Goal: Task Accomplishment & Management: Manage account settings

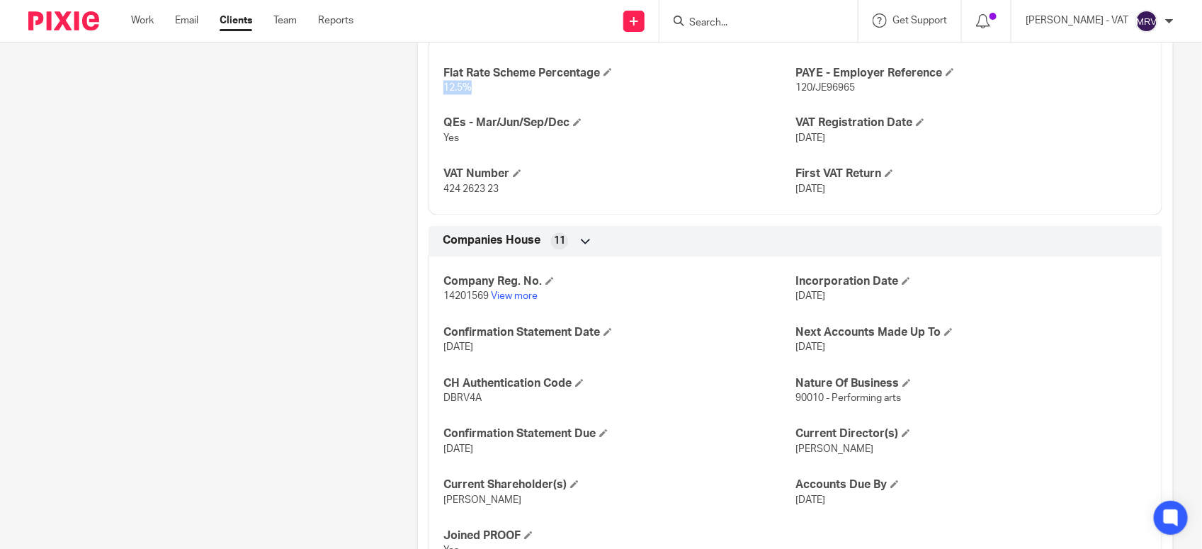
scroll to position [1062, 0]
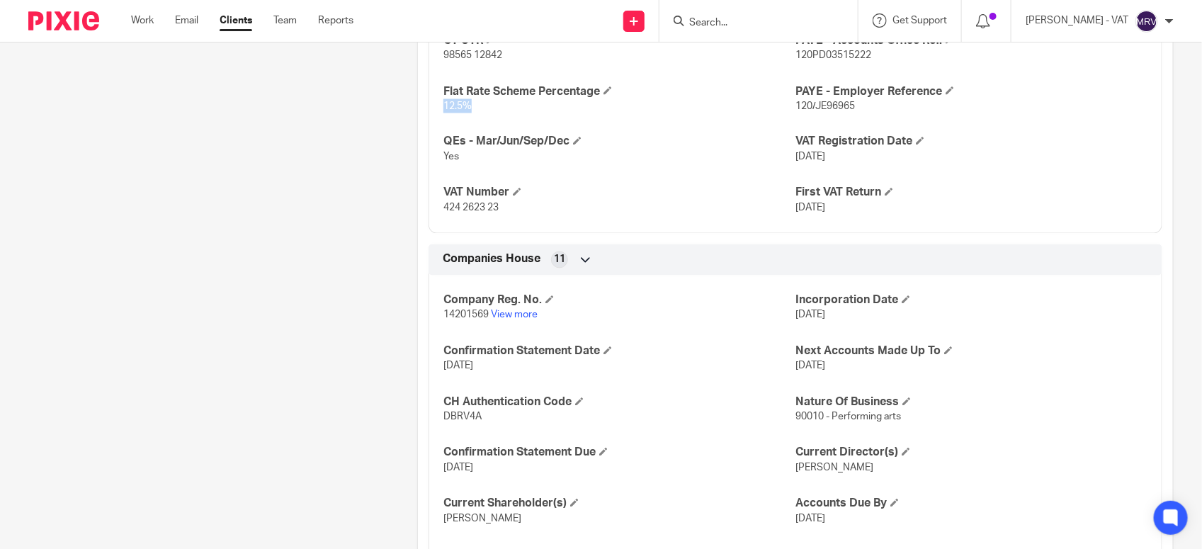
drag, startPoint x: 789, startPoint y: 160, endPoint x: 836, endPoint y: 160, distance: 46.7
click at [825, 160] on span "28-06-2022" at bounding box center [810, 157] width 30 height 10
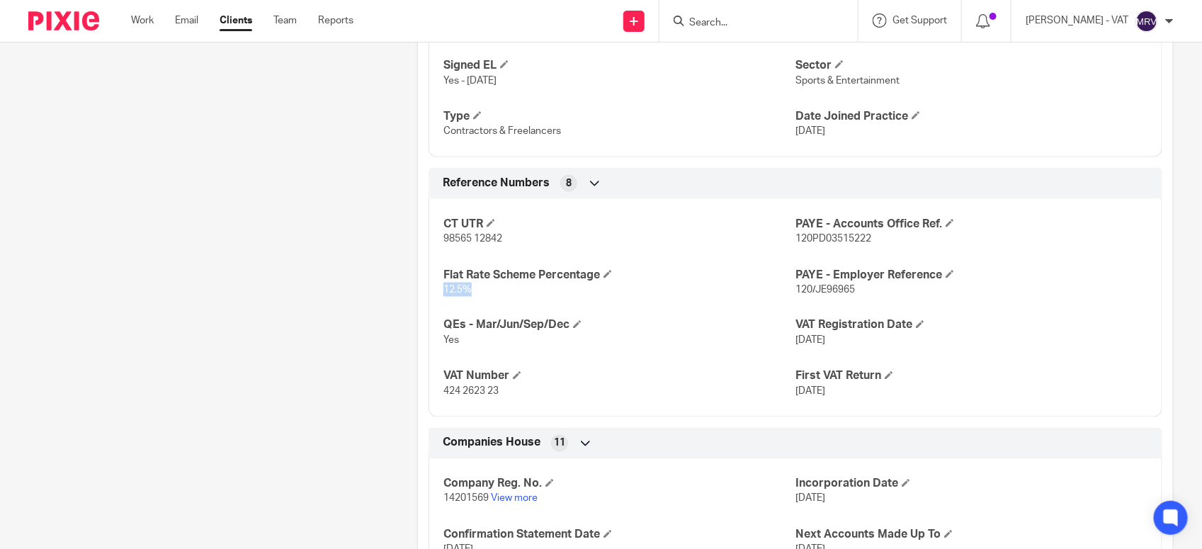
scroll to position [974, 0]
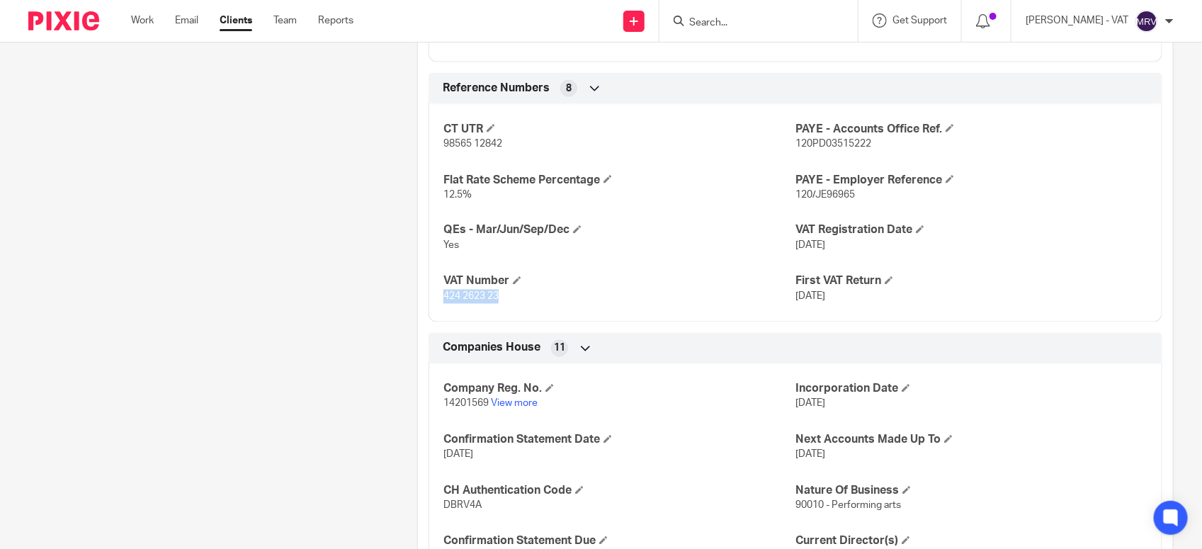
drag, startPoint x: 440, startPoint y: 296, endPoint x: 510, endPoint y: 296, distance: 70.8
click at [510, 296] on p "424 2623 23" at bounding box center [619, 297] width 352 height 14
copy span "424 2623 23"
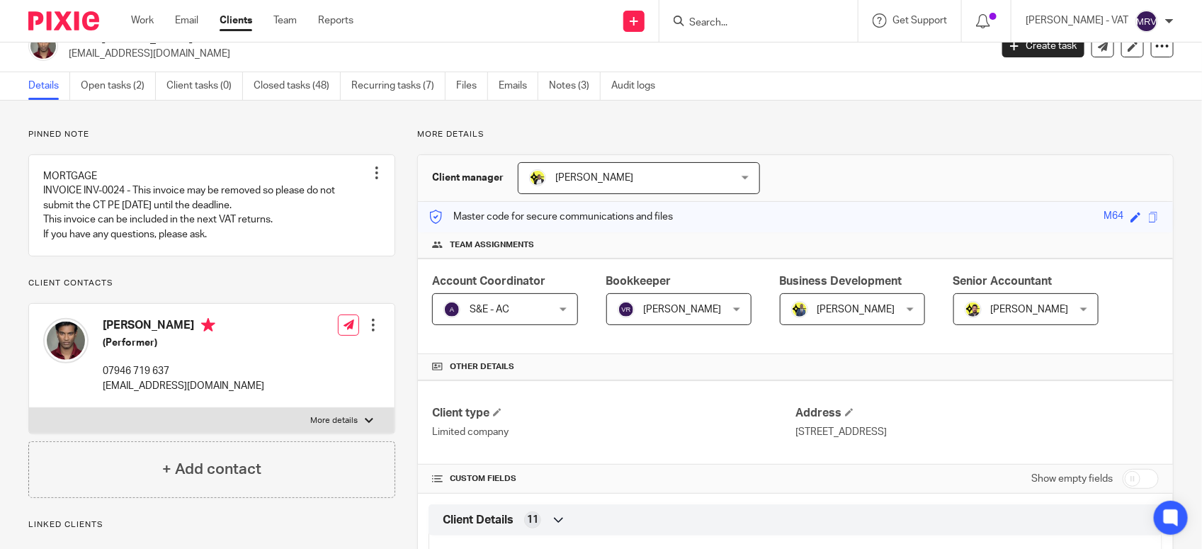
scroll to position [0, 0]
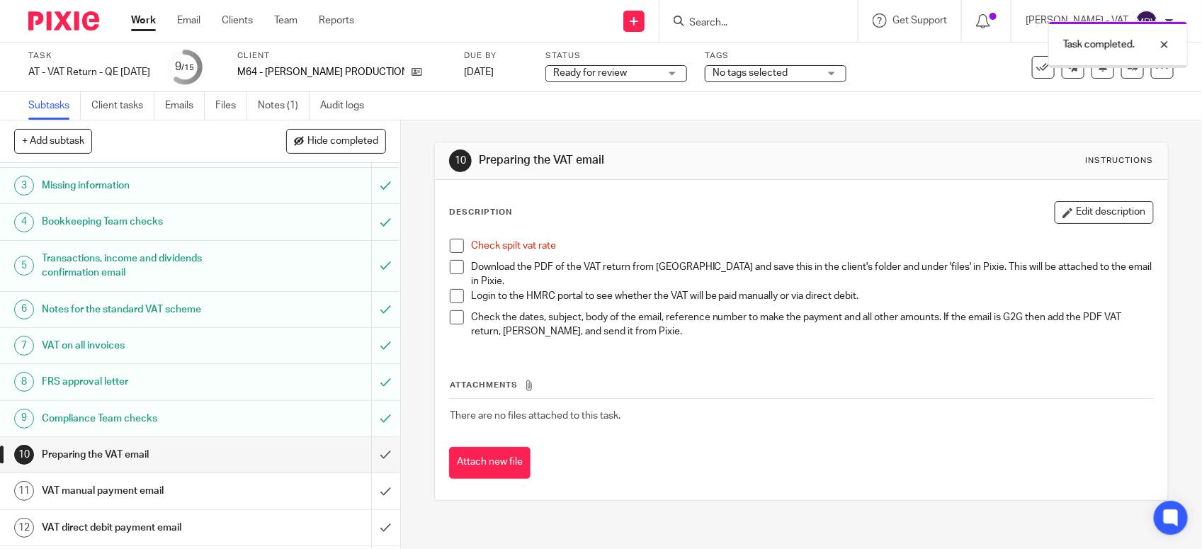
scroll to position [220, 0]
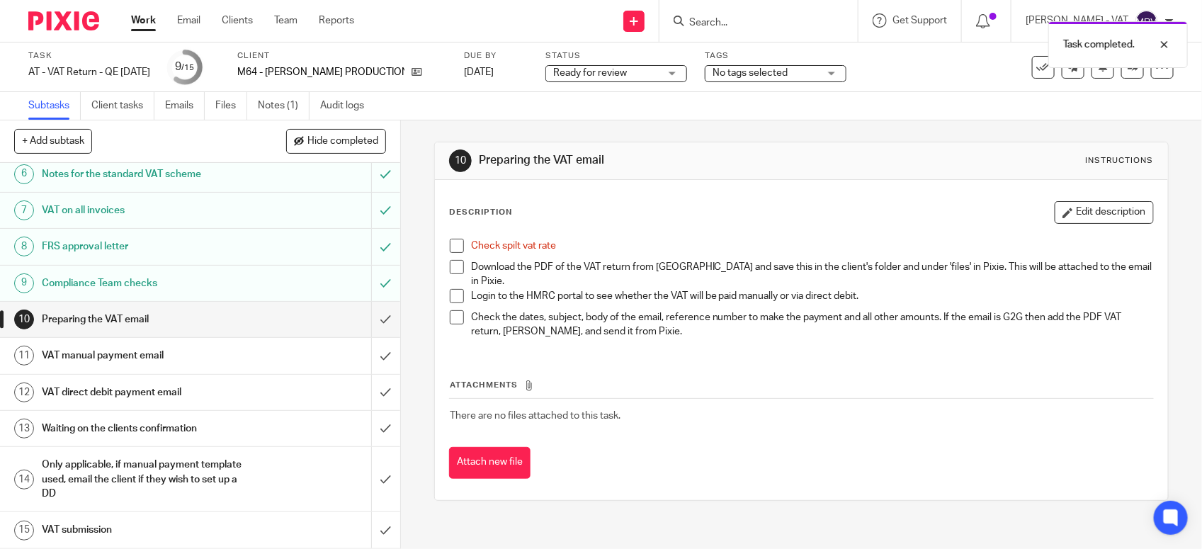
click at [450, 243] on span at bounding box center [457, 246] width 14 height 14
click at [244, 113] on link "Files" at bounding box center [231, 106] width 32 height 28
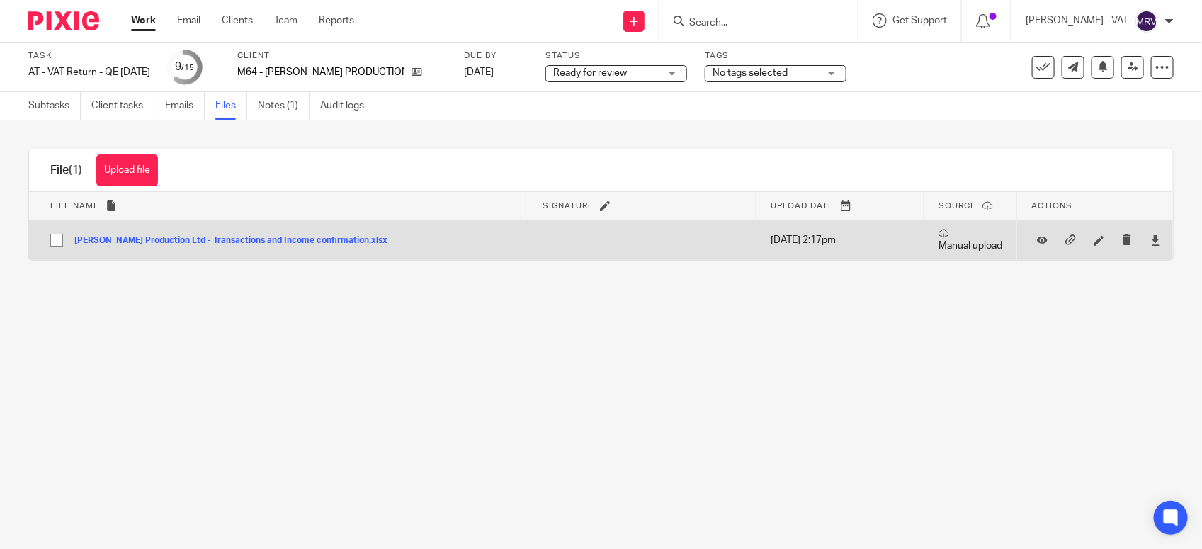
click at [1144, 248] on div at bounding box center [1154, 239] width 21 height 21
click at [1150, 246] on link at bounding box center [1155, 240] width 11 height 14
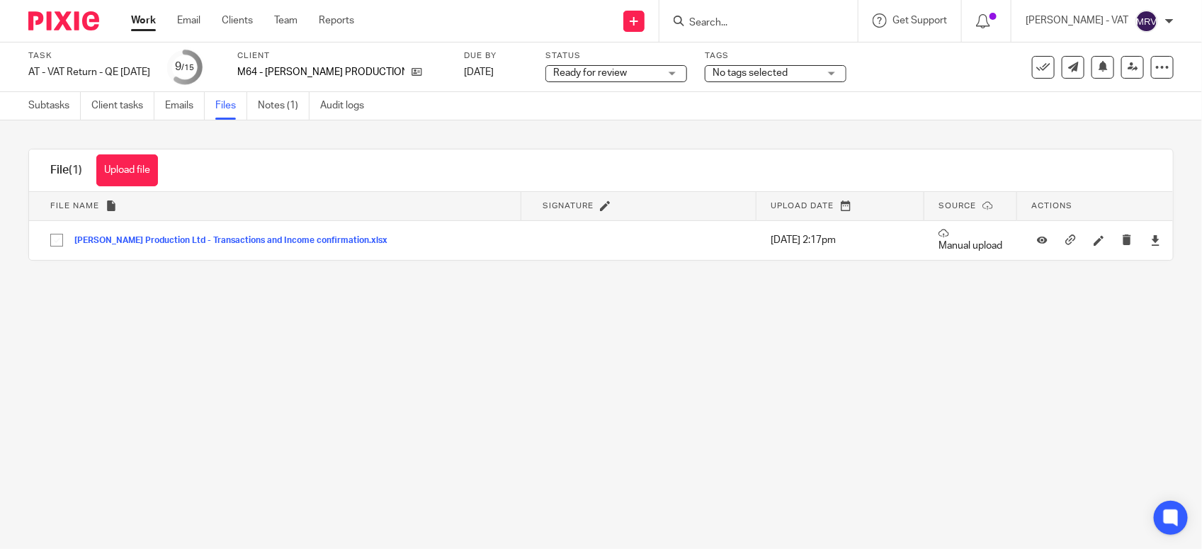
click at [614, 398] on main "Task AT - VAT Return - QE 30-09-2025 Save AT - VAT Return - QE 30-09-2025 9 /15…" at bounding box center [601, 274] width 1202 height 549
click at [290, 110] on link "Notes (1)" at bounding box center [284, 106] width 52 height 28
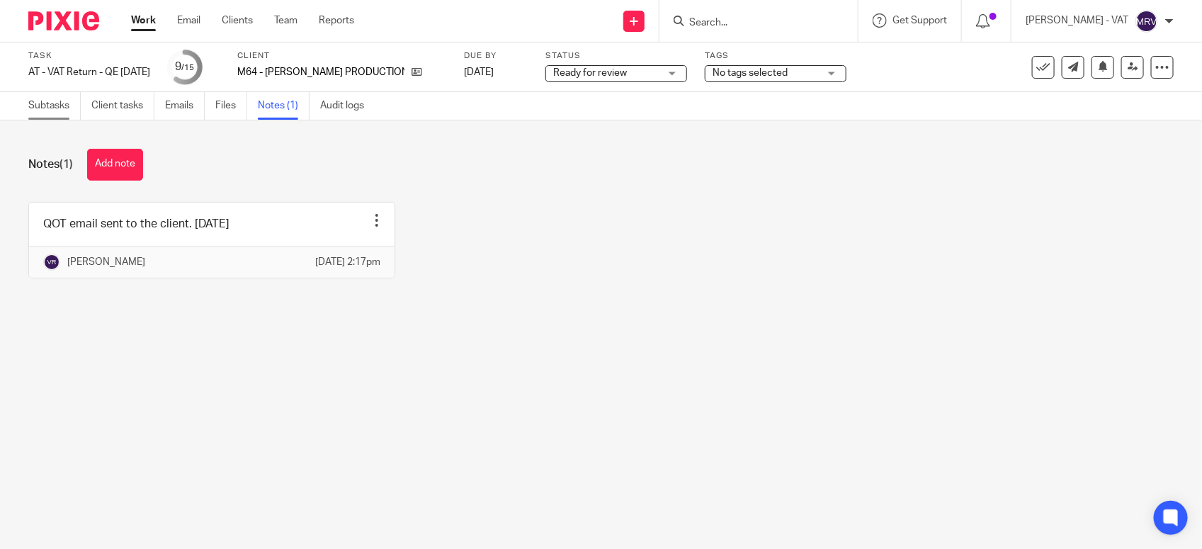
click at [64, 118] on link "Subtasks" at bounding box center [54, 106] width 52 height 28
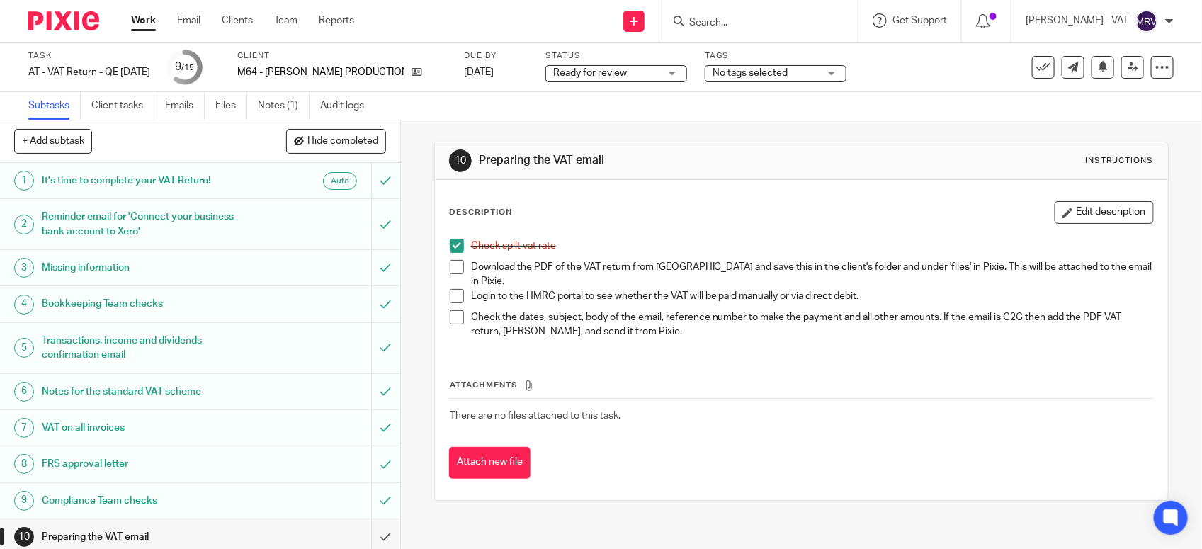
click at [876, 387] on th "Attachments" at bounding box center [801, 388] width 704 height 21
click at [639, 234] on div "Check spilt vat rate Download the PDF of the VAT return from Xero and save this…" at bounding box center [801, 291] width 717 height 118
click at [224, 112] on link "Files" at bounding box center [231, 106] width 32 height 28
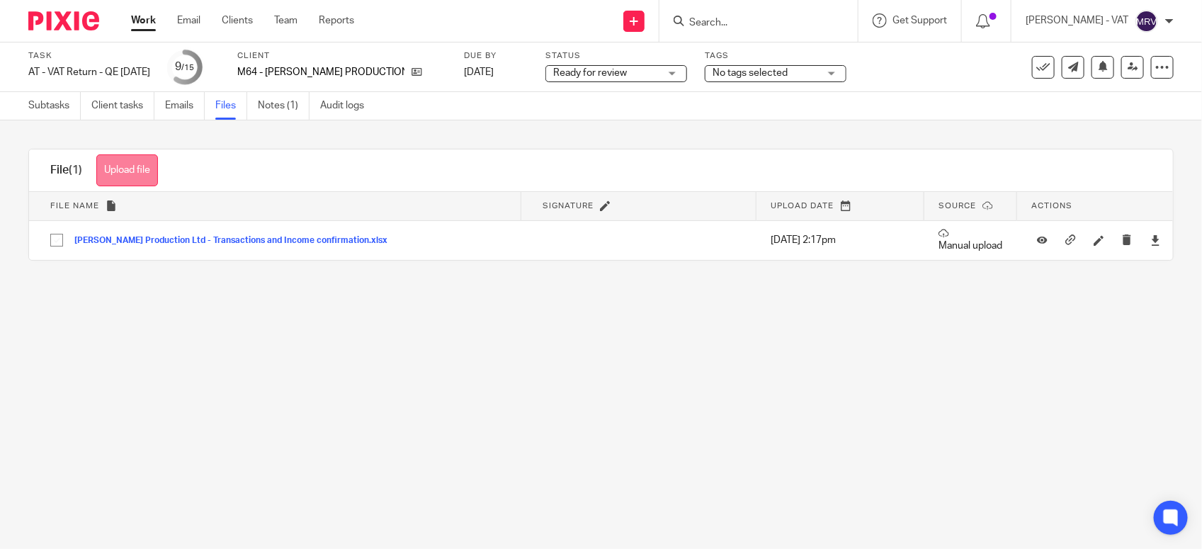
click at [151, 172] on button "Upload file" at bounding box center [127, 170] width 62 height 32
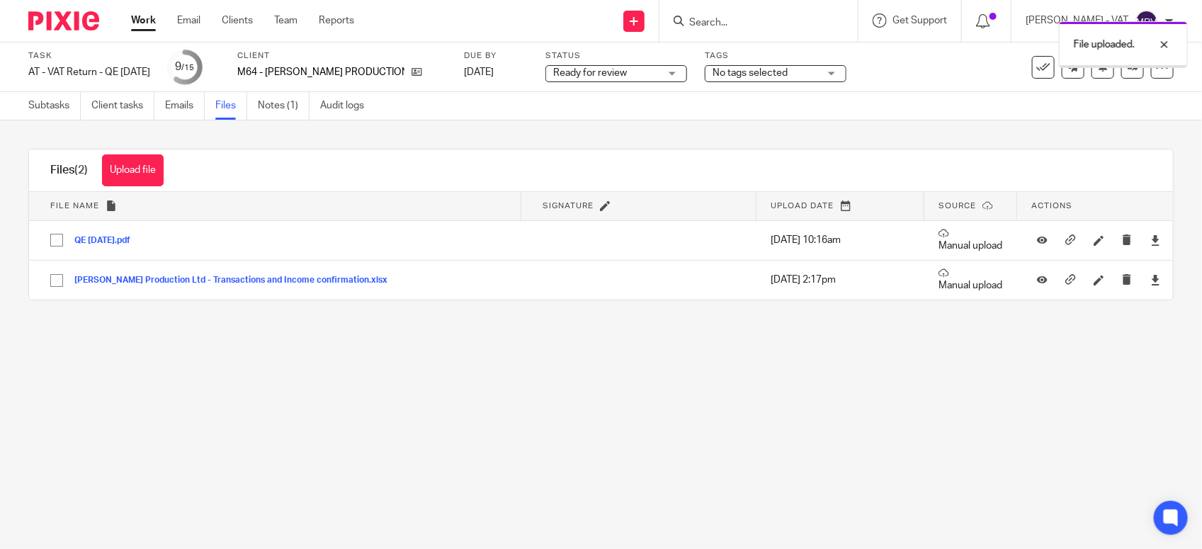
click at [702, 441] on main "Task AT - VAT Return - QE [DATE] Save AT - VAT Return - QE [DATE] 9 /15 Client …" at bounding box center [601, 274] width 1202 height 549
click at [54, 110] on link "Subtasks" at bounding box center [54, 106] width 52 height 28
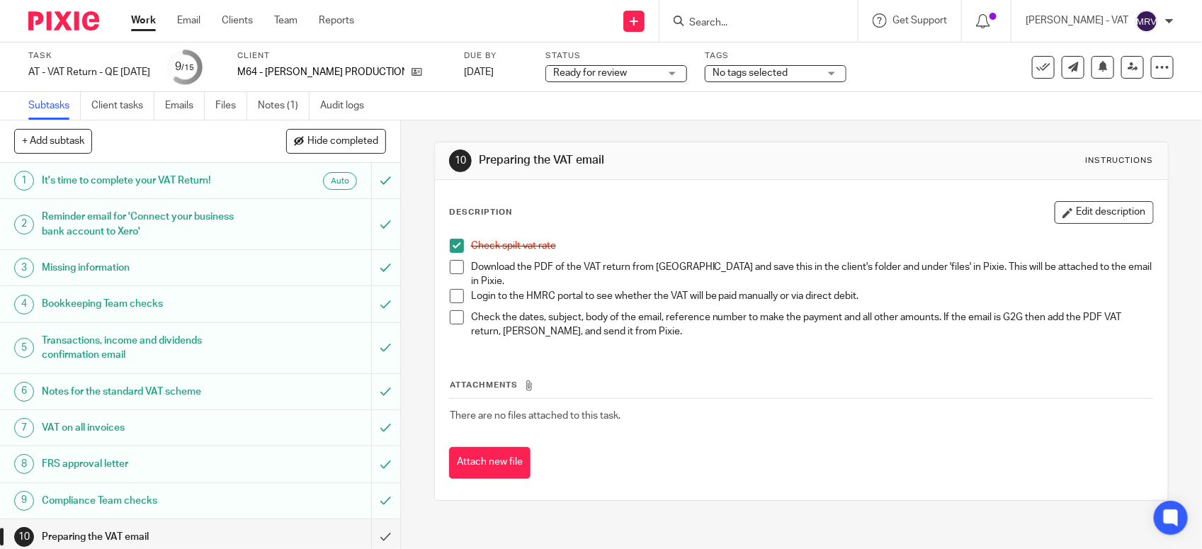
click at [455, 269] on span at bounding box center [457, 267] width 14 height 14
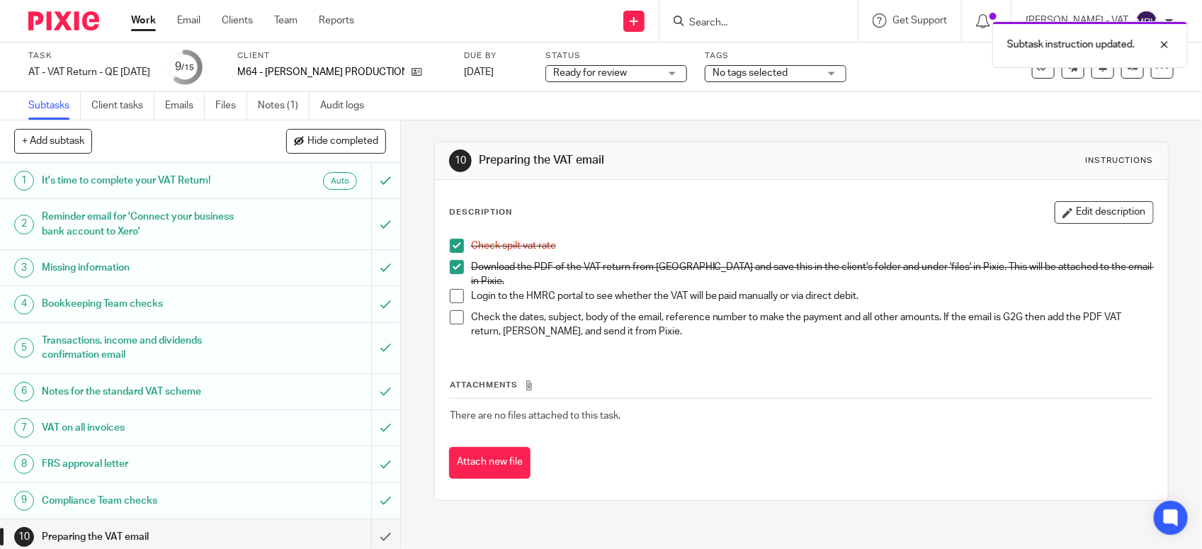
click at [552, 381] on th "Attachments" at bounding box center [801, 388] width 704 height 21
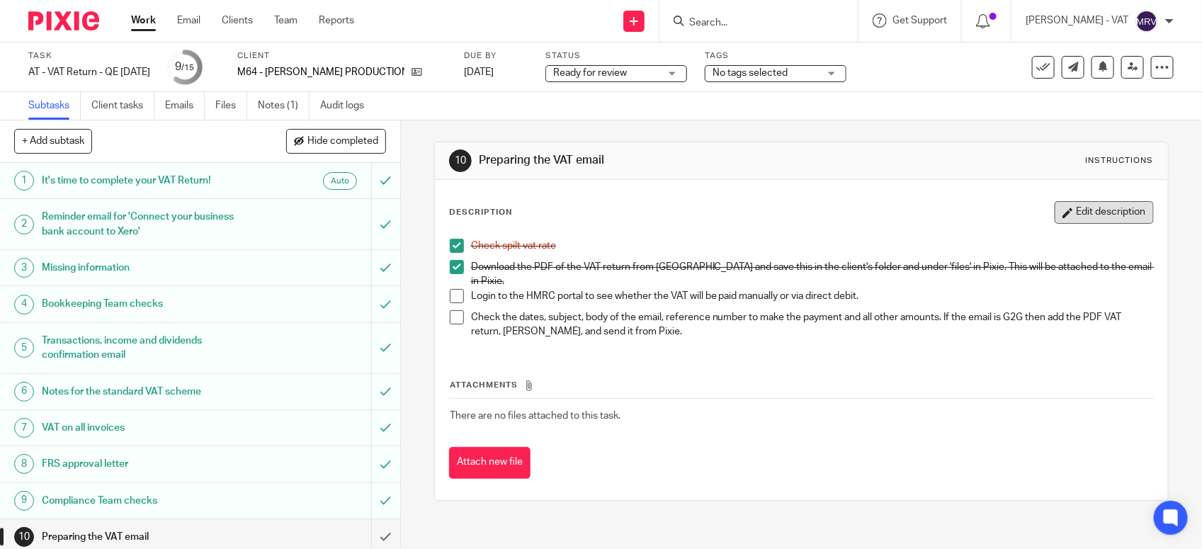
click at [1085, 210] on button "Edit description" at bounding box center [1103, 212] width 99 height 23
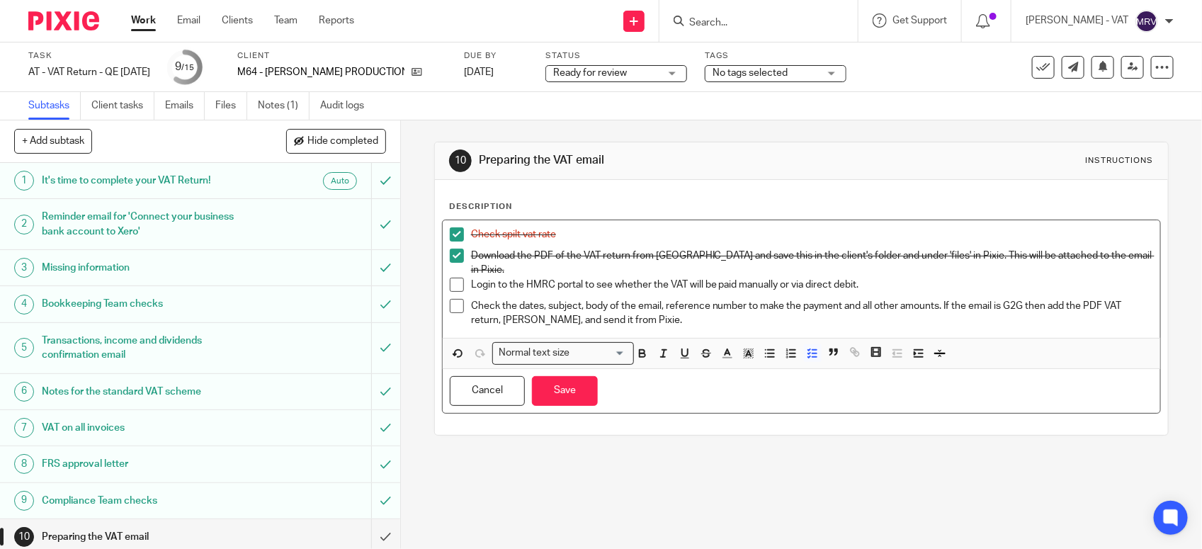
click at [857, 278] on p "Login to the HMRC portal to see whether the VAT will be paid manually or via di…" at bounding box center [812, 285] width 682 height 14
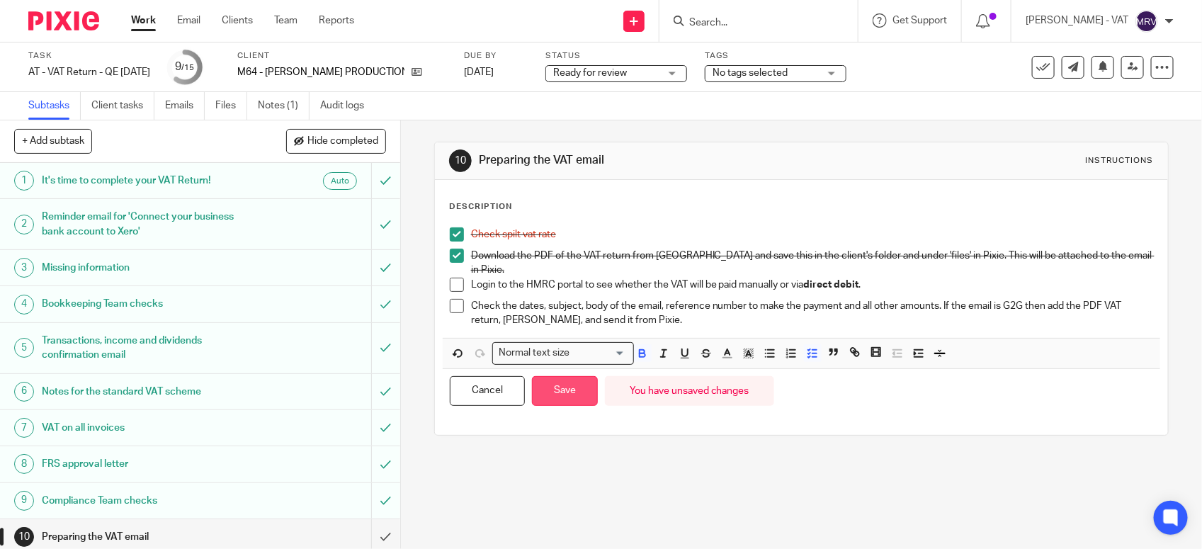
click at [553, 379] on button "Save" at bounding box center [565, 391] width 66 height 30
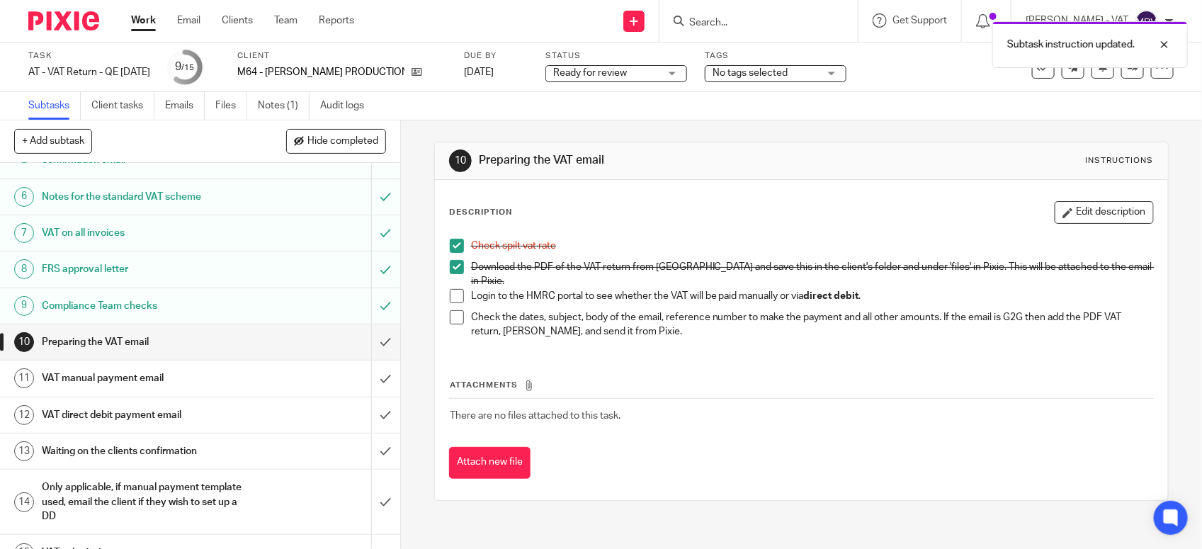
scroll to position [220, 0]
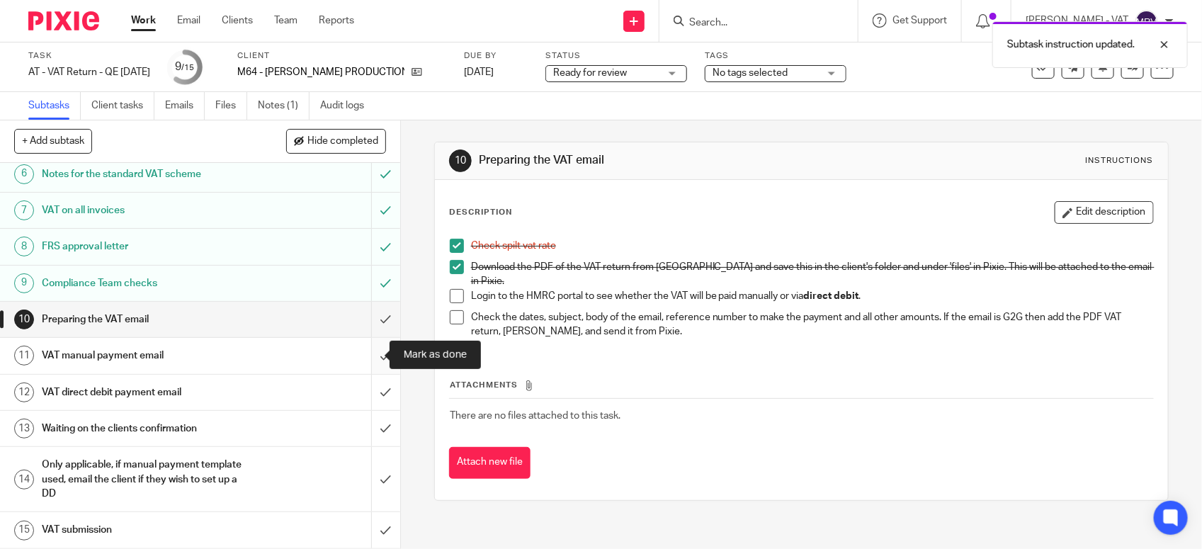
click at [366, 359] on input "submit" at bounding box center [200, 355] width 400 height 35
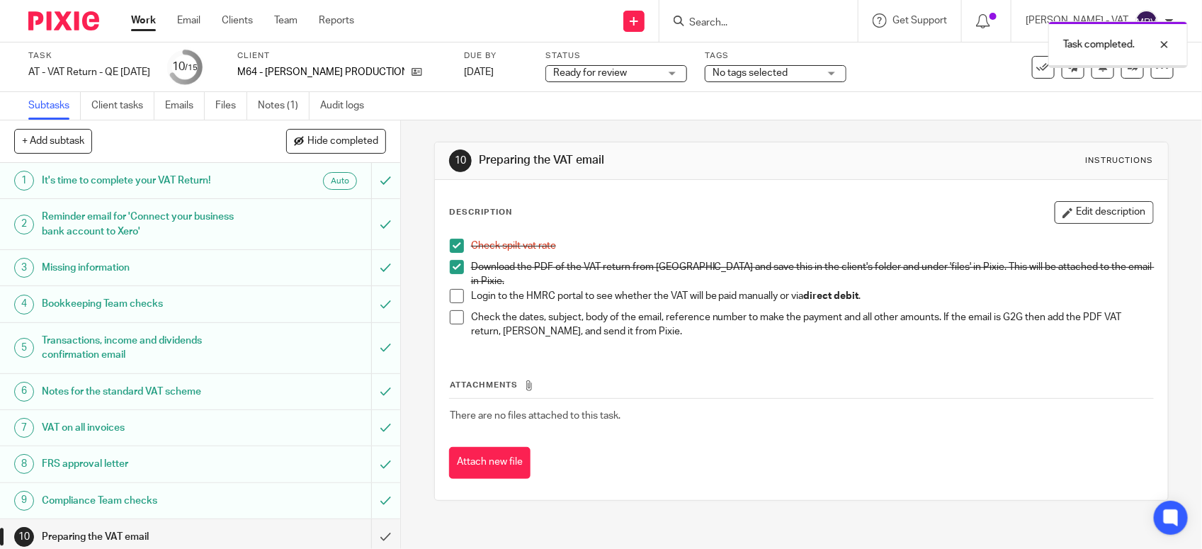
scroll to position [220, 0]
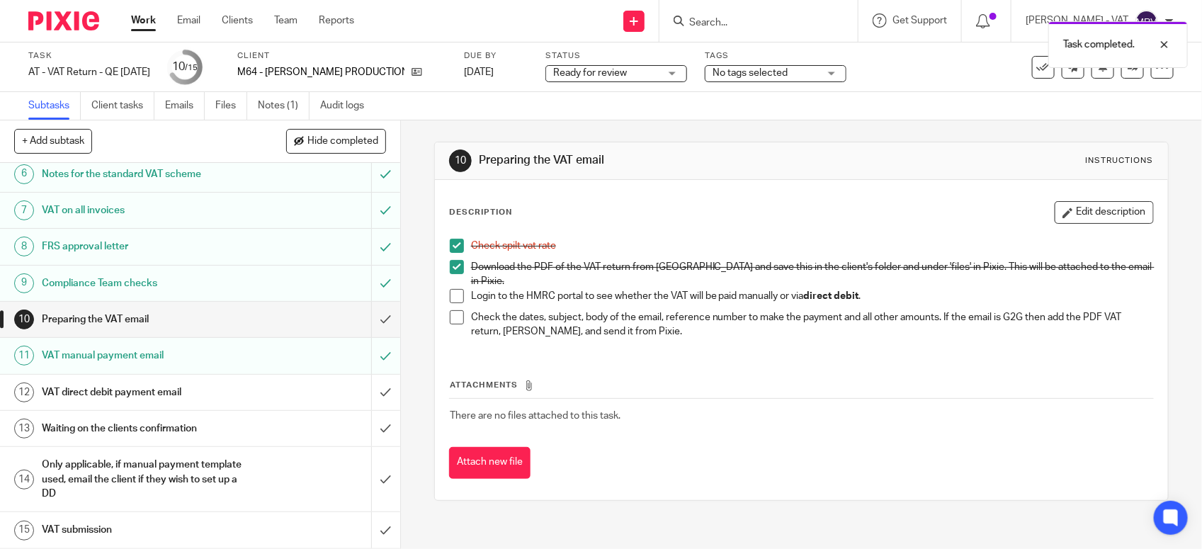
click at [222, 387] on h1 "VAT direct debit payment email" at bounding box center [147, 392] width 210 height 21
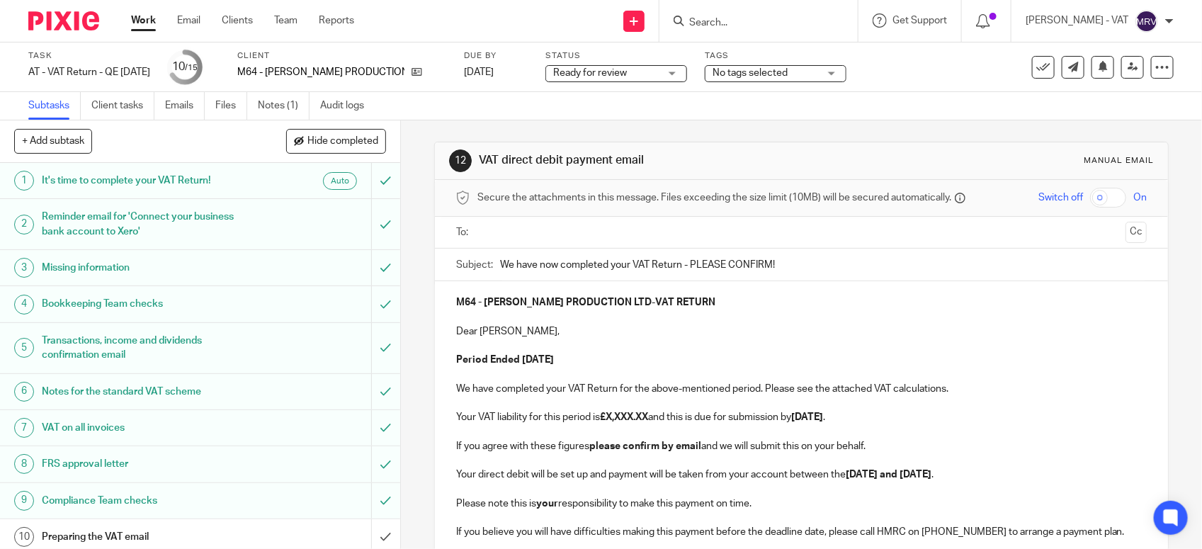
click at [797, 350] on p at bounding box center [801, 345] width 690 height 14
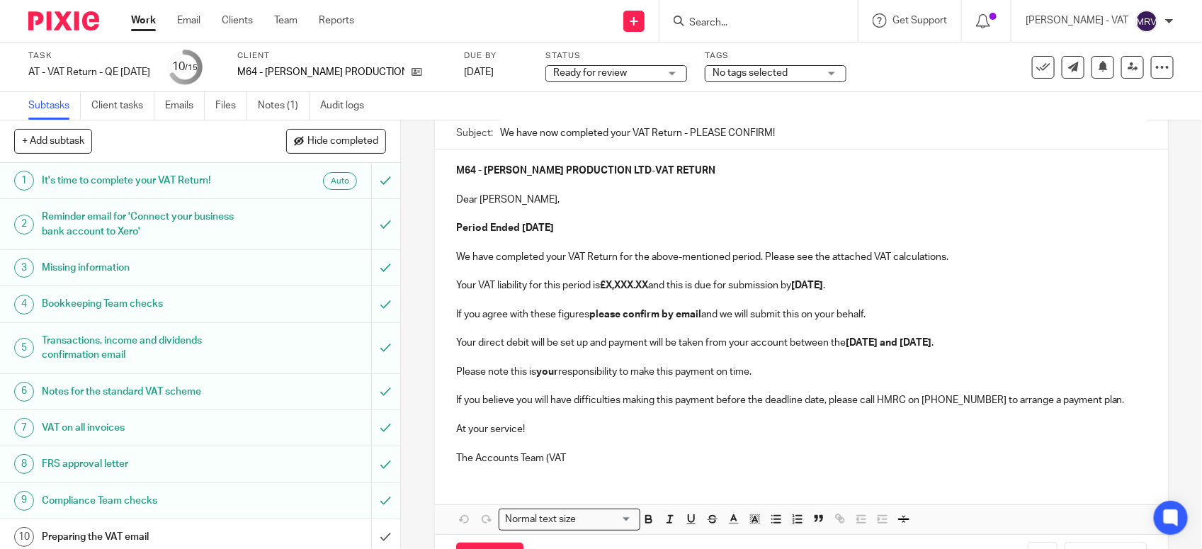
scroll to position [177, 0]
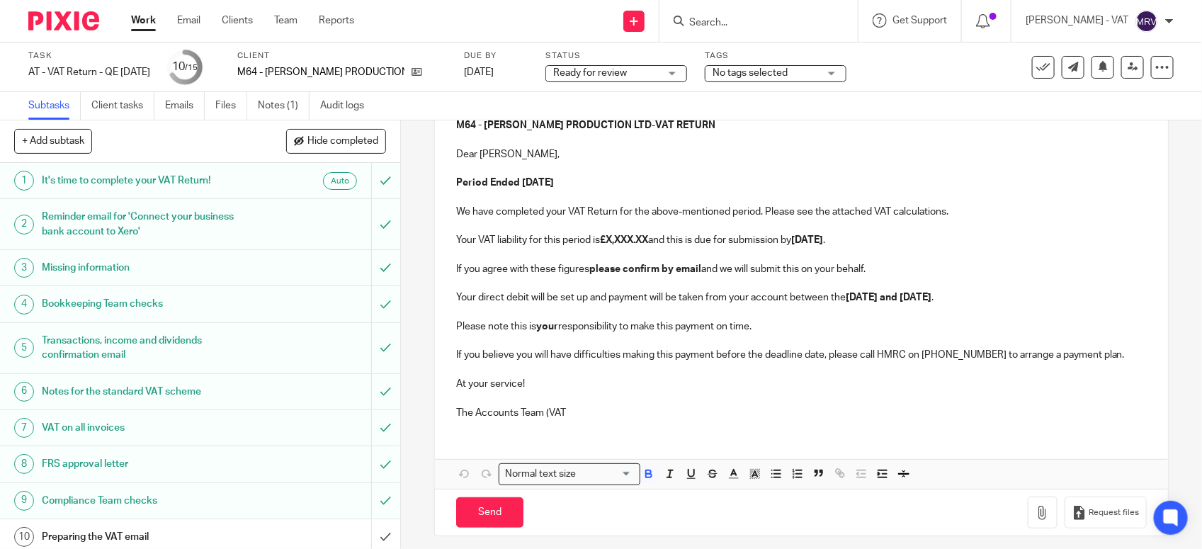
click at [655, 241] on p "Your VAT liability for this period is £X,XXX.XX and this is due for submission …" at bounding box center [801, 240] width 690 height 14
paste div
click at [600, 404] on p at bounding box center [801, 398] width 690 height 14
click at [599, 411] on p "The Accounts Team (VAT" at bounding box center [801, 413] width 690 height 14
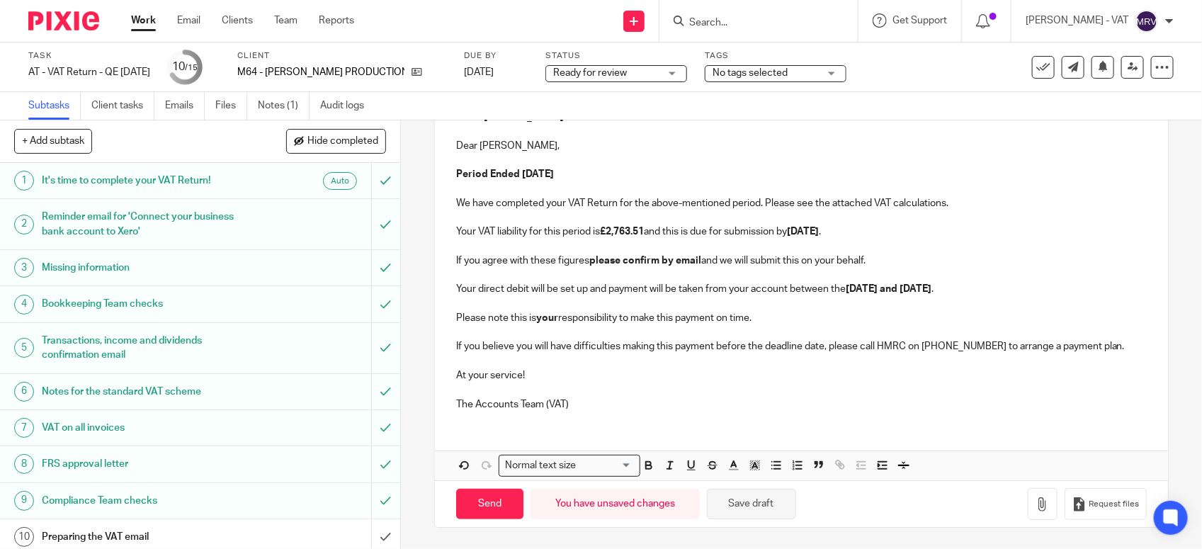
click at [740, 508] on button "Save draft" at bounding box center [751, 504] width 89 height 30
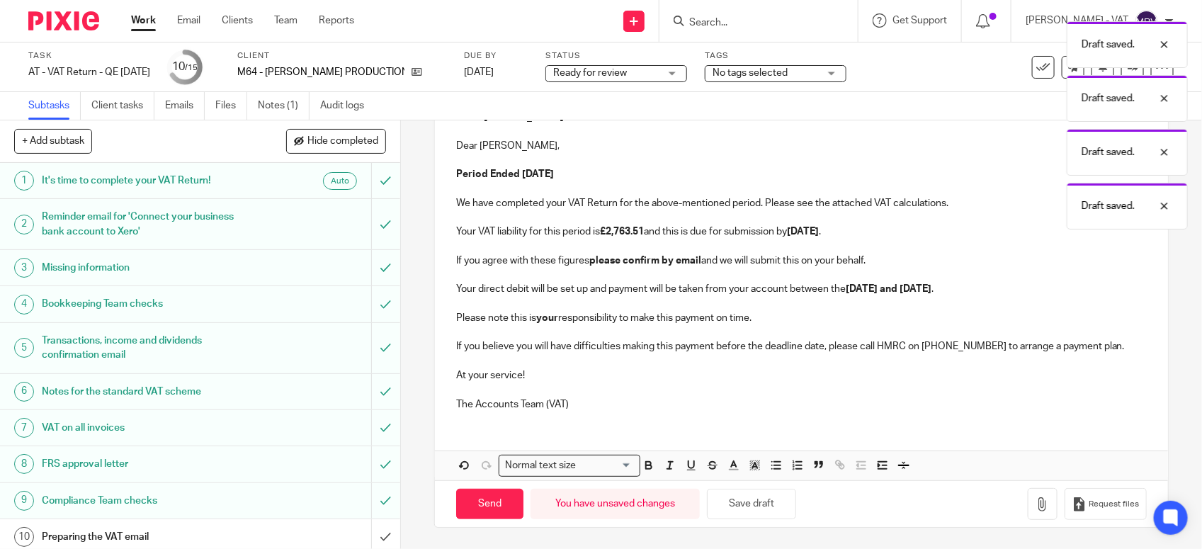
click at [635, 397] on p "The Accounts Team (VAT)" at bounding box center [801, 404] width 690 height 14
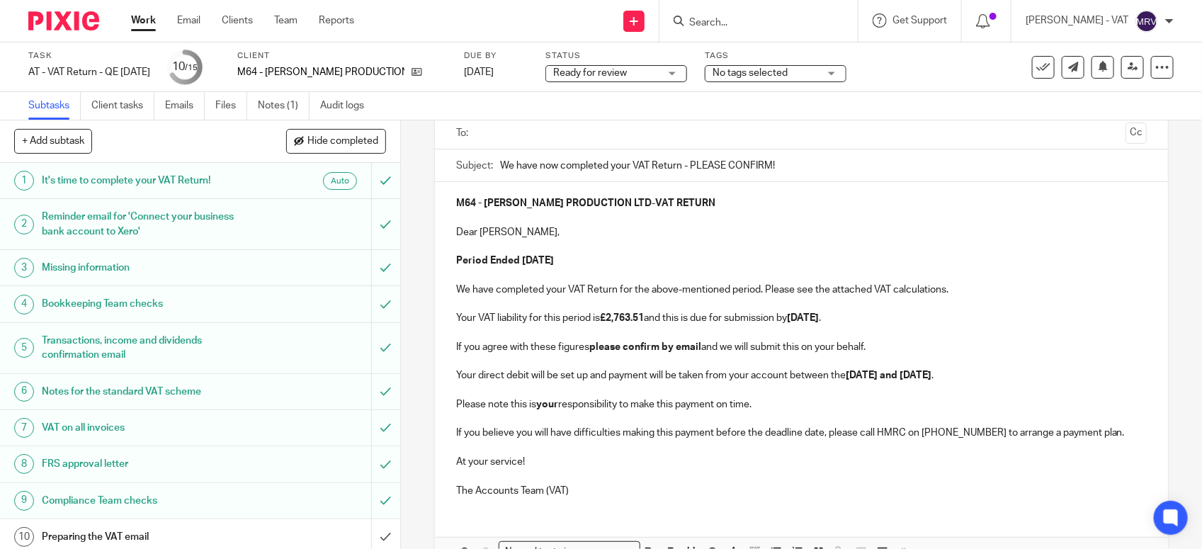
click at [691, 252] on p at bounding box center [801, 246] width 690 height 14
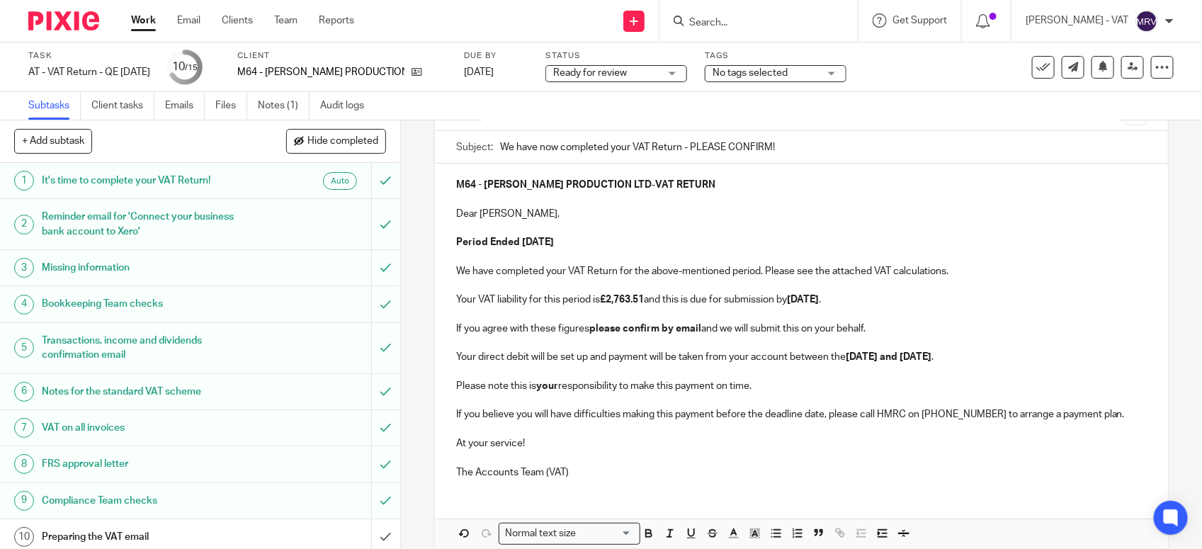
scroll to position [11, 0]
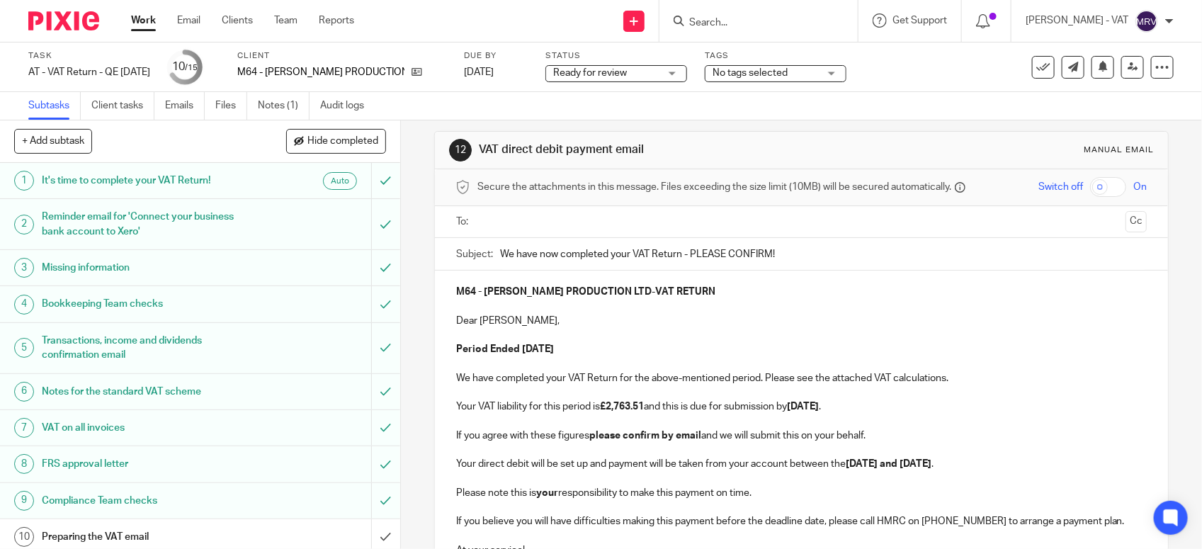
click at [670, 228] on input "text" at bounding box center [800, 222] width 637 height 16
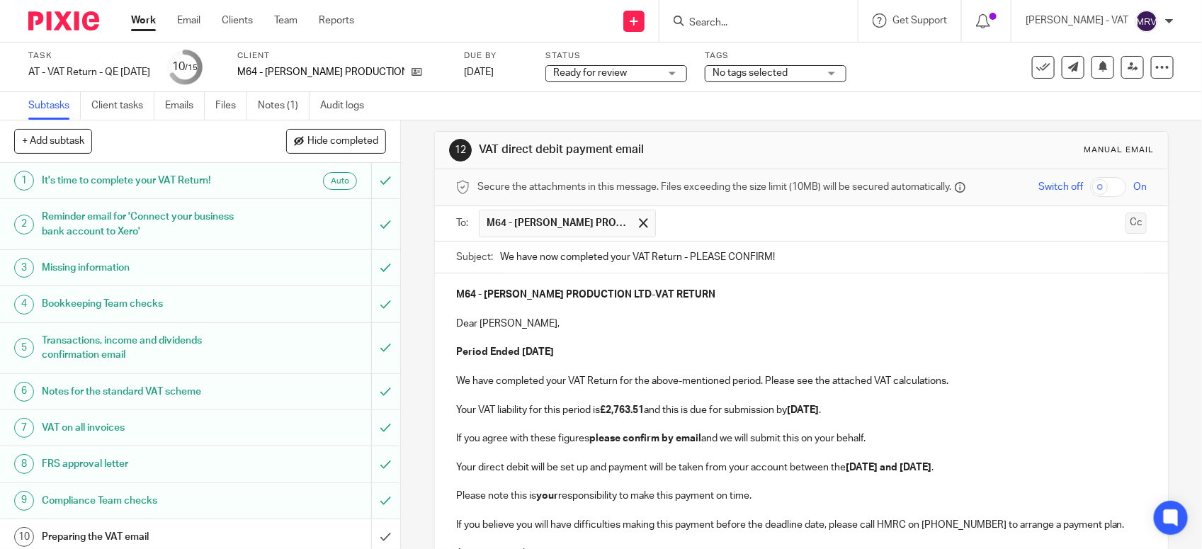
click at [1125, 227] on button "Cc" at bounding box center [1135, 222] width 21 height 21
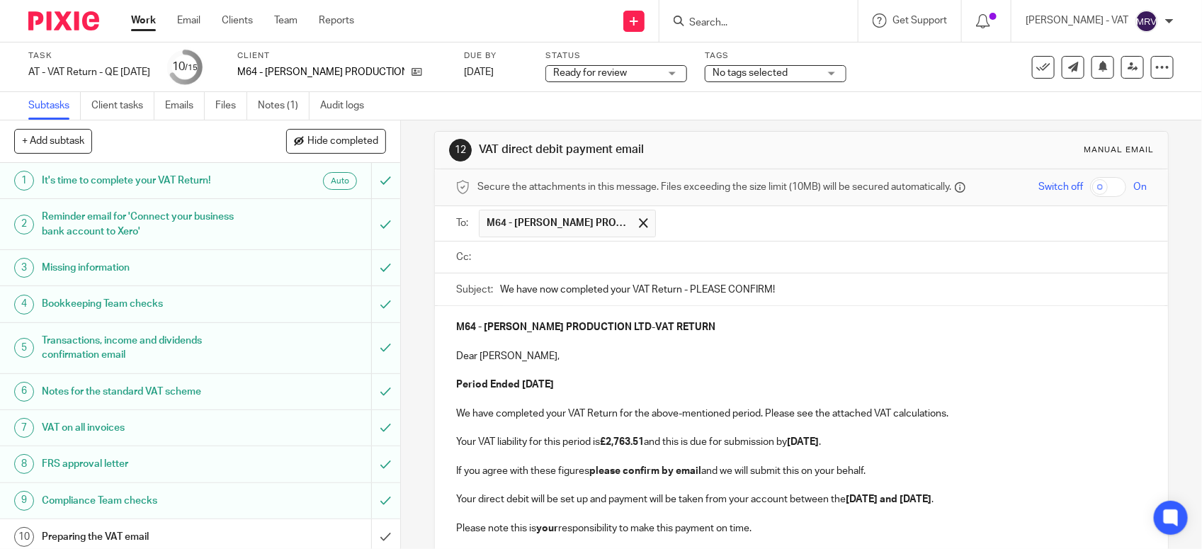
click at [571, 251] on input "text" at bounding box center [811, 257] width 658 height 16
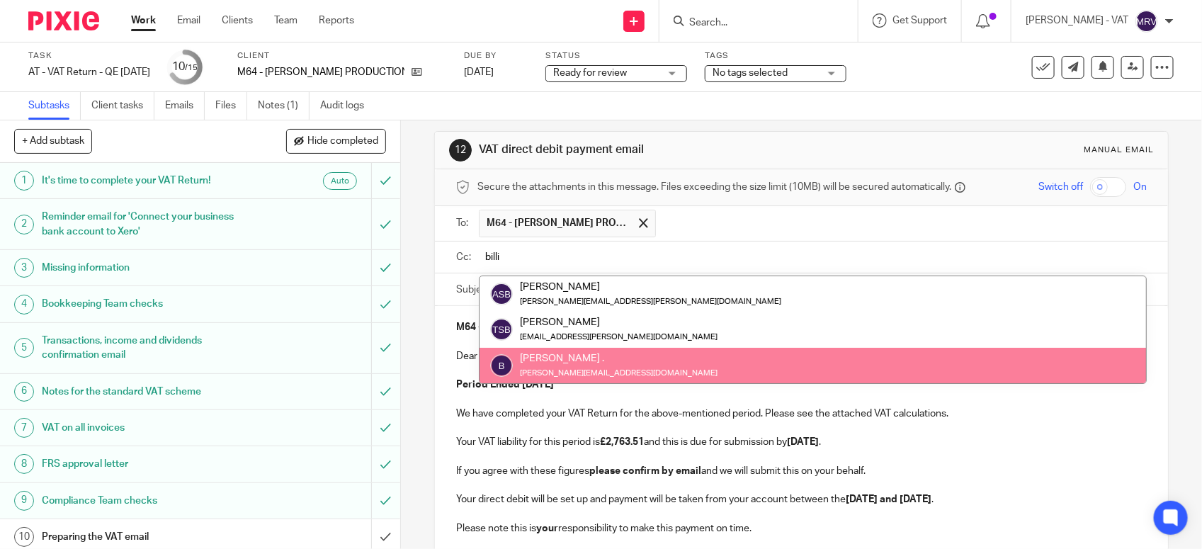
type input "billi"
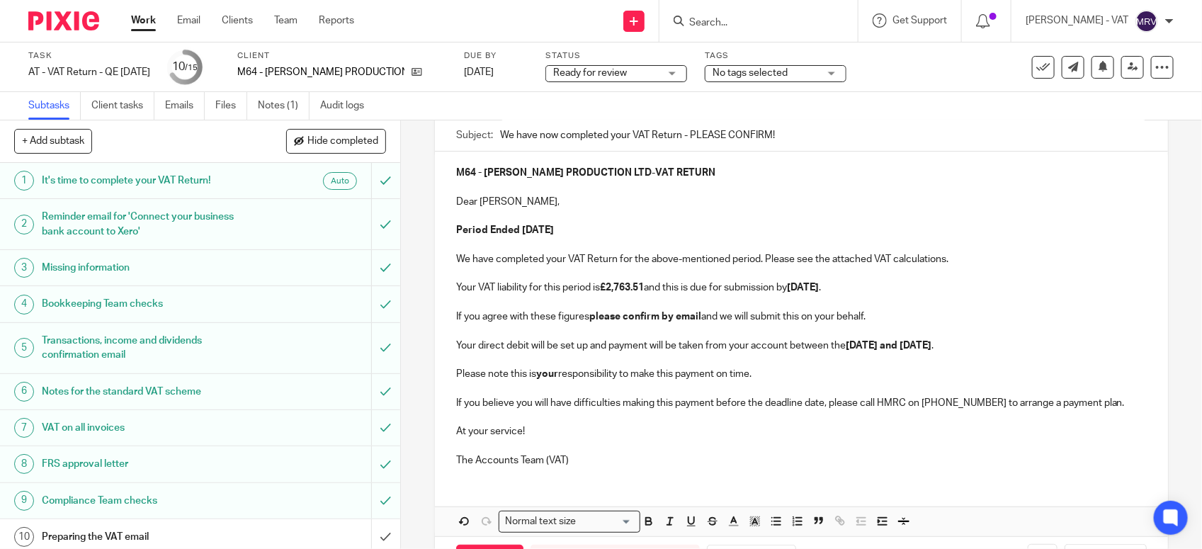
scroll to position [188, 0]
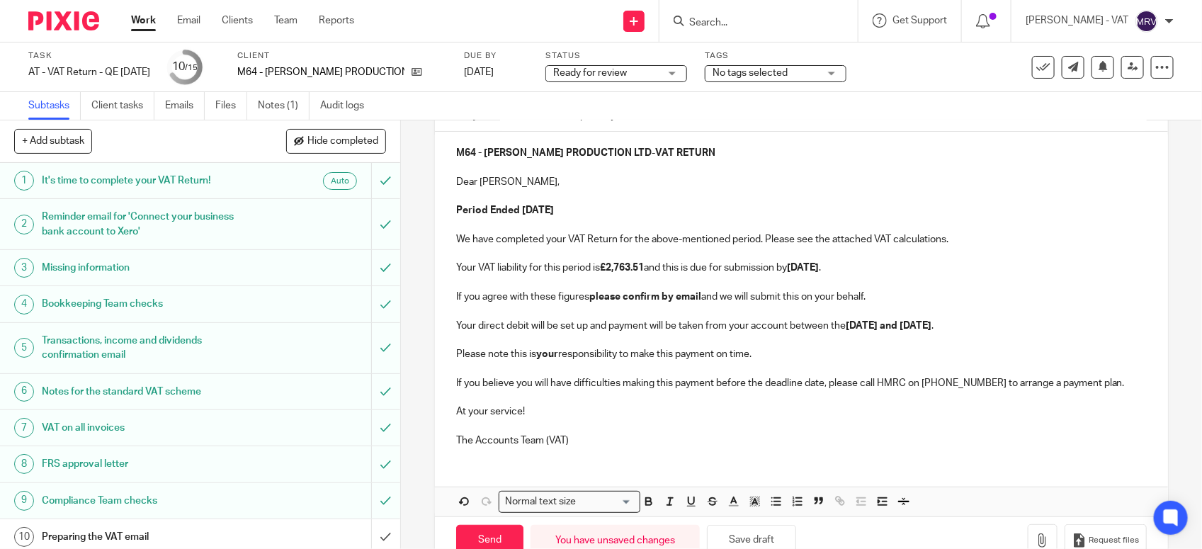
click at [799, 366] on p at bounding box center [801, 368] width 690 height 14
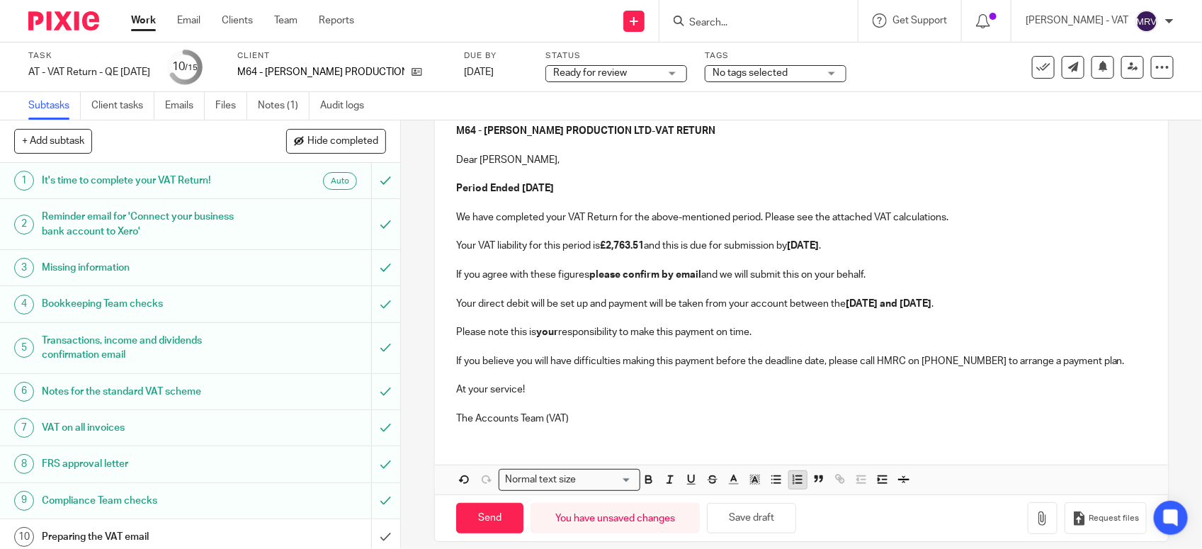
scroll to position [228, 0]
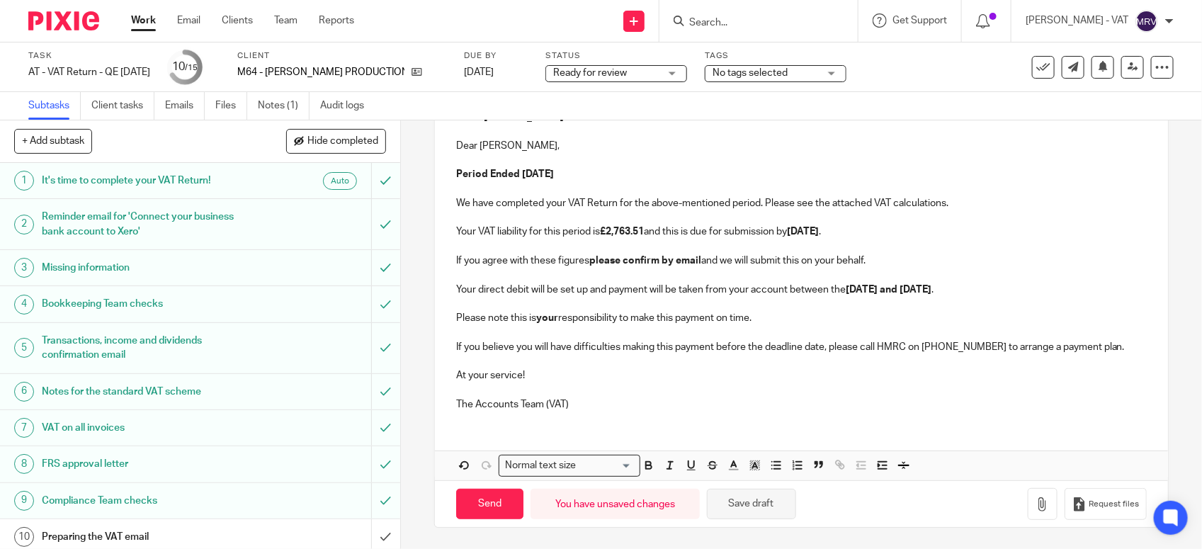
click at [767, 515] on button "Save draft" at bounding box center [751, 504] width 89 height 30
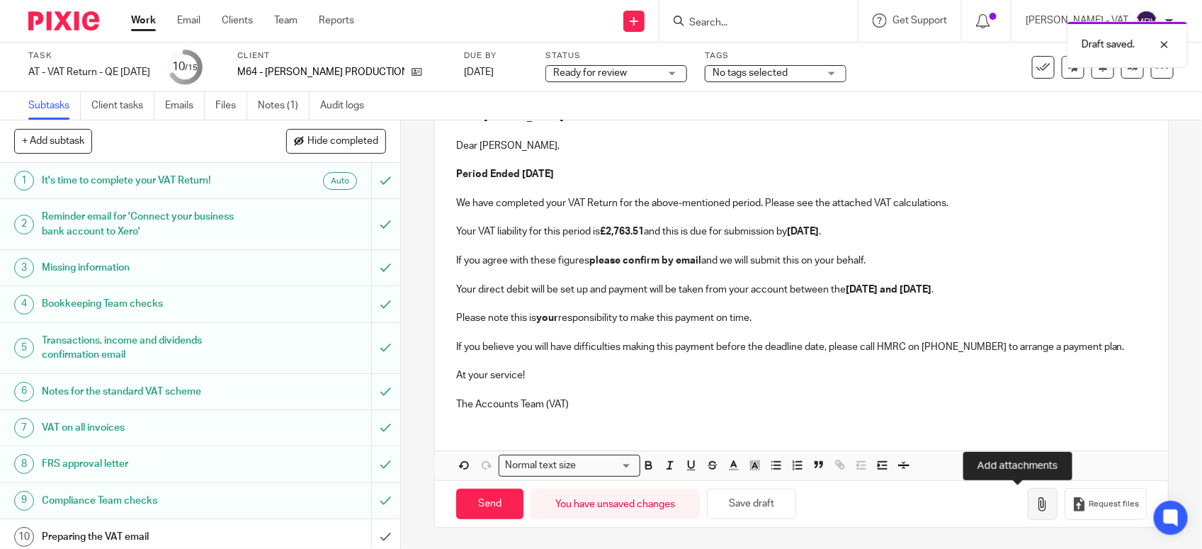
click at [1035, 507] on icon "button" at bounding box center [1042, 504] width 14 height 14
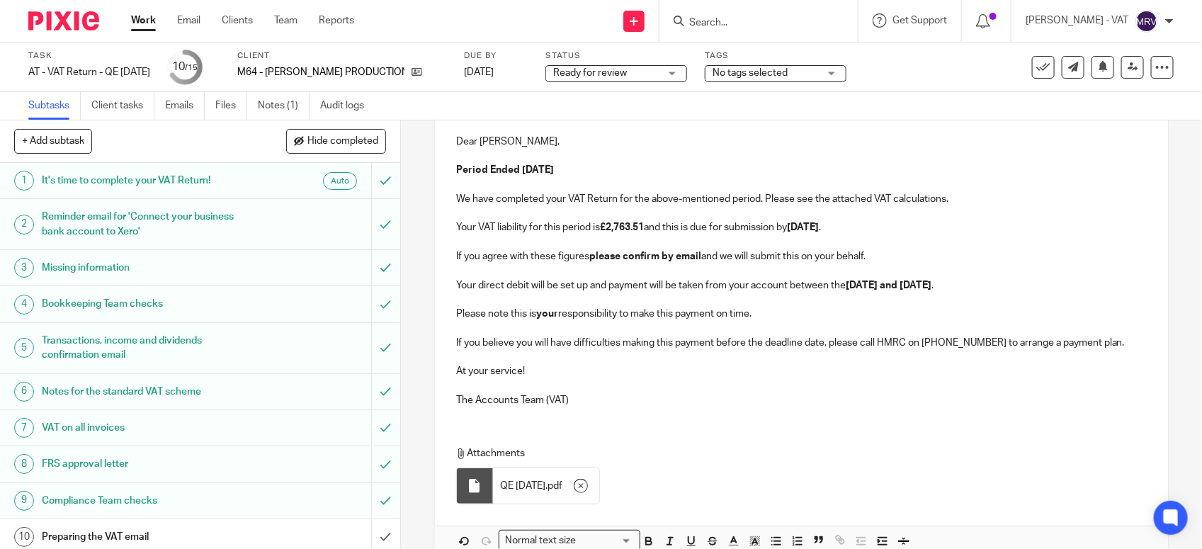
click at [631, 384] on p at bounding box center [801, 385] width 690 height 14
click at [758, 321] on p "Please note this is your responsibility to make this payment on time." at bounding box center [801, 314] width 690 height 14
click at [1015, 287] on p "Your direct debit will be set up and payment will be taken from your account be…" at bounding box center [801, 285] width 690 height 14
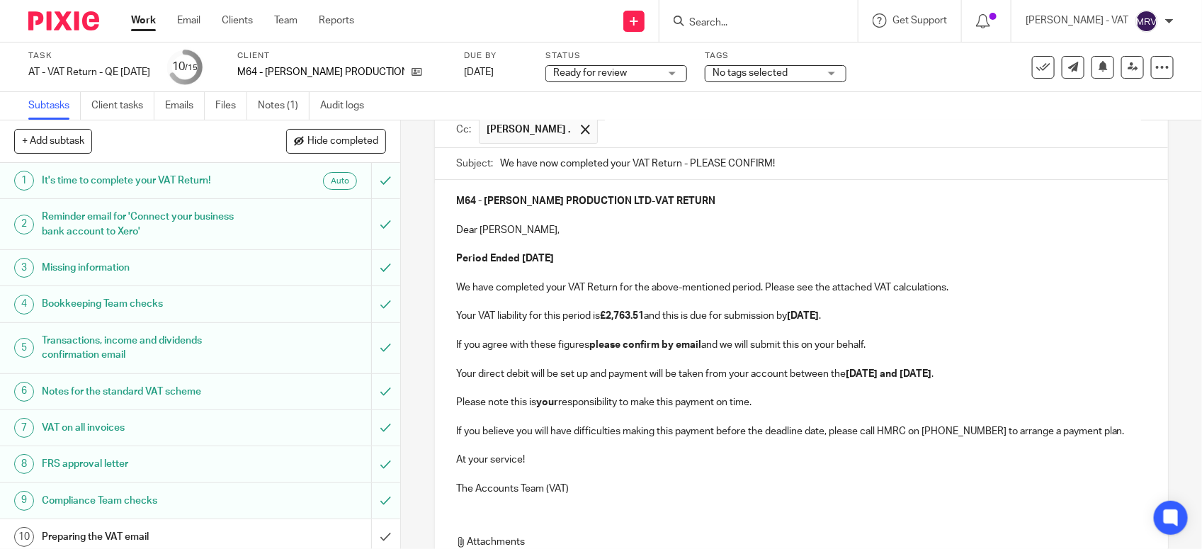
click at [881, 348] on p "If you agree with these figures please confirm by email and we will submit this…" at bounding box center [801, 345] width 690 height 14
click at [904, 319] on p "Your VAT liability for this period is £2,763.51 and this is due for submission …" at bounding box center [801, 316] width 690 height 14
click at [977, 285] on p "We have completed your VAT Return for the above-mentioned period. Please see th…" at bounding box center [801, 287] width 690 height 14
click at [818, 313] on strong "07th November 2025" at bounding box center [803, 316] width 32 height 10
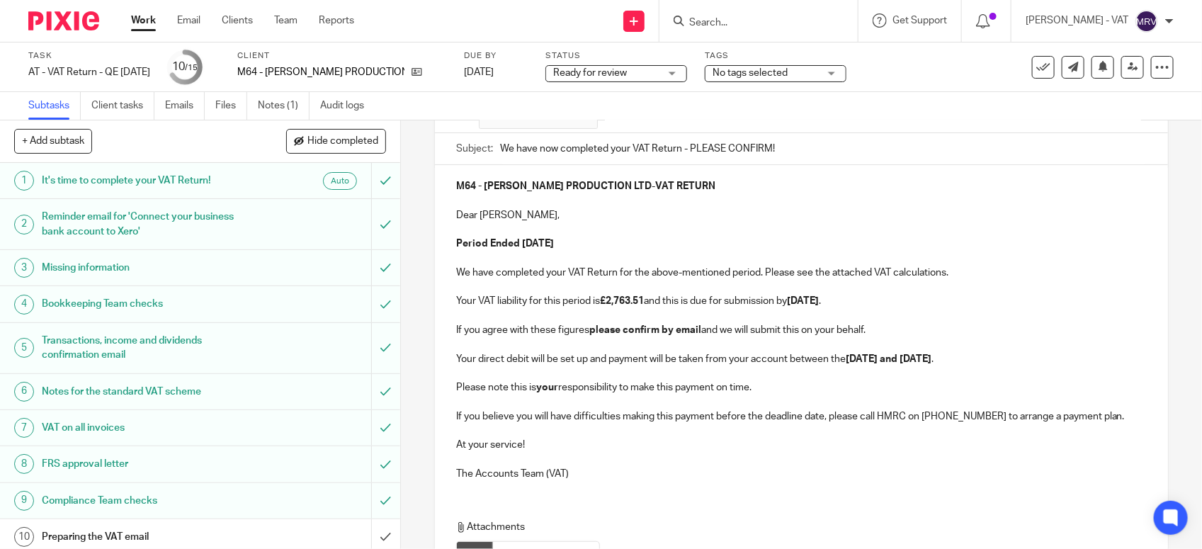
scroll to position [308, 0]
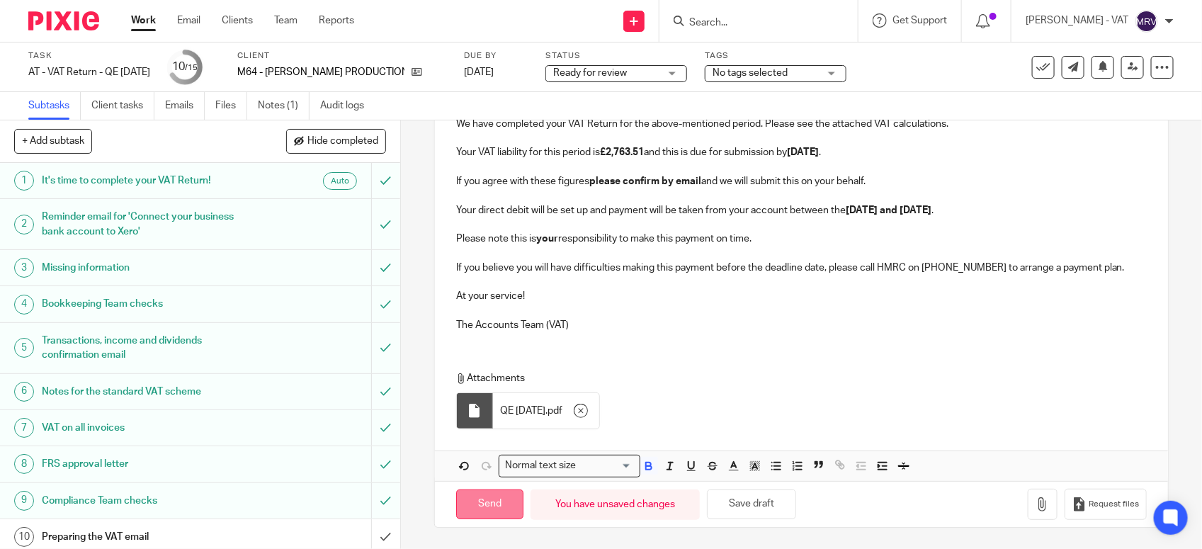
click at [476, 503] on input "Send" at bounding box center [489, 504] width 67 height 30
type input "Sent"
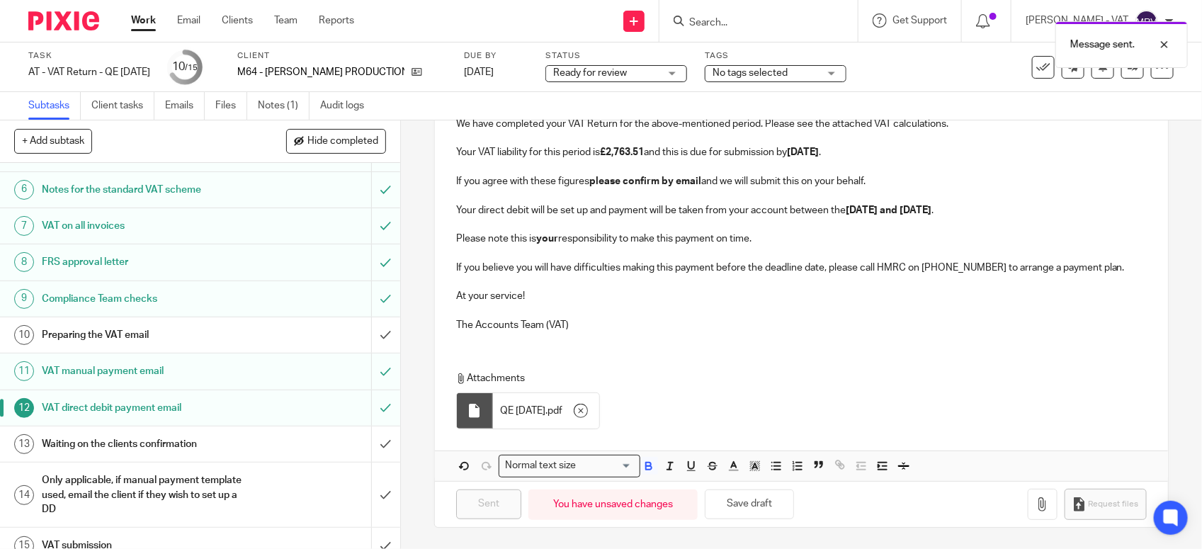
scroll to position [220, 0]
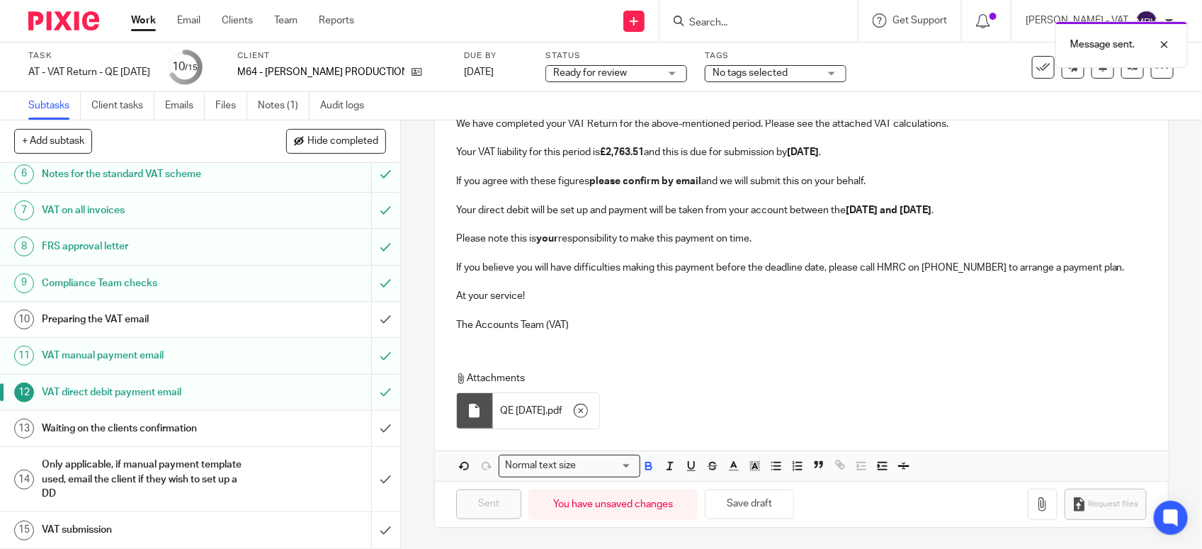
click at [207, 322] on h1 "Preparing the VAT email" at bounding box center [147, 319] width 210 height 21
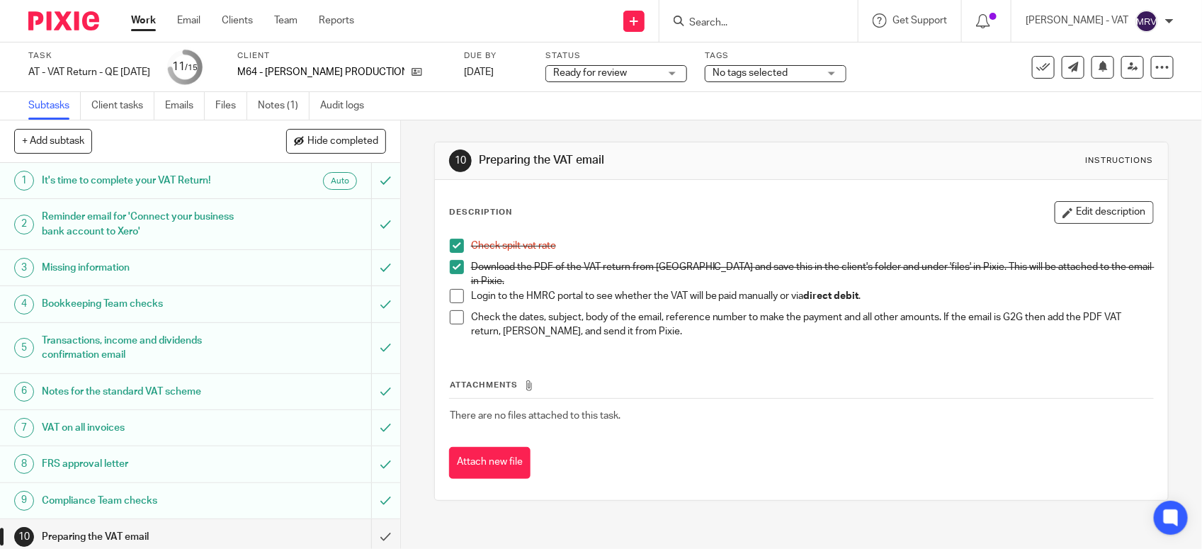
click at [451, 295] on span at bounding box center [457, 296] width 14 height 14
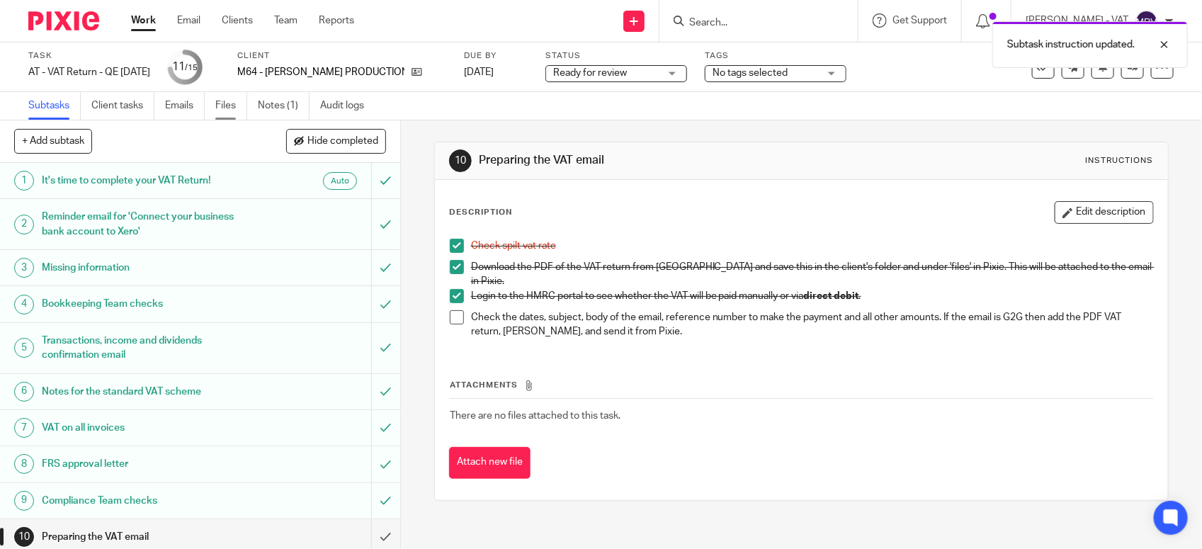
click at [243, 103] on link "Files" at bounding box center [231, 106] width 32 height 28
click at [264, 108] on link "Notes (1)" at bounding box center [284, 106] width 52 height 28
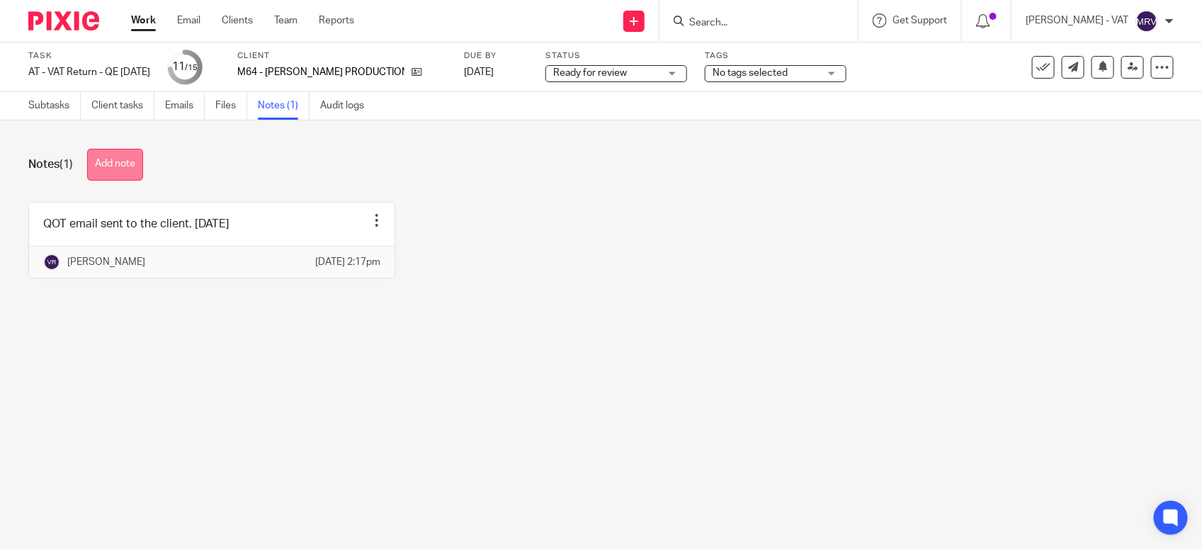
click at [115, 154] on button "Add note" at bounding box center [115, 165] width 56 height 32
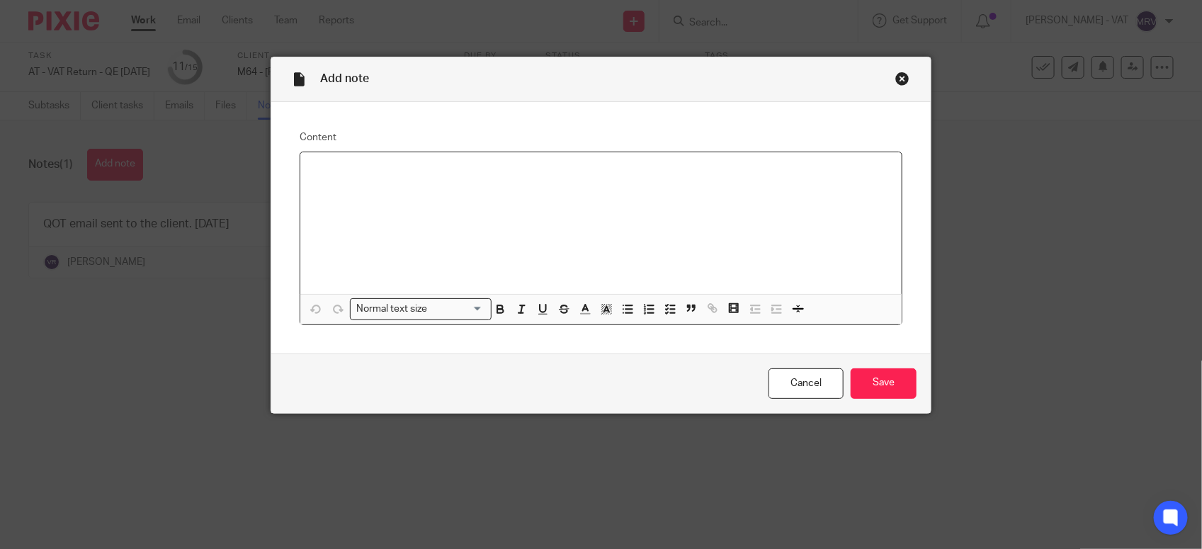
click at [355, 203] on div at bounding box center [600, 223] width 601 height 142
click at [875, 386] on input "Save" at bounding box center [883, 383] width 66 height 30
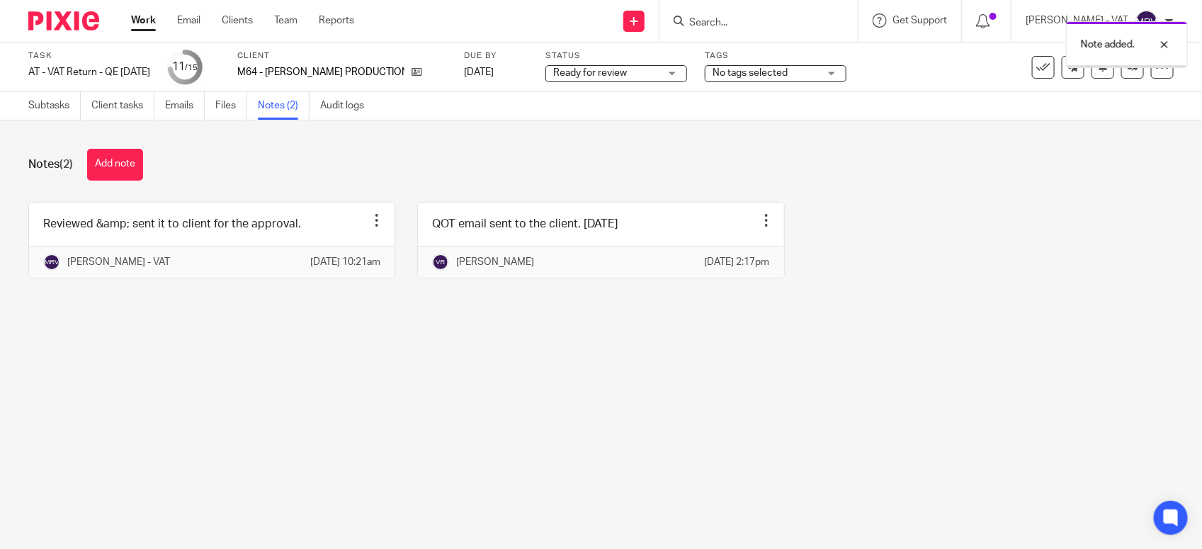
click at [166, 396] on main "Task AT - VAT Return - QE [DATE] Save AT - VAT Return - QE [DATE] 11 /15 Client…" at bounding box center [601, 274] width 1202 height 549
click at [37, 104] on link "Subtasks" at bounding box center [54, 106] width 52 height 28
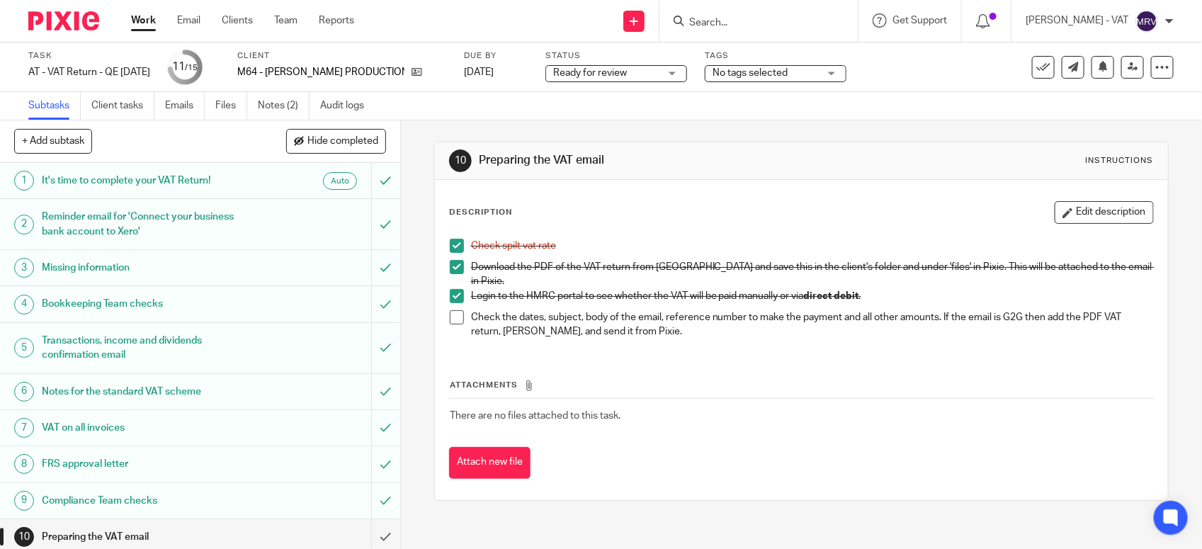
click at [905, 404] on td "There are no files attached to this task." at bounding box center [801, 416] width 704 height 34
click at [450, 310] on span at bounding box center [457, 317] width 14 height 14
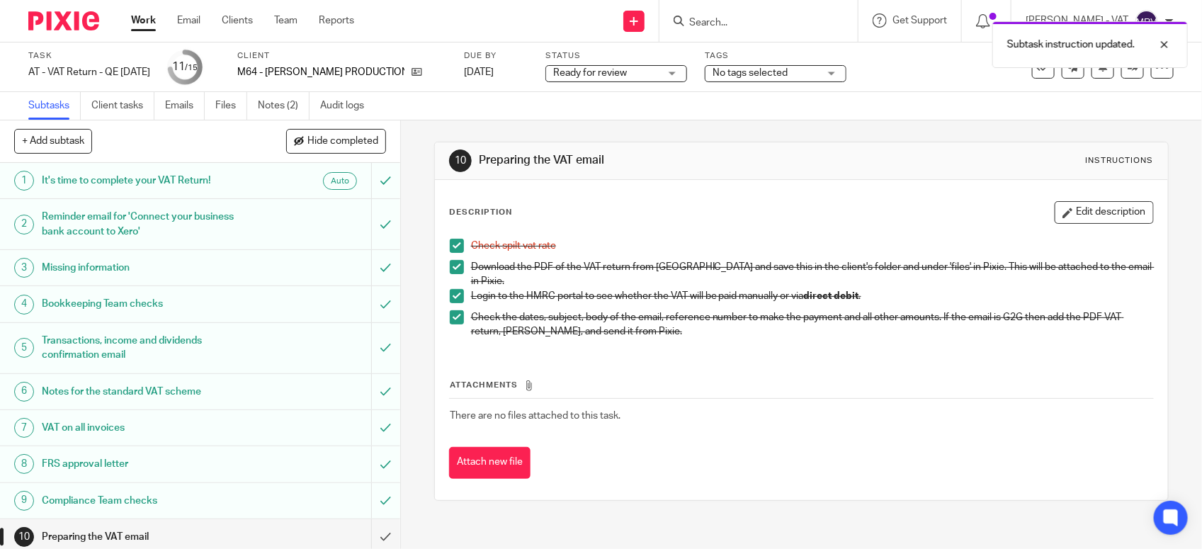
click at [687, 366] on div "Attachments There are no files attached to this task. Attach new file" at bounding box center [801, 414] width 704 height 129
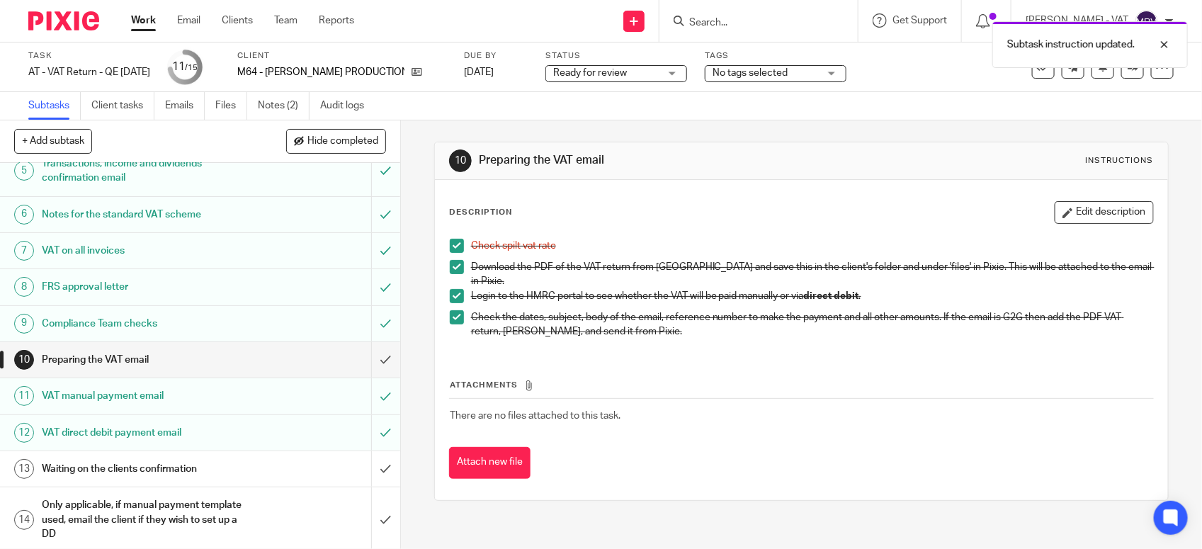
scroll to position [220, 0]
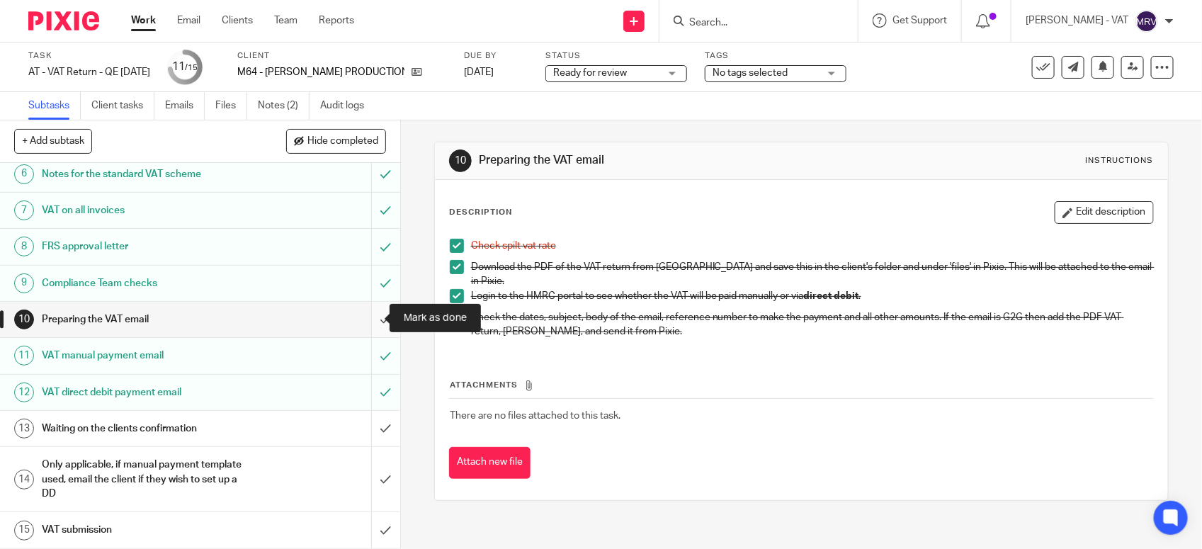
click at [359, 317] on input "submit" at bounding box center [200, 319] width 400 height 35
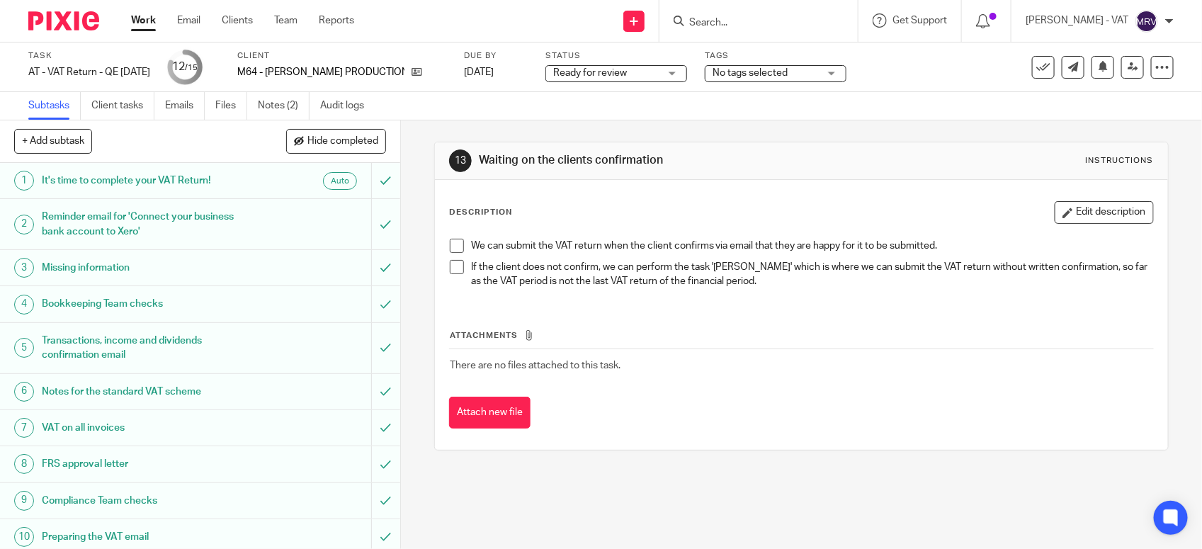
click at [610, 72] on span "Ready for review" at bounding box center [606, 73] width 106 height 15
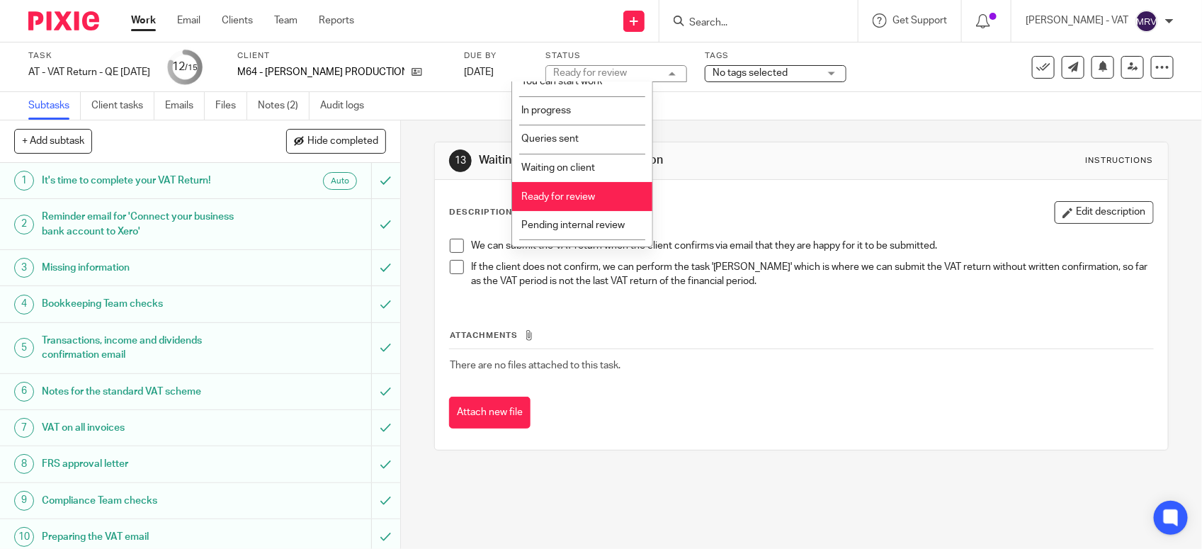
scroll to position [64, 0]
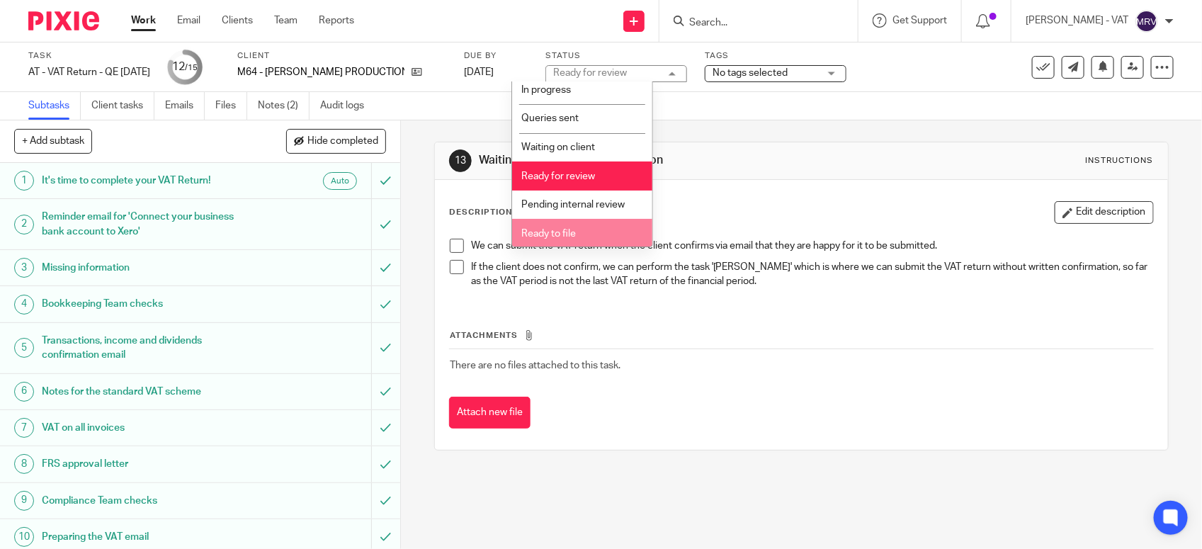
click at [598, 227] on li "Ready to file" at bounding box center [582, 233] width 140 height 29
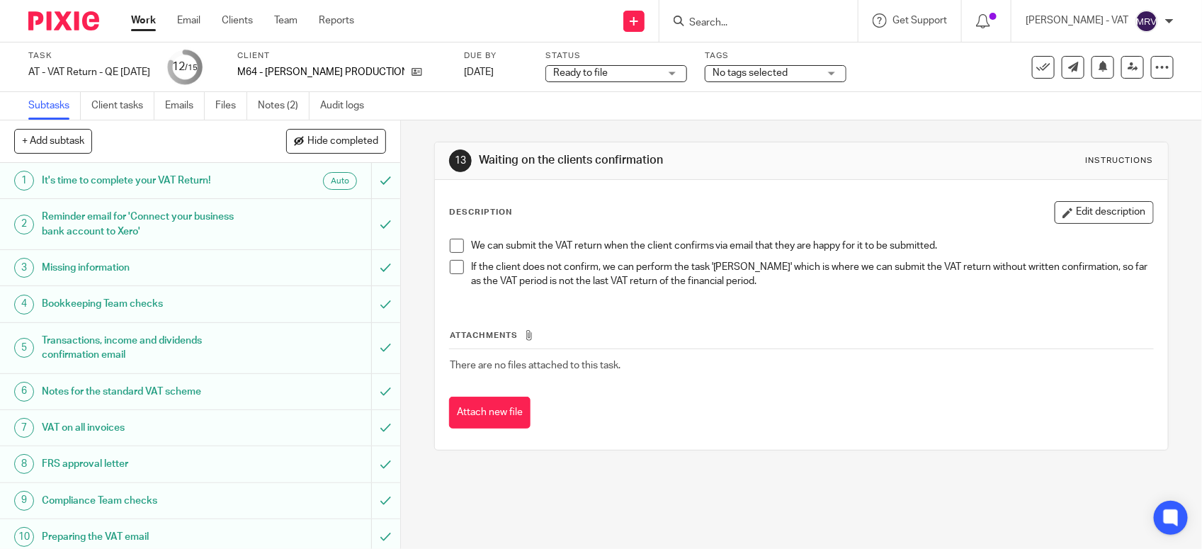
click at [659, 217] on div "Description Edit description" at bounding box center [801, 212] width 704 height 23
click at [1127, 66] on icon at bounding box center [1132, 67] width 11 height 11
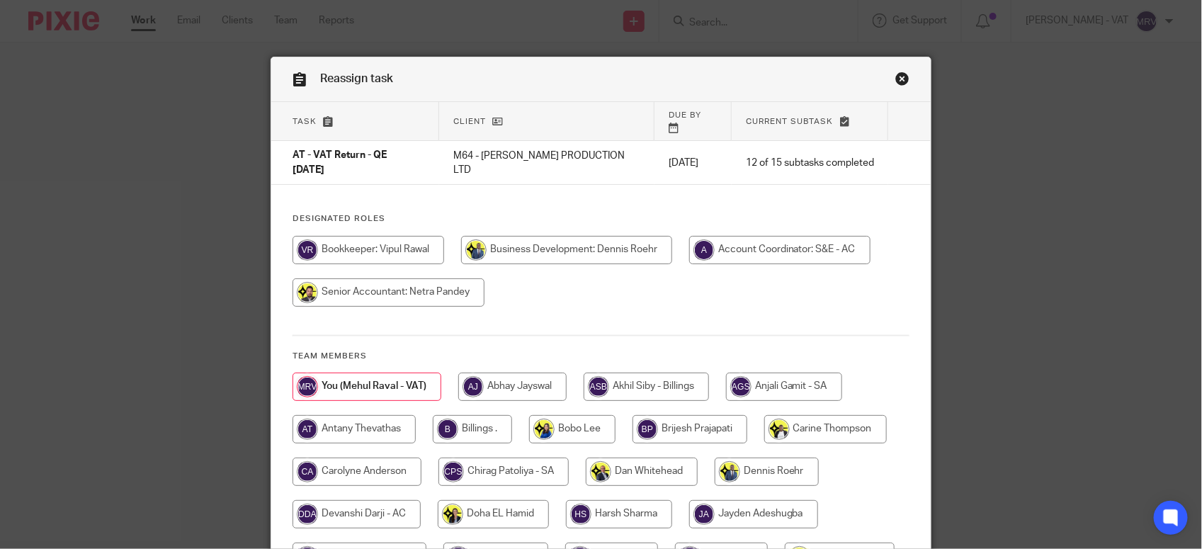
click at [792, 157] on td "12 of 15 subtasks completed" at bounding box center [809, 163] width 156 height 44
click at [468, 415] on input "radio" at bounding box center [472, 429] width 79 height 28
radio input "true"
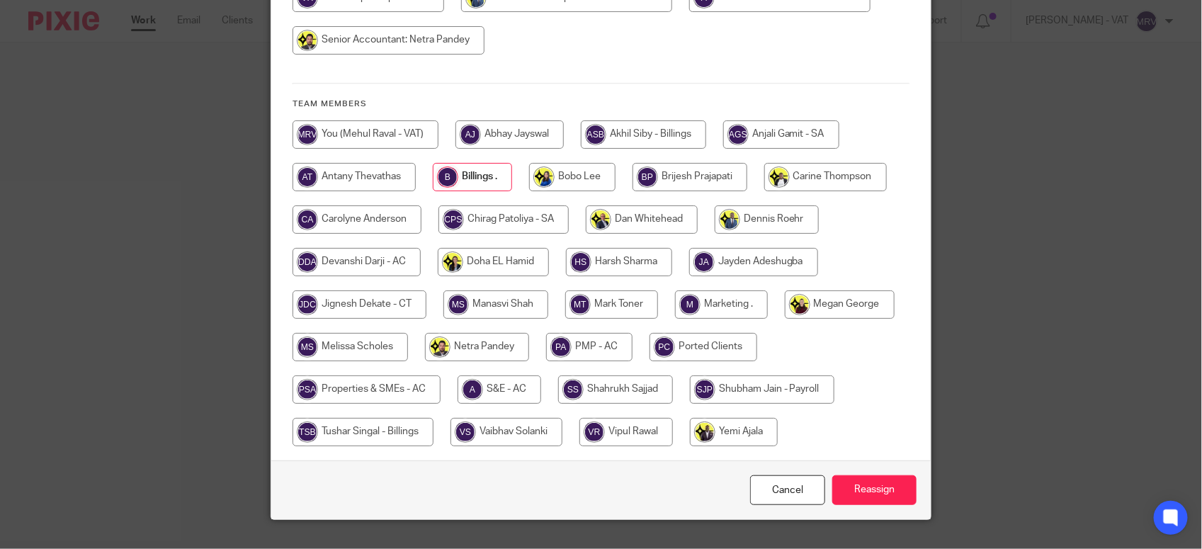
scroll to position [260, 0]
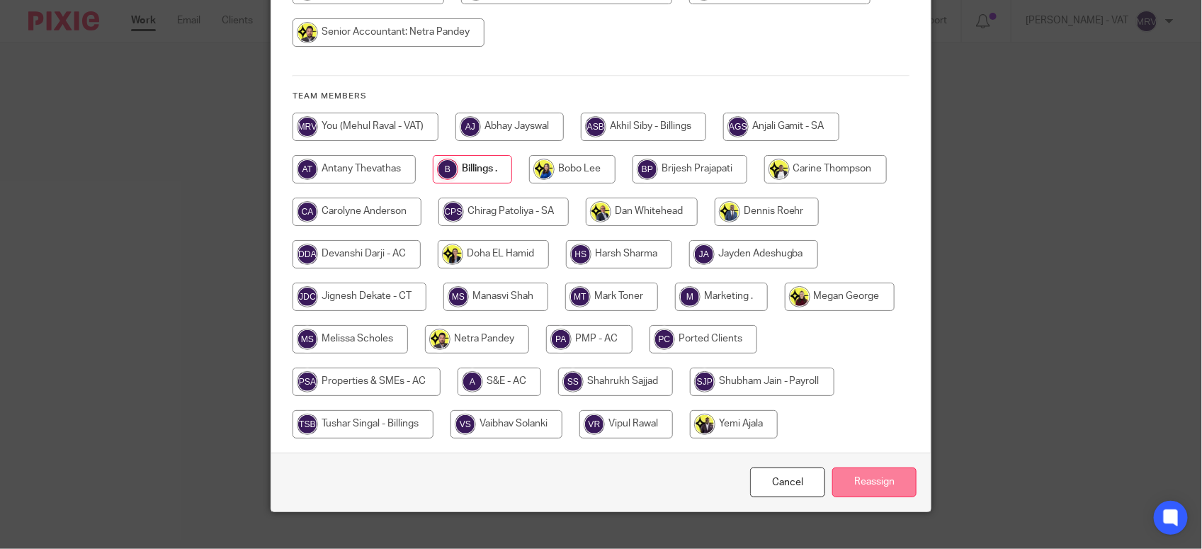
click at [857, 467] on input "Reassign" at bounding box center [874, 482] width 84 height 30
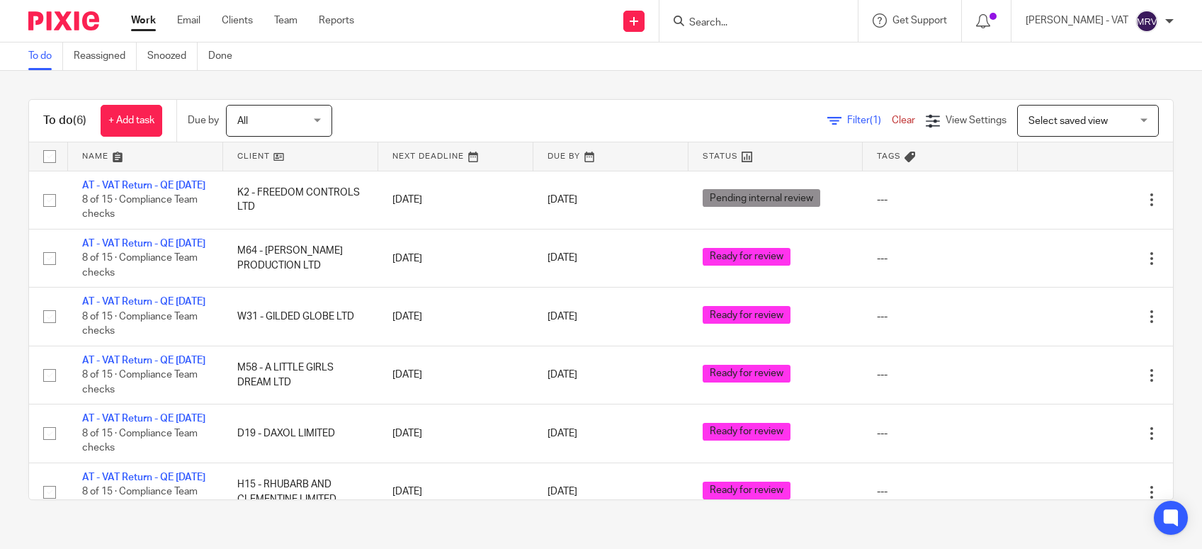
click at [494, 54] on div "To do Reassigned Snoozed Done" at bounding box center [601, 56] width 1202 height 28
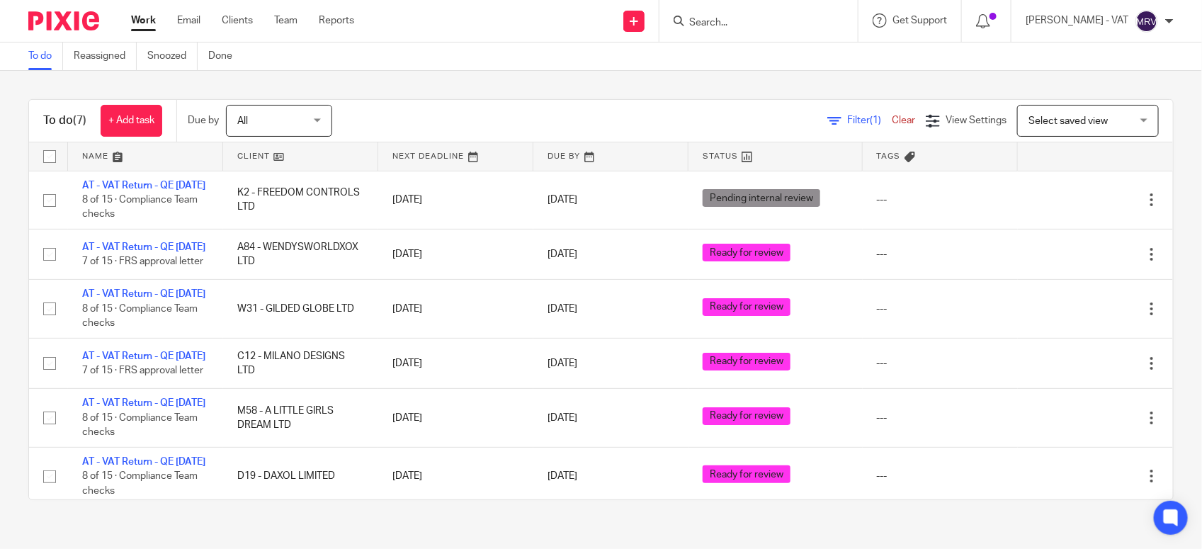
click at [494, 54] on div "To do Reassigned Snoozed Done" at bounding box center [601, 56] width 1202 height 28
click at [663, 105] on div "Filter (1) Clear View Settings View Settings (1) Filters Clear Save Manage save…" at bounding box center [765, 121] width 816 height 32
click at [487, 111] on div "Filter (1) Clear View Settings View Settings (1) Filters Clear Save Manage save…" at bounding box center [765, 121] width 816 height 32
click at [507, 89] on div "To do (7) + Add task Due by All All [DATE] [DATE] This week Next week This mont…" at bounding box center [601, 299] width 1202 height 457
click at [499, 89] on div "To do (7) + Add task Due by All All [DATE] [DATE] This week Next week This mont…" at bounding box center [601, 299] width 1202 height 457
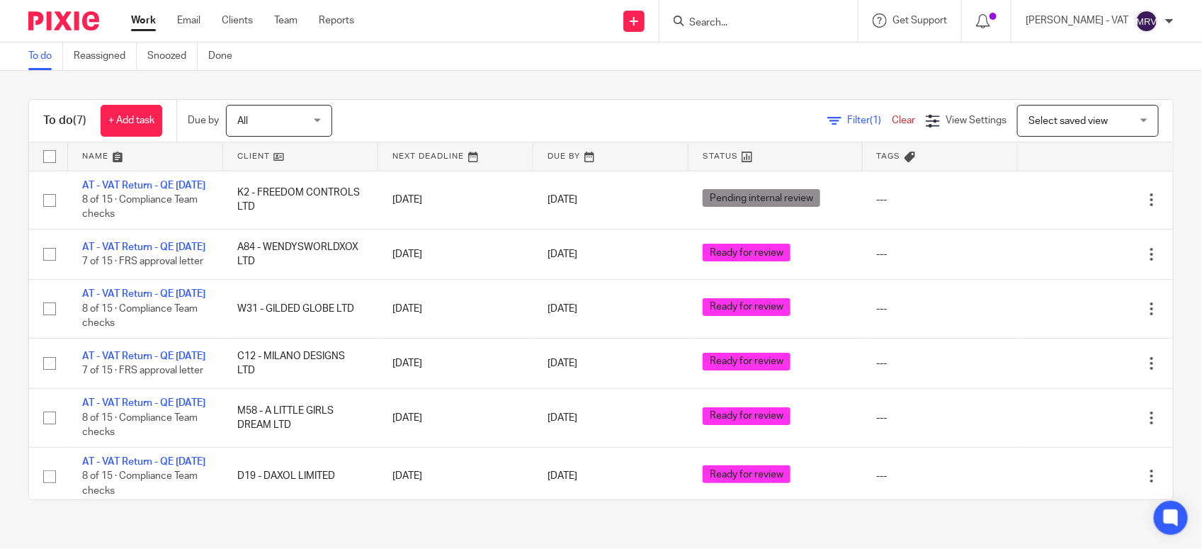
scroll to position [179, 0]
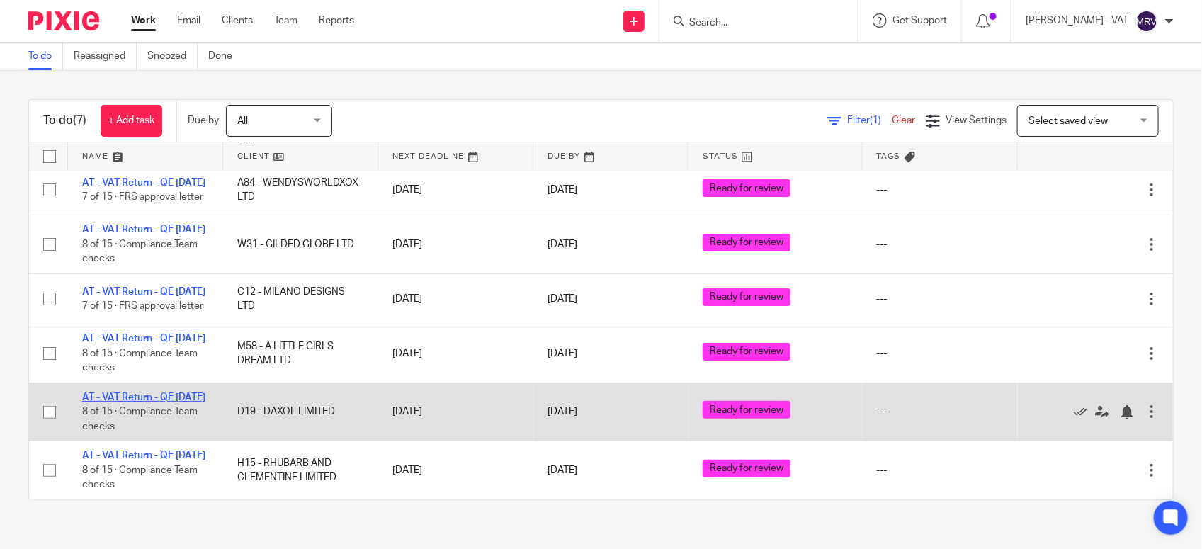
click at [170, 392] on link "AT - VAT Return - QE [DATE]" at bounding box center [143, 397] width 123 height 10
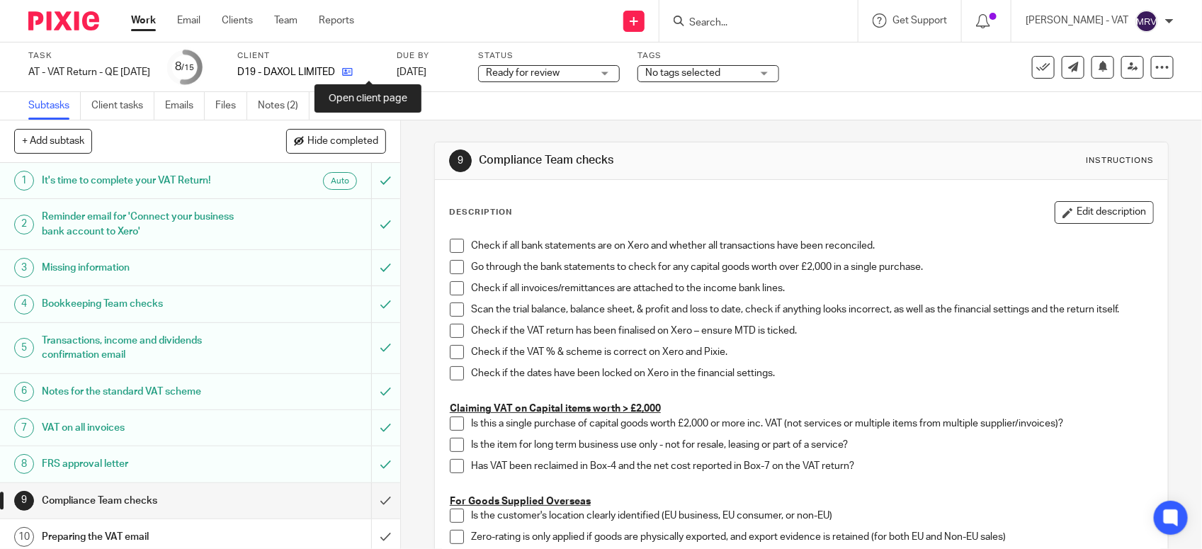
click at [353, 73] on icon at bounding box center [347, 72] width 11 height 11
click at [457, 249] on span at bounding box center [457, 246] width 14 height 14
click at [733, 156] on h1 "Compliance Team checks" at bounding box center [655, 160] width 353 height 15
click at [452, 269] on span at bounding box center [457, 267] width 14 height 14
click at [455, 290] on span at bounding box center [457, 288] width 14 height 14
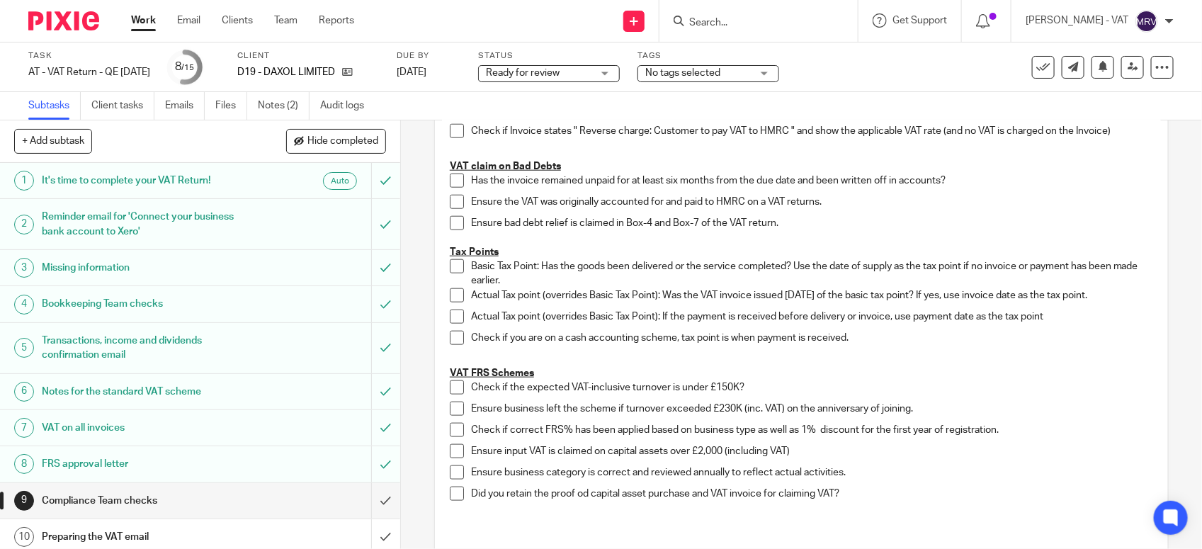
scroll to position [708, 0]
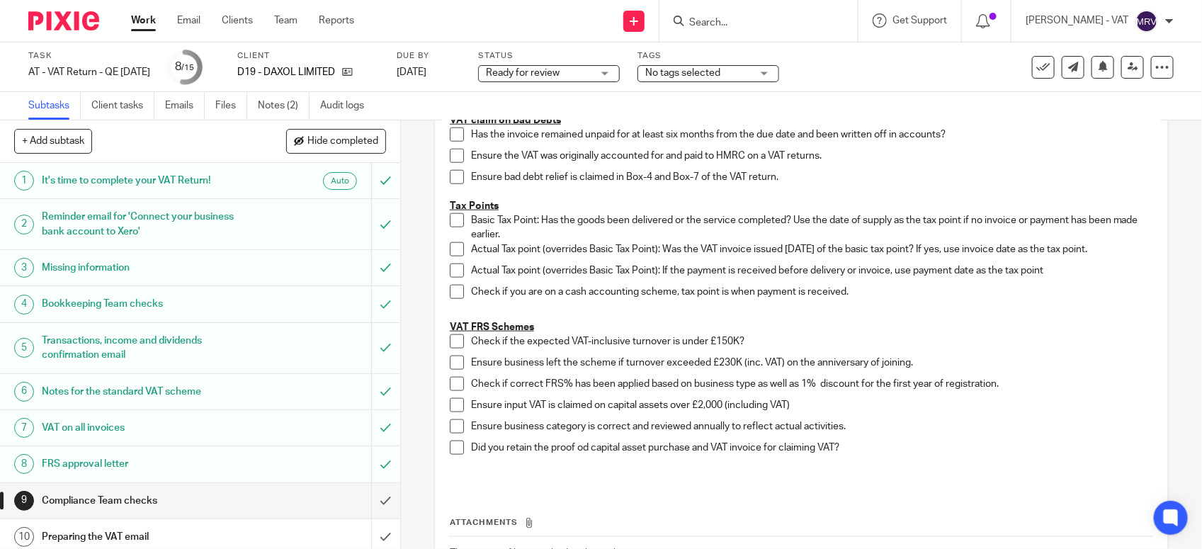
click at [451, 342] on span at bounding box center [457, 341] width 14 height 14
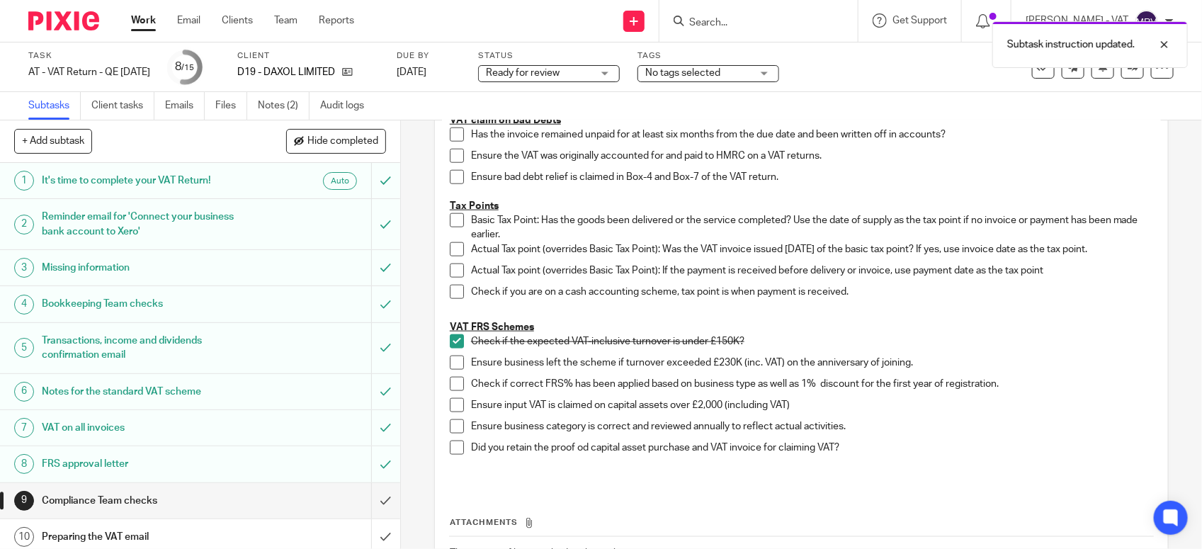
click at [450, 360] on span at bounding box center [457, 362] width 14 height 14
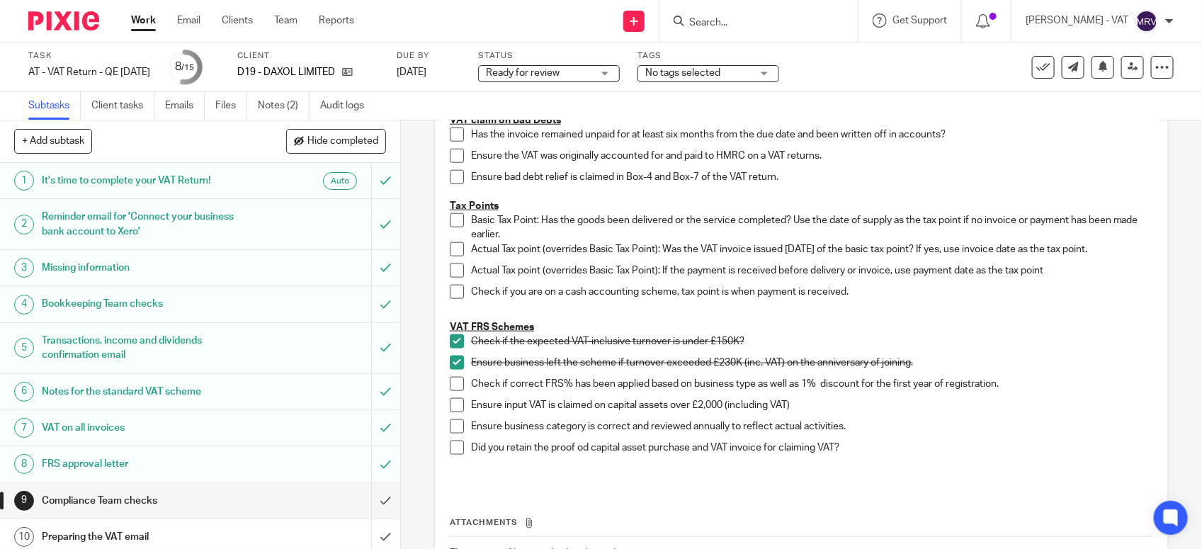
click at [452, 386] on span at bounding box center [457, 384] width 14 height 14
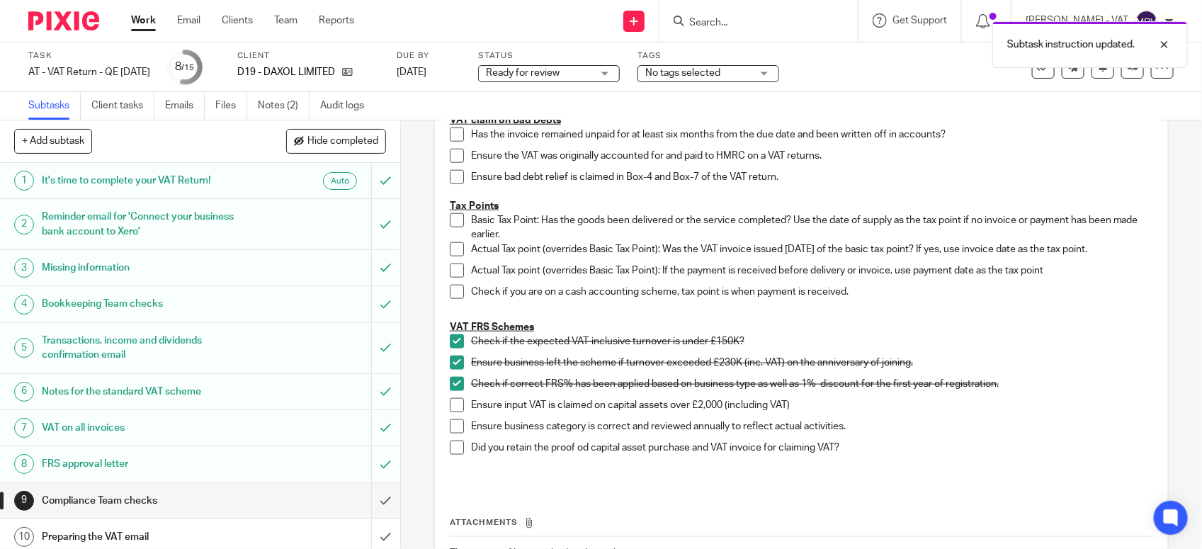
click at [450, 426] on span at bounding box center [457, 426] width 14 height 14
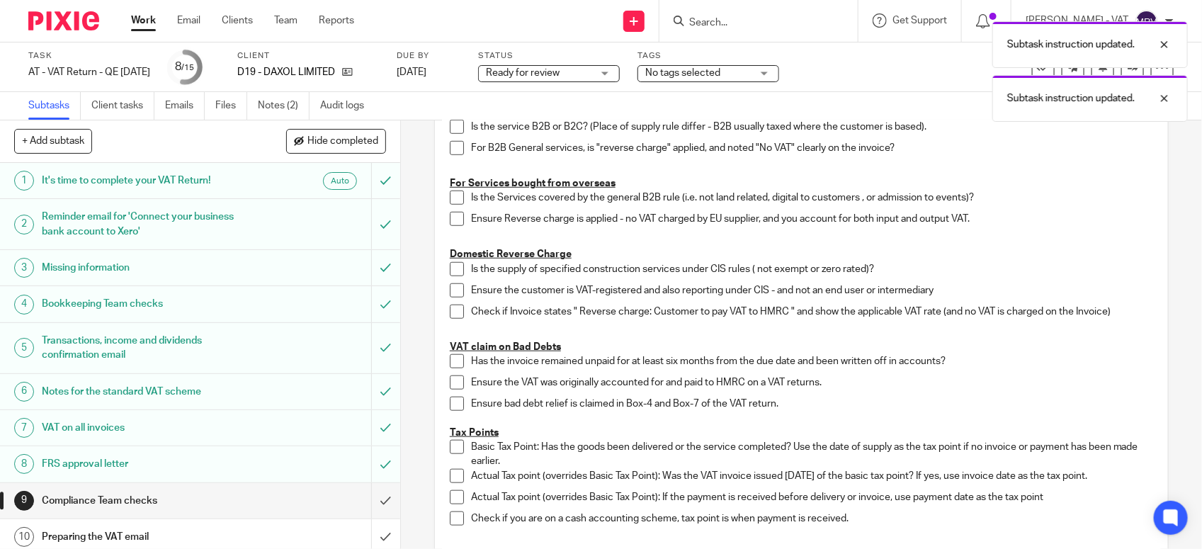
scroll to position [443, 0]
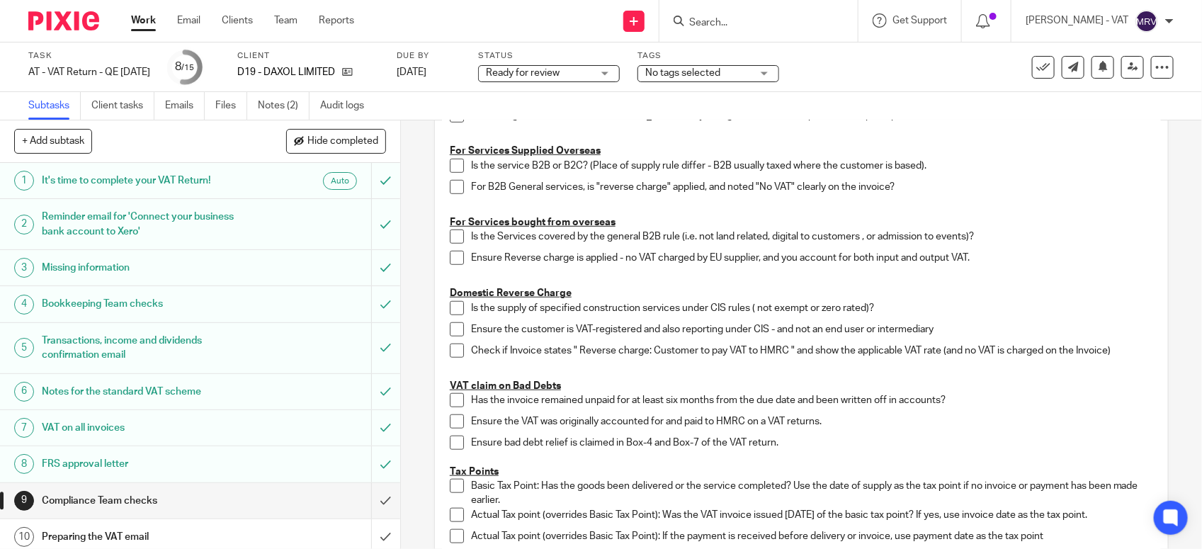
click at [978, 296] on p "Domestic Reverse Charge" at bounding box center [801, 293] width 703 height 14
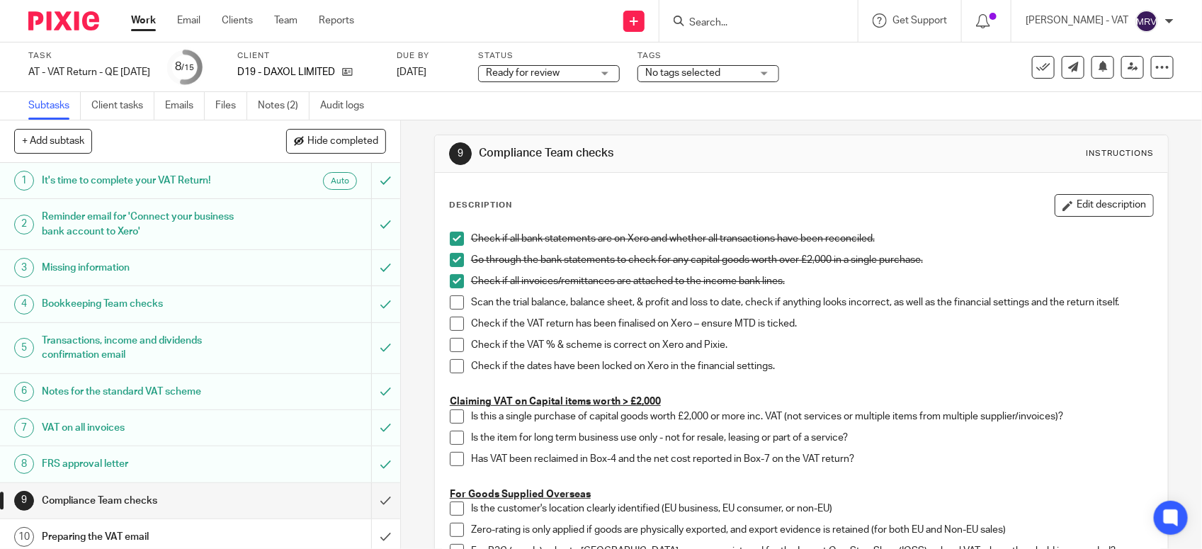
scroll to position [0, 0]
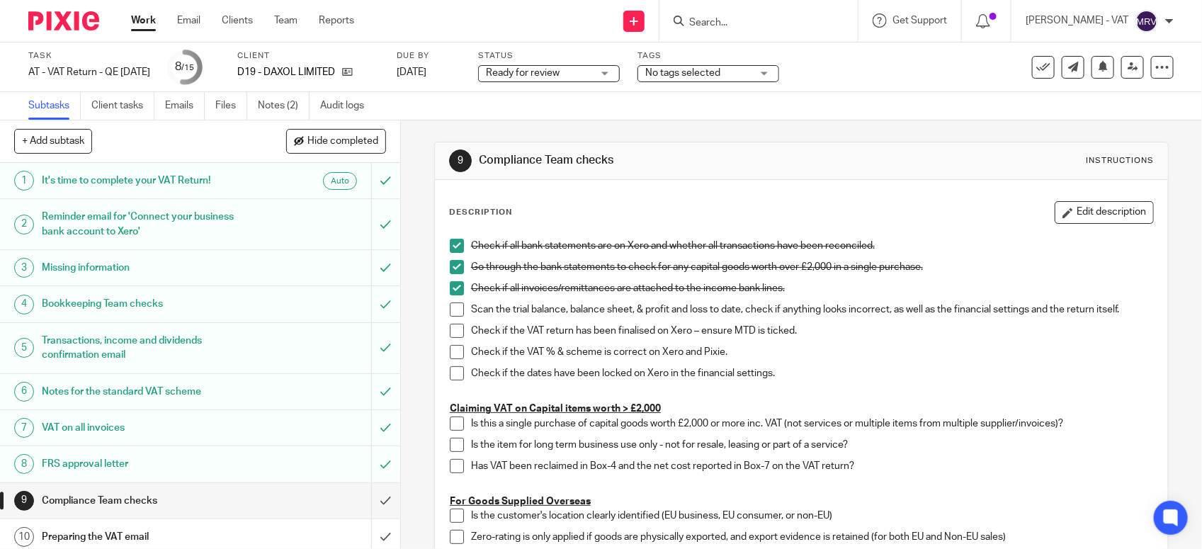
click at [450, 309] on span at bounding box center [457, 309] width 14 height 14
click at [450, 331] on span at bounding box center [457, 331] width 14 height 14
click at [450, 355] on span at bounding box center [457, 352] width 14 height 14
click at [453, 372] on span at bounding box center [457, 373] width 14 height 14
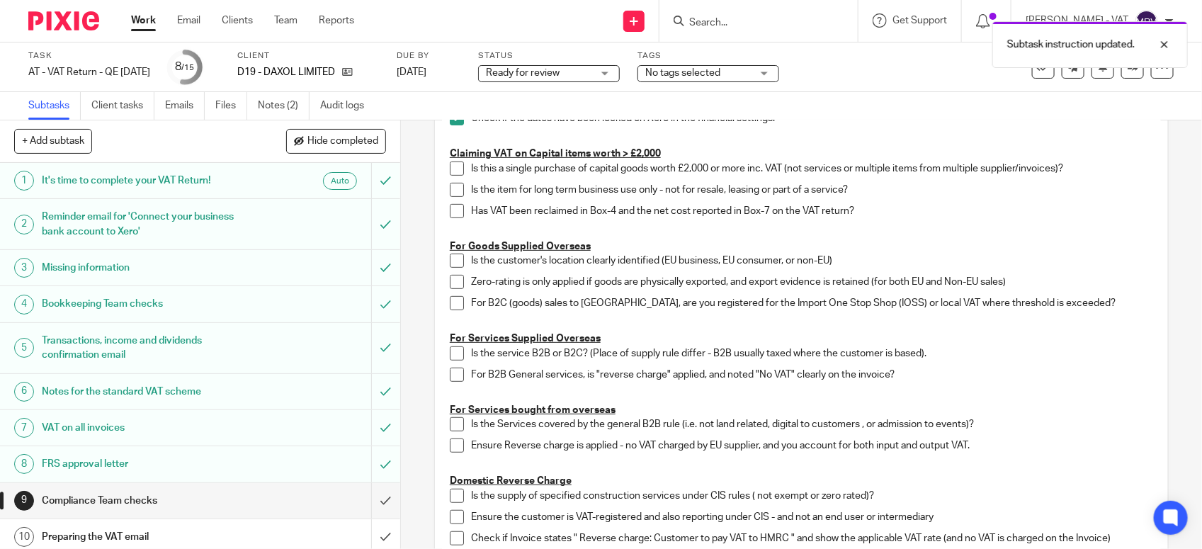
scroll to position [266, 0]
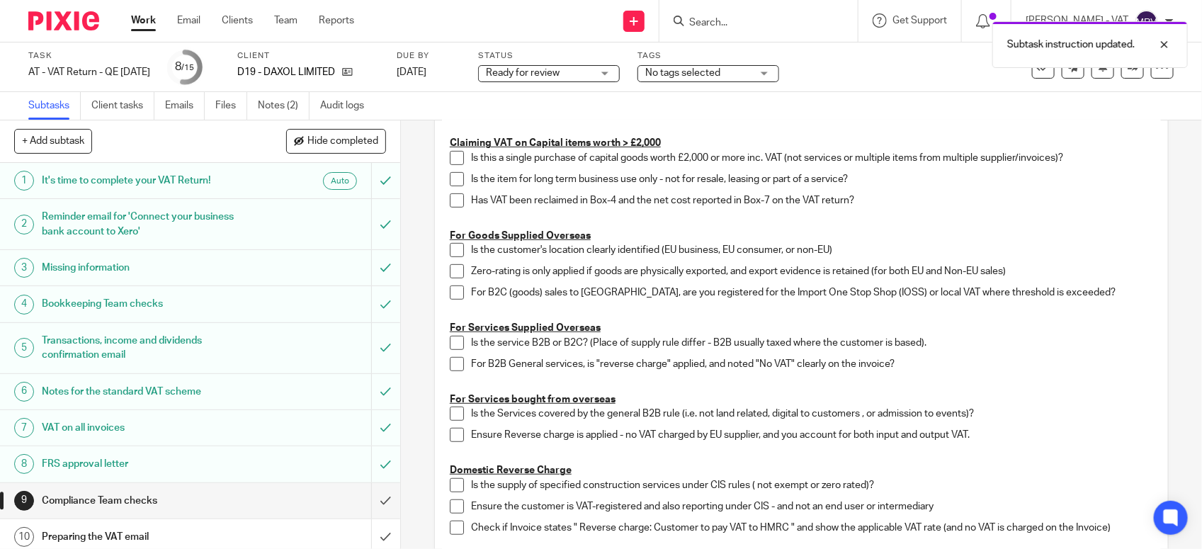
click at [1095, 253] on p "Is the customer's location clearly identified (EU business, EU consumer, or non…" at bounding box center [812, 250] width 682 height 14
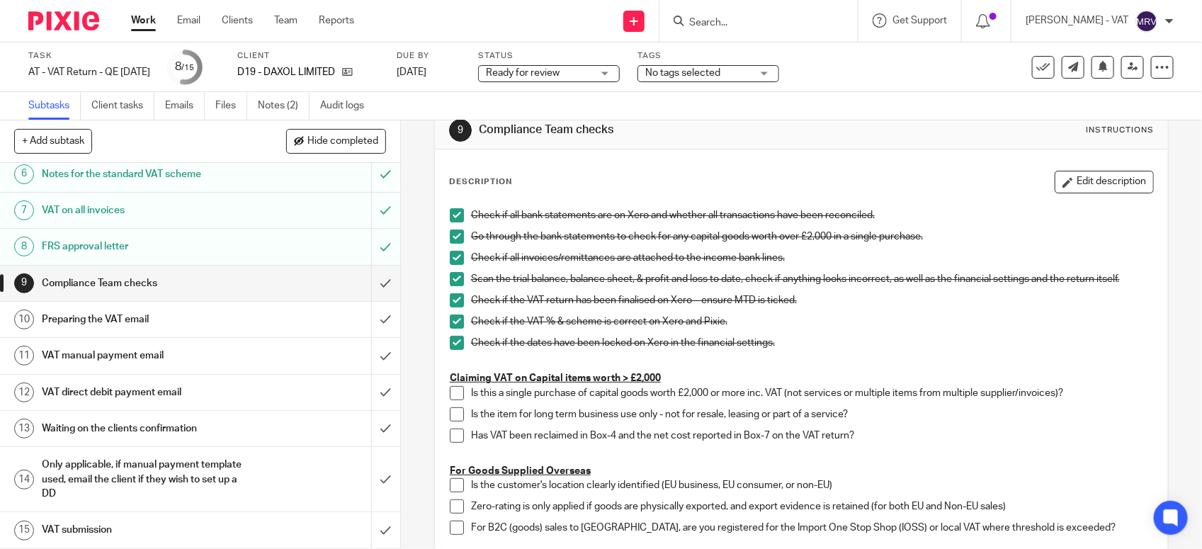
scroll to position [0, 0]
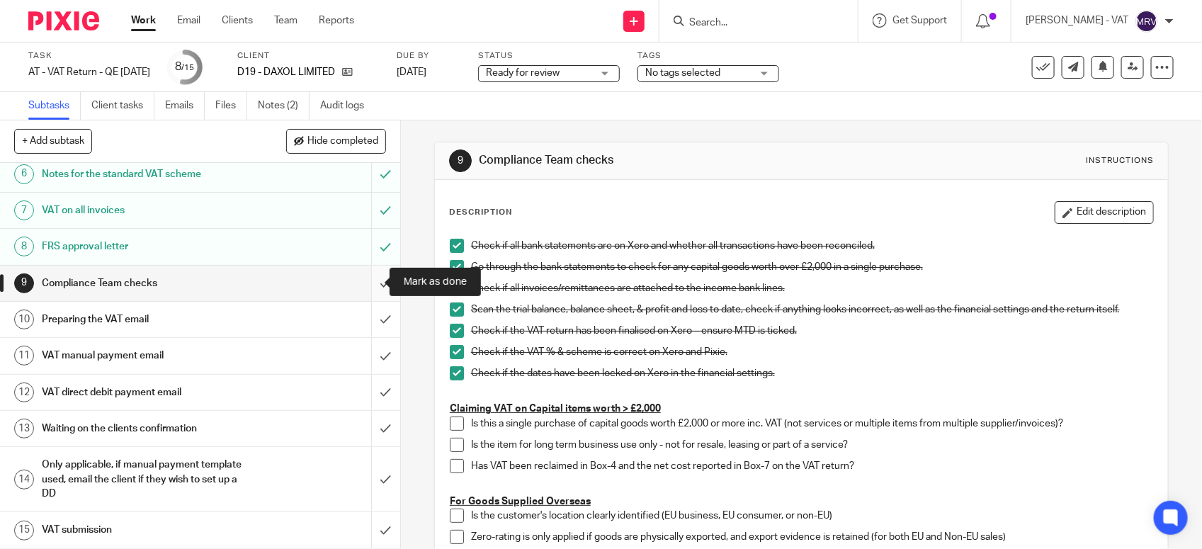
click at [372, 280] on input "submit" at bounding box center [200, 283] width 400 height 35
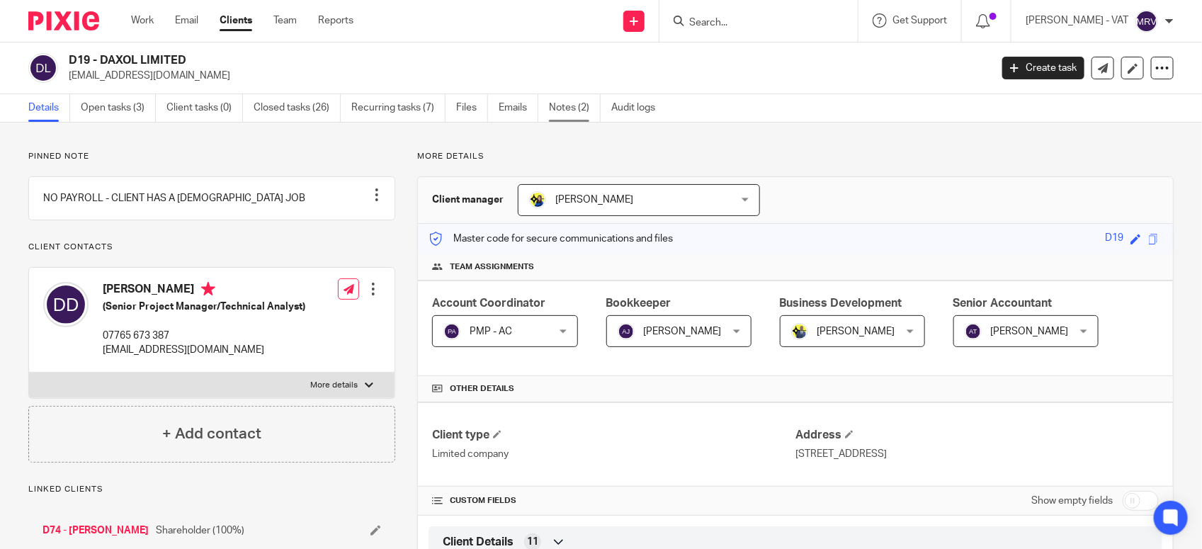
click at [583, 119] on link "Notes (2)" at bounding box center [575, 108] width 52 height 28
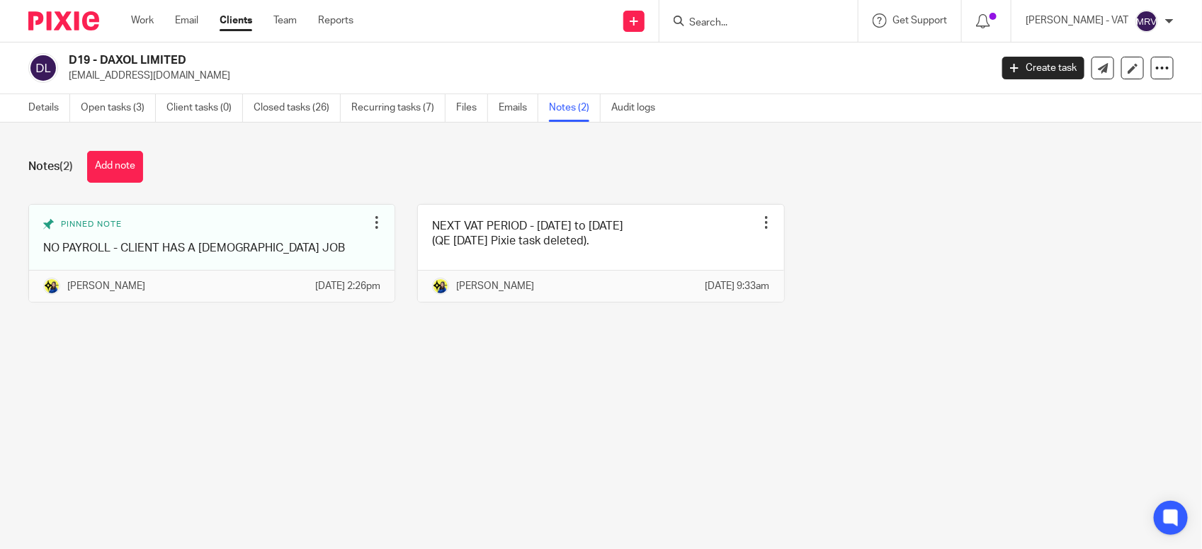
click at [482, 440] on main "D19 - DAXOL LIMITED [EMAIL_ADDRESS][DOMAIN_NAME] Create task Update from Compan…" at bounding box center [601, 274] width 1202 height 549
click at [30, 111] on link "Details" at bounding box center [49, 108] width 42 height 28
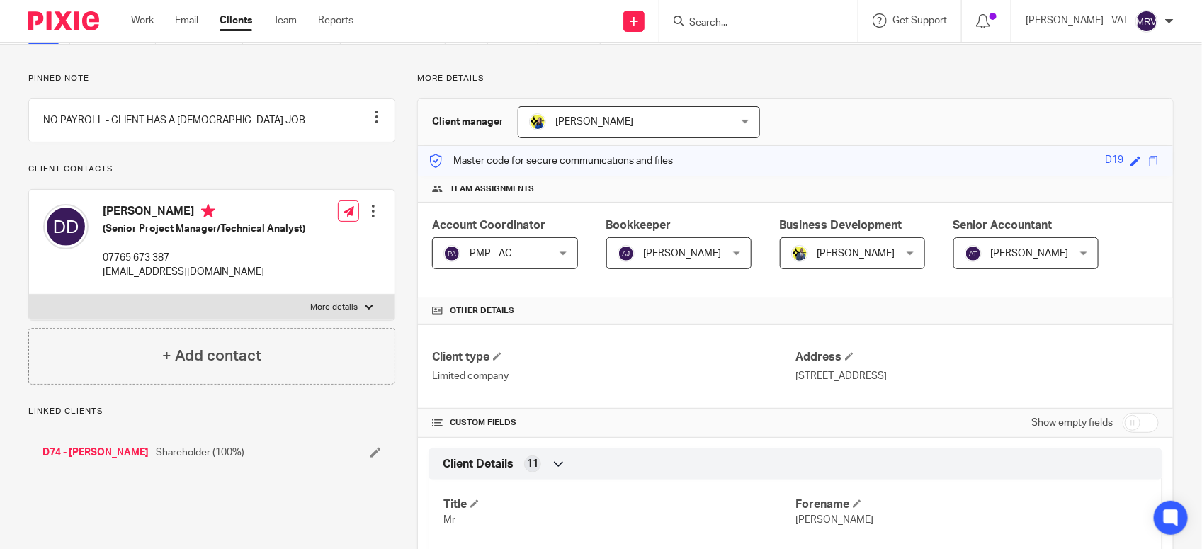
scroll to position [42, 0]
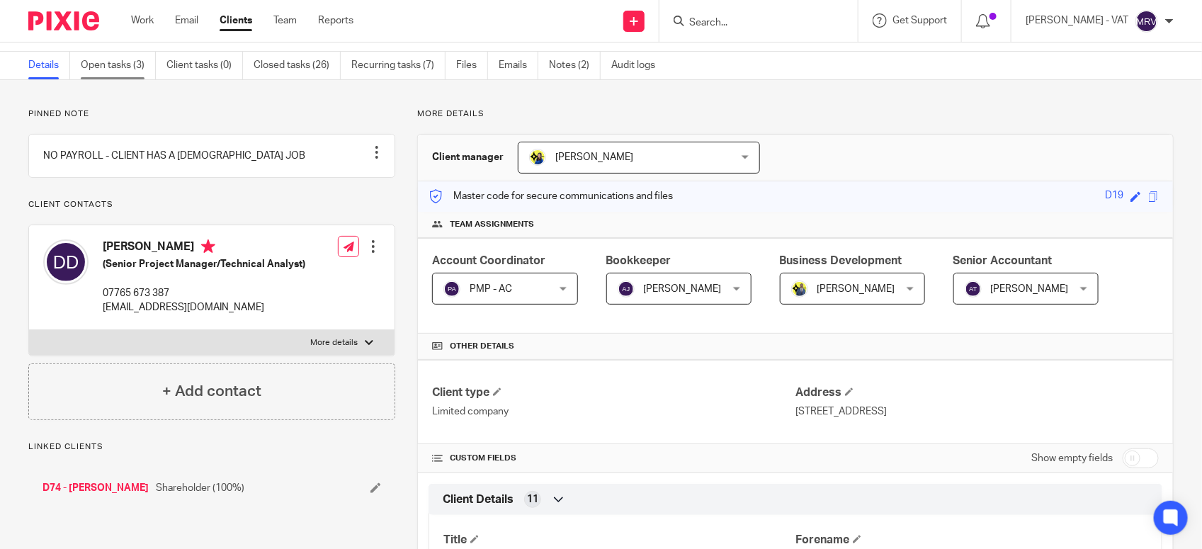
click at [114, 71] on link "Open tasks (3)" at bounding box center [118, 66] width 75 height 28
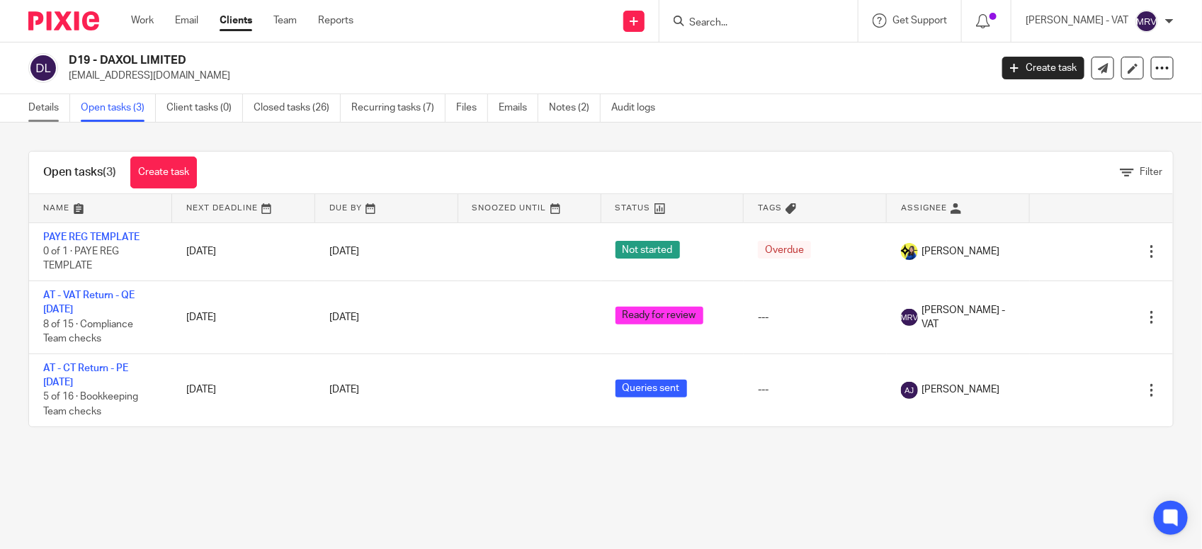
click at [37, 111] on link "Details" at bounding box center [49, 108] width 42 height 28
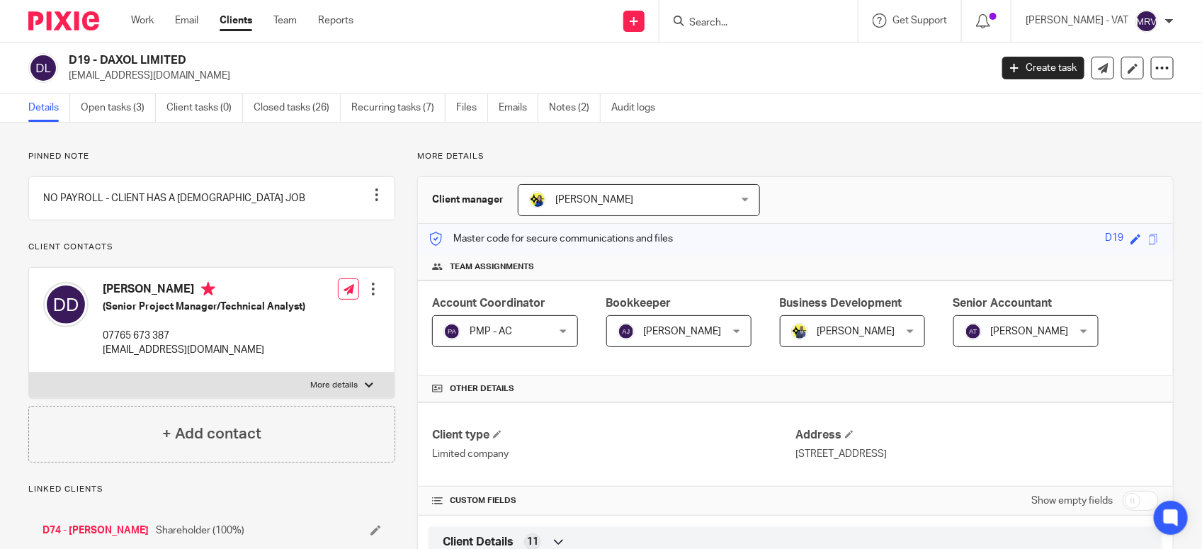
drag, startPoint x: 99, startPoint y: 57, endPoint x: 186, endPoint y: 57, distance: 87.1
click at [186, 57] on h2 "D19 - DAXOL LIMITED" at bounding box center [433, 60] width 729 height 15
copy h2 "DAXOL LIMITED"
click at [106, 54] on h2 "D19 - DAXOL LIMITED" at bounding box center [433, 60] width 729 height 15
drag, startPoint x: 101, startPoint y: 55, endPoint x: 188, endPoint y: 55, distance: 87.1
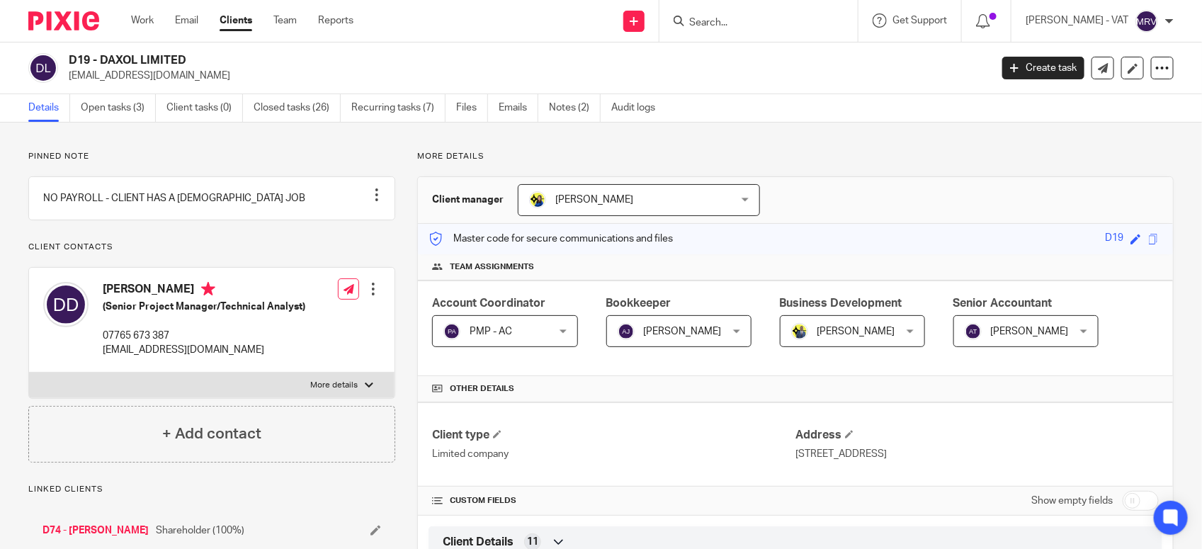
click at [188, 55] on h2 "D19 - DAXOL LIMITED" at bounding box center [433, 60] width 729 height 15
copy h2 "DAXOL LIMITED"
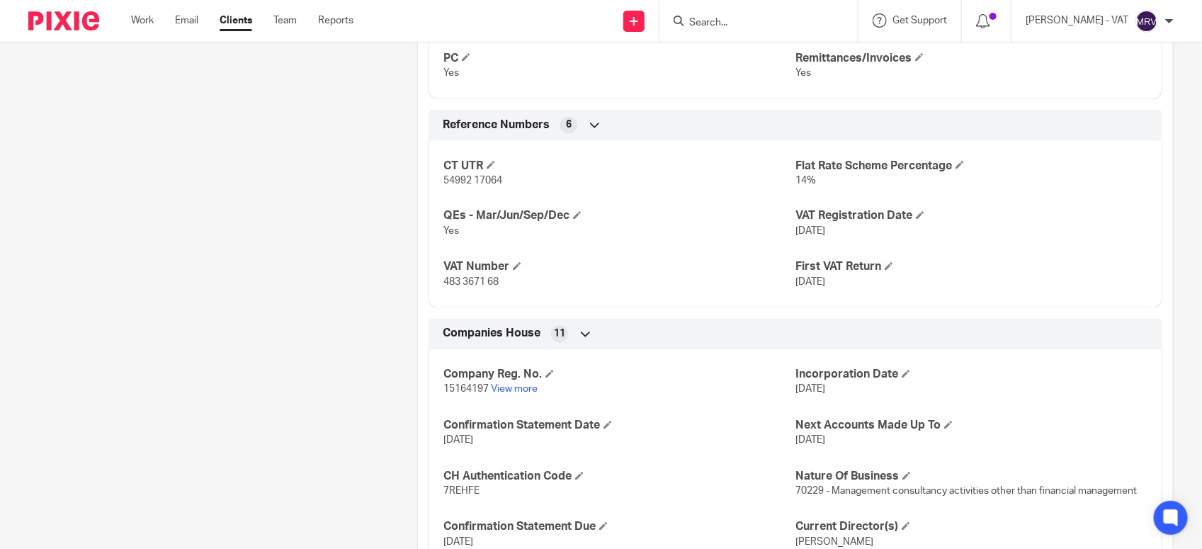
scroll to position [1062, 0]
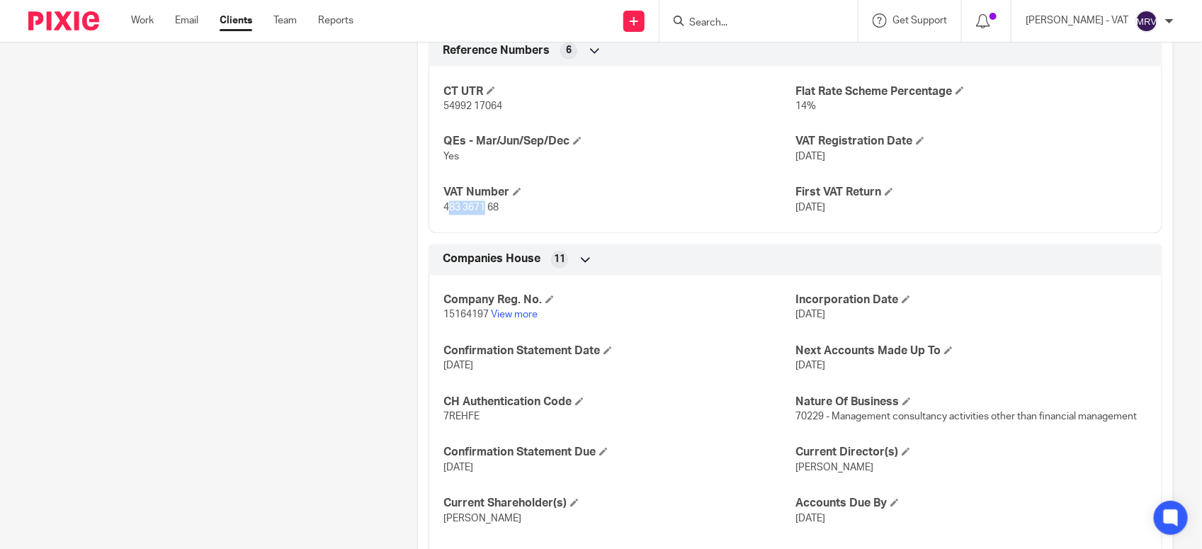
drag, startPoint x: 444, startPoint y: 210, endPoint x: 481, endPoint y: 216, distance: 38.1
click at [481, 215] on p "483 3671 68" at bounding box center [619, 208] width 352 height 14
drag, startPoint x: 480, startPoint y: 216, endPoint x: 439, endPoint y: 207, distance: 42.1
click at [443, 207] on span "483 3671 68" at bounding box center [470, 208] width 55 height 10
drag, startPoint x: 439, startPoint y: 207, endPoint x: 493, endPoint y: 216, distance: 54.6
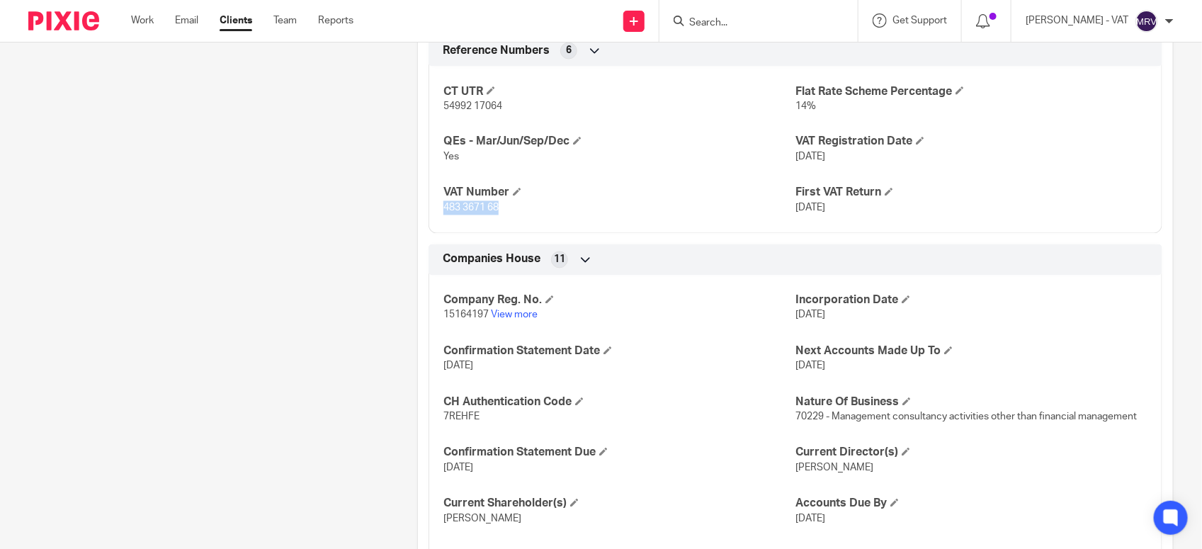
click at [493, 215] on p "483 3671 68" at bounding box center [619, 208] width 352 height 14
copy span "483 3671 68"
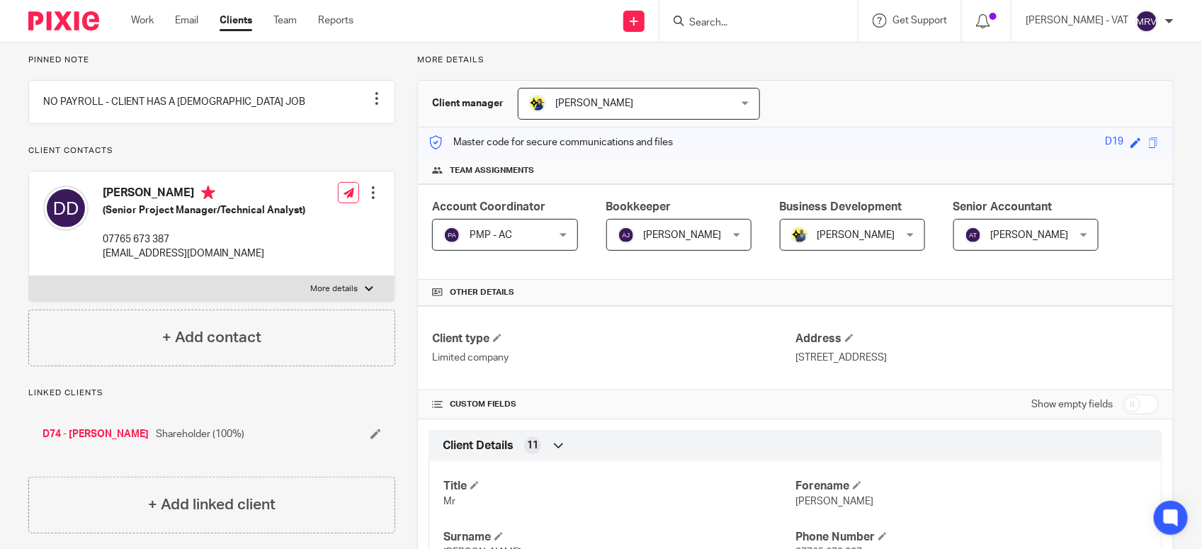
scroll to position [0, 0]
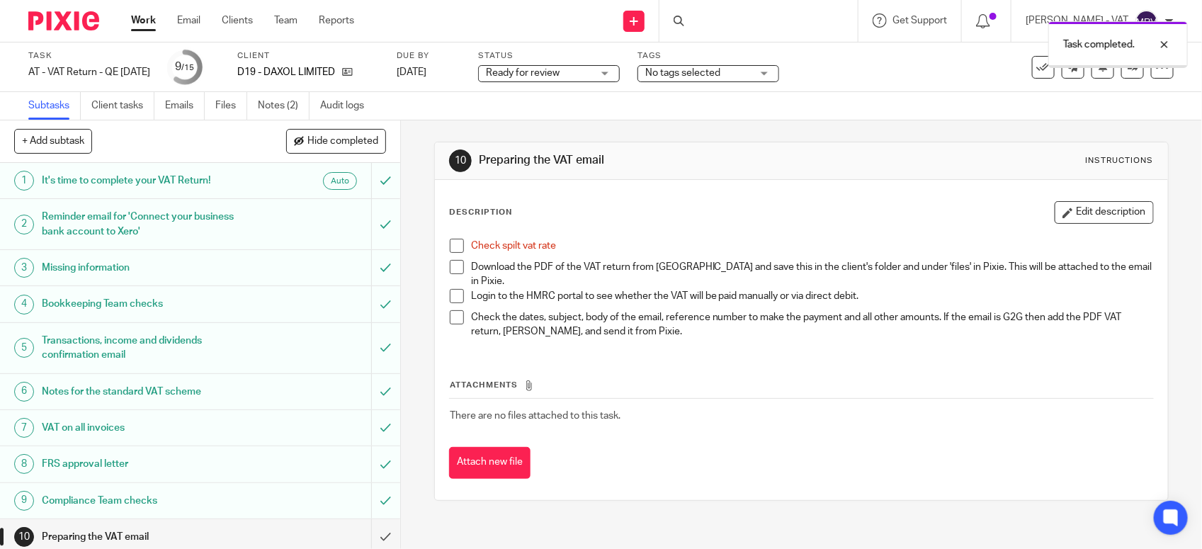
scroll to position [220, 0]
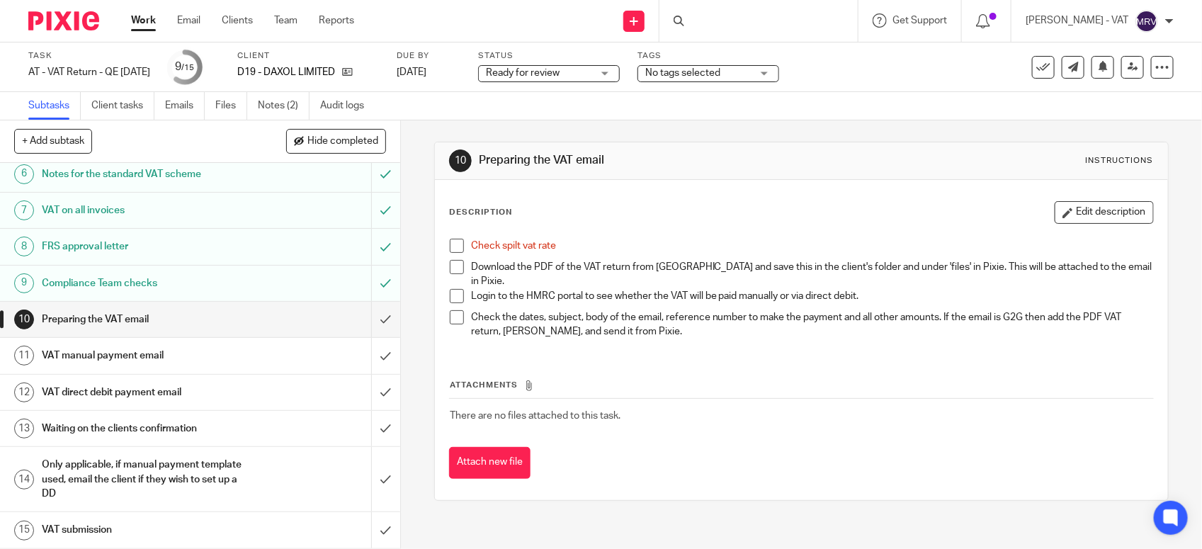
click at [455, 246] on span at bounding box center [457, 246] width 14 height 14
click at [666, 210] on div "Description Edit description" at bounding box center [801, 212] width 704 height 23
click at [234, 111] on link "Files" at bounding box center [231, 106] width 32 height 28
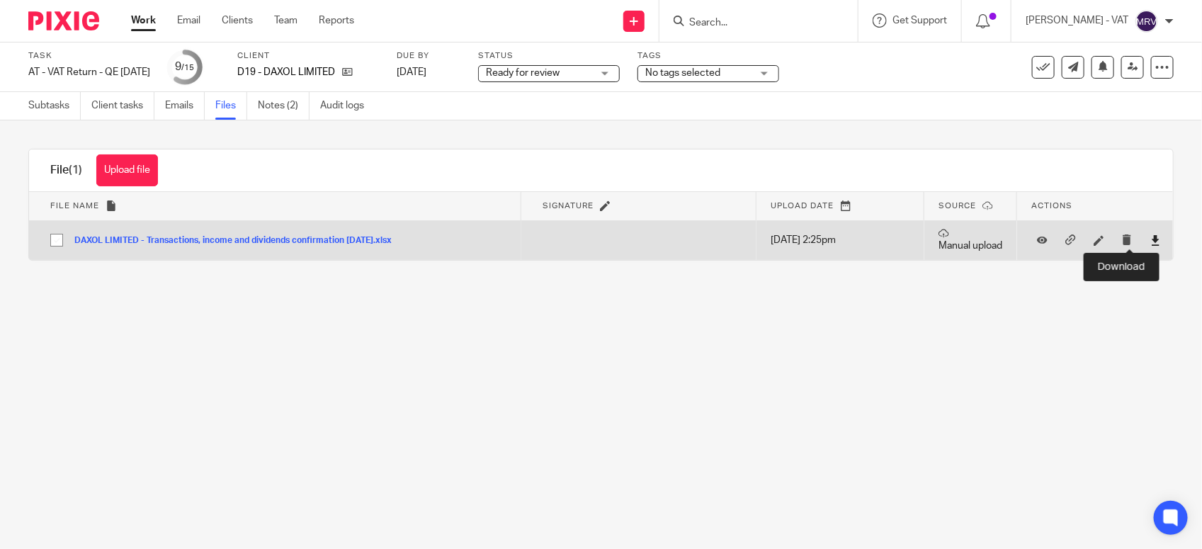
click at [1150, 241] on icon at bounding box center [1155, 240] width 11 height 11
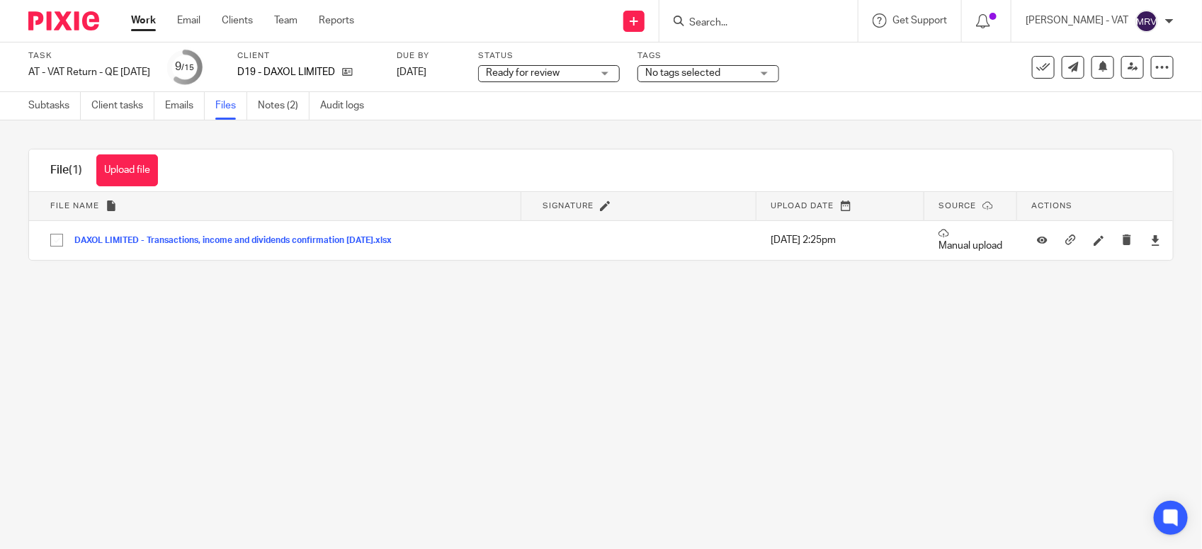
click at [637, 330] on main "Task AT - VAT Return - QE 30-09-2025 Save AT - VAT Return - QE 30-09-2025 9 /15…" at bounding box center [601, 274] width 1202 height 549
click at [145, 177] on button "Upload file" at bounding box center [127, 170] width 62 height 32
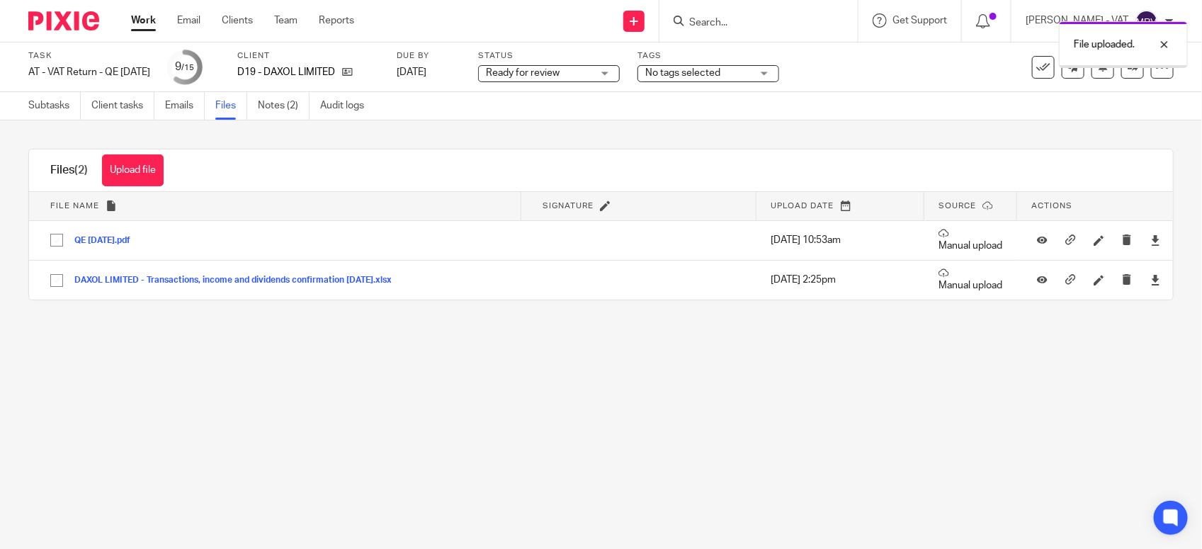
click at [624, 437] on main "Task AT - VAT Return - QE 30-09-2025 Save AT - VAT Return - QE 30-09-2025 9 /15…" at bounding box center [601, 274] width 1202 height 549
click at [35, 101] on link "Subtasks" at bounding box center [54, 106] width 52 height 28
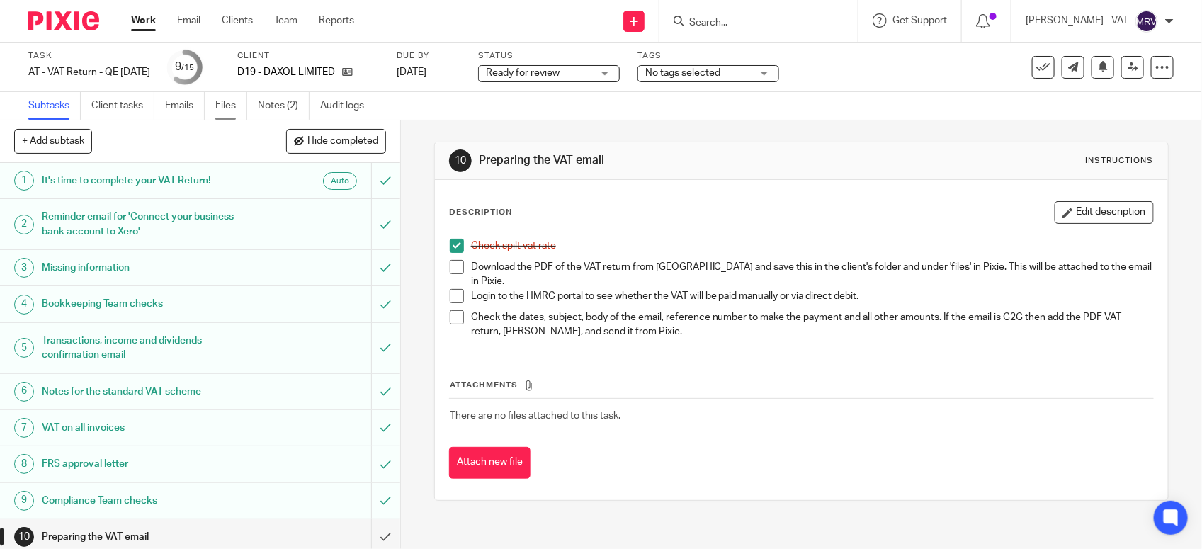
click at [222, 110] on link "Files" at bounding box center [231, 106] width 32 height 28
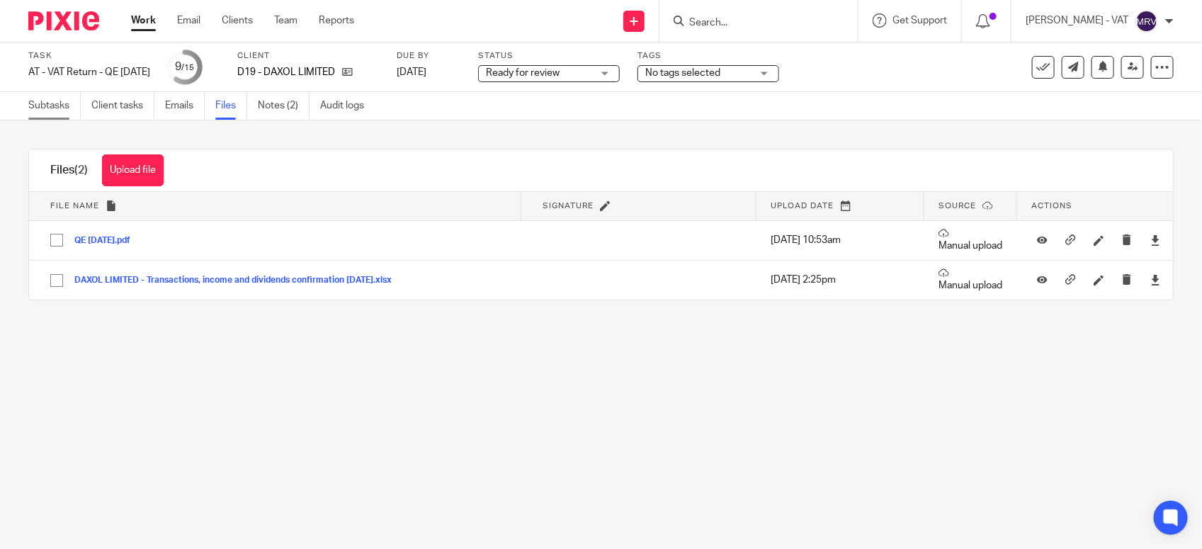
click at [65, 110] on link "Subtasks" at bounding box center [54, 106] width 52 height 28
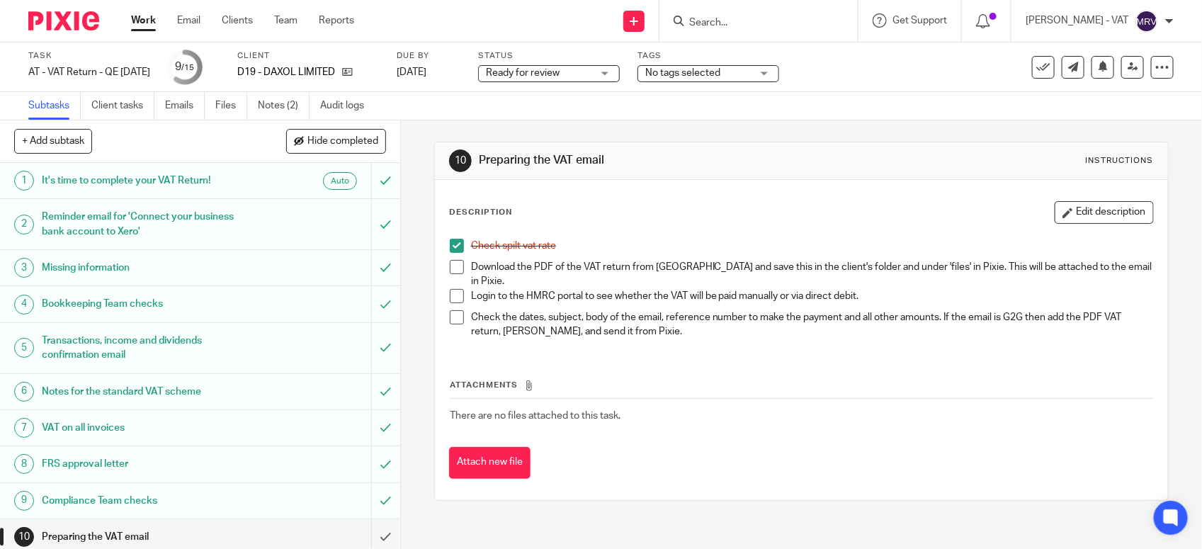
click at [450, 266] on span at bounding box center [457, 267] width 14 height 14
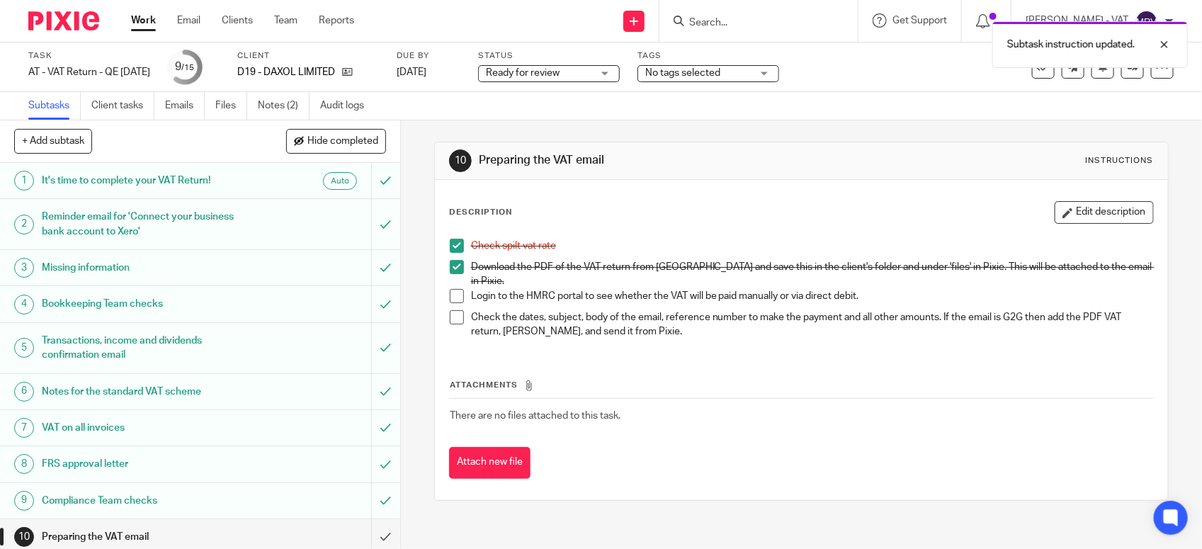
click at [663, 365] on div "Attachments There are no files attached to this task. Attach new file" at bounding box center [801, 414] width 704 height 129
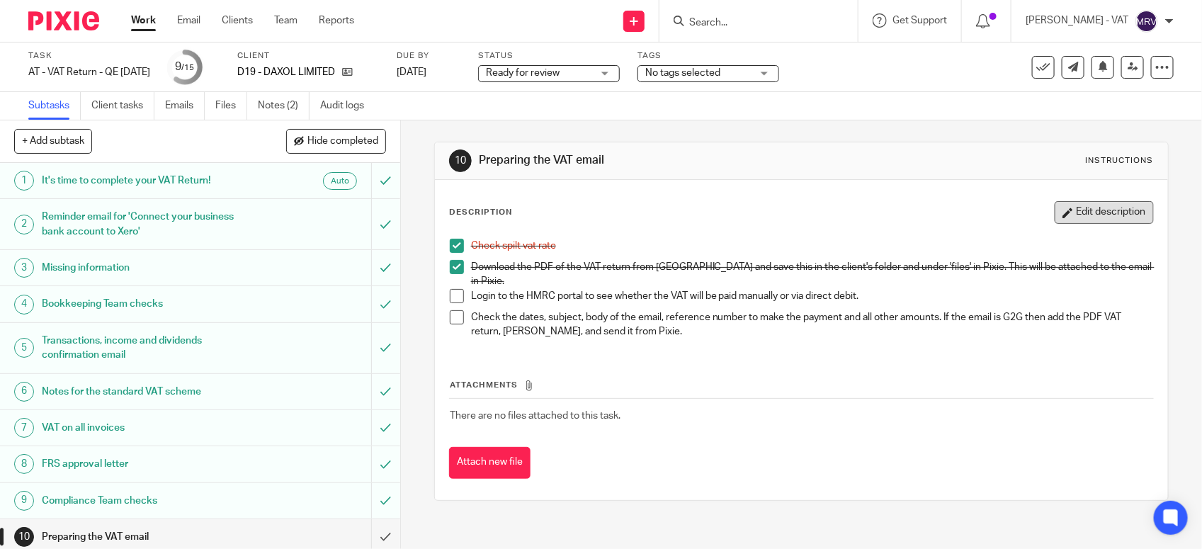
click at [1062, 210] on icon "button" at bounding box center [1067, 212] width 11 height 11
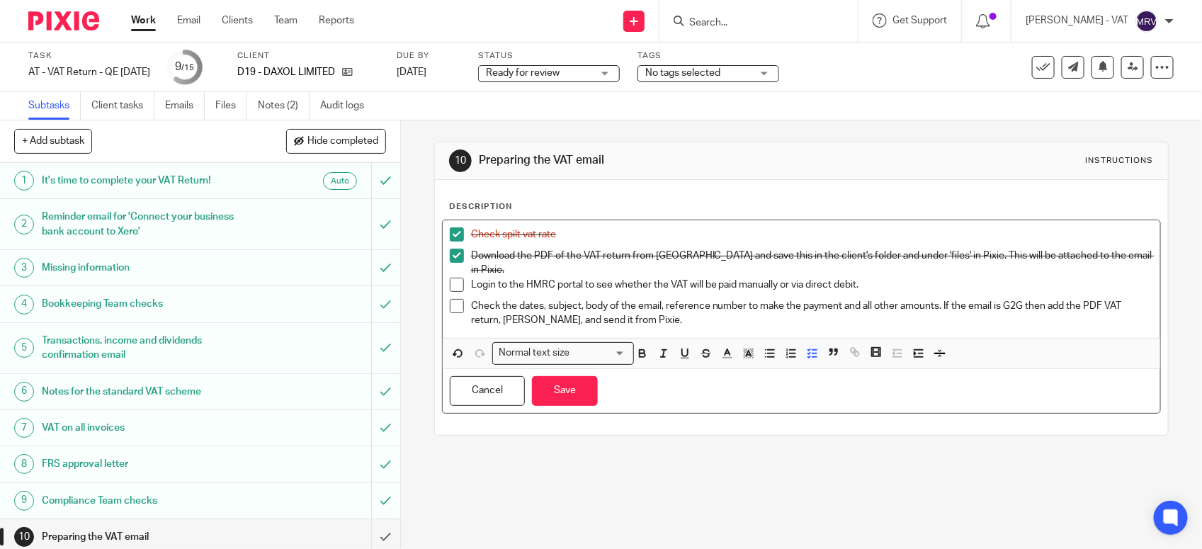
click at [855, 278] on p "Login to the HMRC portal to see whether the VAT will be paid manually or via di…" at bounding box center [812, 285] width 682 height 14
click at [577, 393] on button "Save" at bounding box center [565, 391] width 66 height 30
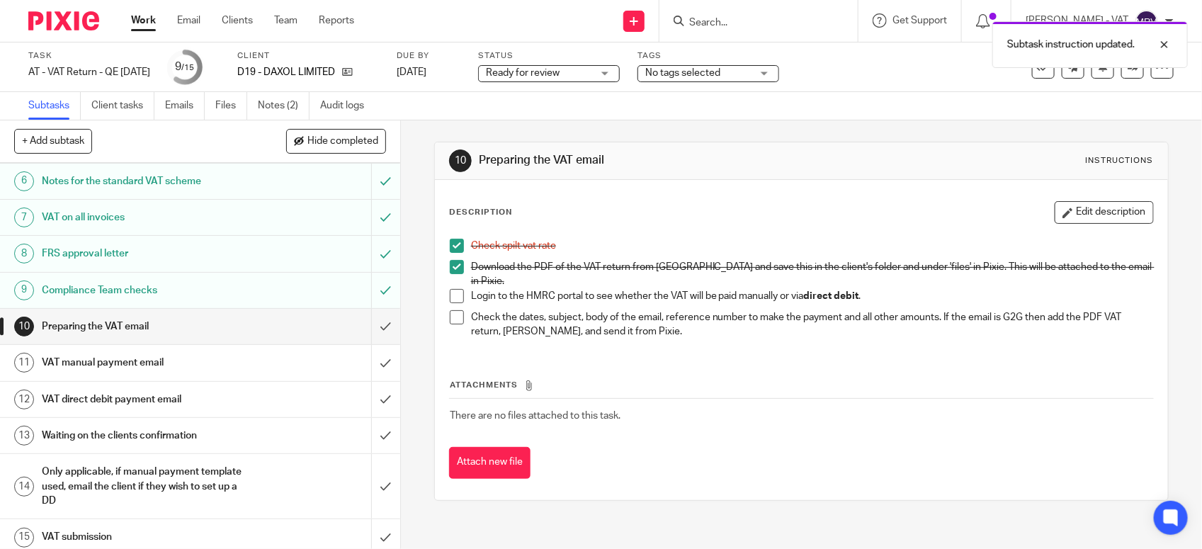
scroll to position [220, 0]
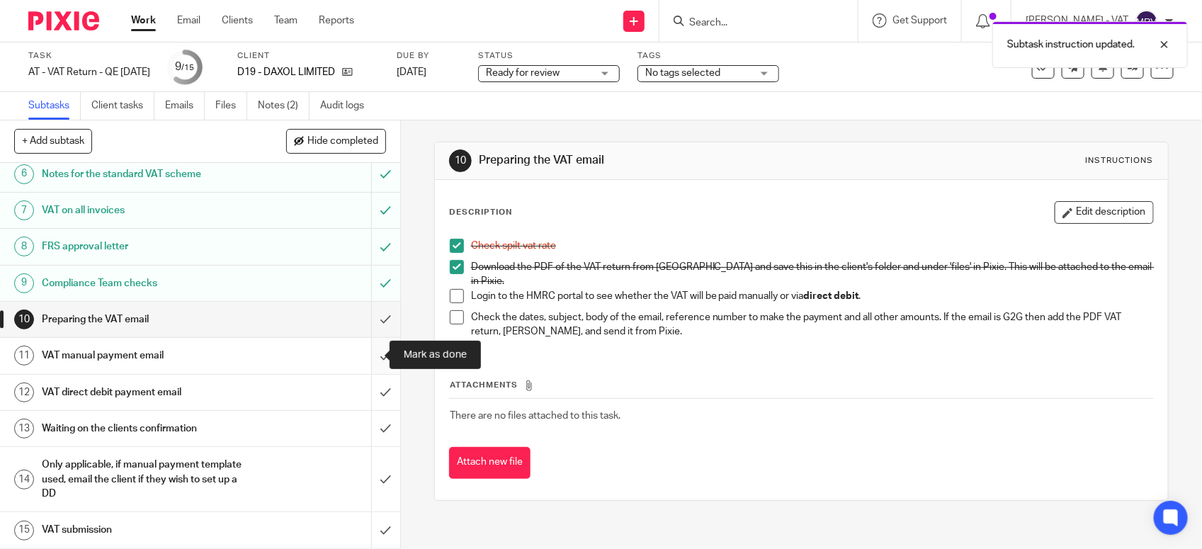
click at [365, 358] on input "submit" at bounding box center [200, 355] width 400 height 35
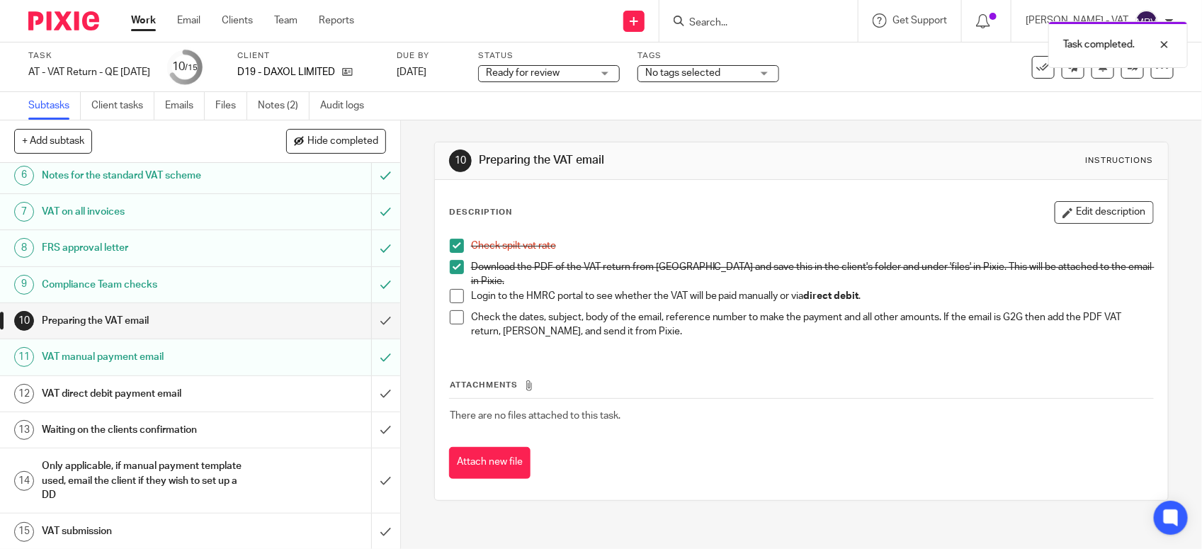
scroll to position [220, 0]
click at [202, 395] on h1 "VAT direct debit payment email" at bounding box center [147, 392] width 210 height 21
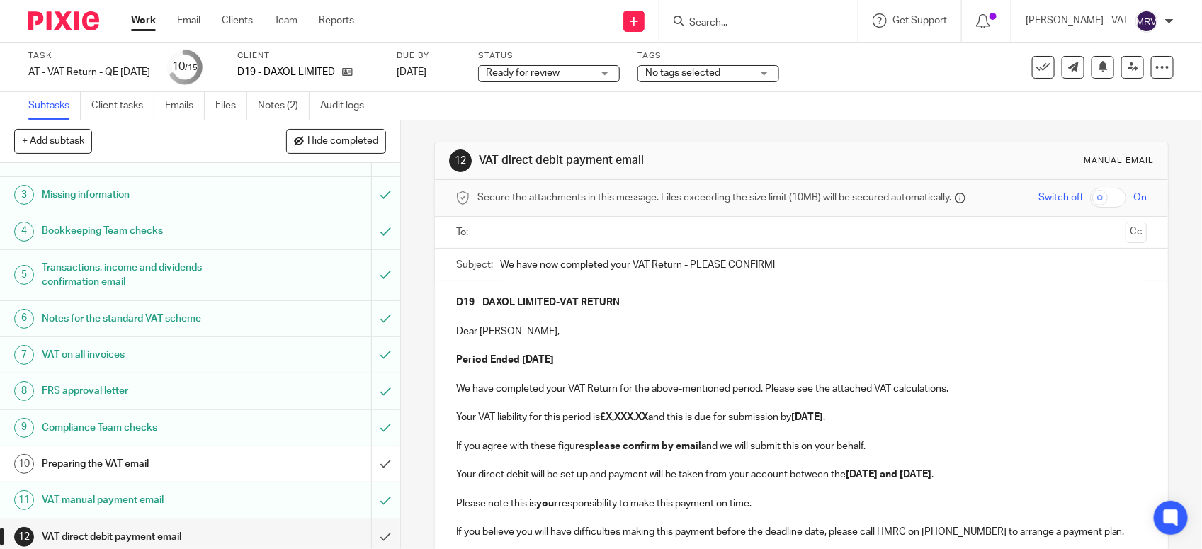
scroll to position [220, 0]
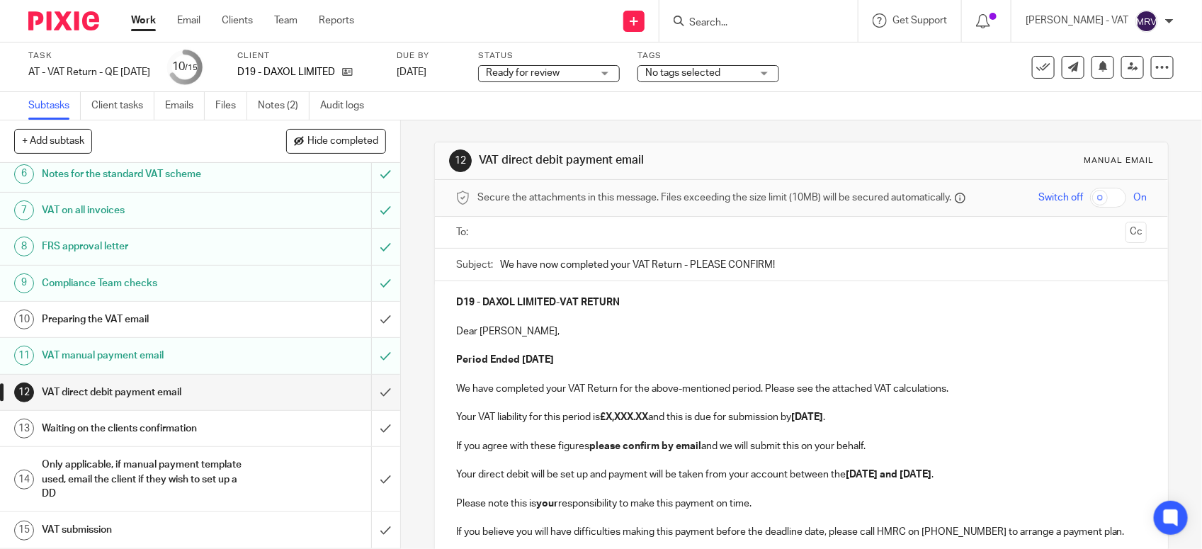
click at [695, 334] on p "Dear Damian," at bounding box center [801, 331] width 690 height 14
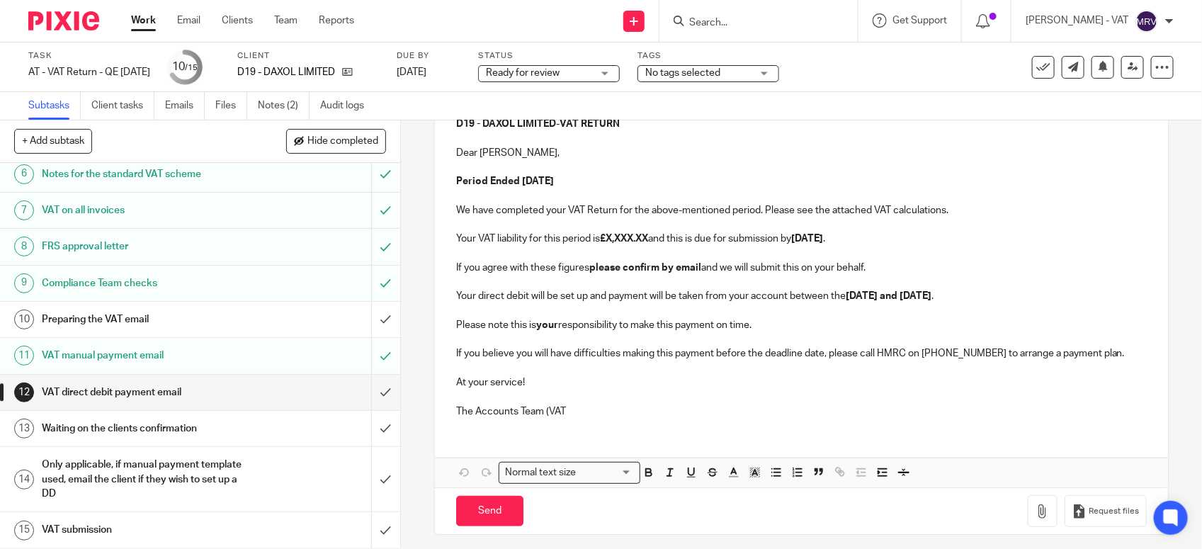
scroll to position [188, 0]
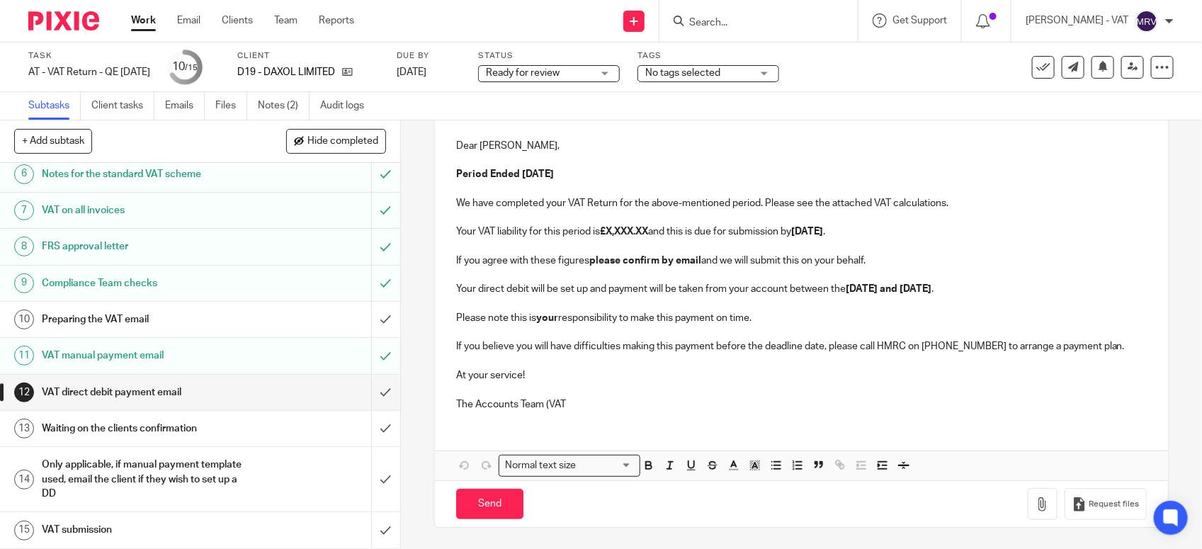
click at [602, 404] on p "The Accounts Team (VAT" at bounding box center [801, 404] width 690 height 14
click at [746, 504] on button "Save draft" at bounding box center [751, 504] width 89 height 30
click at [655, 234] on p "Your VAT liability for this period is £X,XXX.XX and this is due for submission …" at bounding box center [801, 231] width 690 height 14
click at [648, 234] on strong "£X,XXX.XX" at bounding box center [624, 232] width 48 height 10
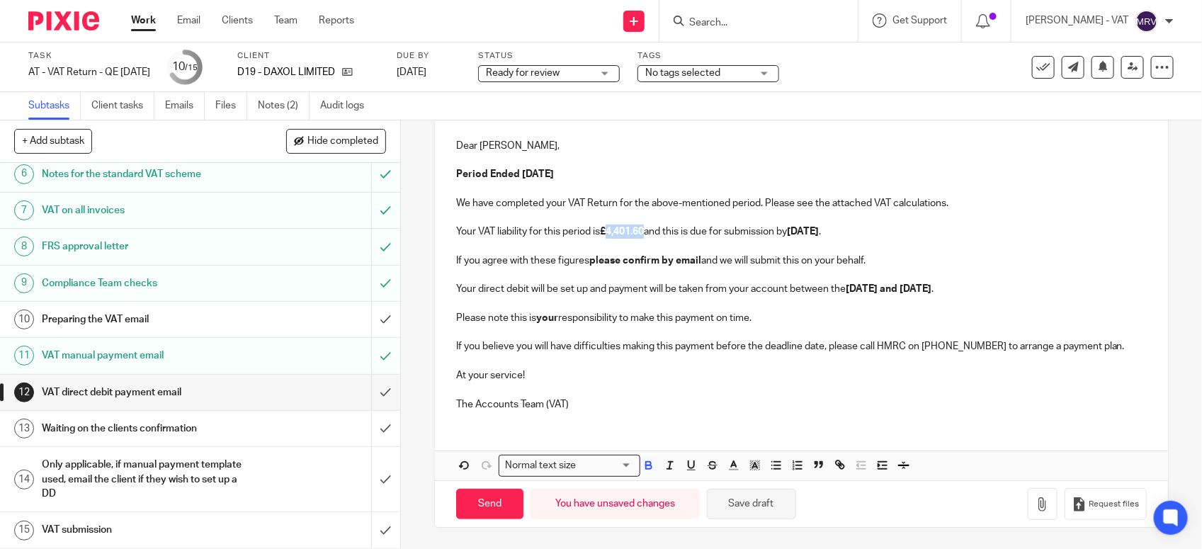
click at [760, 508] on button "Save draft" at bounding box center [751, 504] width 89 height 30
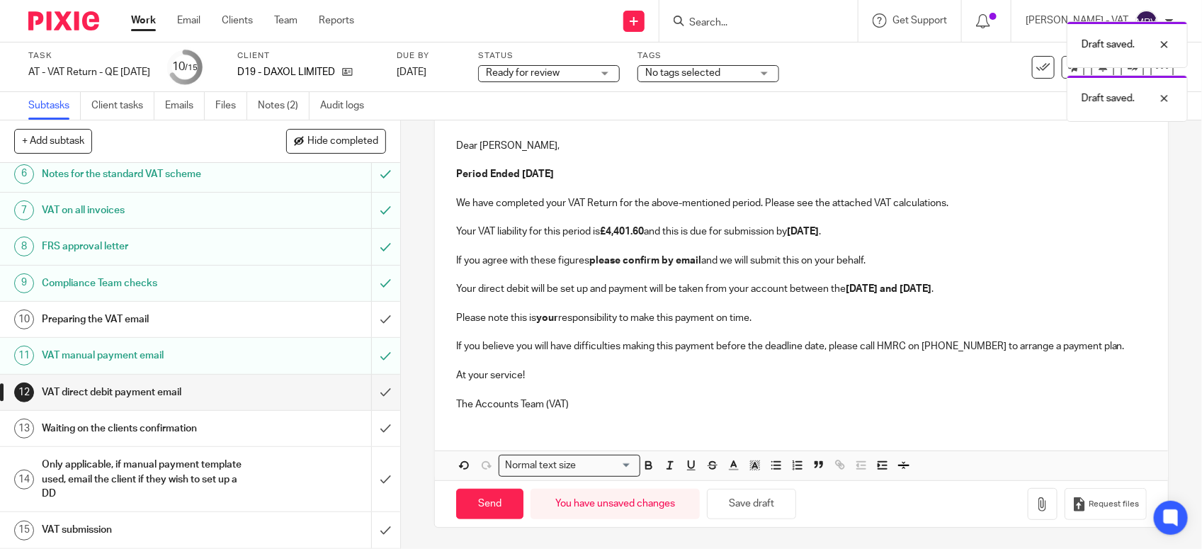
click at [690, 401] on p "The Accounts Team (VAT)" at bounding box center [801, 404] width 690 height 14
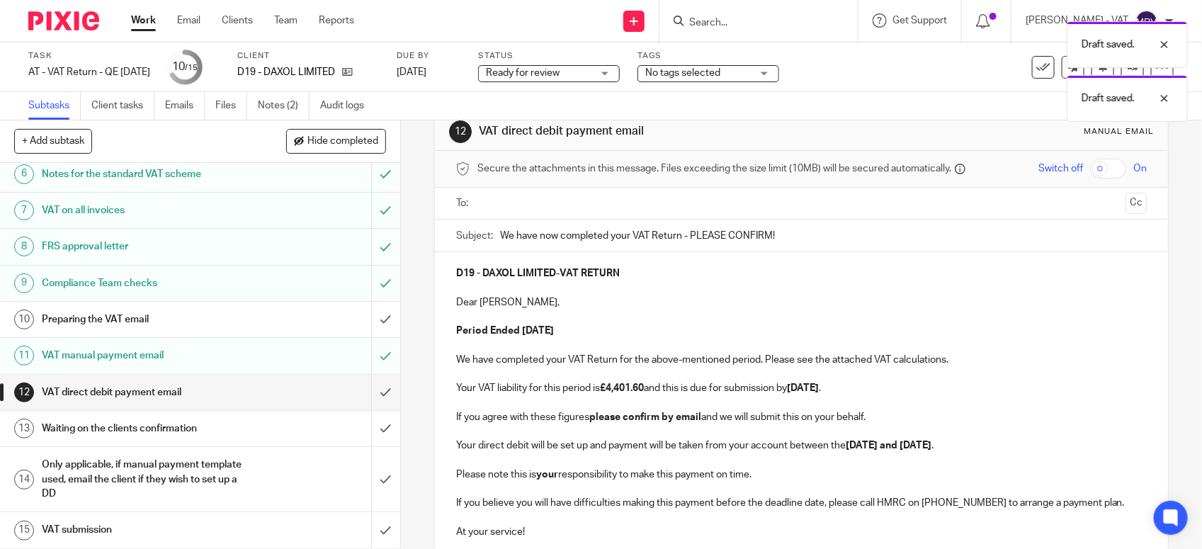
scroll to position [11, 0]
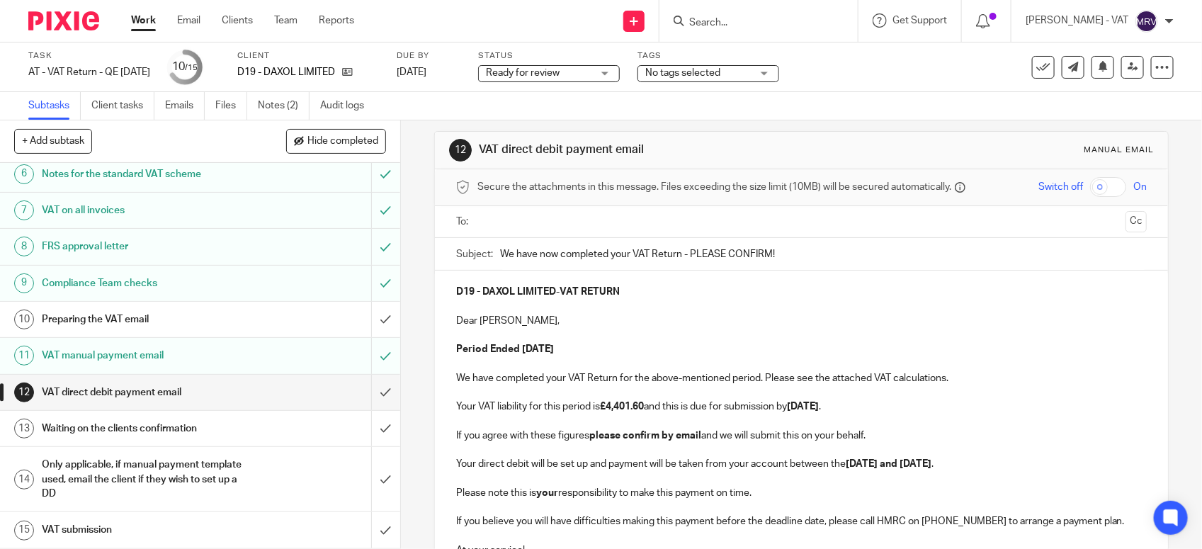
click at [697, 333] on p at bounding box center [801, 335] width 690 height 14
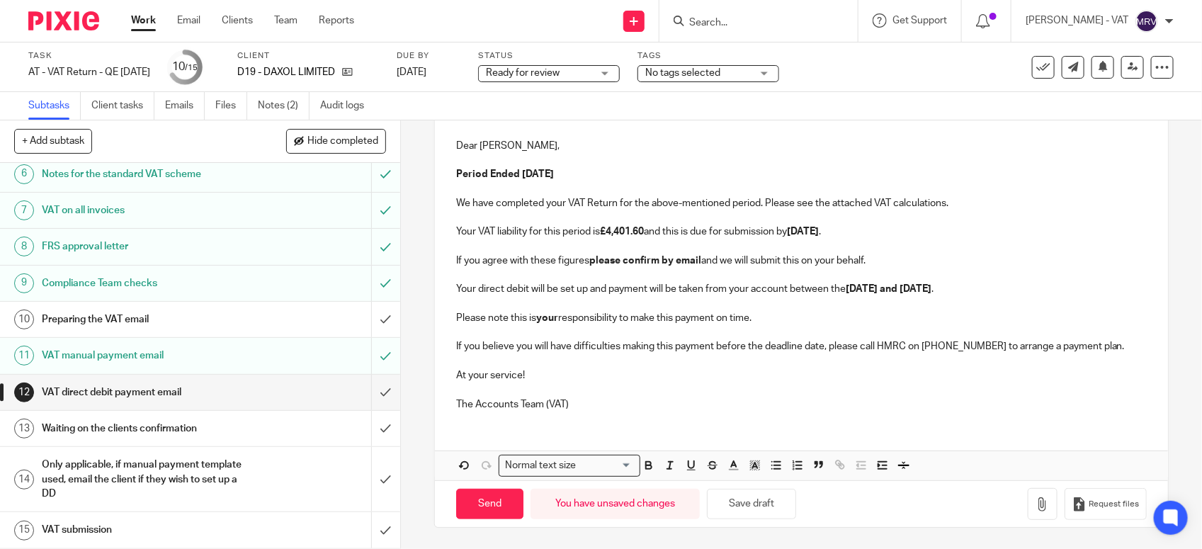
scroll to position [188, 0]
click at [712, 370] on p "At your service!" at bounding box center [801, 375] width 690 height 14
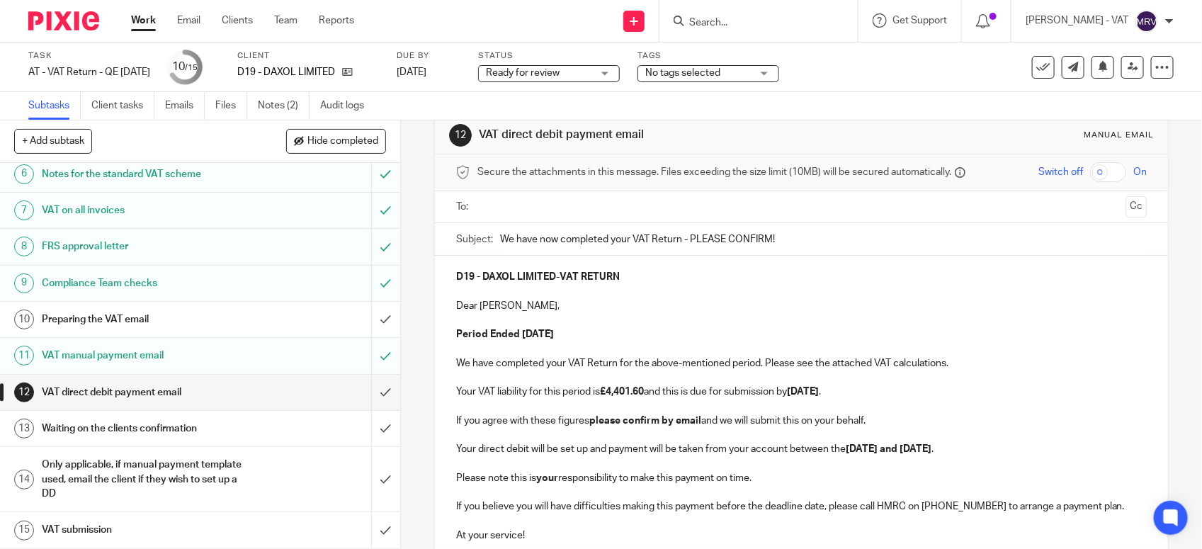
scroll to position [11, 0]
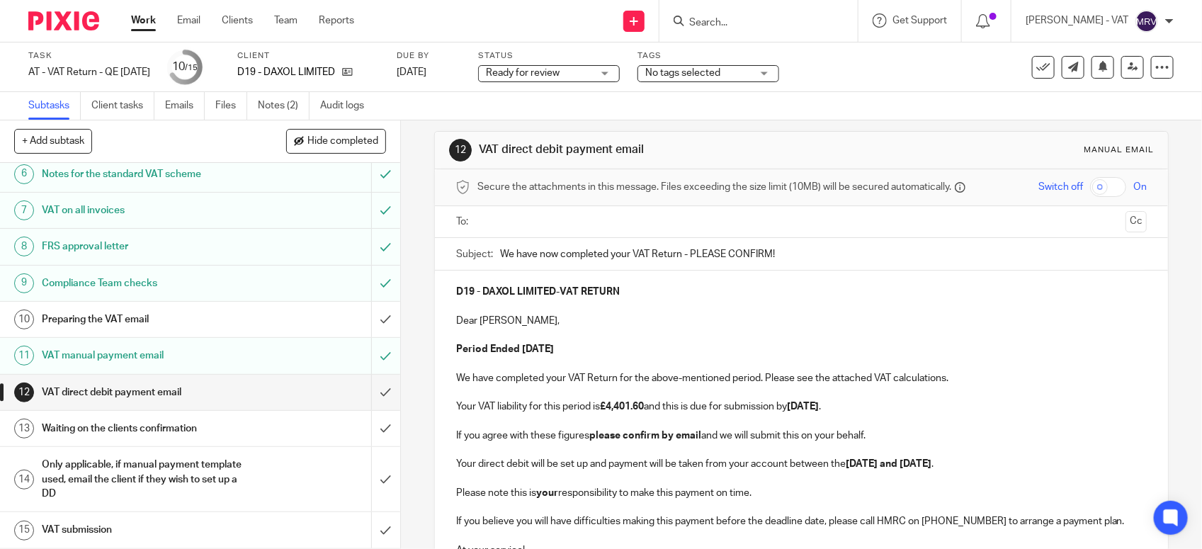
click at [666, 331] on p at bounding box center [801, 335] width 690 height 14
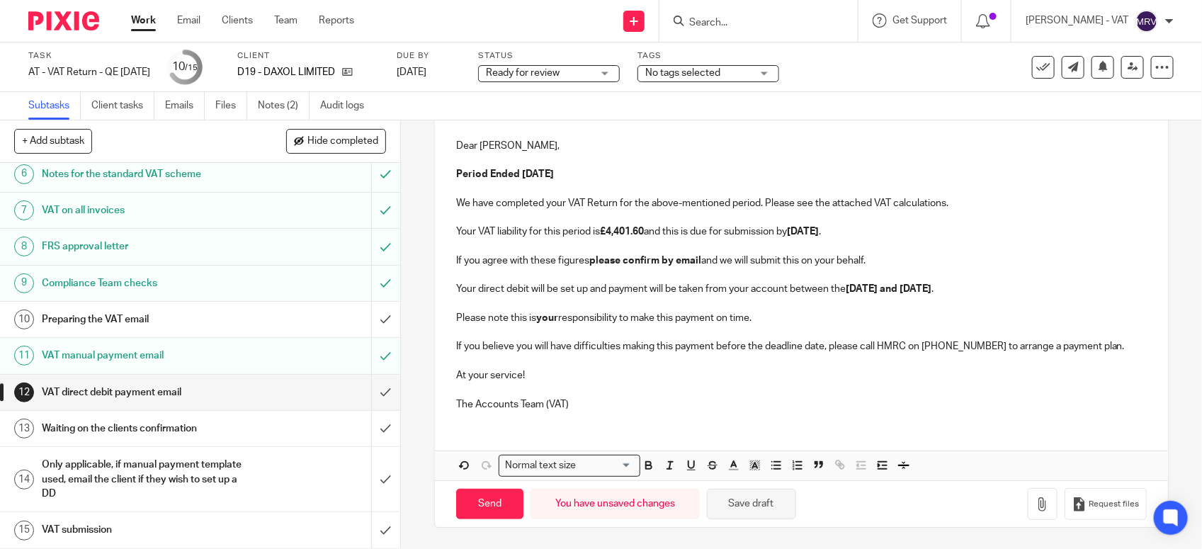
click at [756, 510] on button "Save draft" at bounding box center [751, 504] width 89 height 30
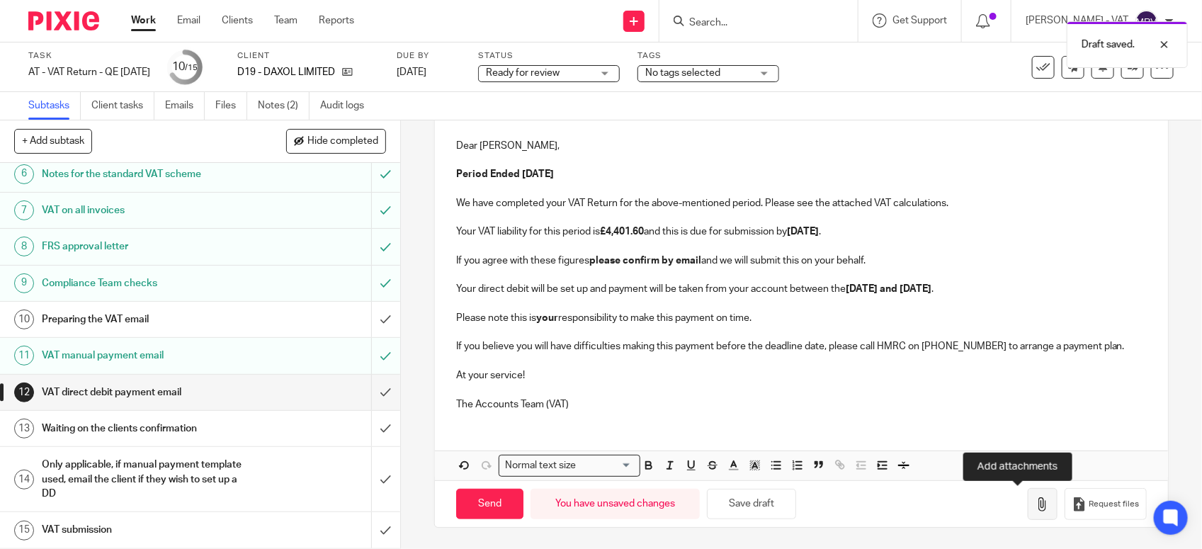
click at [1027, 503] on button "button" at bounding box center [1042, 504] width 30 height 32
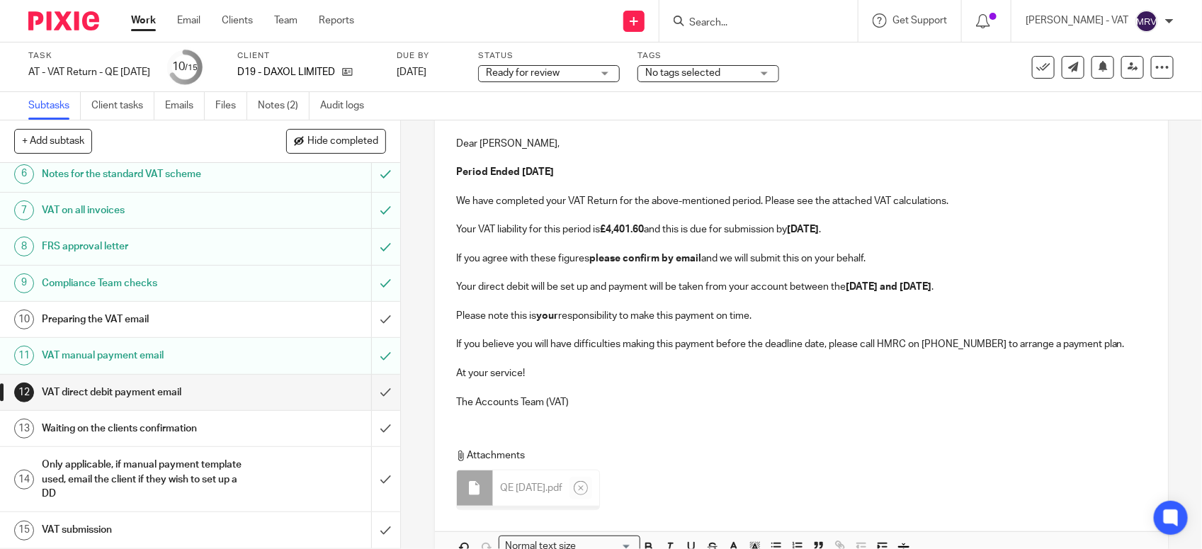
click at [634, 387] on p at bounding box center [801, 387] width 690 height 14
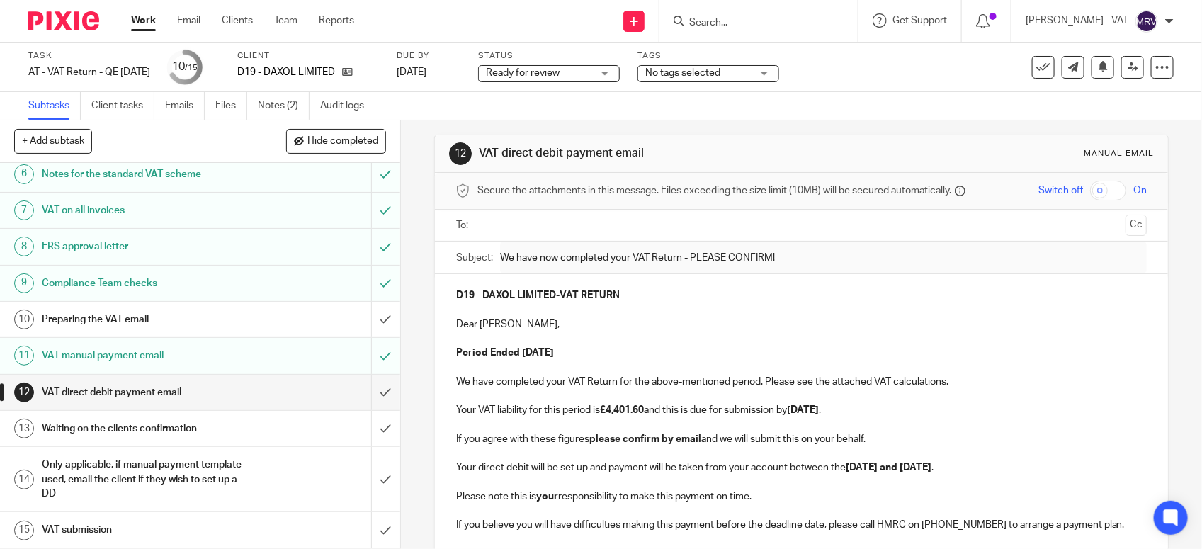
scroll to position [0, 0]
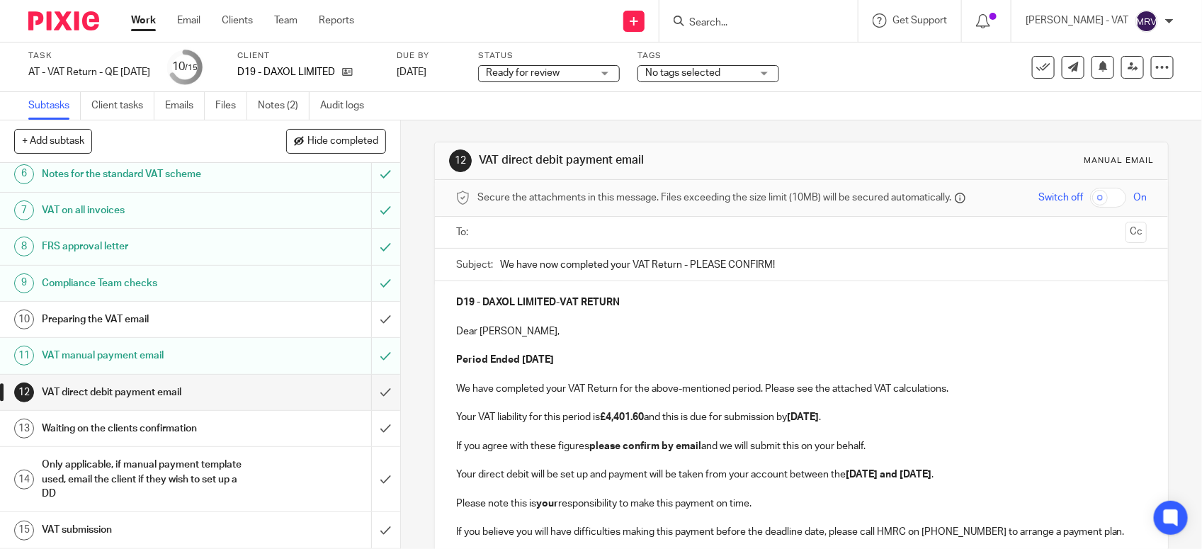
click at [675, 344] on p at bounding box center [801, 345] width 690 height 14
click at [582, 229] on input "text" at bounding box center [800, 232] width 637 height 16
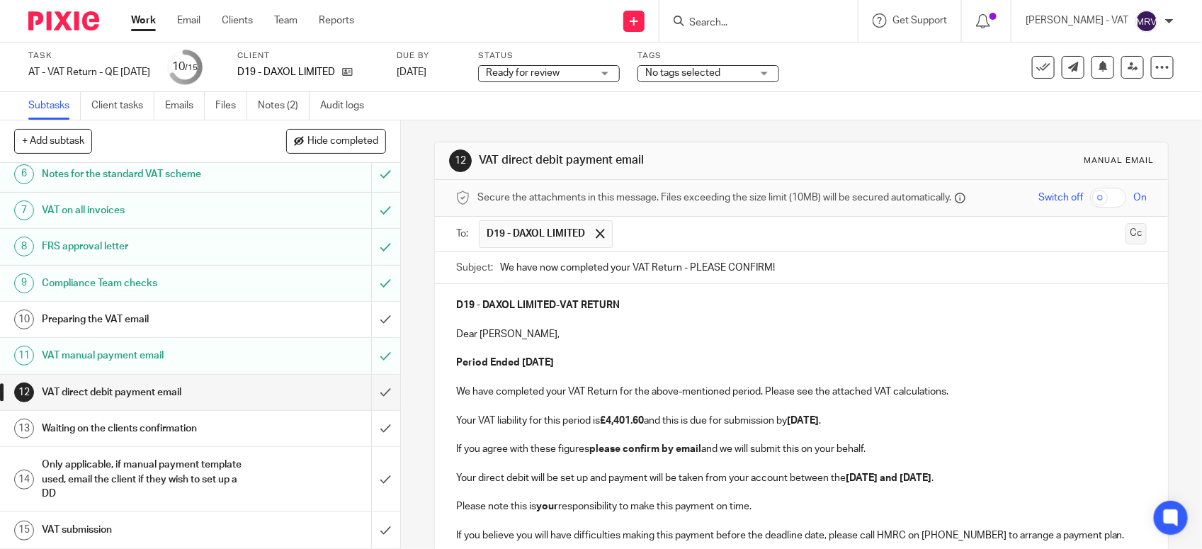
click at [1125, 229] on button "Cc" at bounding box center [1135, 233] width 21 height 21
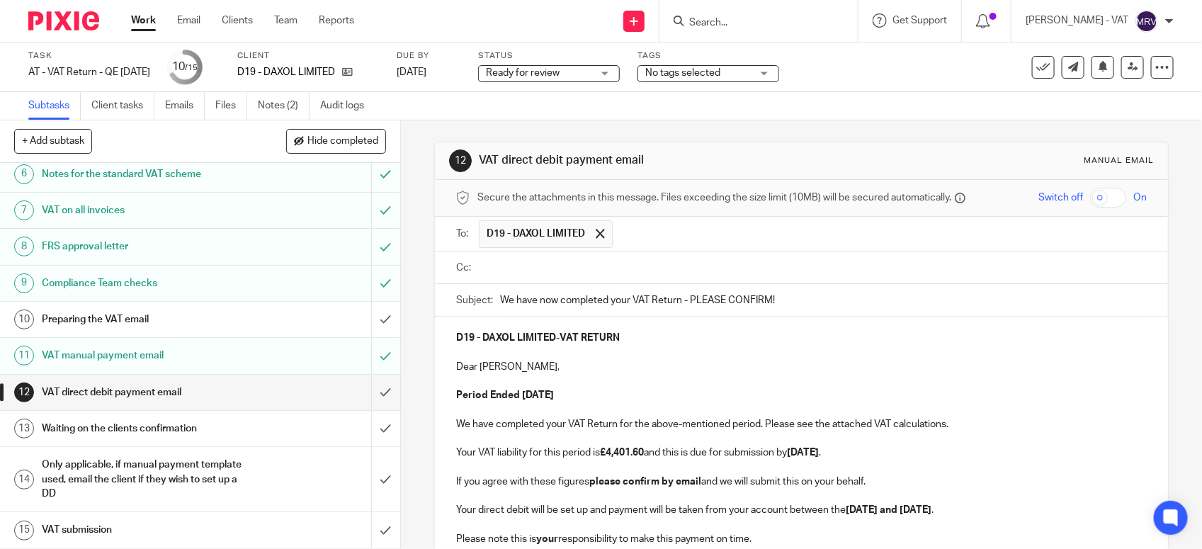
click at [662, 270] on input "text" at bounding box center [811, 268] width 658 height 16
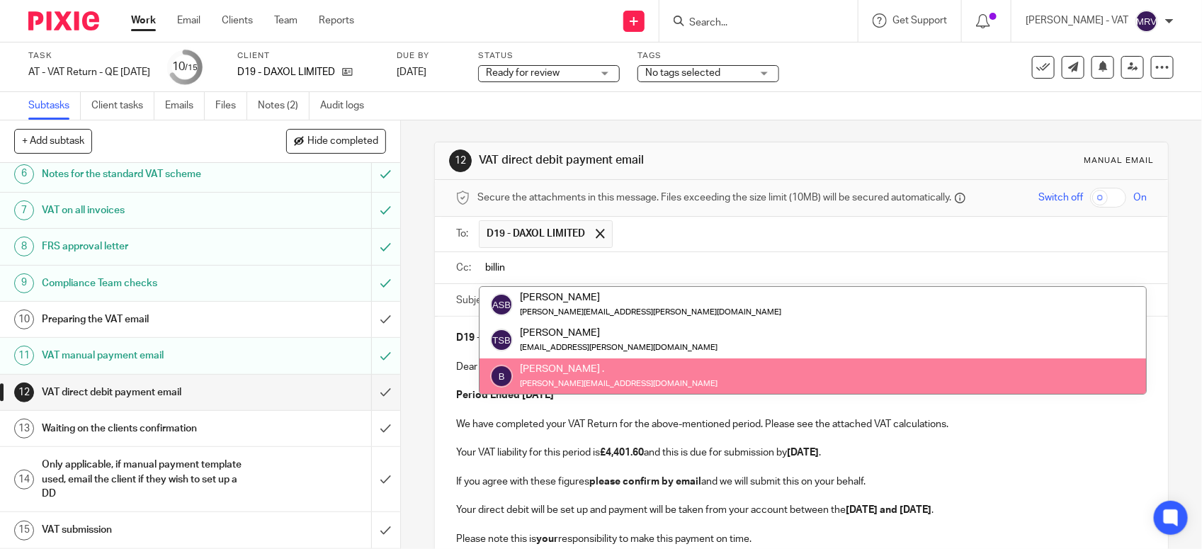
type input "billin"
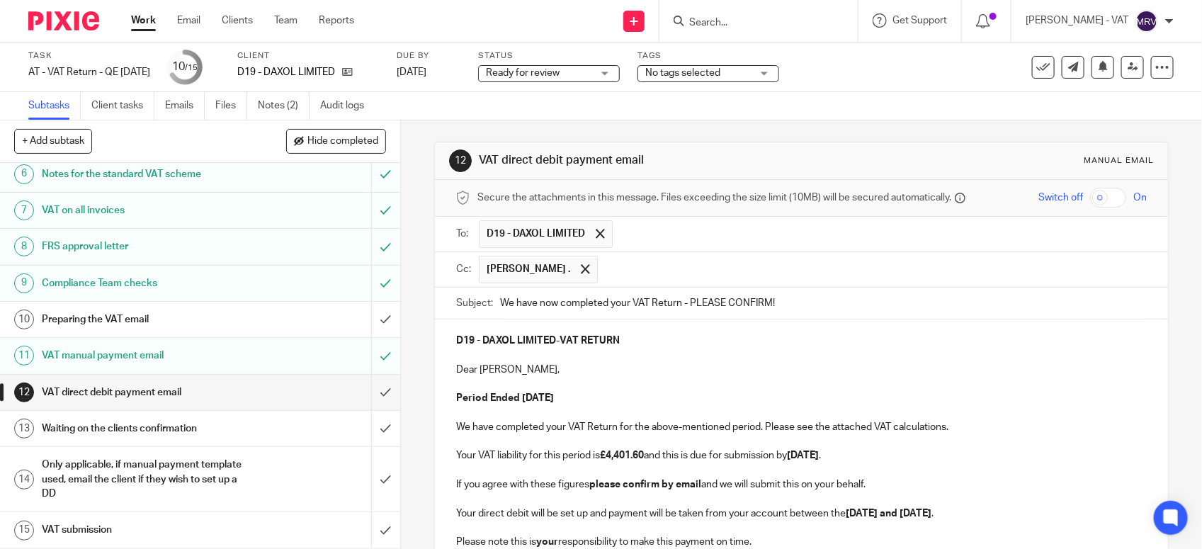
click at [656, 370] on p "Dear Damian," at bounding box center [801, 370] width 690 height 14
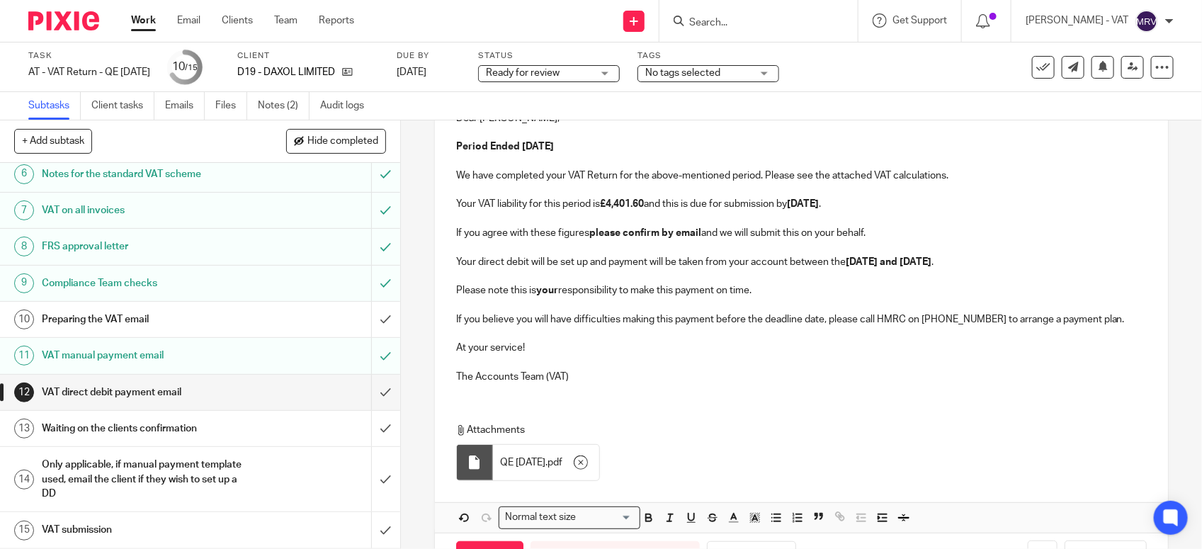
scroll to position [266, 0]
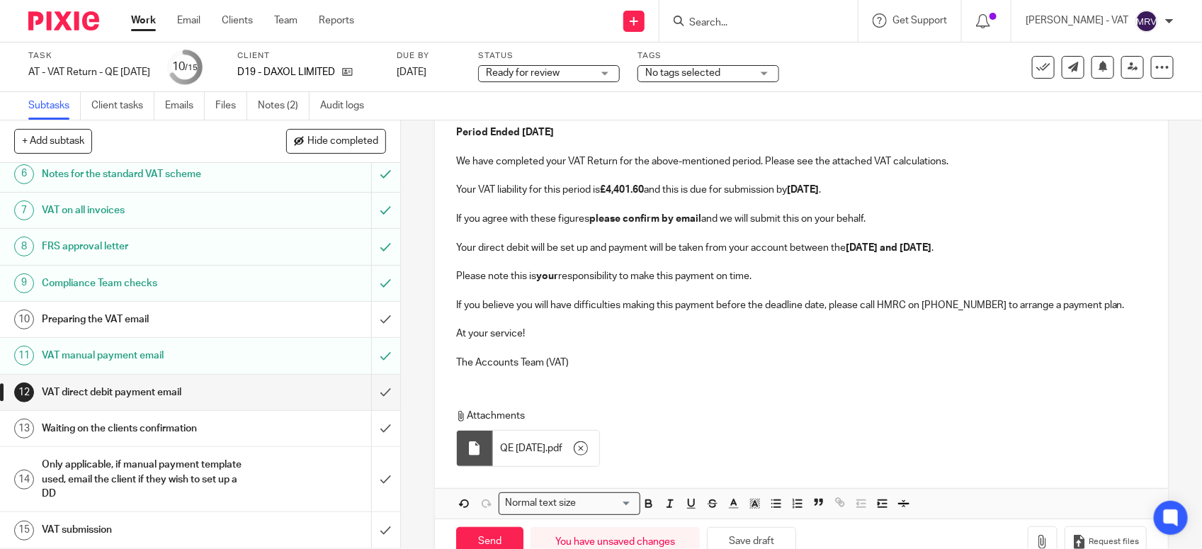
click at [921, 214] on p "If you agree with these figures please confirm by email and we will submit this…" at bounding box center [801, 219] width 690 height 14
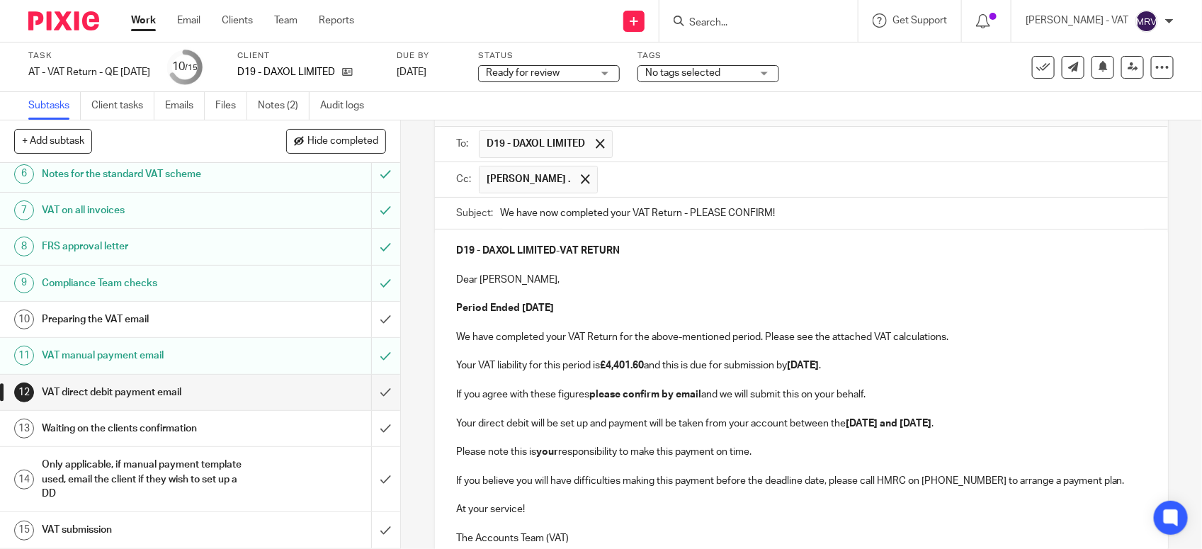
scroll to position [0, 0]
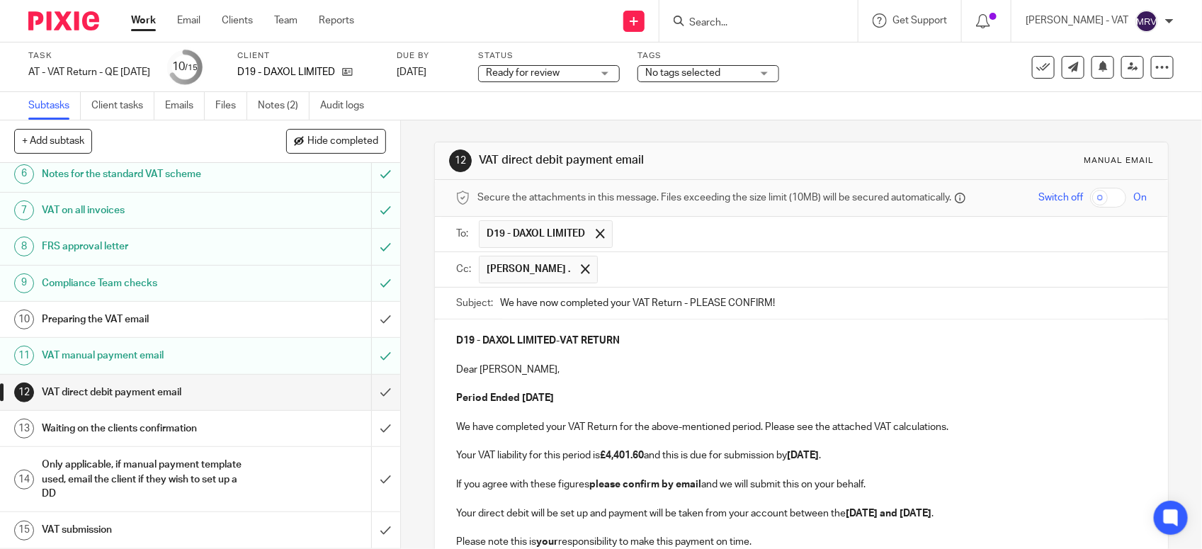
click at [685, 358] on p at bounding box center [801, 355] width 690 height 14
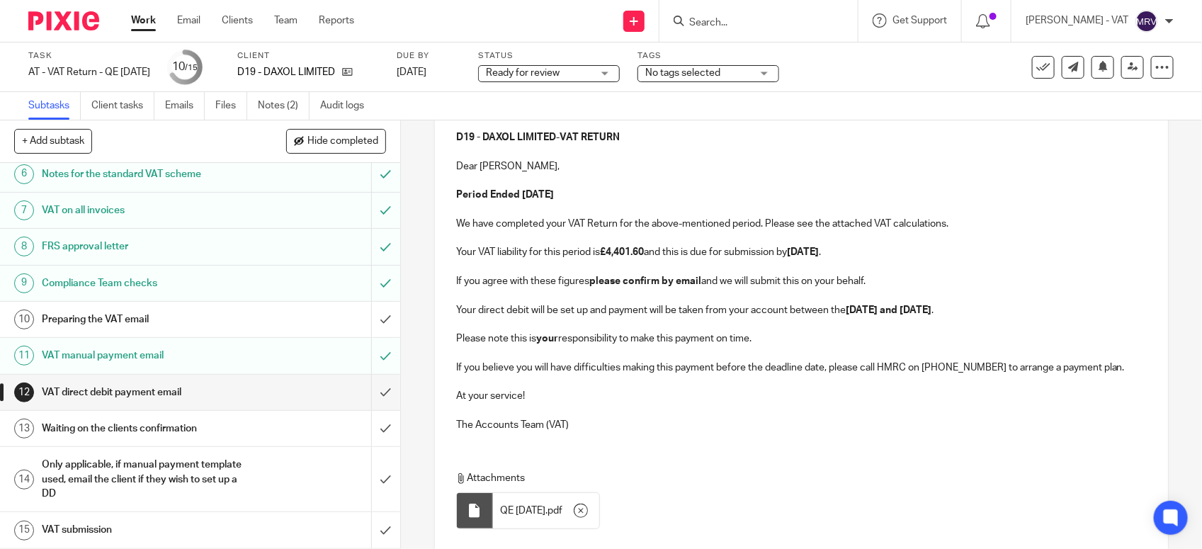
scroll to position [266, 0]
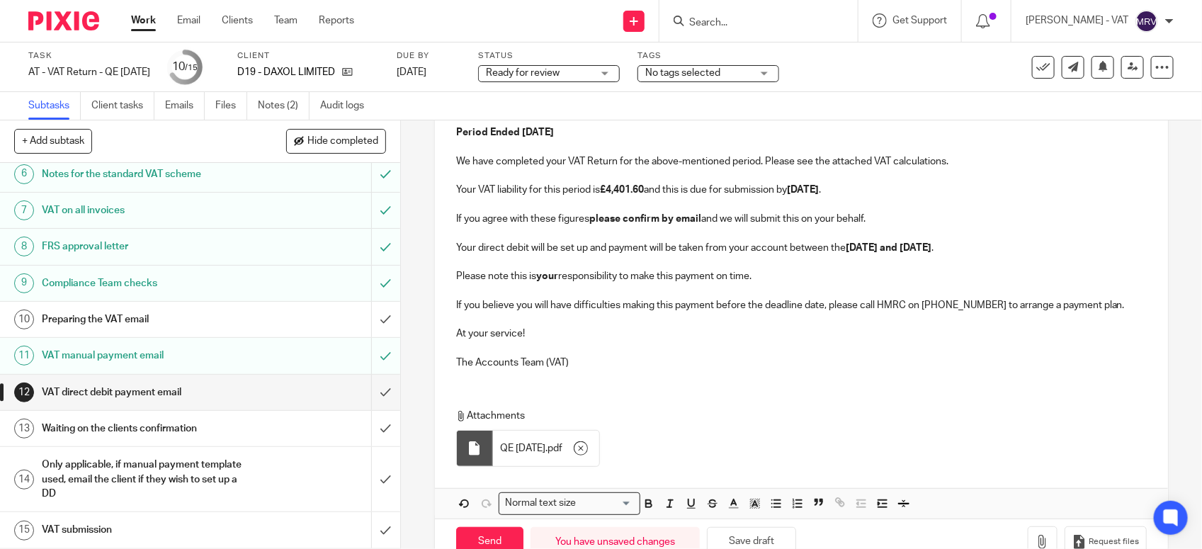
click at [707, 346] on p at bounding box center [801, 348] width 690 height 14
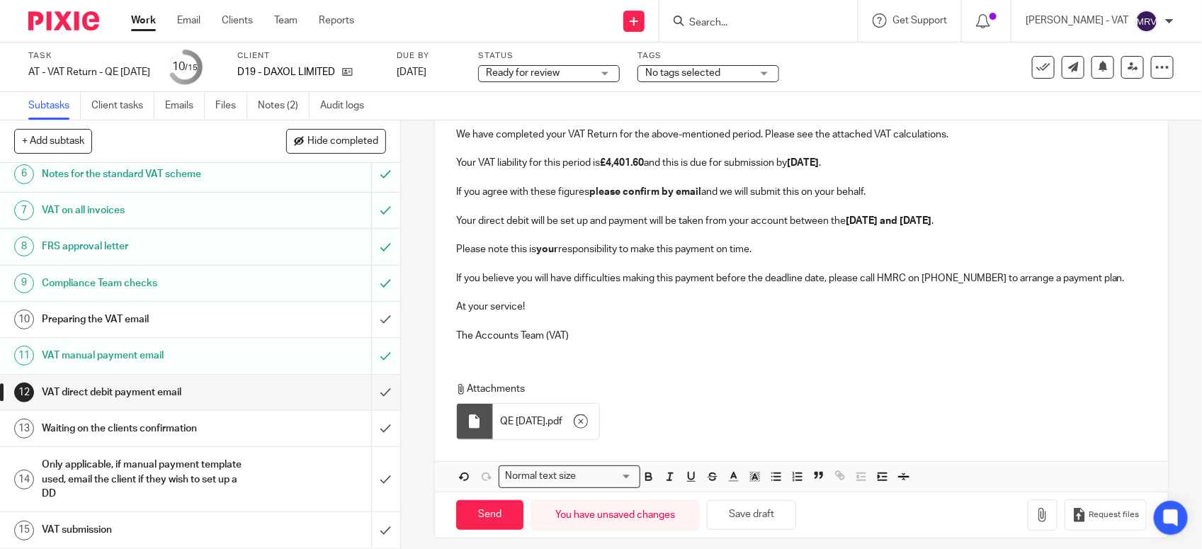
scroll to position [308, 0]
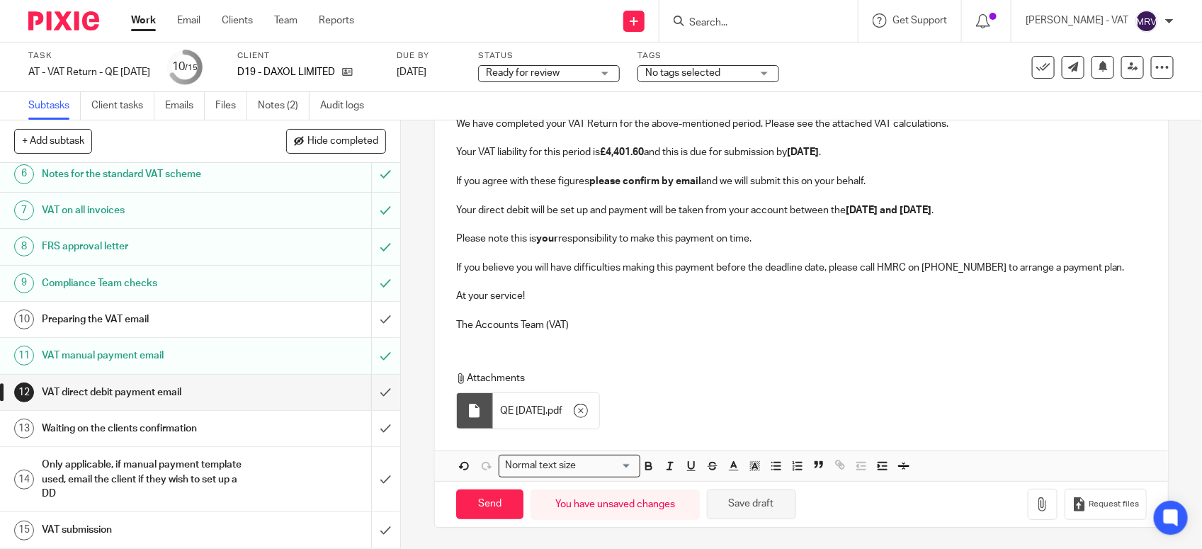
click at [747, 510] on button "Save draft" at bounding box center [751, 504] width 89 height 30
click at [478, 511] on input "Send" at bounding box center [489, 504] width 67 height 30
type input "Sent"
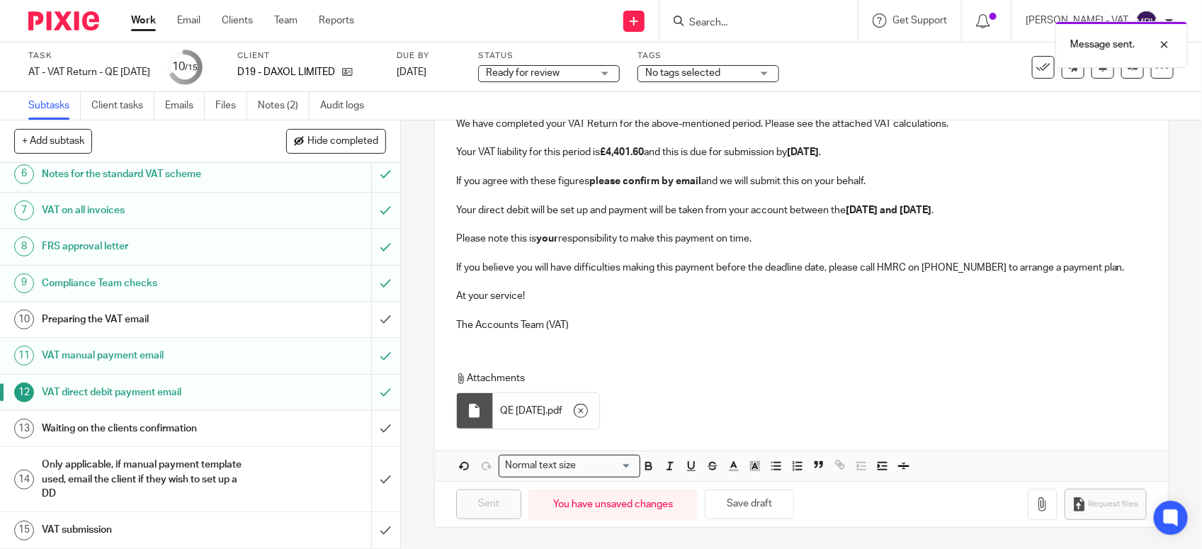
click at [215, 321] on h1 "Preparing the VAT email" at bounding box center [147, 319] width 210 height 21
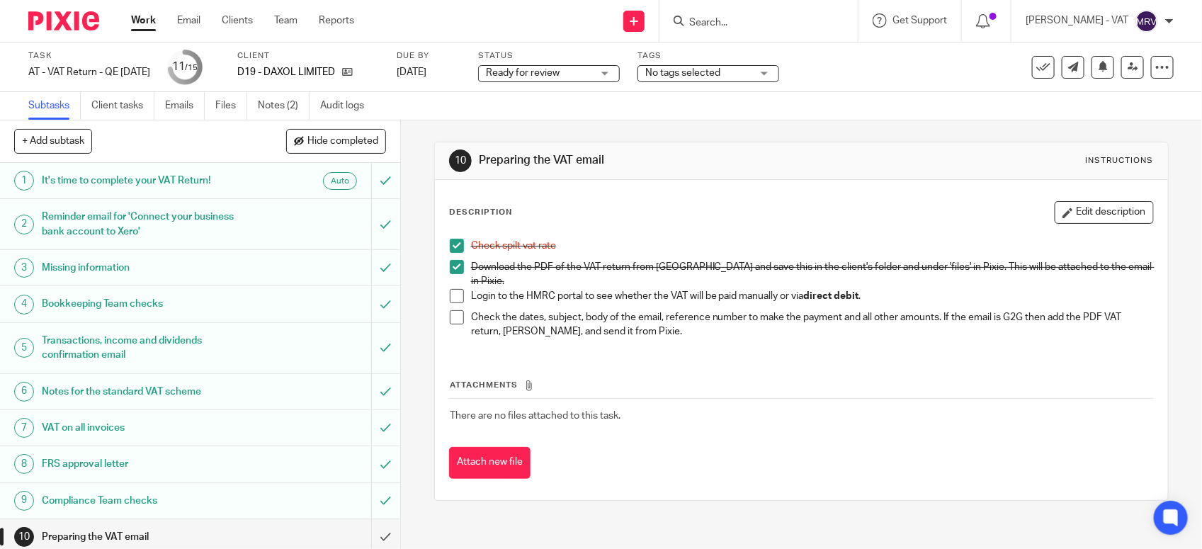
click at [443, 287] on div "Check spilt vat rate Download the PDF of the VAT return from [GEOGRAPHIC_DATA] …" at bounding box center [801, 291] width 717 height 118
click at [457, 291] on span at bounding box center [457, 296] width 14 height 14
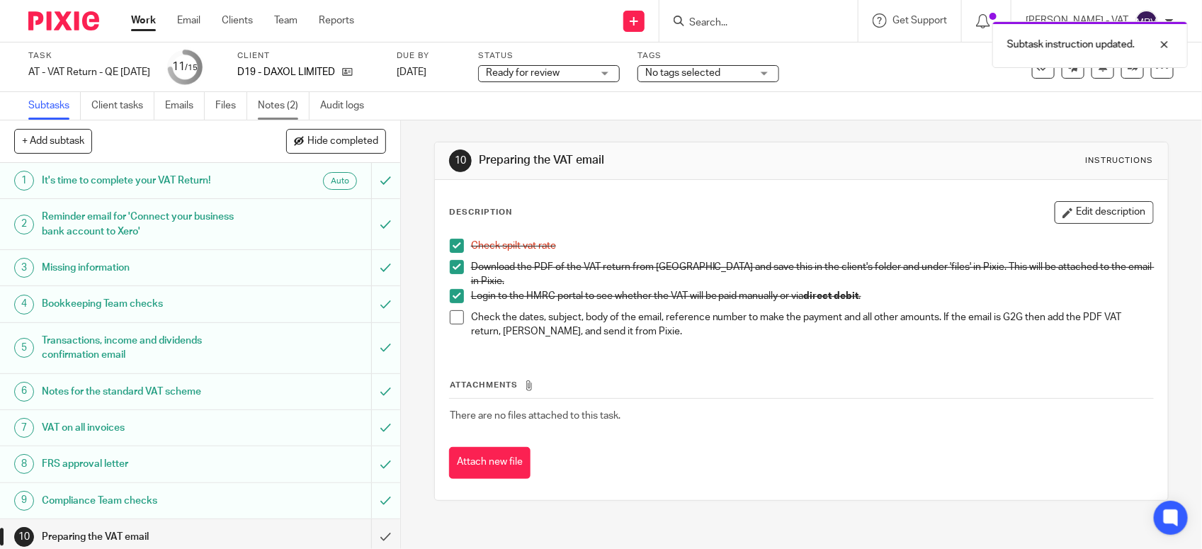
click at [290, 104] on link "Notes (2)" at bounding box center [284, 106] width 52 height 28
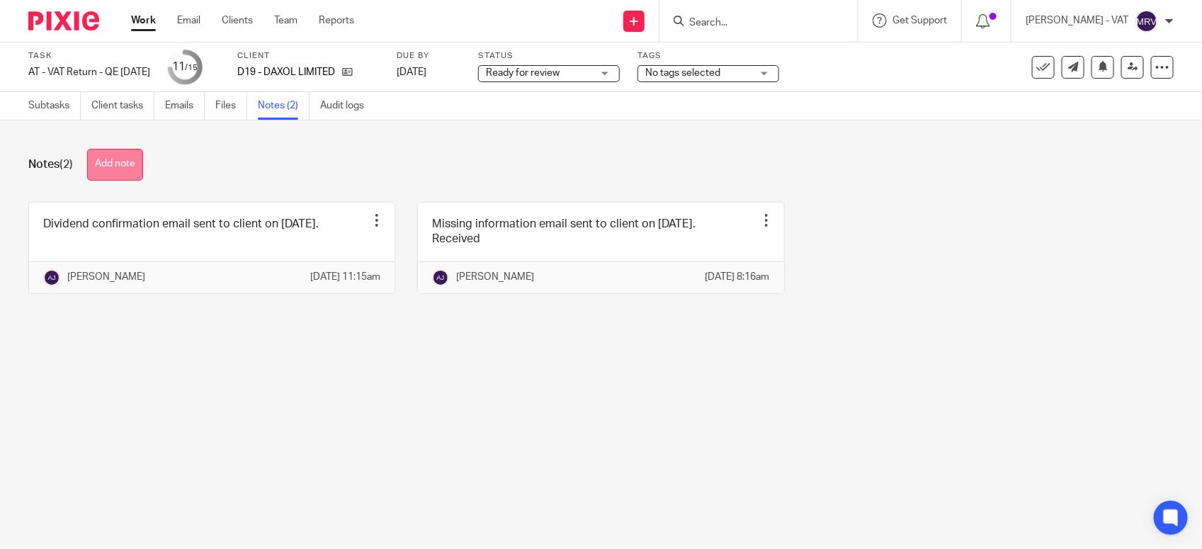
click at [113, 156] on button "Add note" at bounding box center [115, 165] width 56 height 32
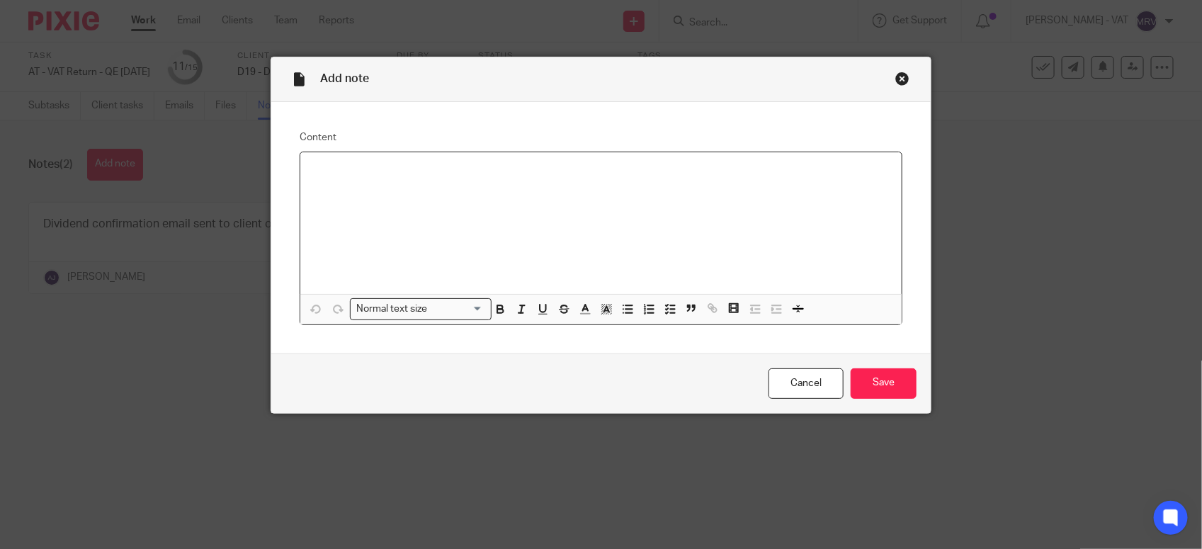
click at [387, 173] on p at bounding box center [601, 171] width 578 height 14
click at [880, 377] on input "Save" at bounding box center [883, 383] width 66 height 30
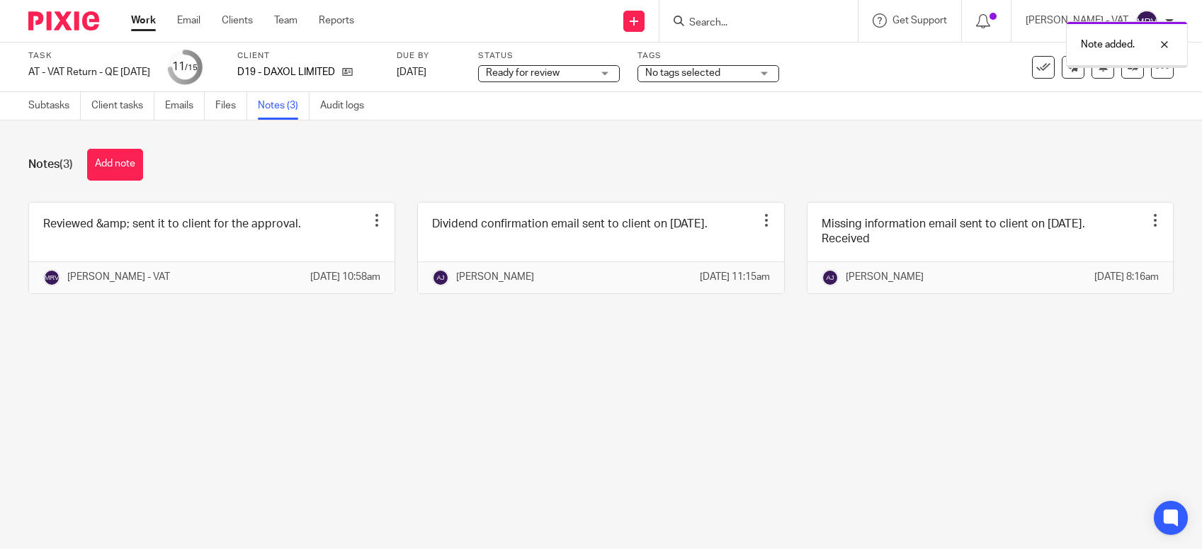
click at [322, 432] on main "Task AT - VAT Return - QE [DATE] Save AT - VAT Return - QE [DATE] 11 /15 Client…" at bounding box center [601, 274] width 1202 height 549
click at [62, 108] on link "Subtasks" at bounding box center [54, 106] width 52 height 28
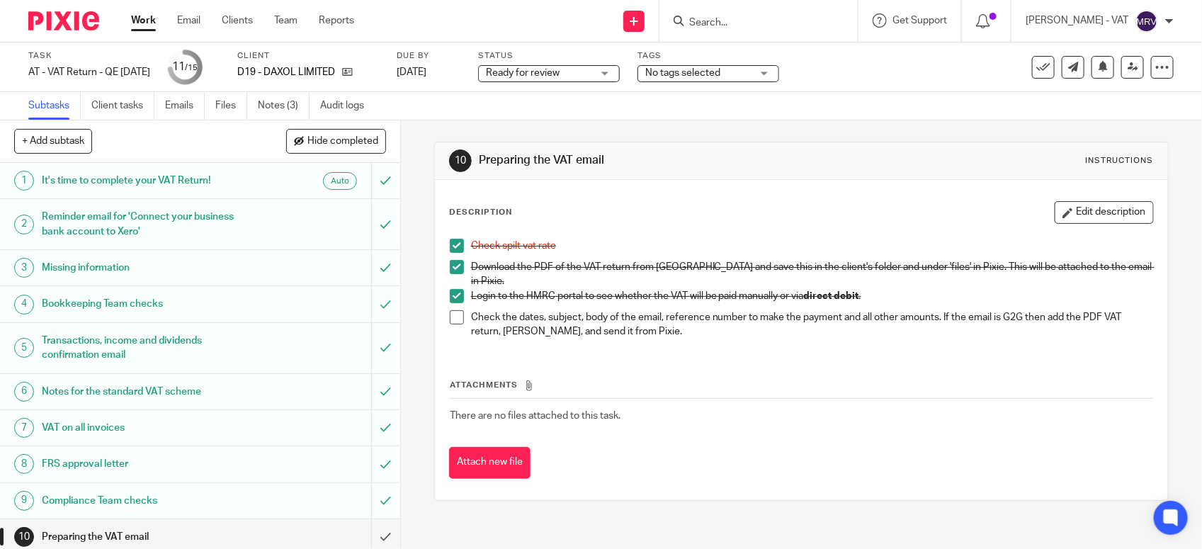
click at [454, 310] on span at bounding box center [457, 317] width 14 height 14
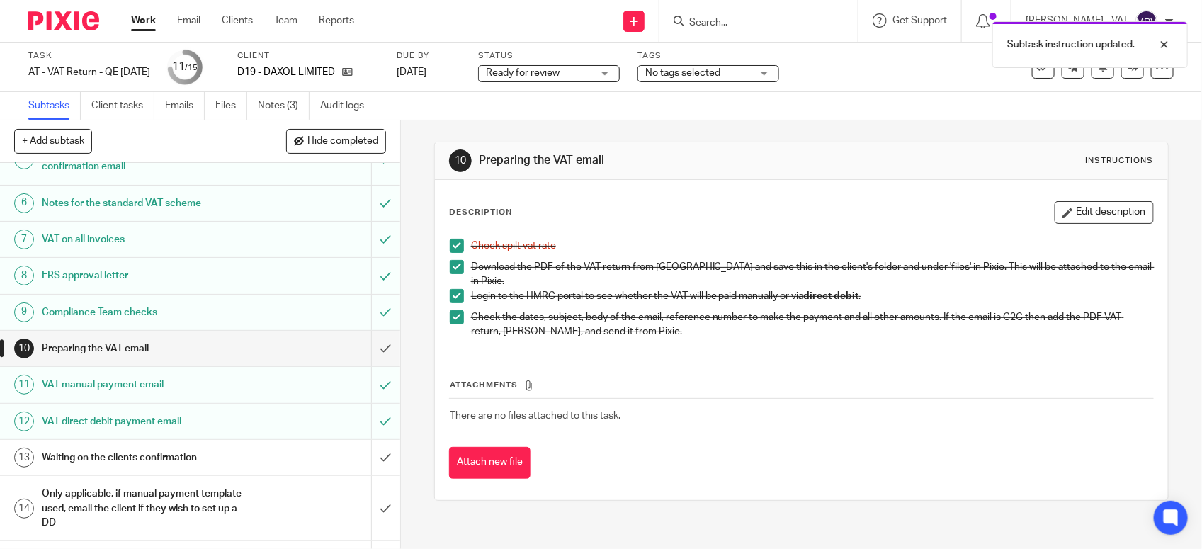
scroll to position [220, 0]
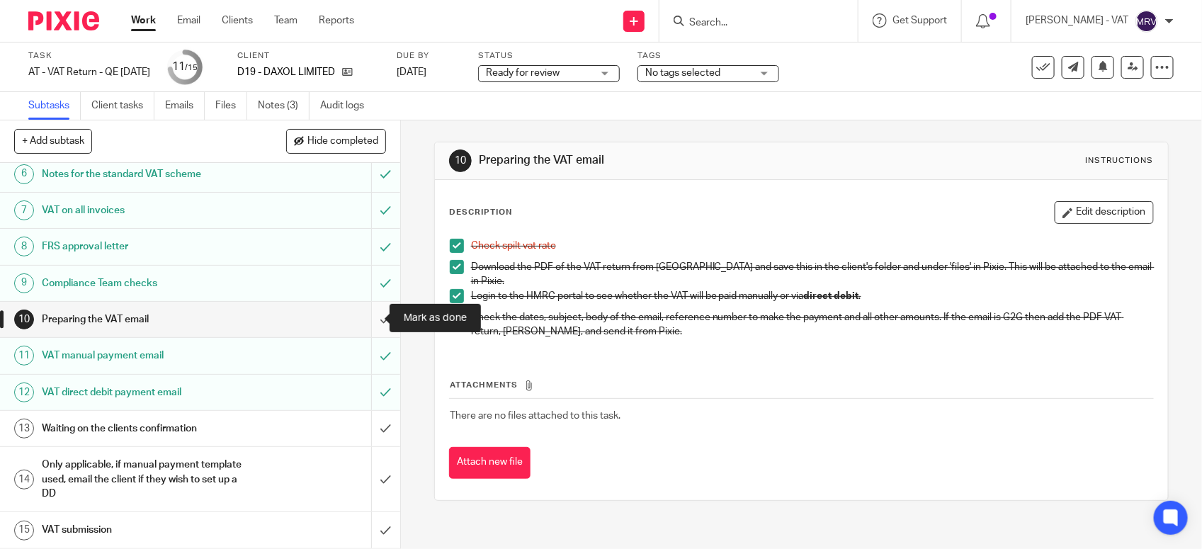
click at [363, 316] on input "submit" at bounding box center [200, 319] width 400 height 35
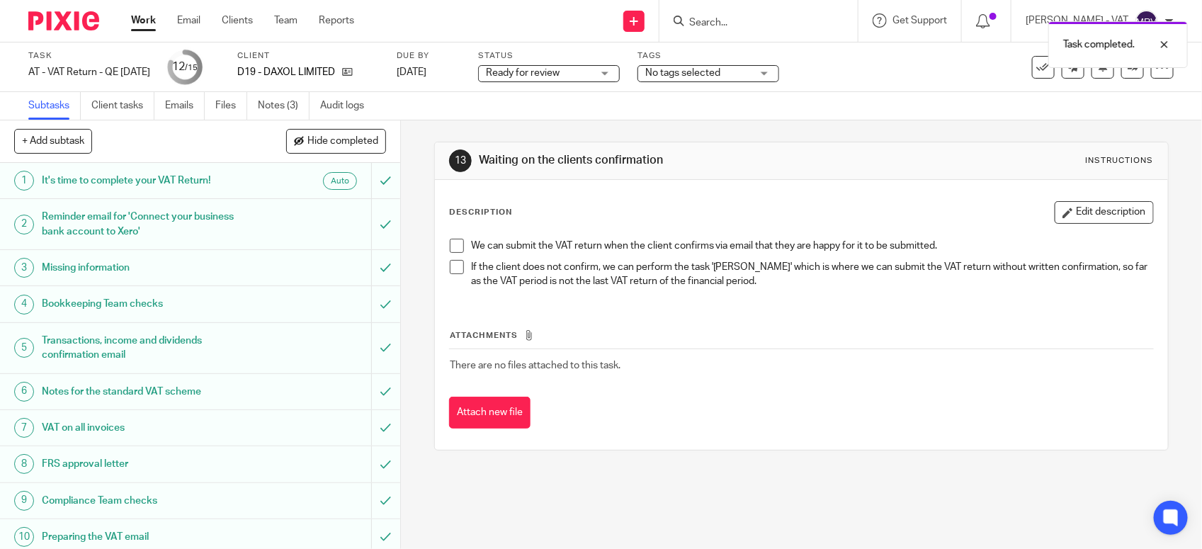
click at [566, 65] on div "Ready for review Ready for review" at bounding box center [549, 73] width 142 height 17
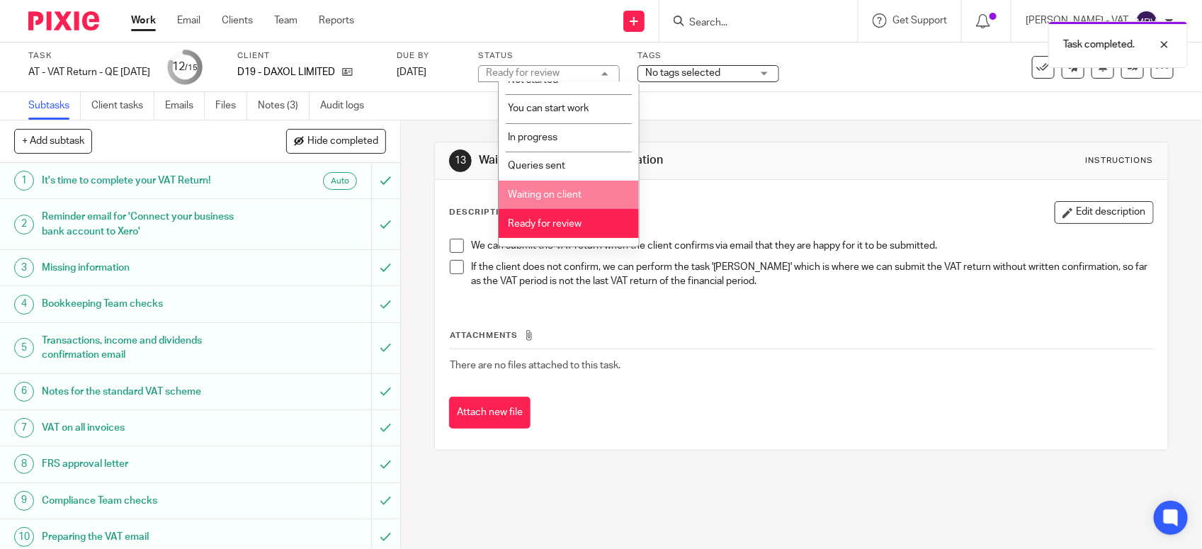
scroll to position [64, 0]
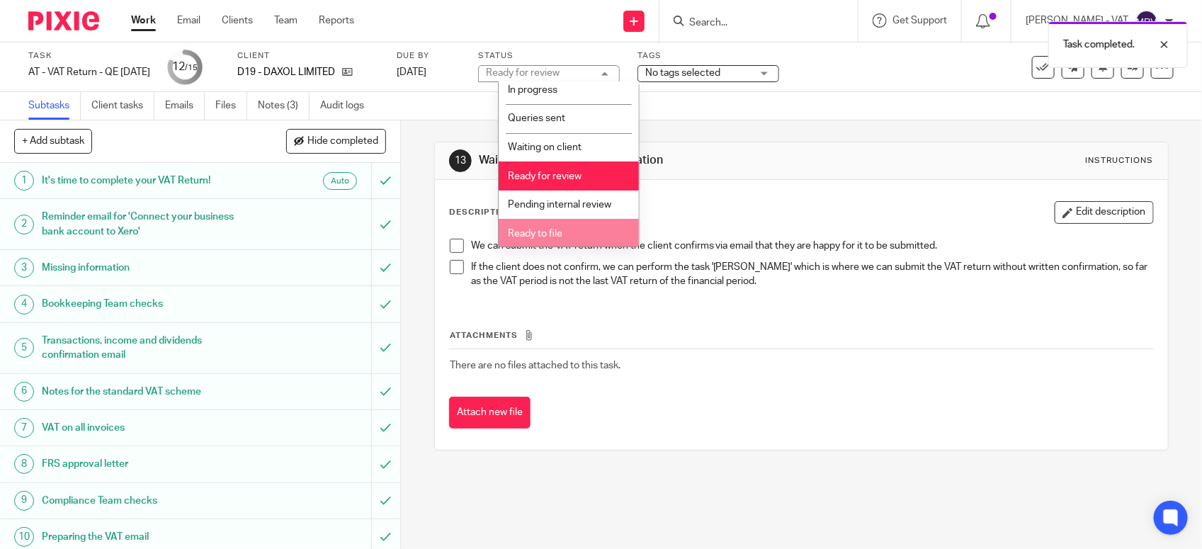
click at [554, 232] on span "Ready to file" at bounding box center [535, 234] width 55 height 10
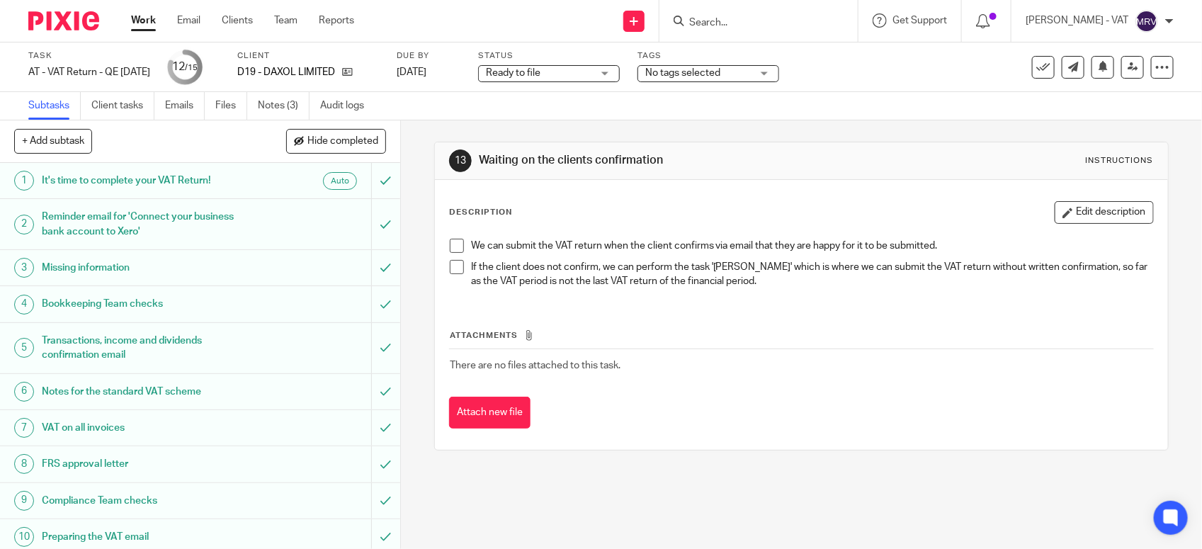
click at [664, 211] on div "Description Edit description" at bounding box center [801, 212] width 704 height 23
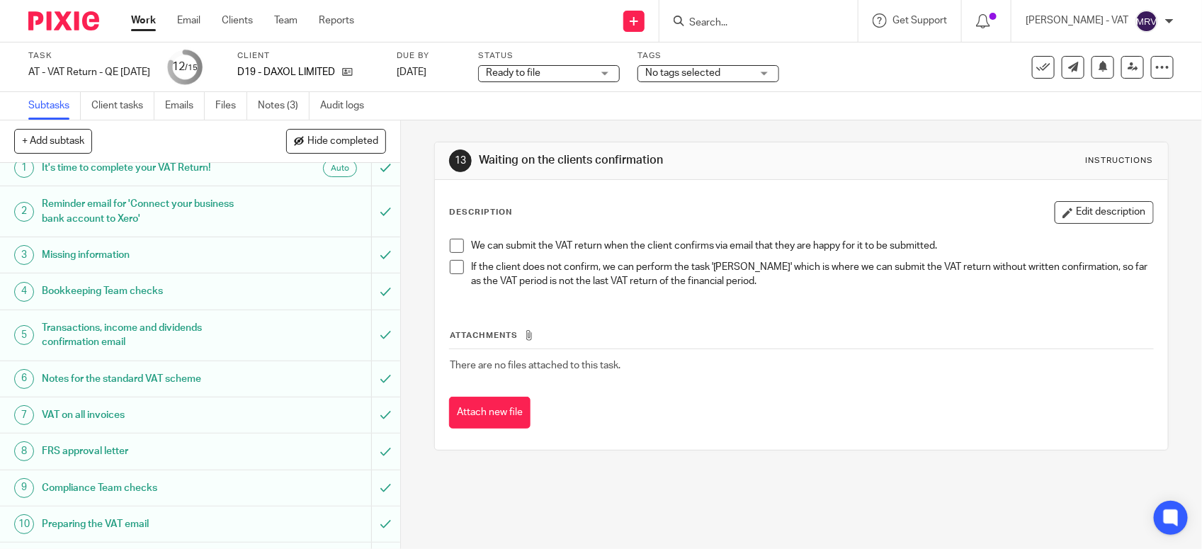
scroll to position [0, 0]
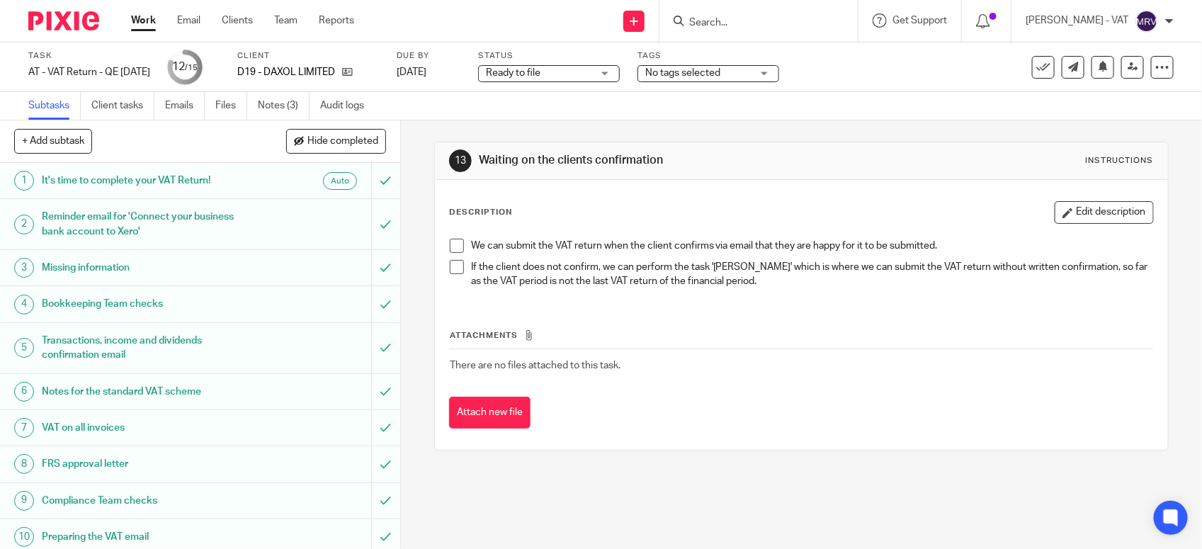
click at [592, 72] on span "Ready to file" at bounding box center [539, 73] width 106 height 15
click at [781, 113] on div "Subtasks Client tasks Emails Files Notes (3) Audit logs" at bounding box center [601, 106] width 1202 height 28
click at [1127, 69] on icon at bounding box center [1132, 67] width 11 height 11
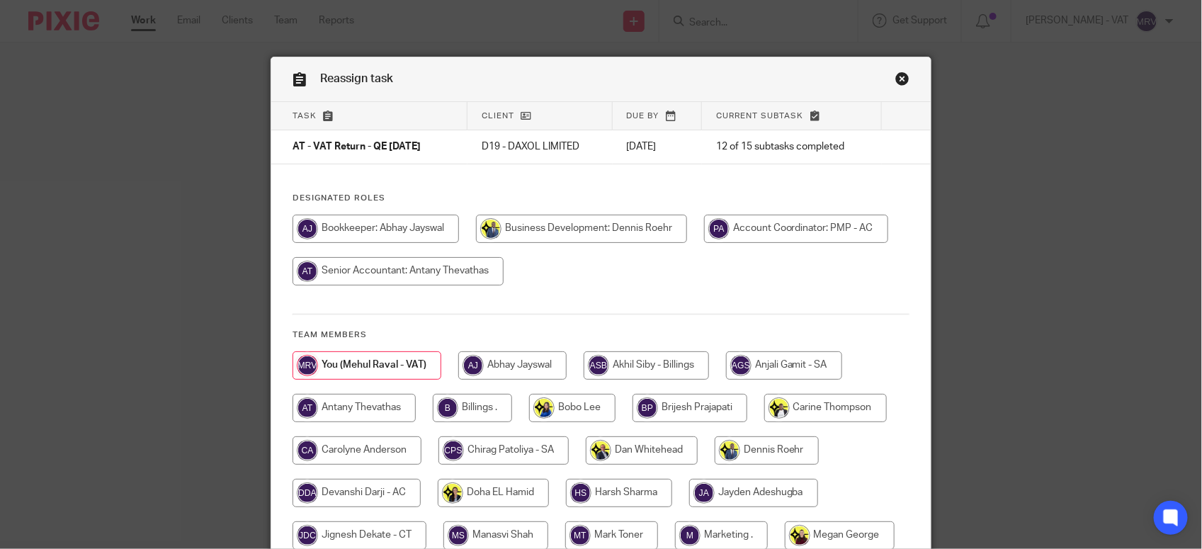
click at [650, 285] on div at bounding box center [600, 257] width 617 height 85
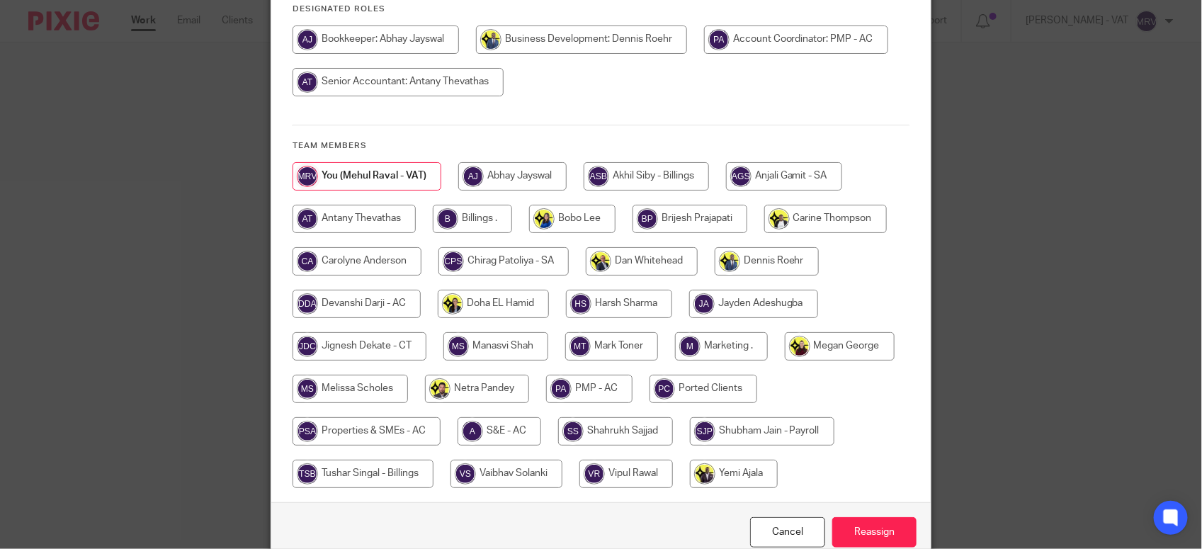
scroll to position [260, 0]
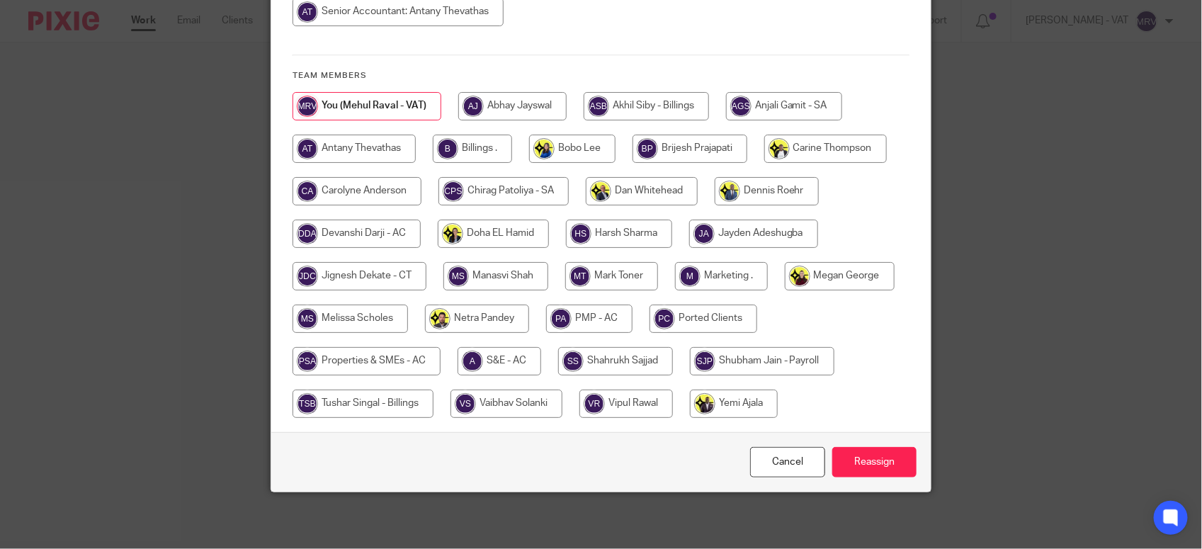
click at [473, 150] on input "radio" at bounding box center [472, 149] width 79 height 28
radio input "true"
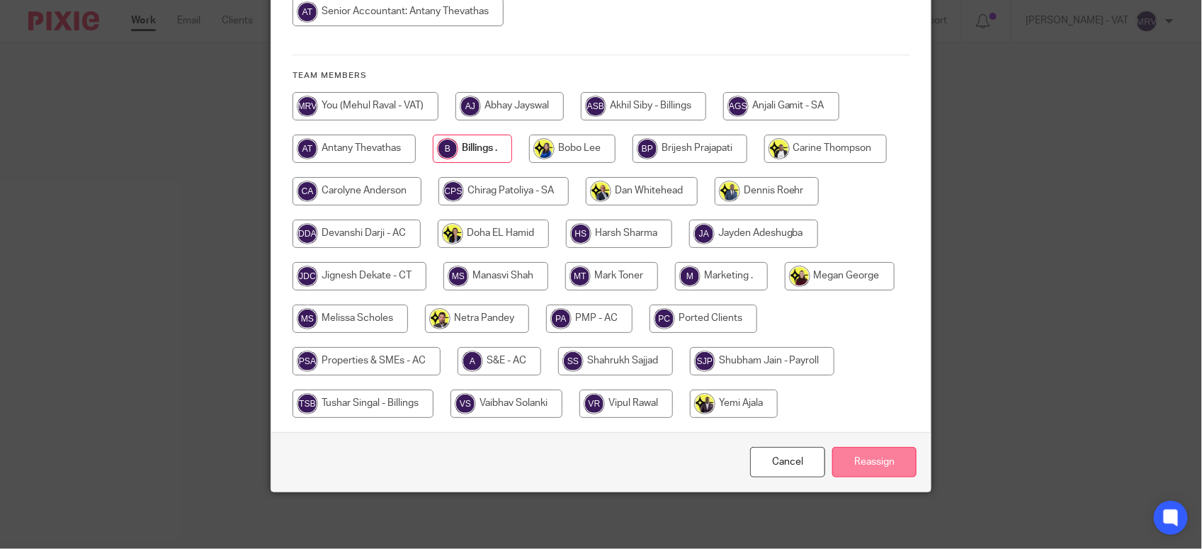
click at [887, 462] on input "Reassign" at bounding box center [874, 462] width 84 height 30
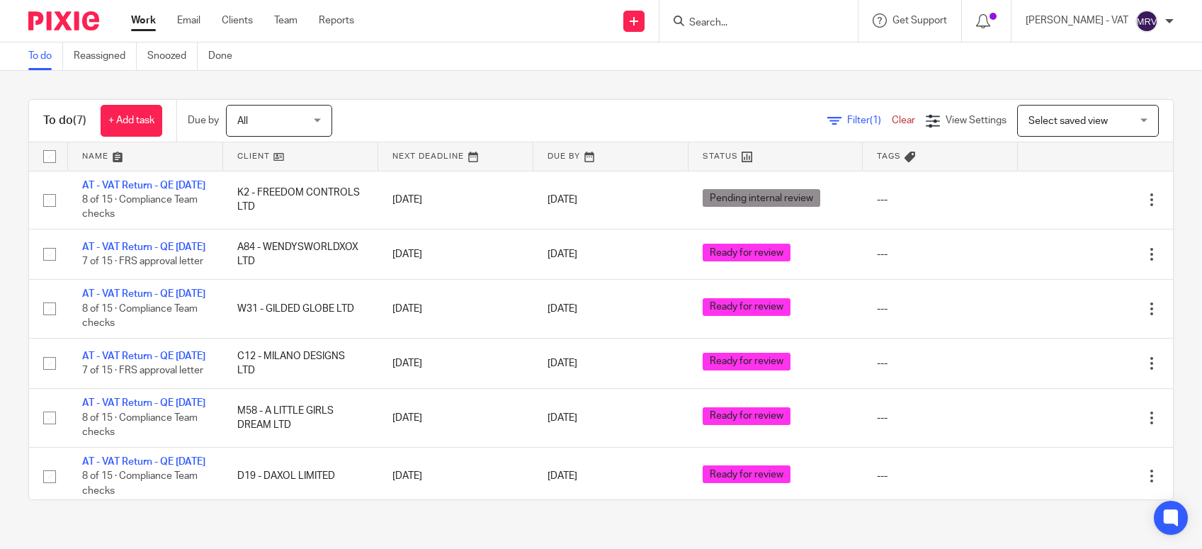
click at [52, 61] on link "To do" at bounding box center [45, 56] width 35 height 28
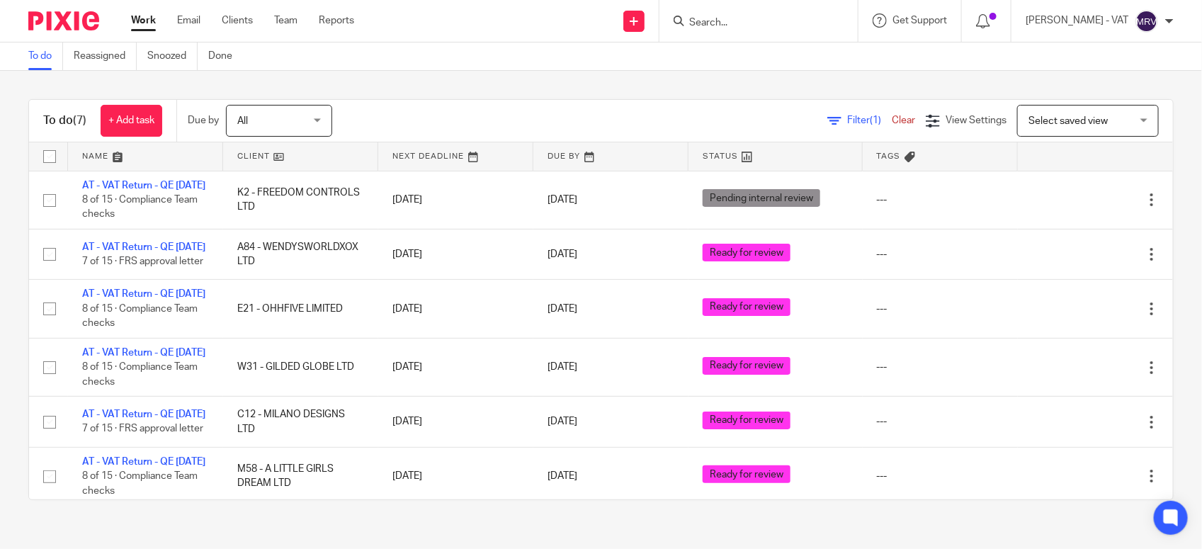
click at [536, 91] on div "To do (7) + Add task Due by All All Today Tomorrow This week Next week This mon…" at bounding box center [601, 299] width 1202 height 457
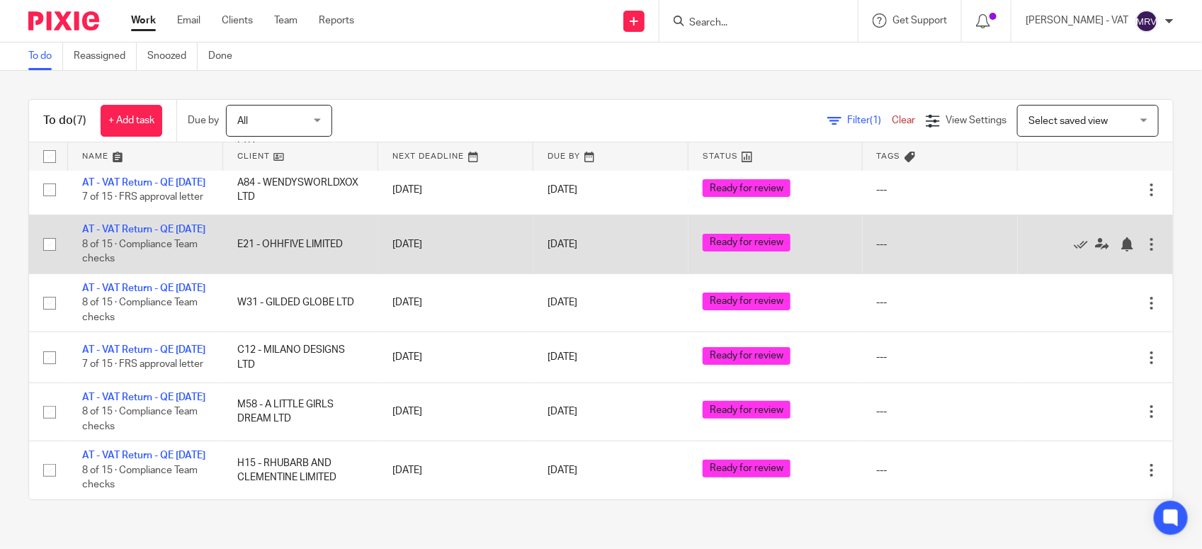
scroll to position [179, 0]
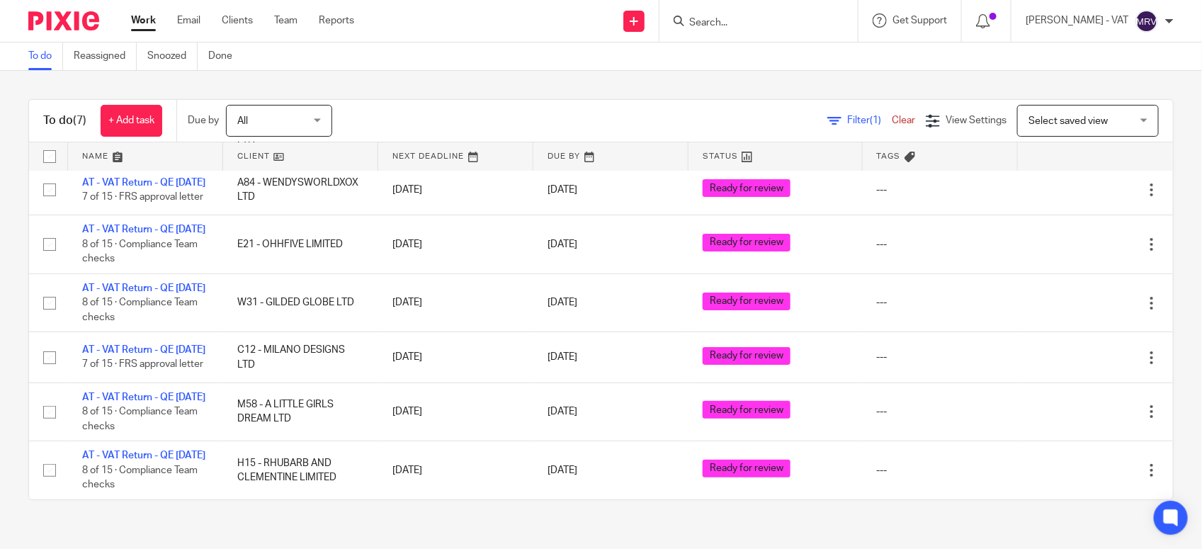
click at [469, 39] on div "Send new email Create task Add client Request signature Get Support Contact Sup…" at bounding box center [788, 21] width 826 height 42
click at [452, 107] on div "Filter (1) Clear View Settings View Settings (1) Filters Clear Save Manage save…" at bounding box center [765, 121] width 816 height 32
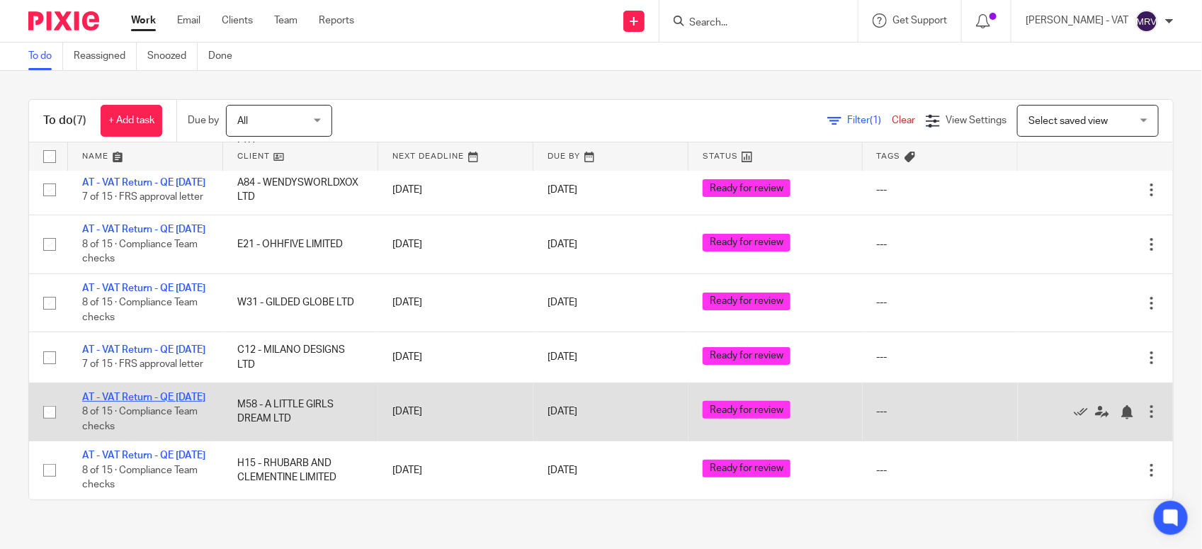
click at [140, 392] on link "AT - VAT Return - QE [DATE]" at bounding box center [143, 397] width 123 height 10
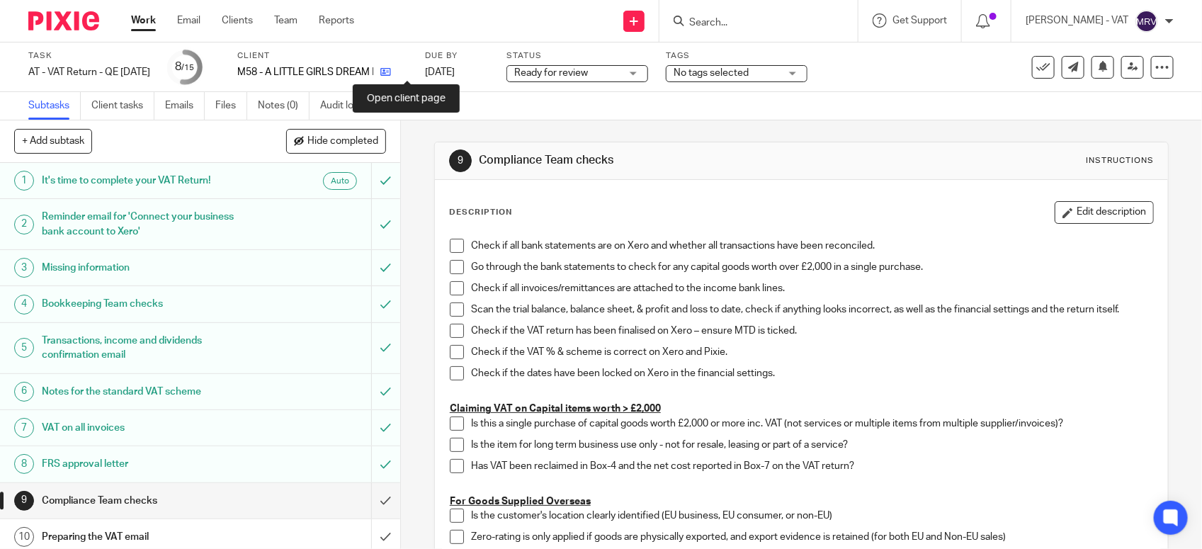
click at [391, 76] on icon at bounding box center [385, 72] width 11 height 11
click at [451, 243] on span at bounding box center [457, 246] width 14 height 14
click at [450, 267] on span at bounding box center [457, 267] width 14 height 14
click at [450, 289] on span at bounding box center [457, 288] width 14 height 14
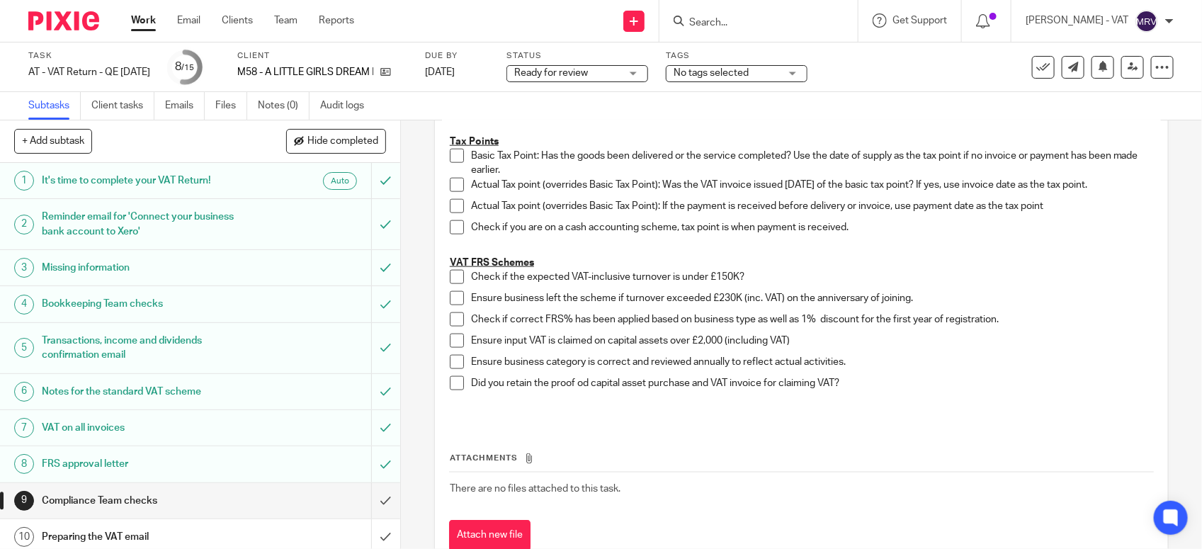
scroll to position [797, 0]
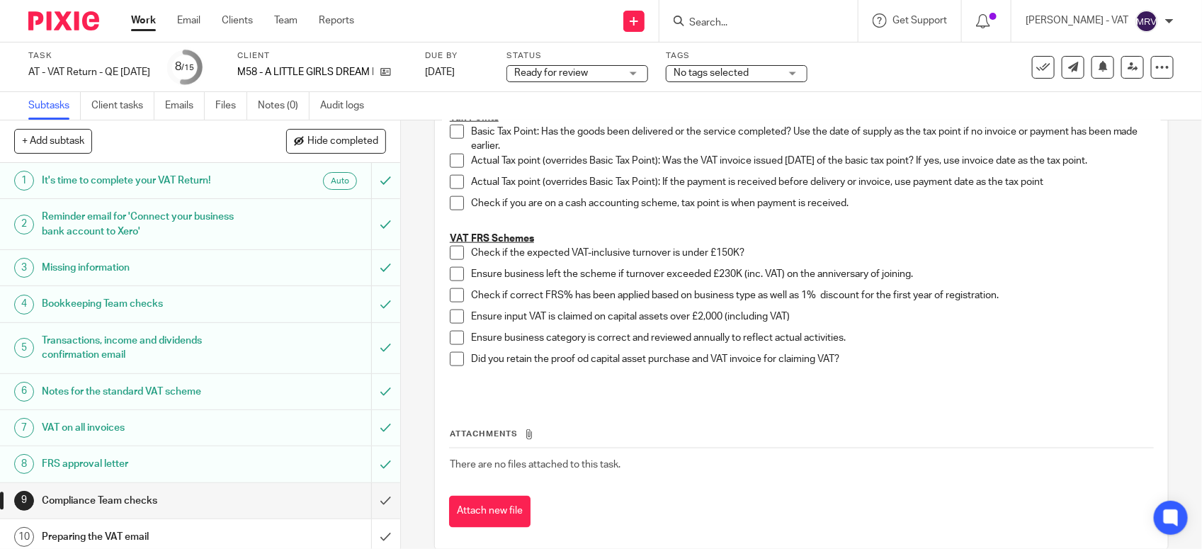
click at [450, 256] on span at bounding box center [457, 253] width 14 height 14
click at [453, 275] on span at bounding box center [457, 274] width 14 height 14
click at [453, 296] on span at bounding box center [457, 295] width 14 height 14
click at [451, 338] on span at bounding box center [457, 338] width 14 height 14
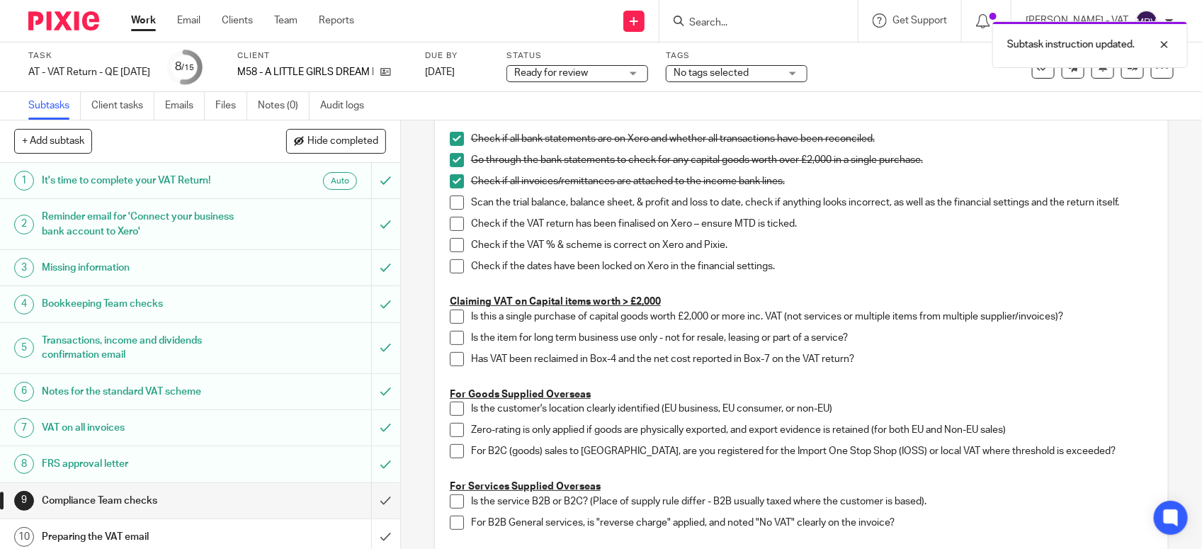
scroll to position [89, 0]
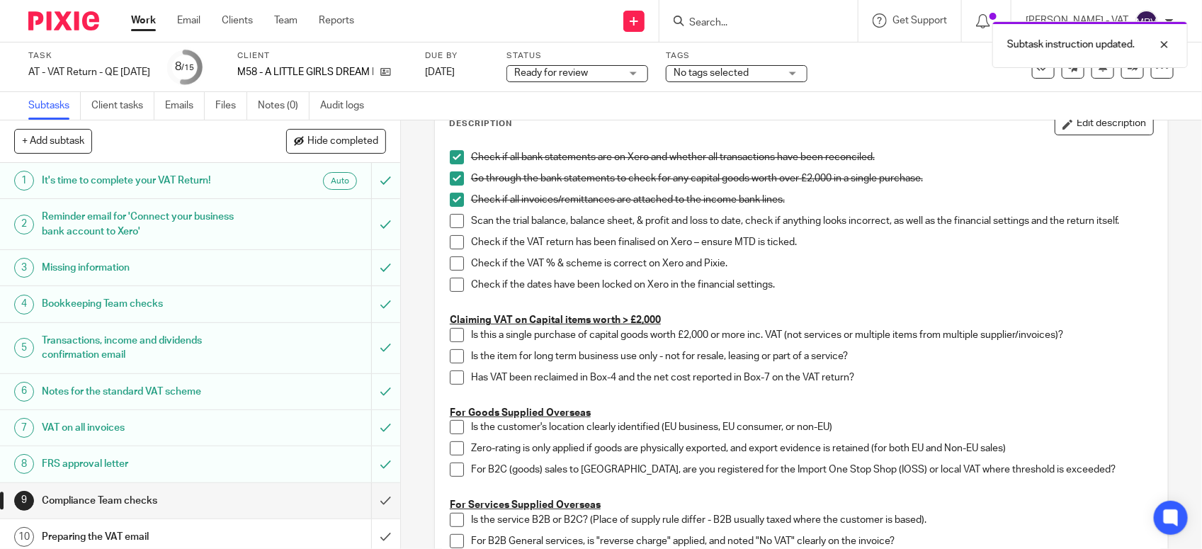
click at [450, 218] on span at bounding box center [457, 221] width 14 height 14
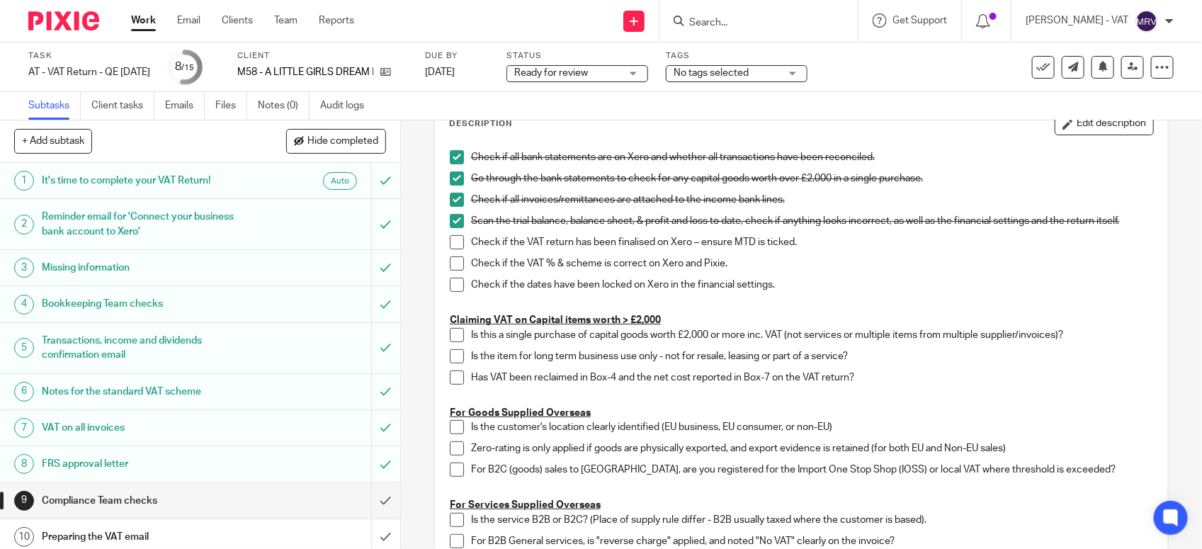
click at [450, 239] on span at bounding box center [457, 242] width 14 height 14
click at [454, 263] on span at bounding box center [457, 263] width 14 height 14
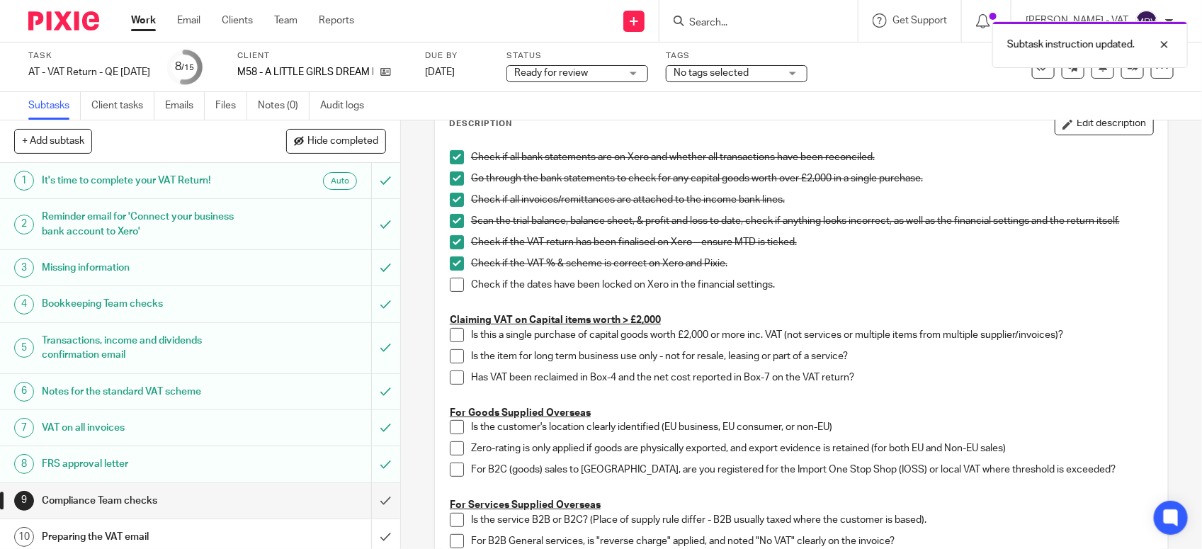
click at [450, 288] on span at bounding box center [457, 285] width 14 height 14
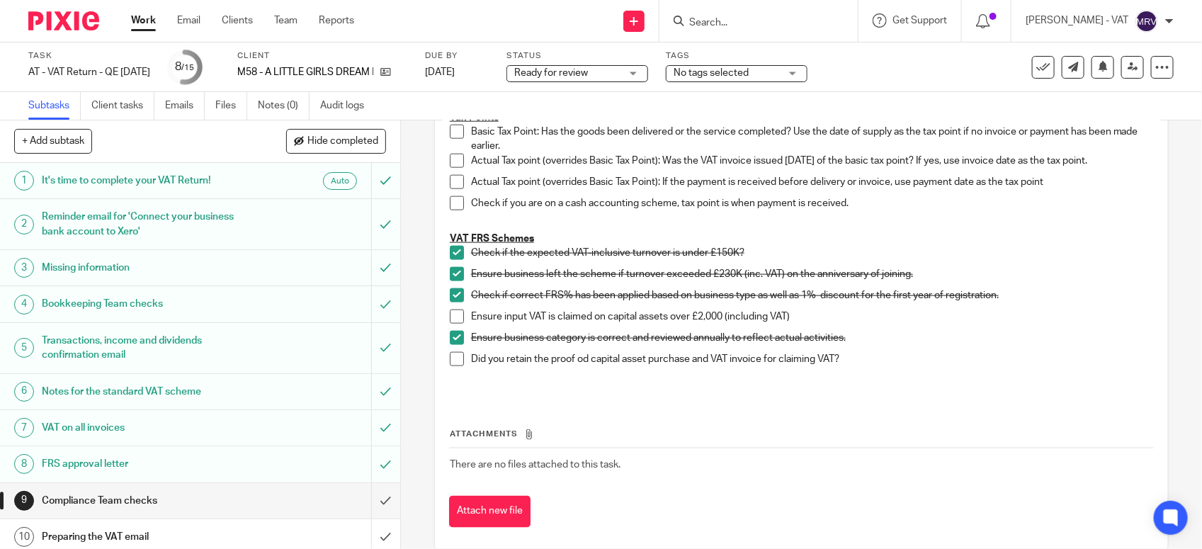
scroll to position [819, 0]
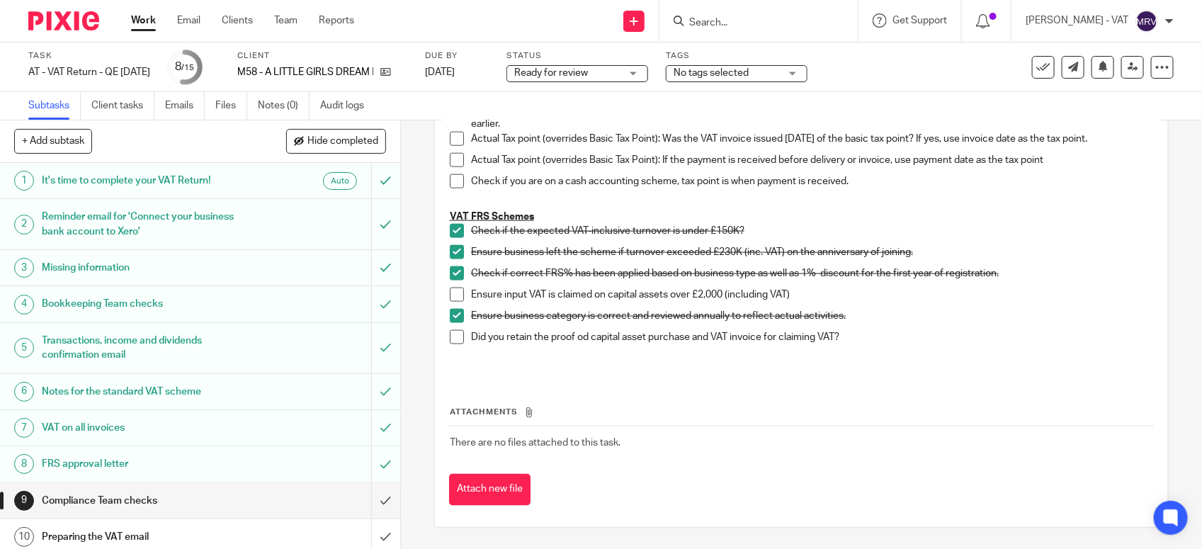
click at [875, 401] on div "Attachments There are no files attached to this task. Attach new file" at bounding box center [801, 441] width 704 height 129
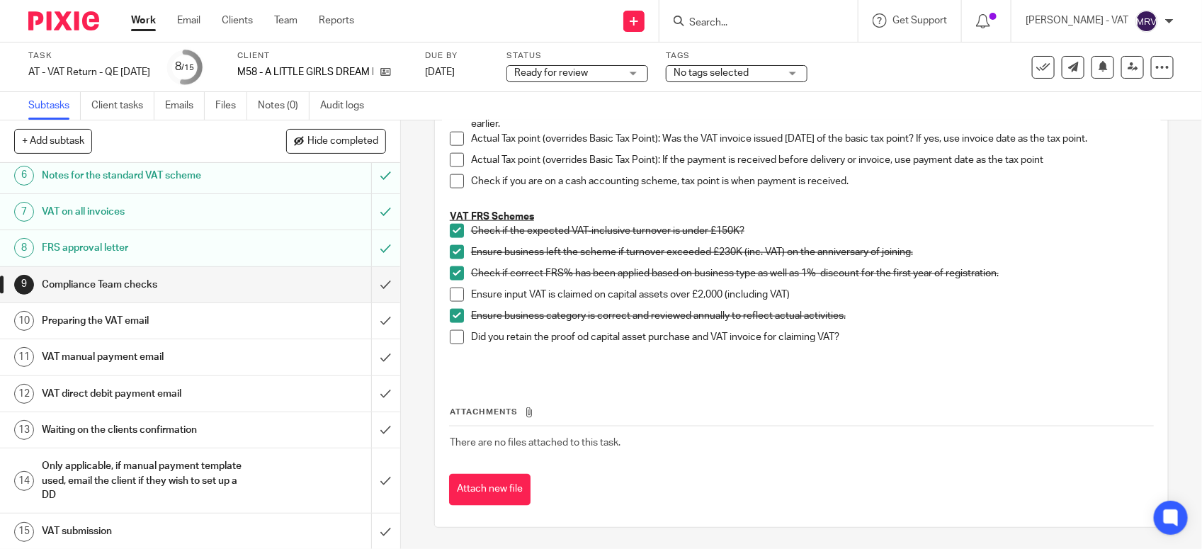
scroll to position [220, 0]
click at [218, 108] on link "Files" at bounding box center [231, 106] width 32 height 28
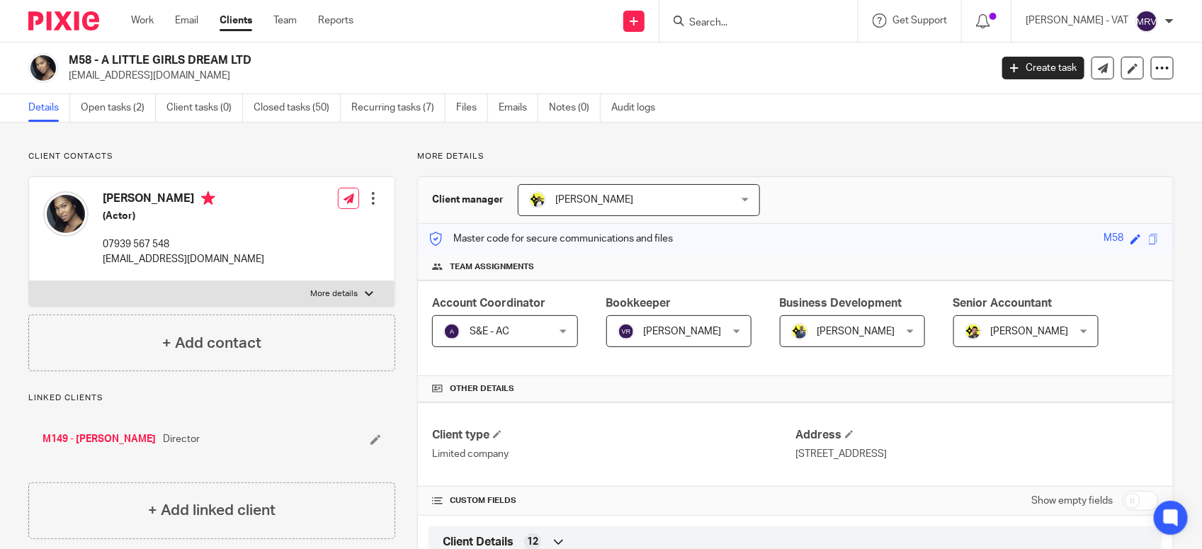
drag, startPoint x: 101, startPoint y: 61, endPoint x: 250, endPoint y: 57, distance: 148.7
click at [250, 57] on h2 "M58 - A LITTLE GIRLS DREAM LTD" at bounding box center [433, 60] width 729 height 15
copy h2 "A LITTLE GIRLS DREAM LTD"
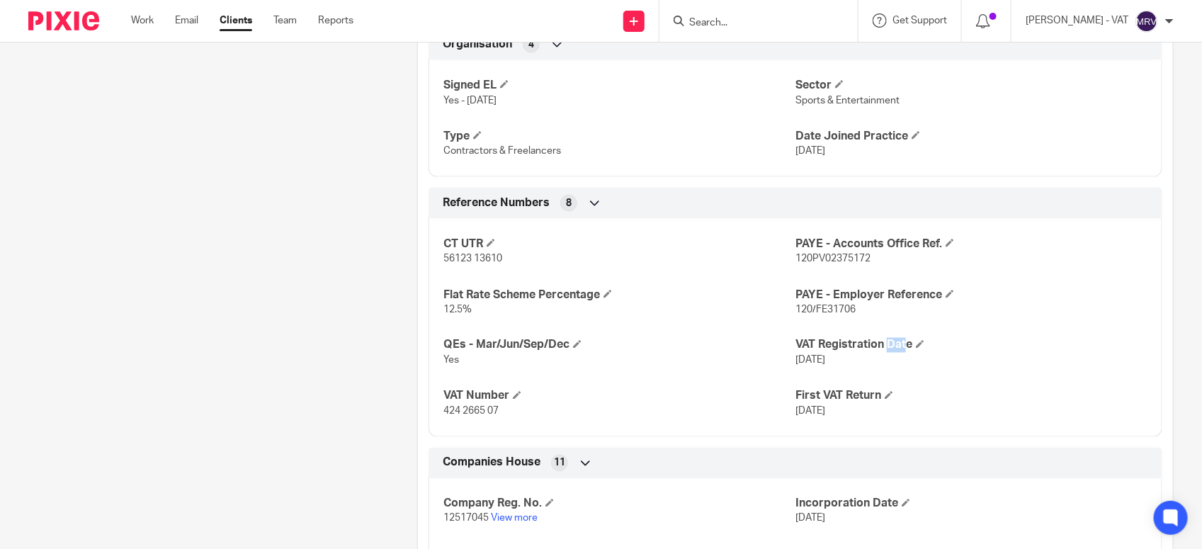
scroll to position [885, 0]
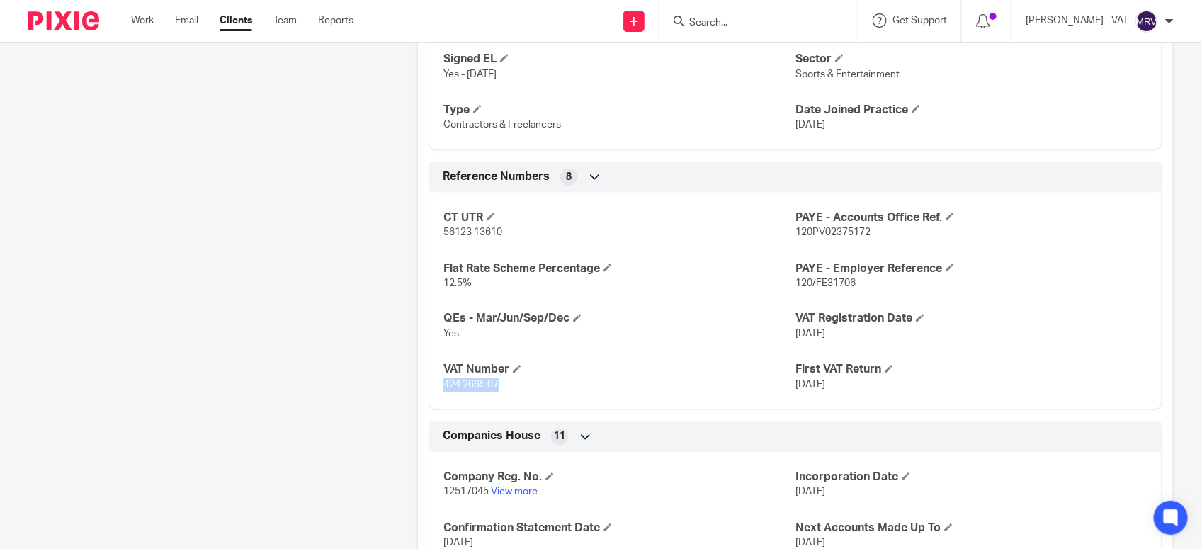
drag, startPoint x: 438, startPoint y: 390, endPoint x: 498, endPoint y: 388, distance: 60.2
click at [498, 388] on div "CT UTR 56123 13610 PAYE - Accounts Office Ref. 120PV02375172 Flat Rate Scheme P…" at bounding box center [795, 296] width 734 height 229
copy span "424 2665 07"
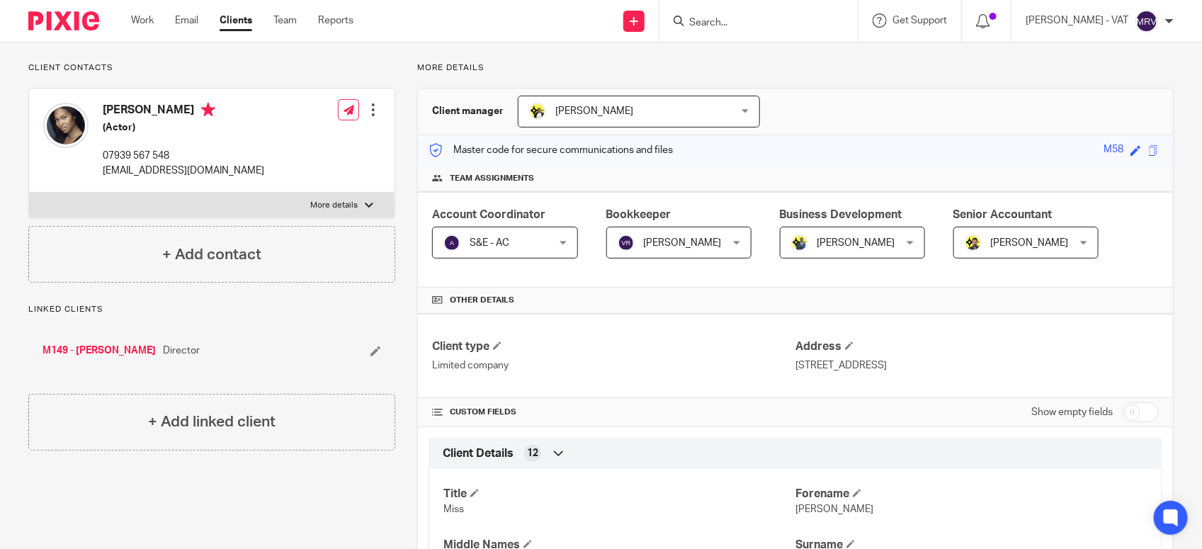
scroll to position [0, 0]
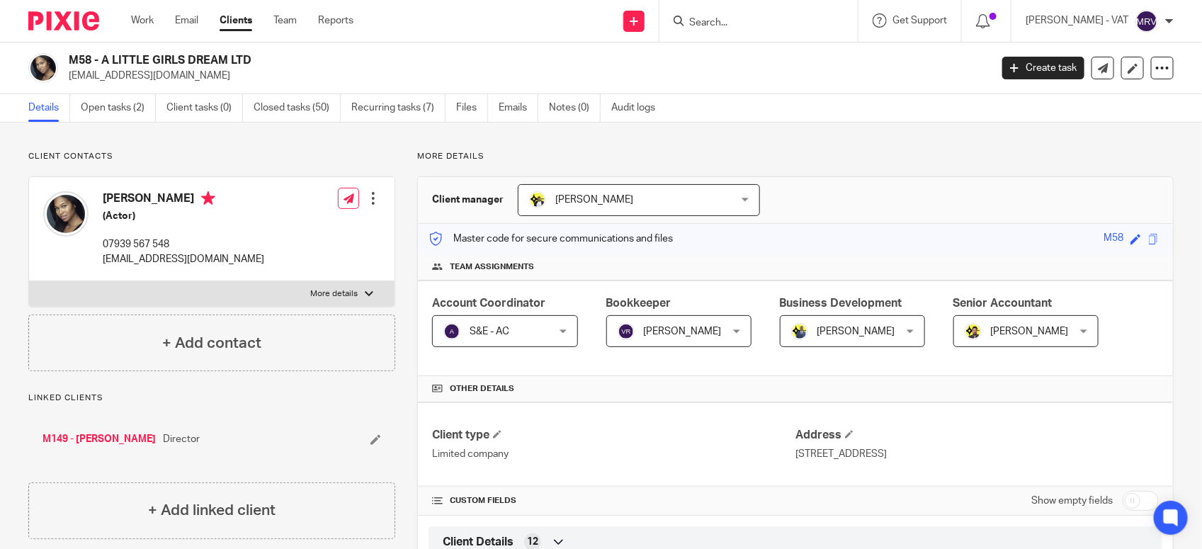
drag, startPoint x: 101, startPoint y: 57, endPoint x: 260, endPoint y: 51, distance: 158.7
click at [260, 51] on div "M58 - A LITTLE GIRLS DREAM LTD nadinemills87@gmail.com Create task Update from …" at bounding box center [601, 68] width 1202 height 52
copy h2 "A LITTLE GIRLS DREAM LTD"
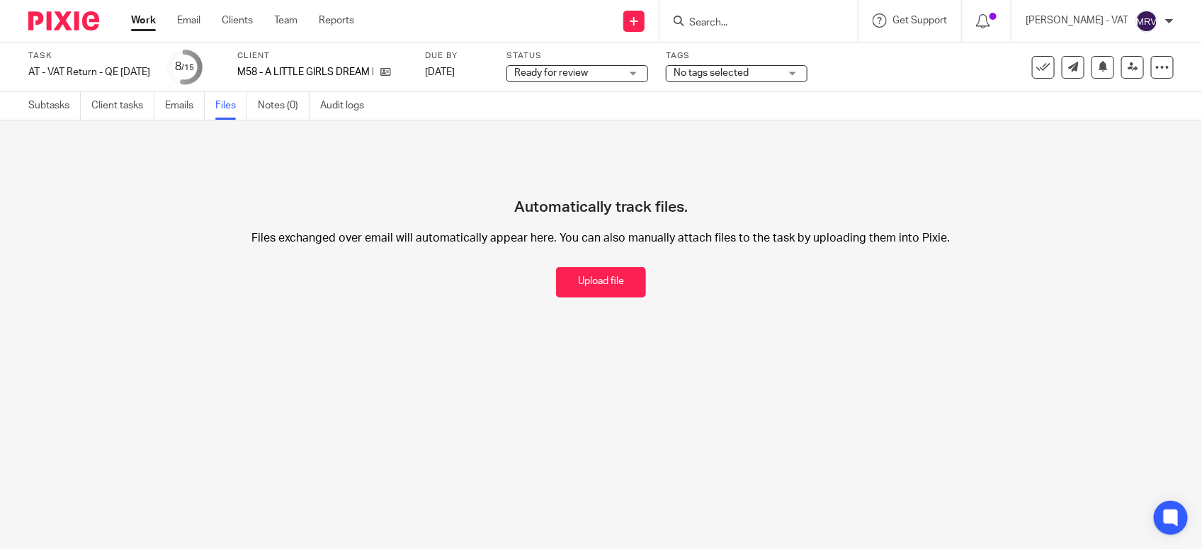
click at [44, 107] on link "Subtasks" at bounding box center [54, 106] width 52 height 28
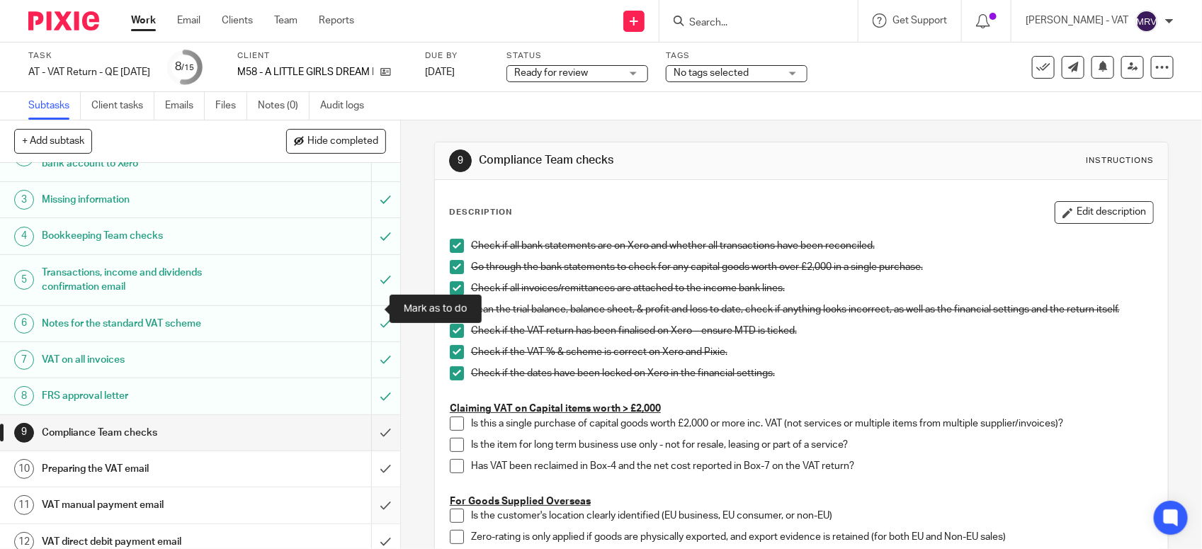
scroll to position [220, 0]
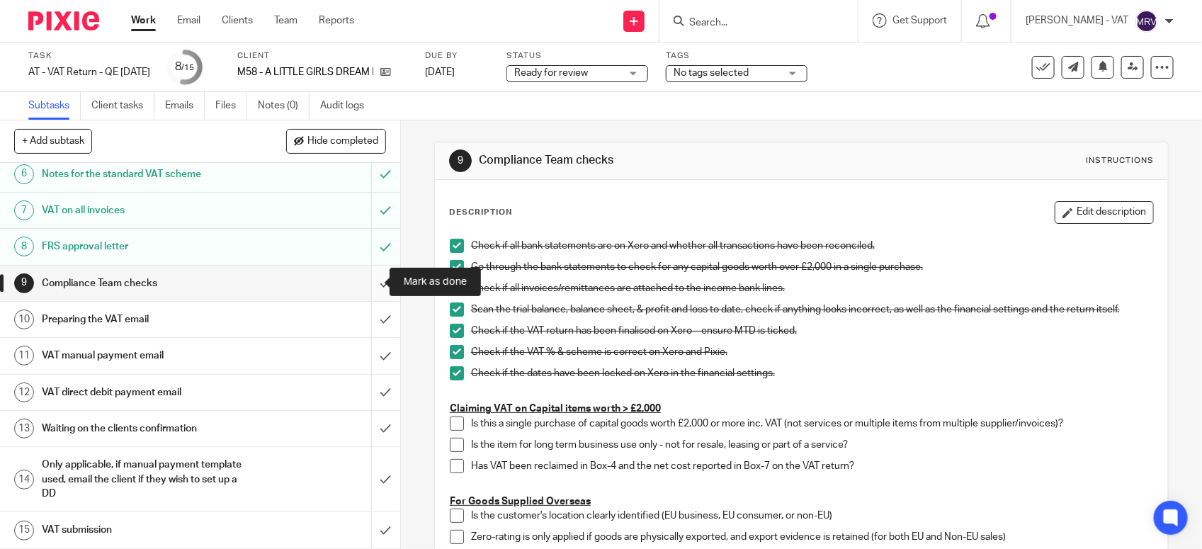
click at [373, 285] on input "submit" at bounding box center [200, 283] width 400 height 35
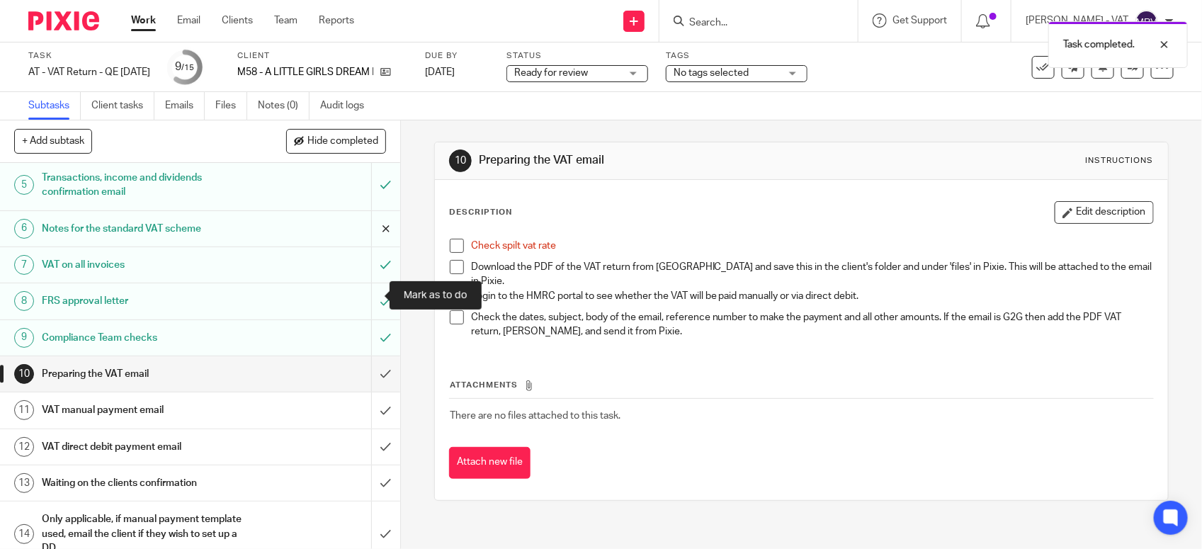
scroll to position [177, 0]
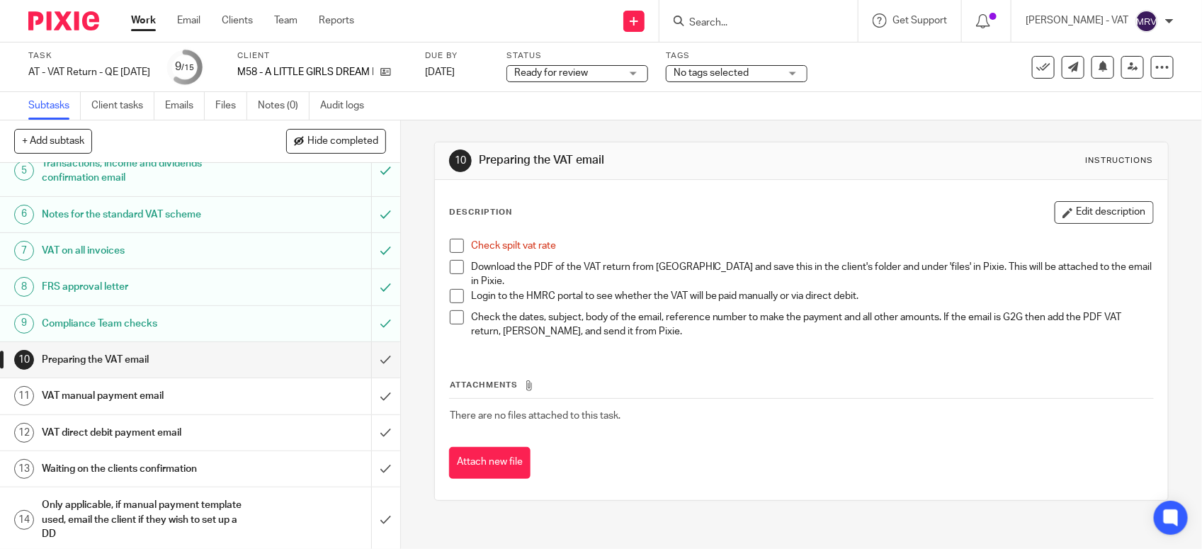
click at [451, 251] on span at bounding box center [457, 246] width 14 height 14
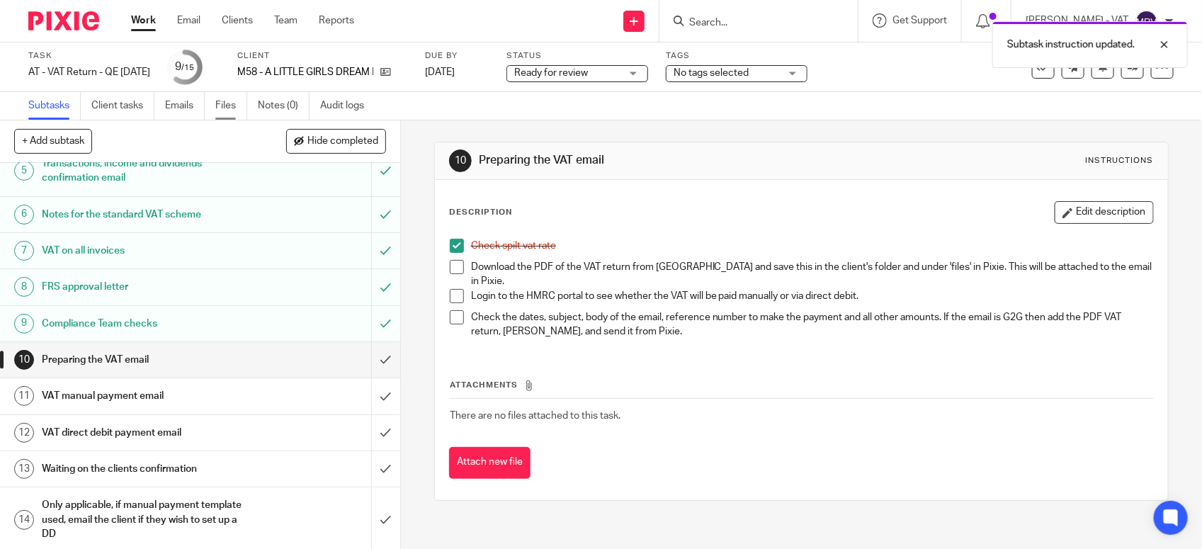
click at [232, 105] on link "Files" at bounding box center [231, 106] width 32 height 28
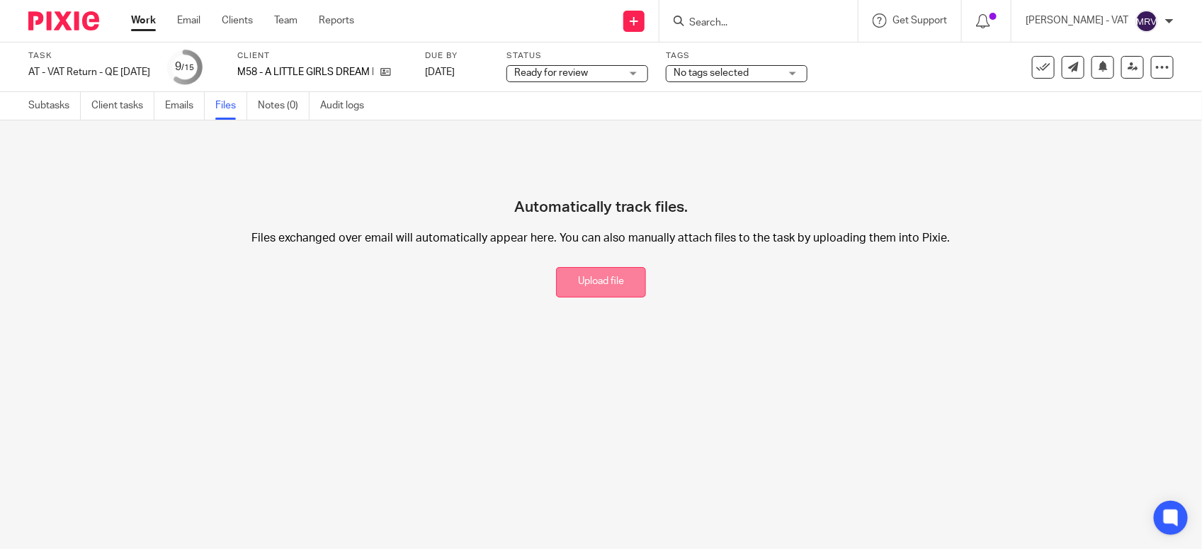
click at [596, 287] on button "Upload file" at bounding box center [601, 282] width 90 height 30
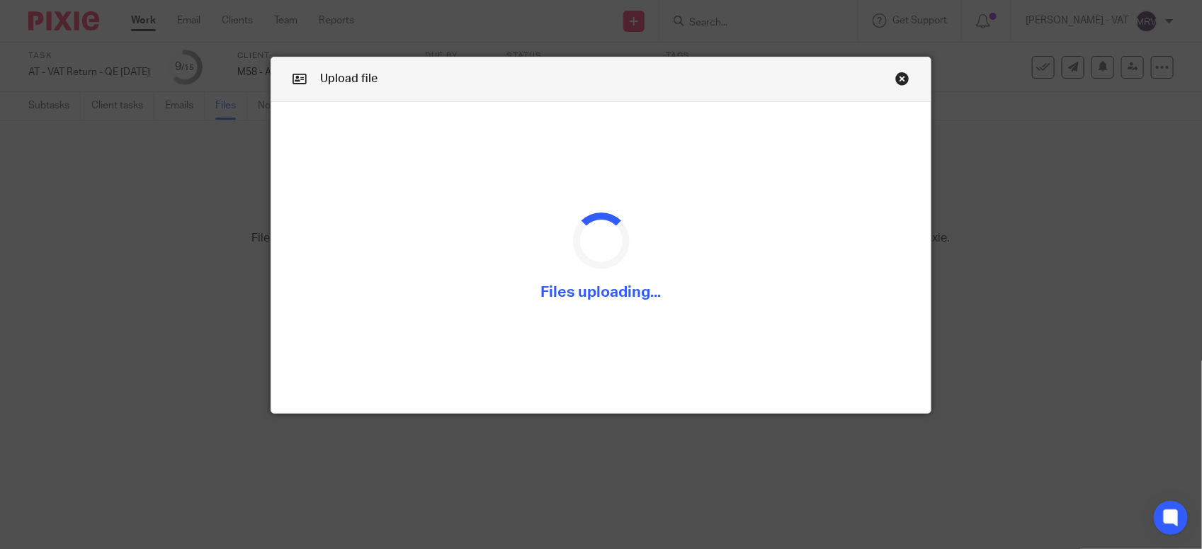
click at [733, 447] on div "Upload file Drag & Drop your files, or click here Files uploading..." at bounding box center [601, 274] width 1202 height 549
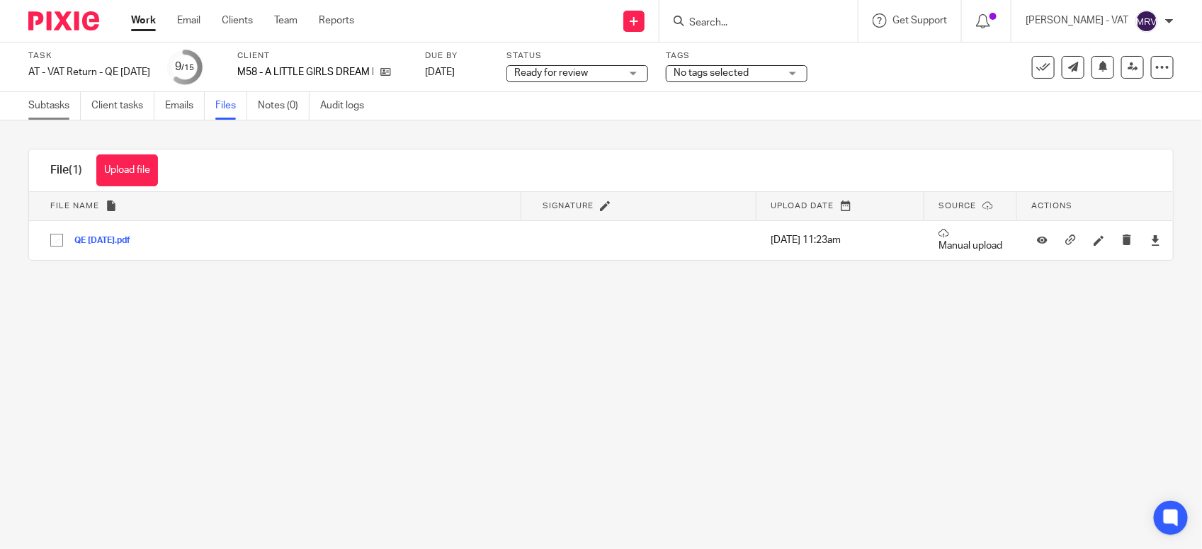
click at [30, 110] on link "Subtasks" at bounding box center [54, 106] width 52 height 28
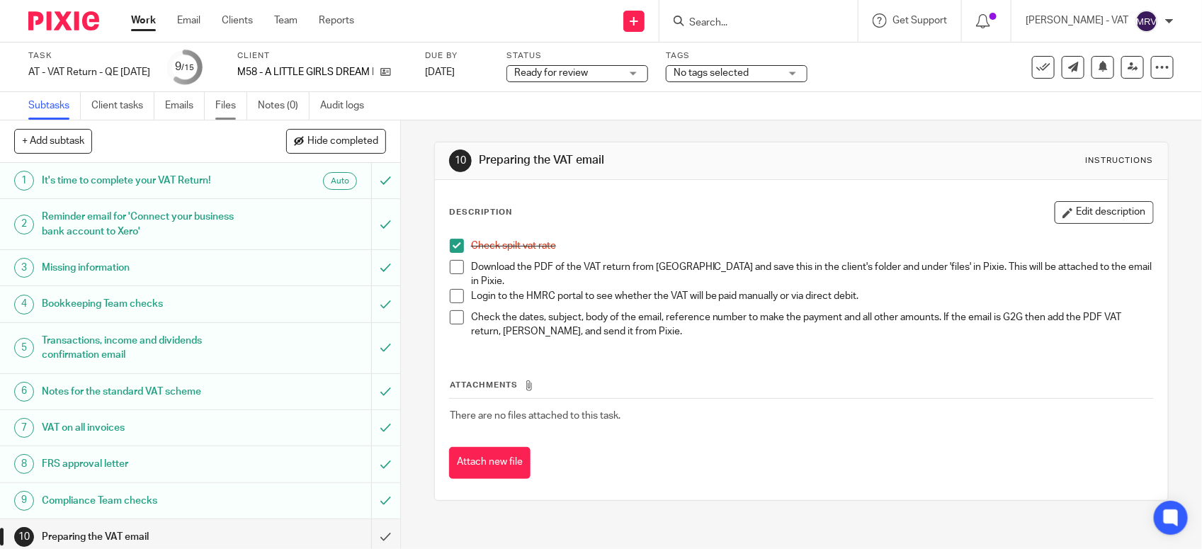
click at [242, 105] on link "Files" at bounding box center [231, 106] width 32 height 28
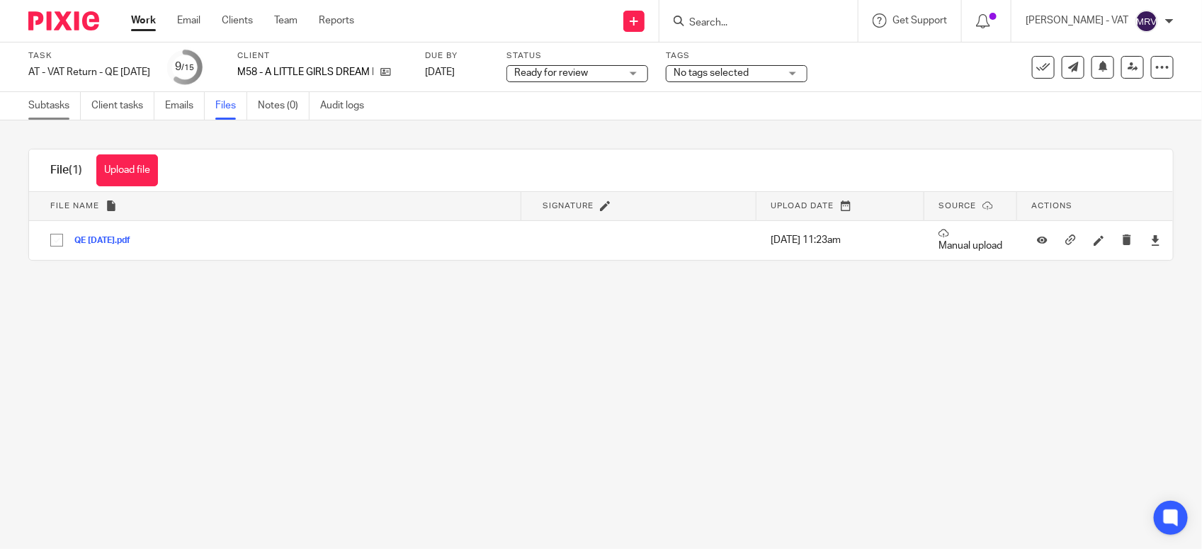
click at [62, 113] on link "Subtasks" at bounding box center [54, 106] width 52 height 28
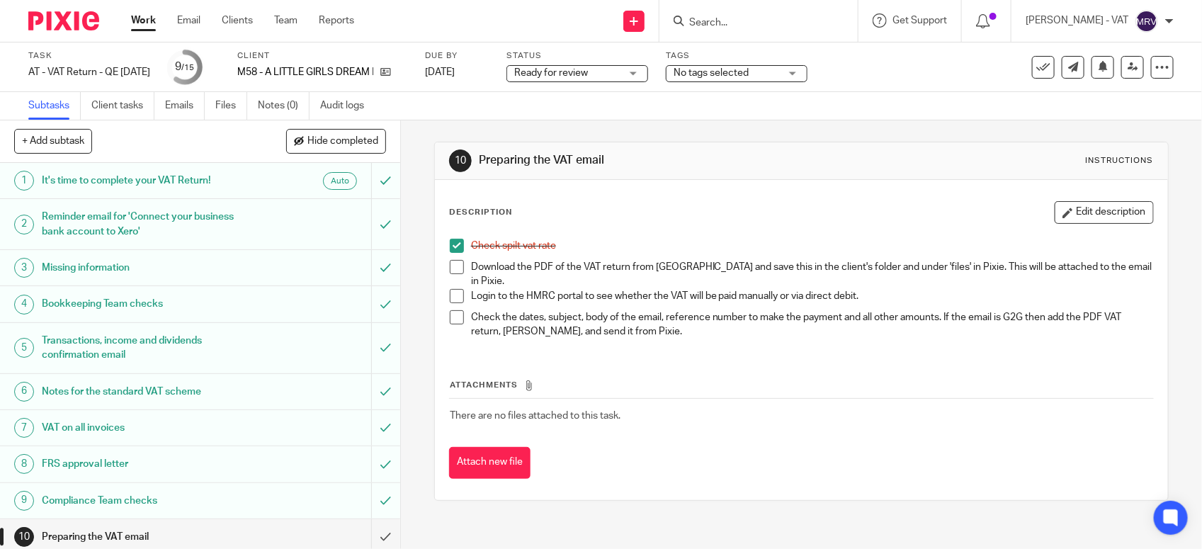
click at [443, 263] on div "Check spilt vat rate Download the PDF of the VAT return from Xero and save this…" at bounding box center [801, 291] width 717 height 118
click at [450, 267] on span at bounding box center [457, 267] width 14 height 14
click at [1054, 207] on button "Edit description" at bounding box center [1103, 212] width 99 height 23
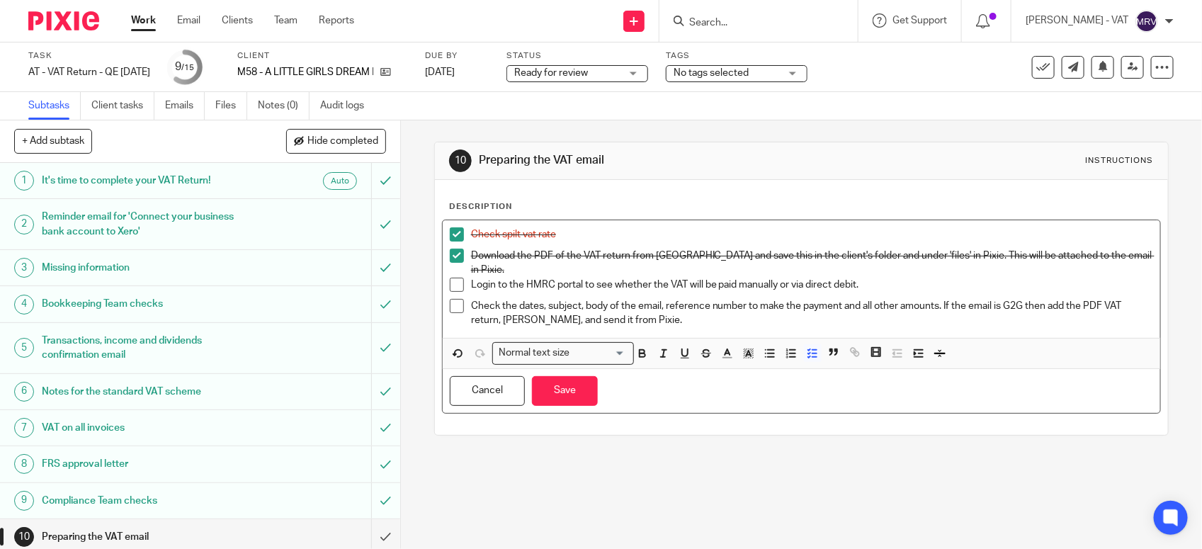
click at [777, 278] on p "Login to the HMRC portal to see whether the VAT will be paid manually or via di…" at bounding box center [812, 285] width 682 height 14
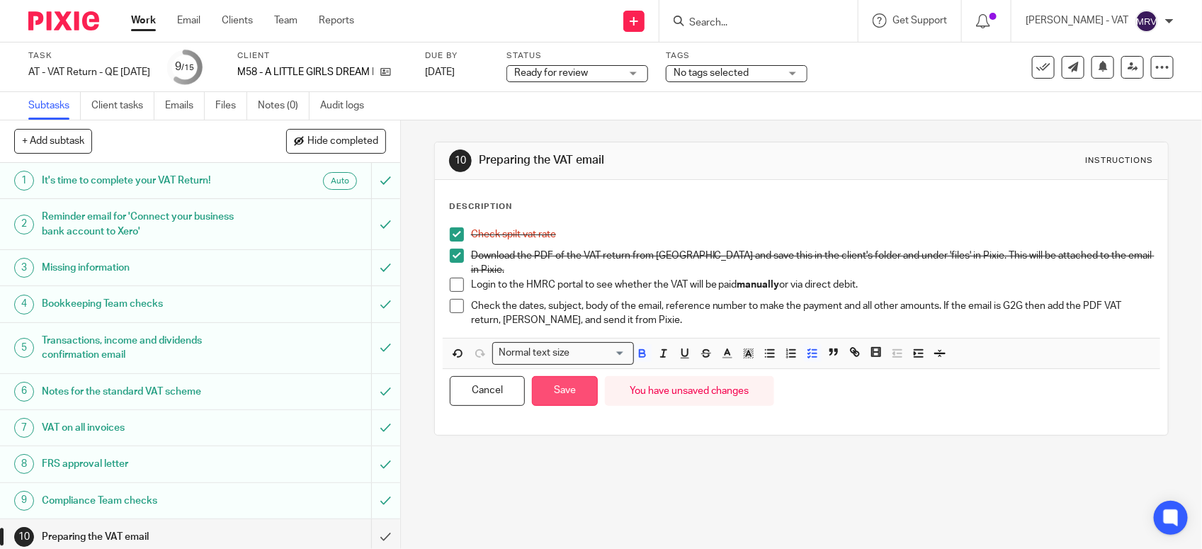
click at [561, 395] on button "Save" at bounding box center [565, 391] width 66 height 30
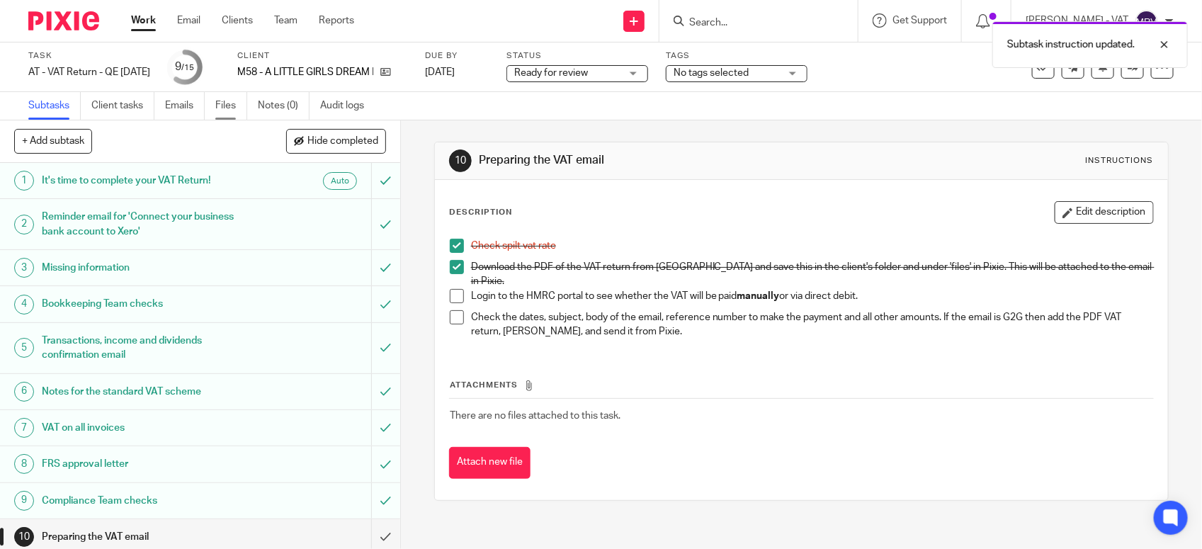
click at [227, 118] on link "Files" at bounding box center [231, 106] width 32 height 28
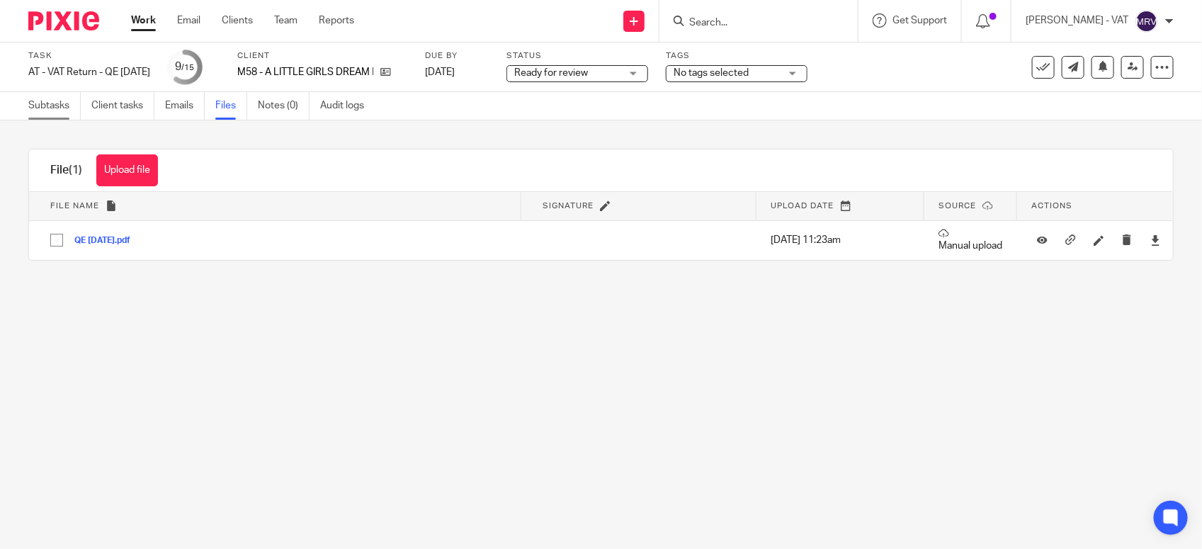
click at [69, 113] on link "Subtasks" at bounding box center [54, 106] width 52 height 28
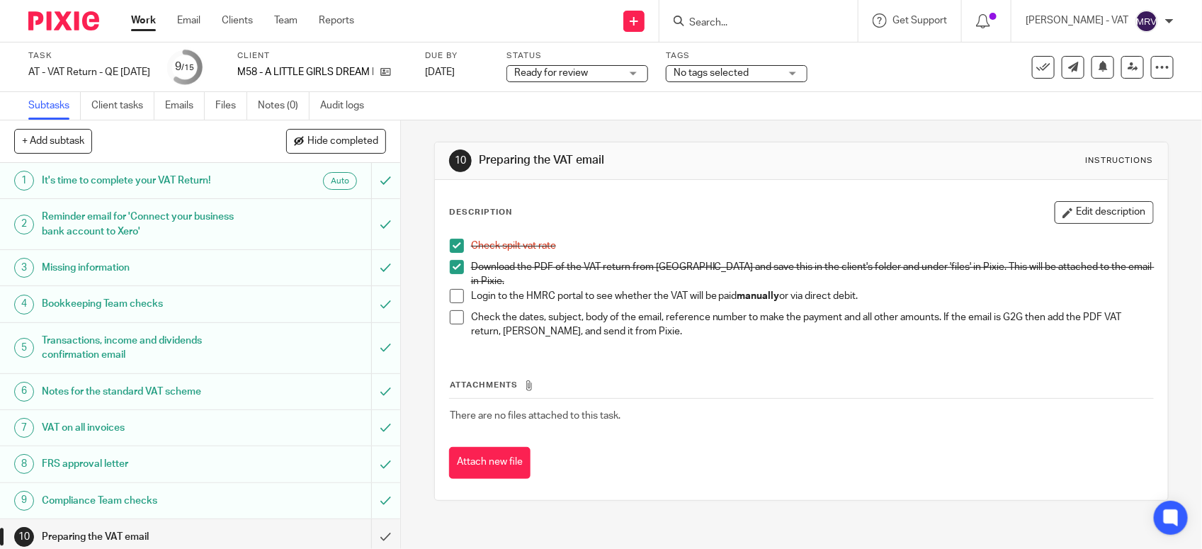
scroll to position [220, 0]
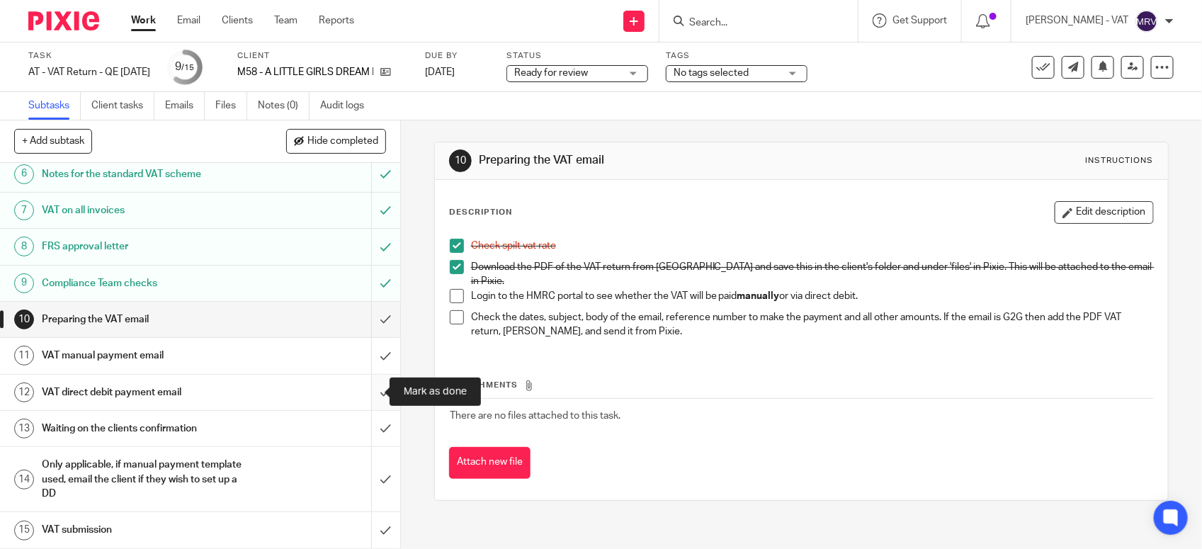
click at [365, 394] on input "submit" at bounding box center [200, 392] width 400 height 35
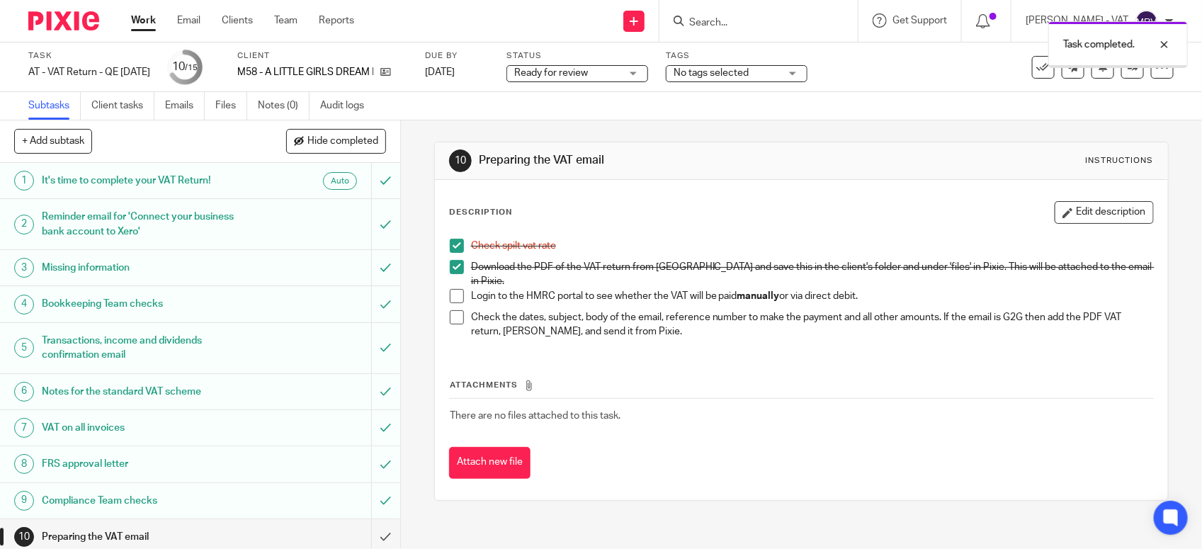
scroll to position [220, 0]
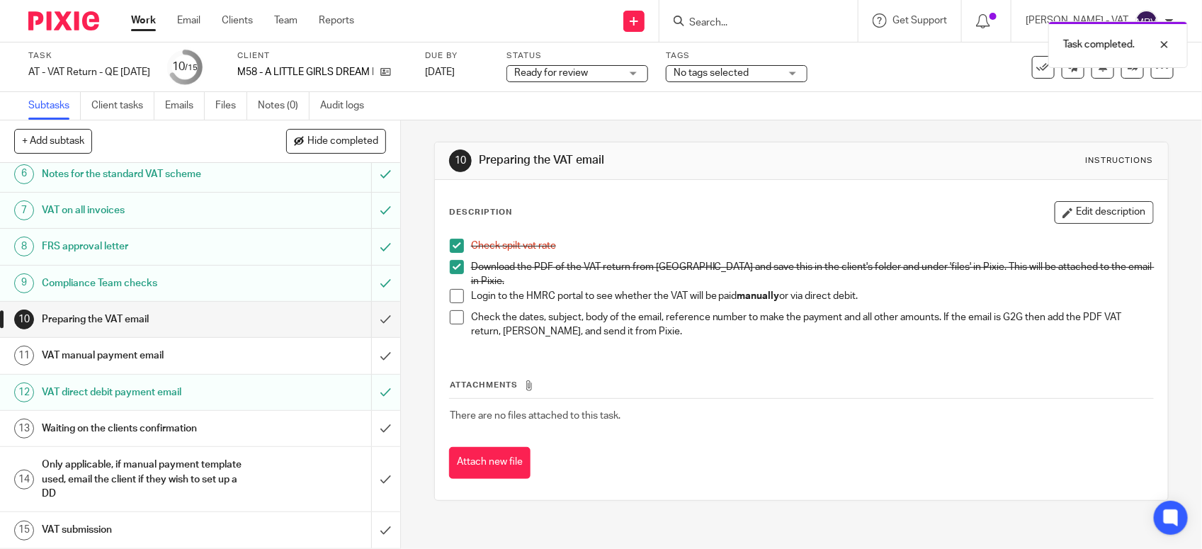
click at [209, 358] on h1 "VAT manual payment email" at bounding box center [147, 355] width 210 height 21
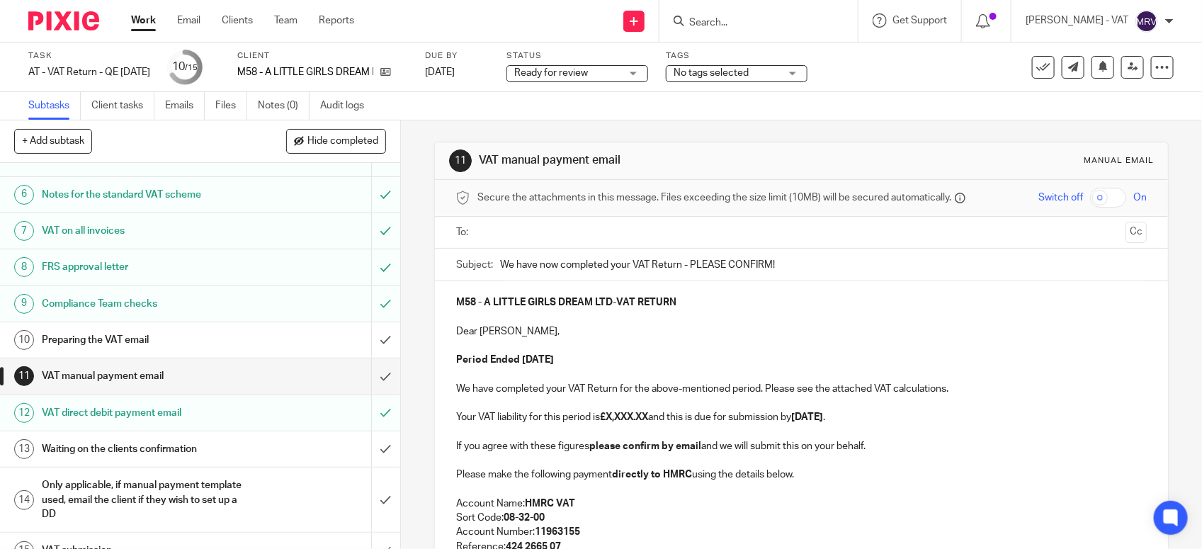
scroll to position [220, 0]
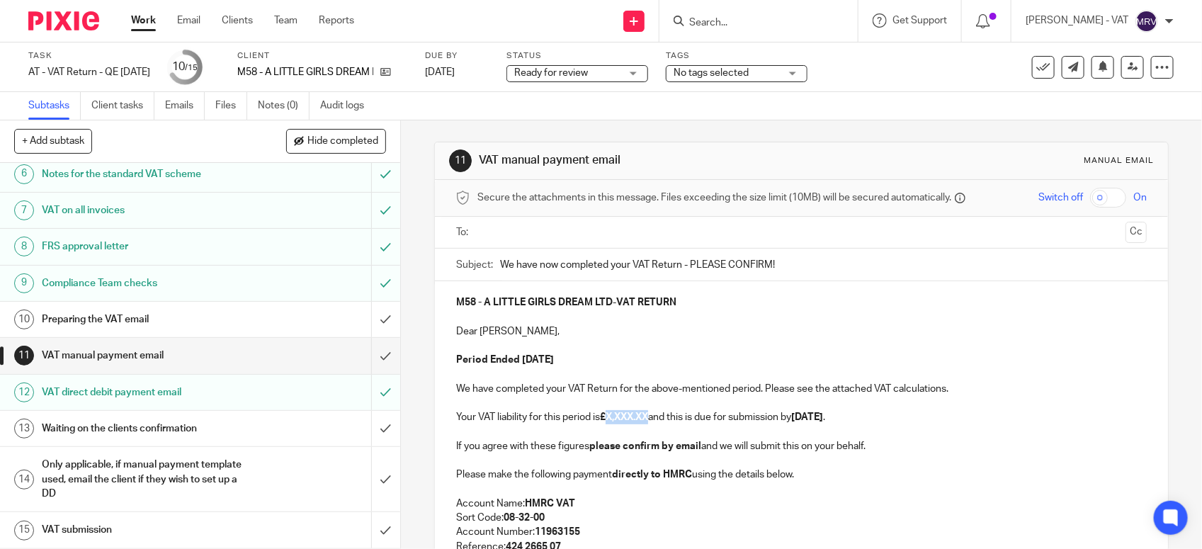
paste div
copy p "1,593.75"
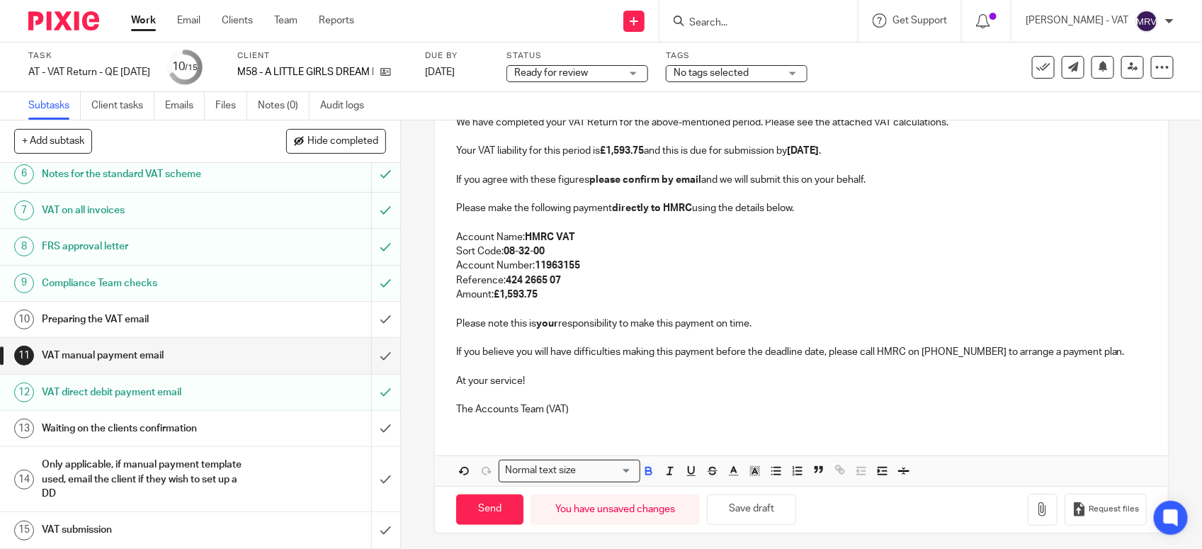
scroll to position [273, 0]
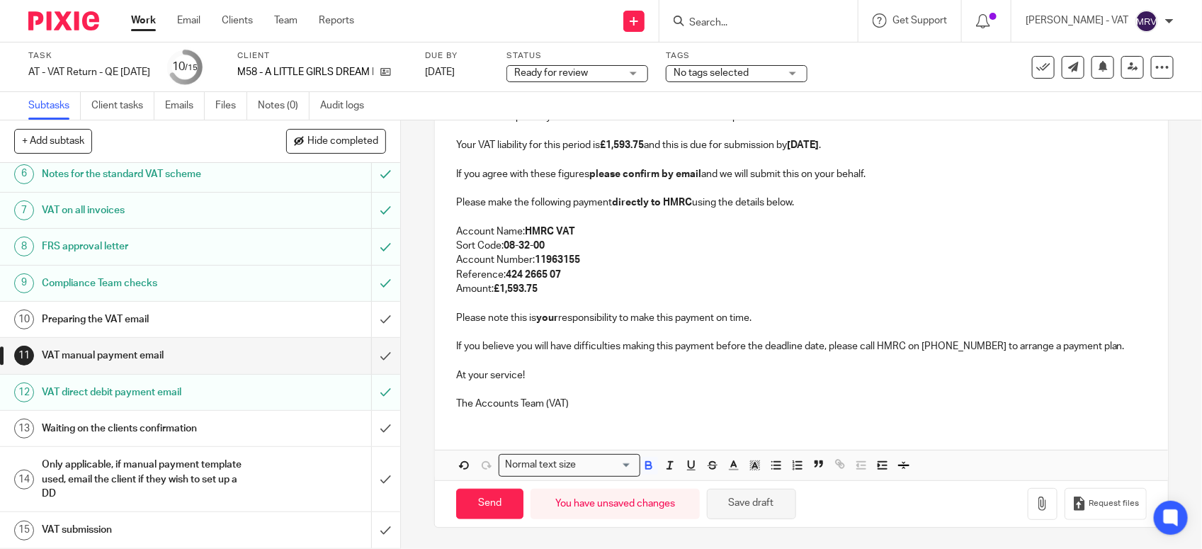
click at [745, 500] on button "Save draft" at bounding box center [751, 504] width 89 height 30
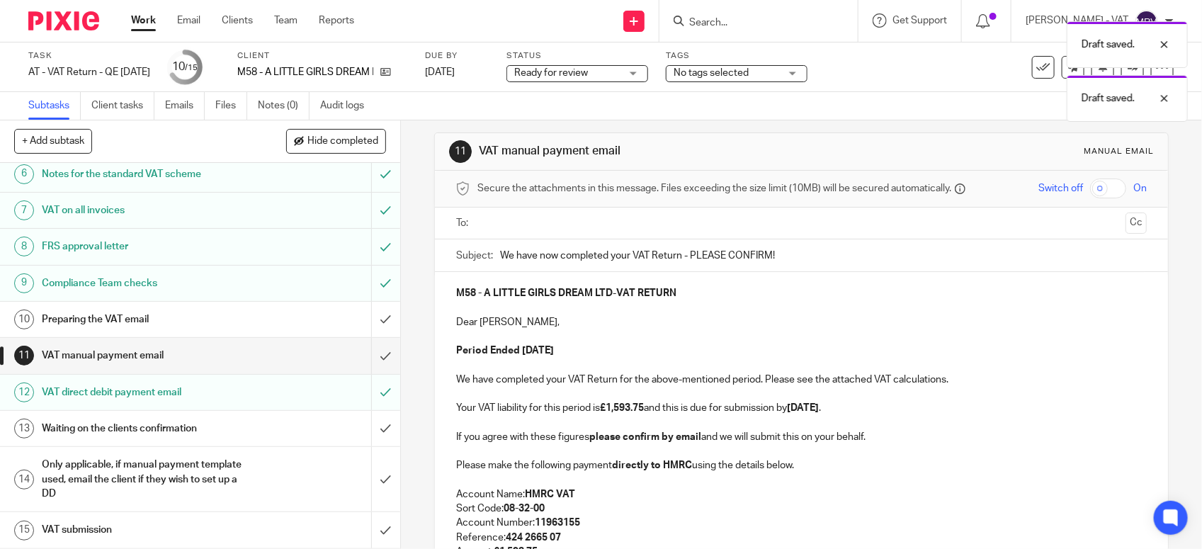
scroll to position [8, 0]
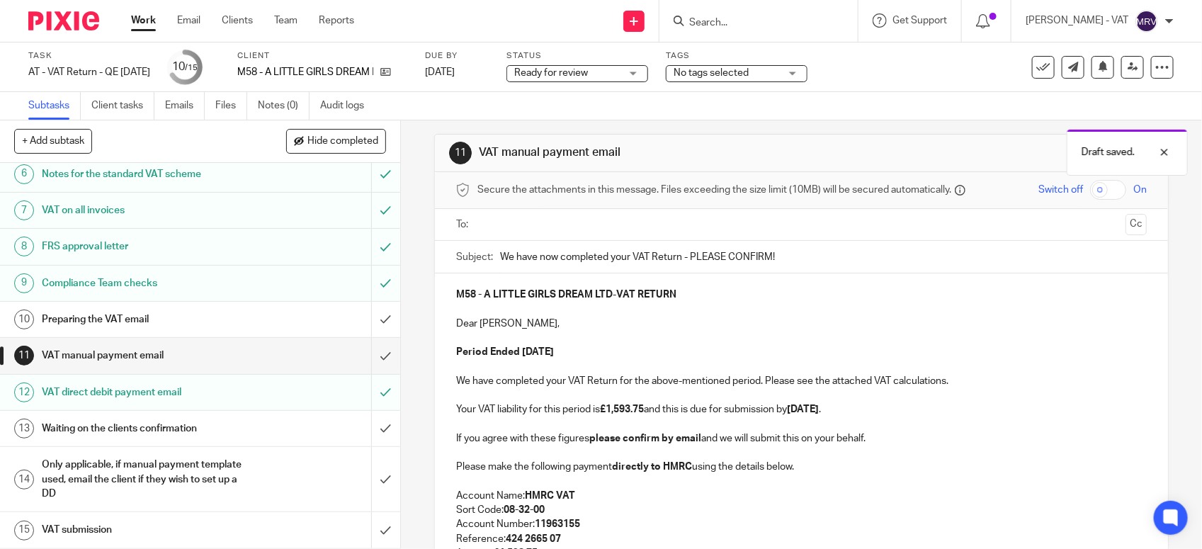
click at [702, 356] on p "Period Ended 30th September 2025" at bounding box center [801, 352] width 690 height 14
click at [702, 355] on p "Period Ended [DATE]" at bounding box center [801, 352] width 690 height 14
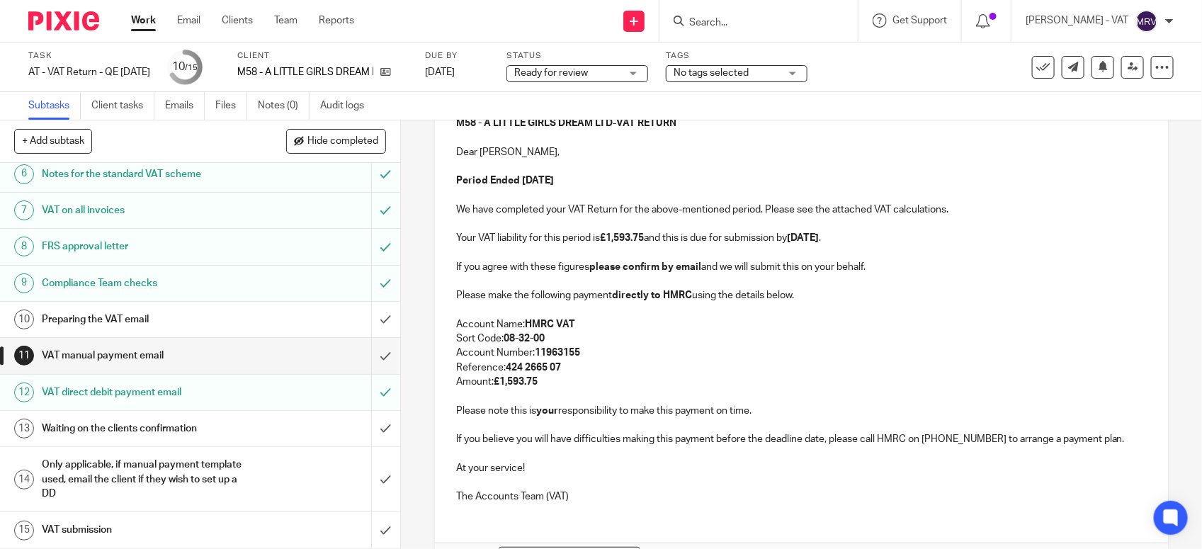
scroll to position [185, 0]
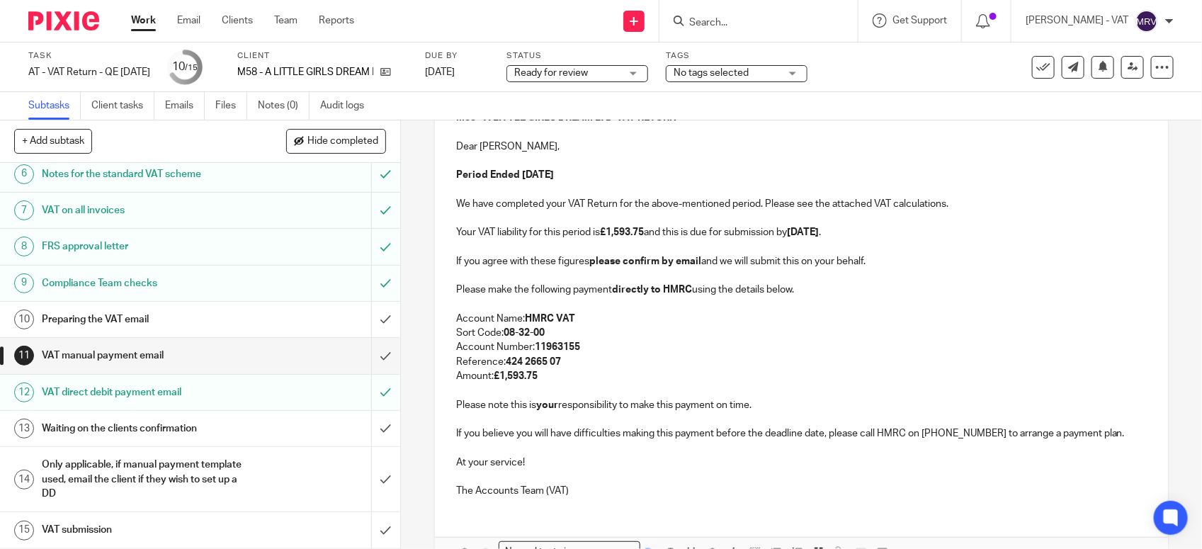
click at [813, 292] on p "Please make the following payment directly to HMRC using the details below." at bounding box center [801, 289] width 690 height 14
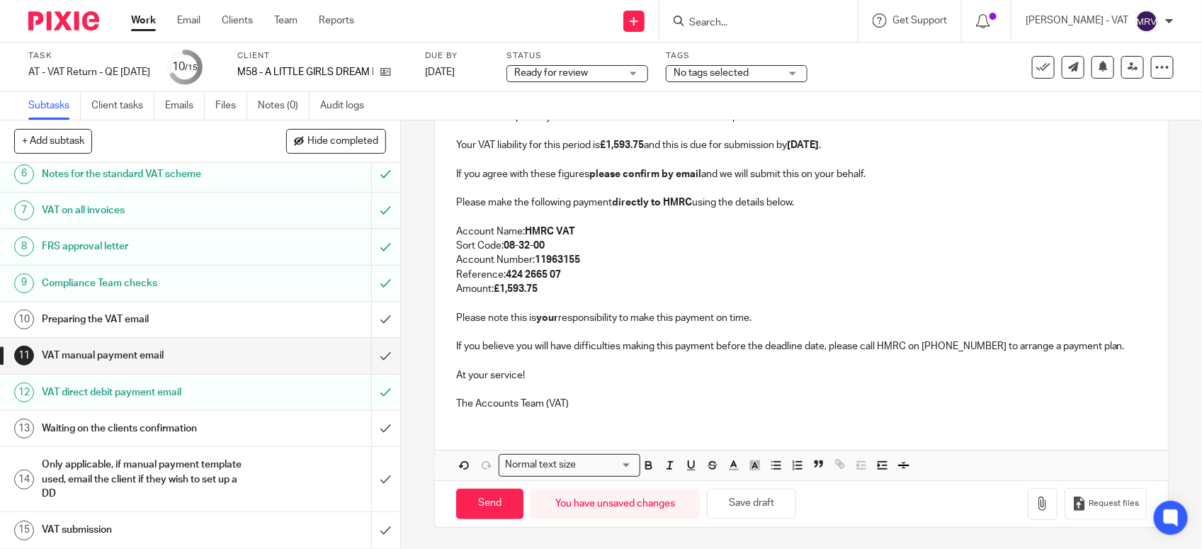
click at [762, 312] on p "Please note this is your responsibility to make this payment on time." at bounding box center [801, 318] width 690 height 14
click at [1120, 342] on p "If you believe you will have difficulties making this payment before the deadli…" at bounding box center [801, 346] width 690 height 14
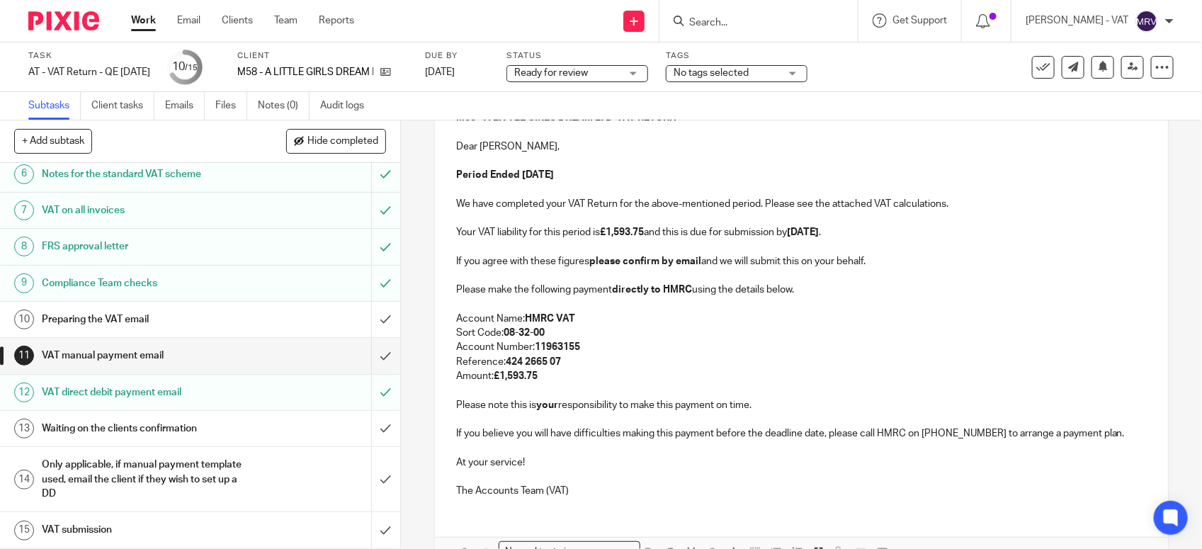
scroll to position [96, 0]
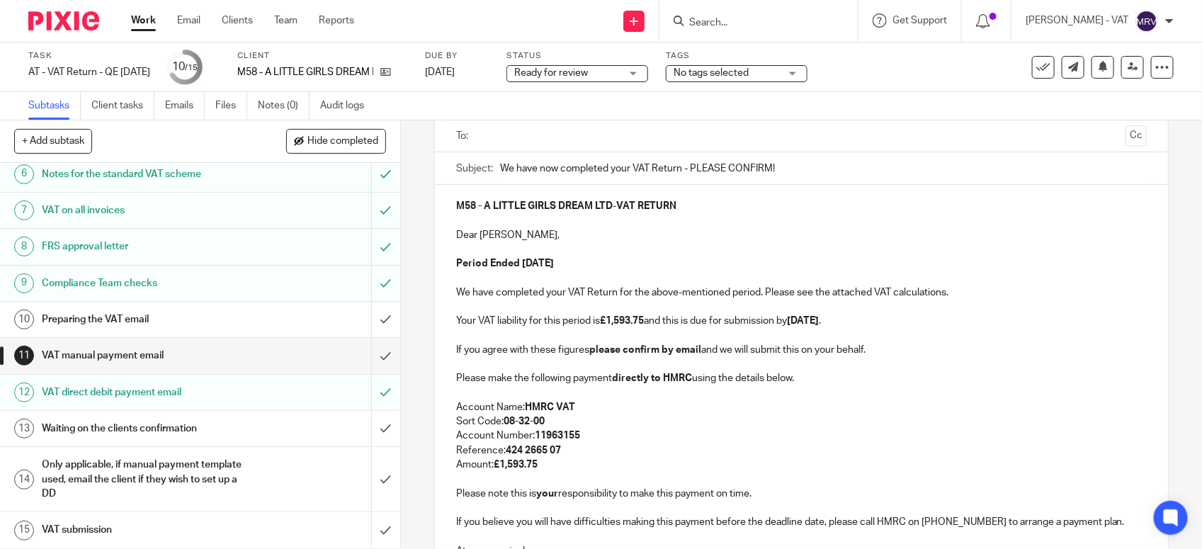
click at [620, 228] on p "Dear Nadine," at bounding box center [801, 235] width 690 height 14
click at [890, 354] on p "If you agree with these figures please confirm by email and we will submit this…" at bounding box center [801, 350] width 690 height 14
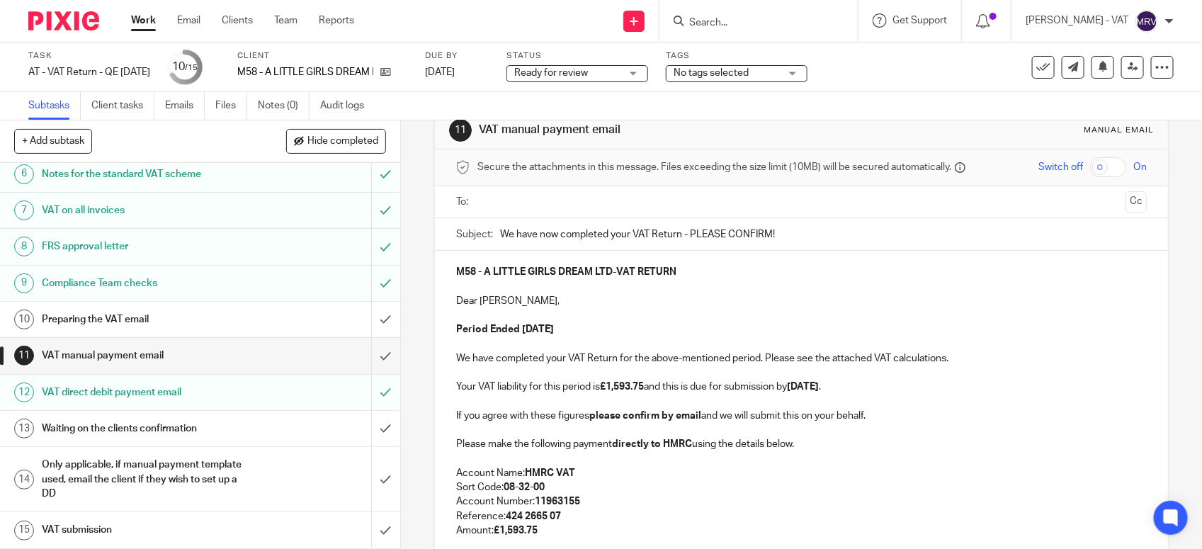
scroll to position [8, 0]
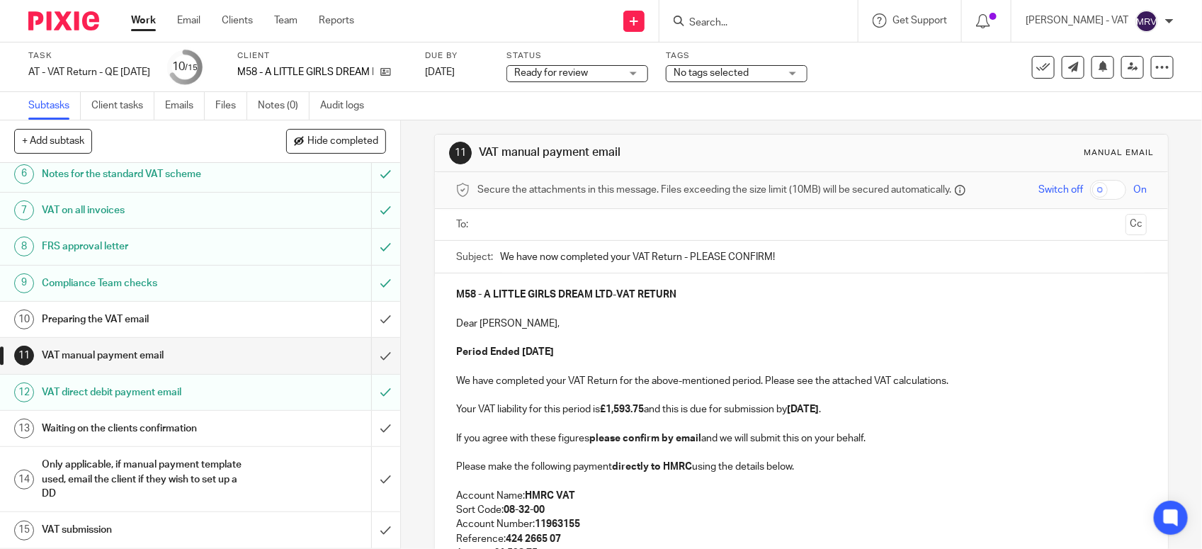
click at [558, 222] on input "text" at bounding box center [800, 225] width 637 height 16
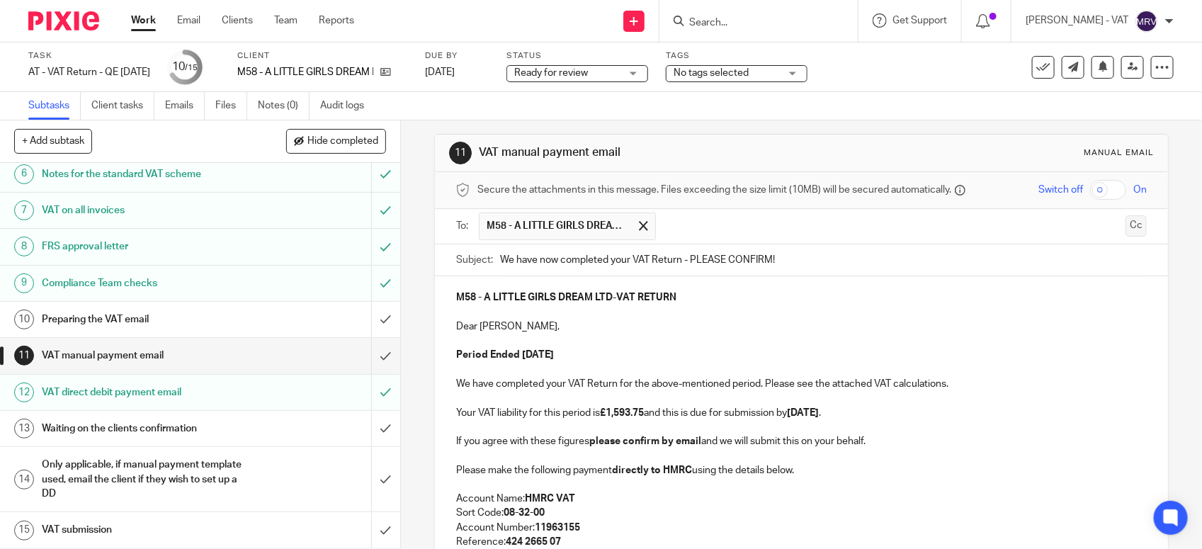
click at [1125, 228] on button "Cc" at bounding box center [1135, 225] width 21 height 21
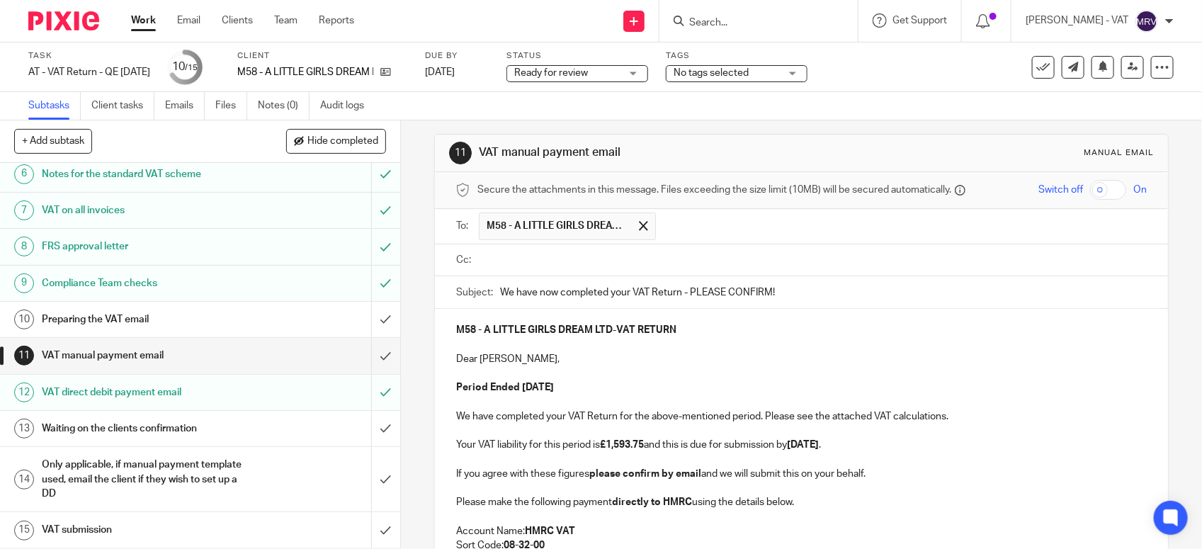
click at [585, 258] on input "text" at bounding box center [811, 260] width 658 height 16
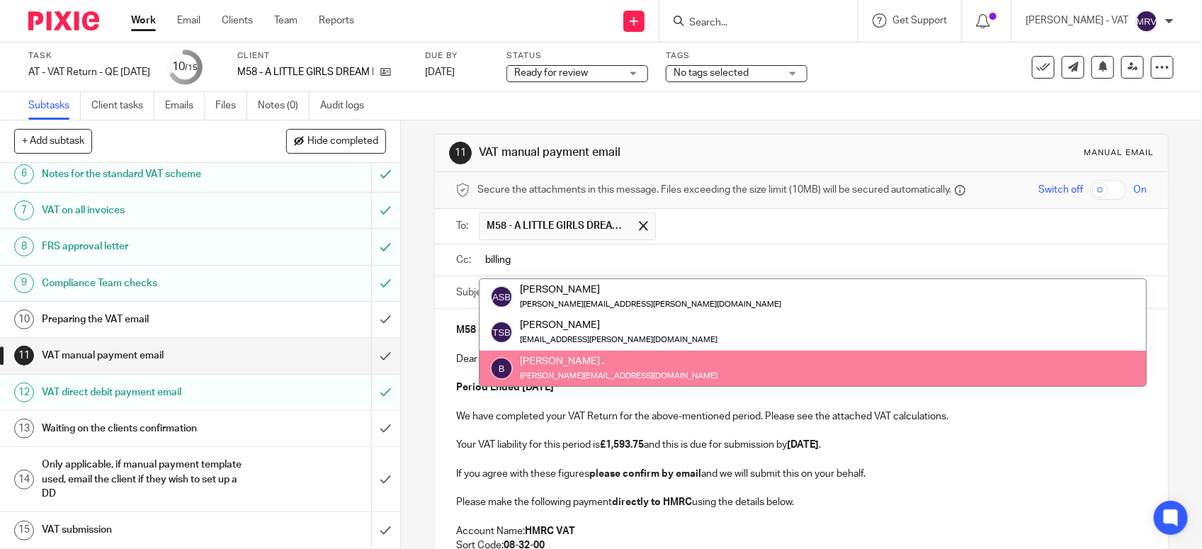
type input "billing"
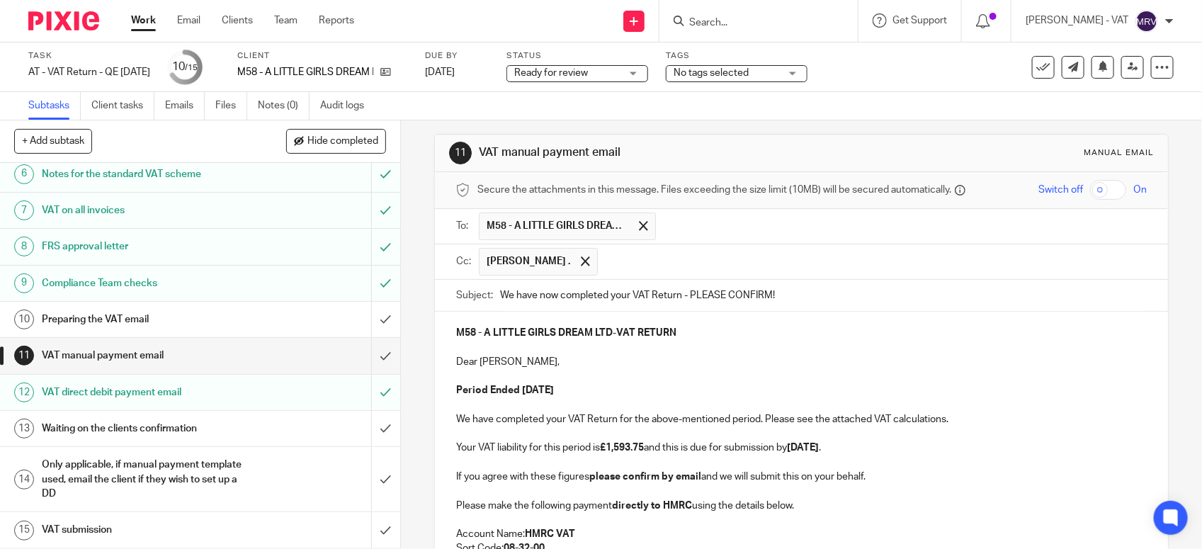
click at [702, 372] on p at bounding box center [801, 376] width 690 height 14
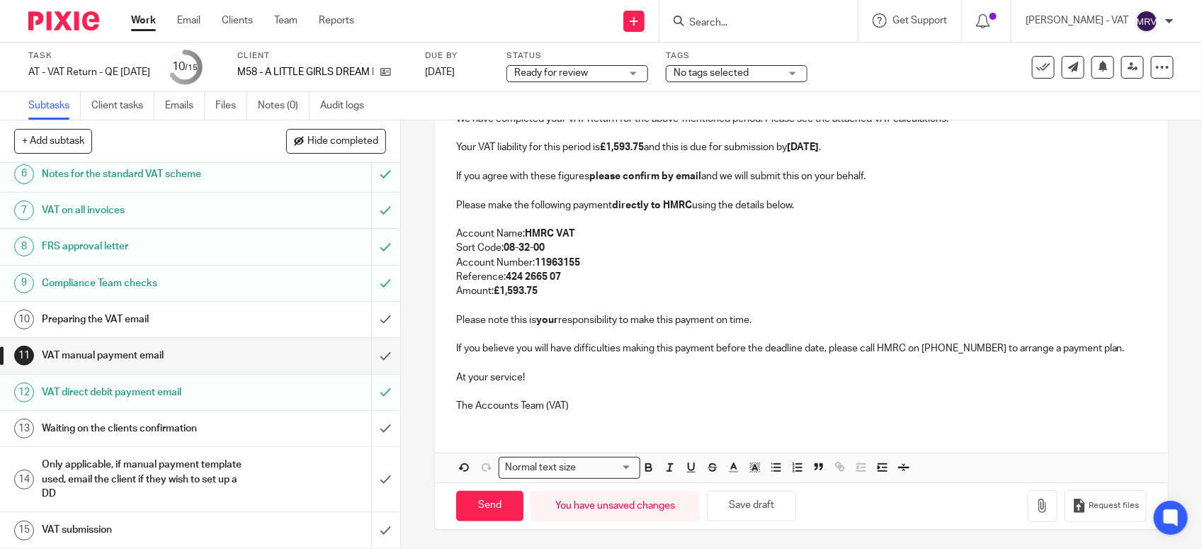
scroll to position [314, 0]
click at [702, 372] on p "At your service!" at bounding box center [801, 375] width 690 height 14
click at [699, 368] on p "At your service!" at bounding box center [801, 375] width 690 height 14
click at [777, 500] on button "Save draft" at bounding box center [751, 504] width 89 height 30
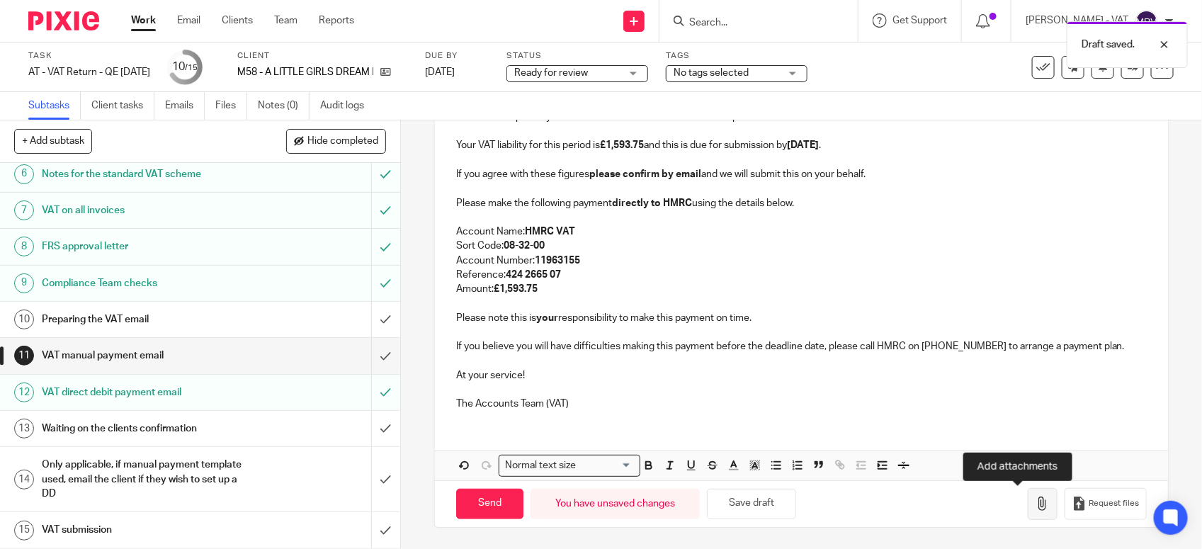
click at [1027, 513] on button "button" at bounding box center [1042, 504] width 30 height 32
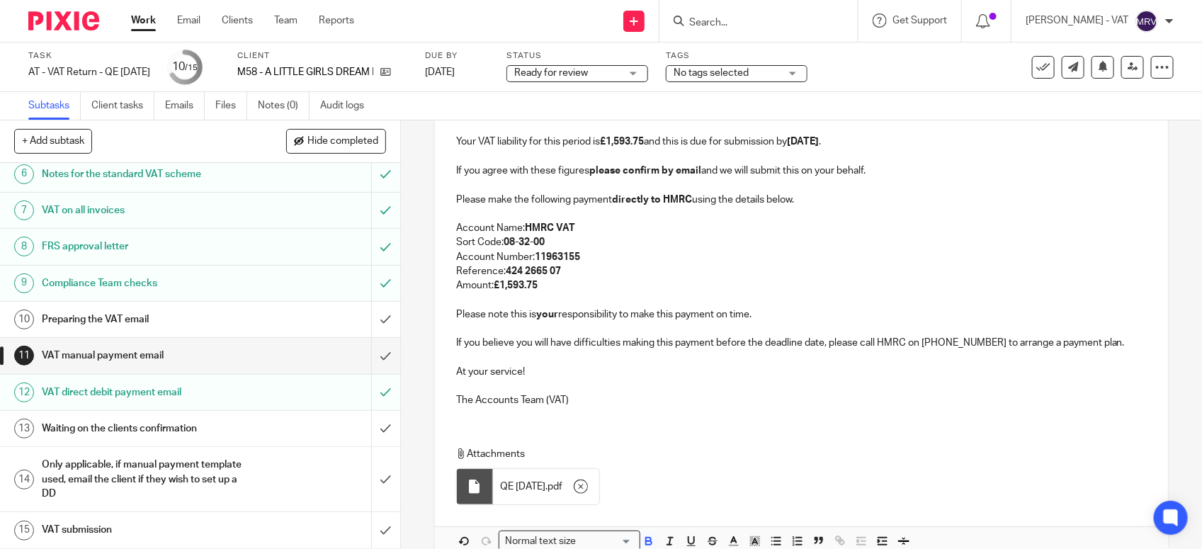
click at [646, 283] on p "Amount: £1,593.75" at bounding box center [801, 285] width 690 height 14
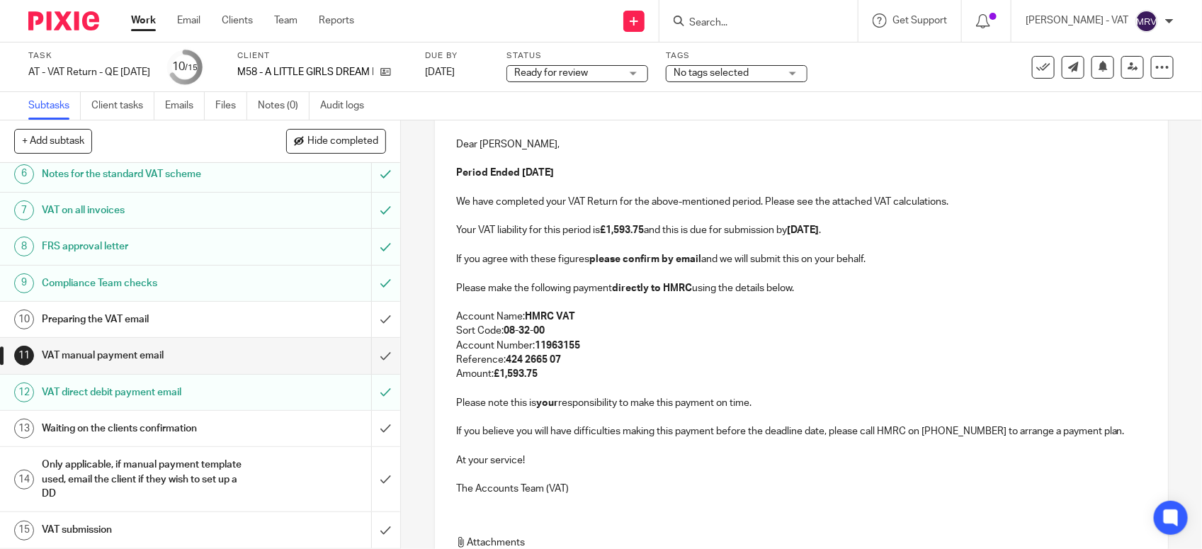
click at [646, 183] on p at bounding box center [801, 188] width 690 height 14
click at [600, 337] on p "Sort Code: 08-32-00" at bounding box center [801, 331] width 690 height 14
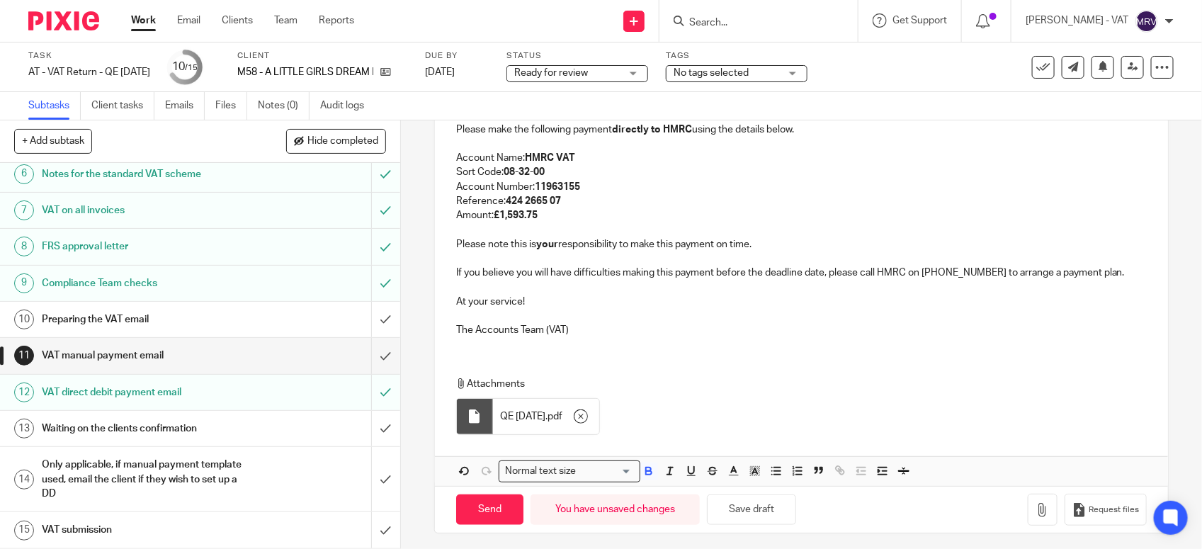
scroll to position [394, 0]
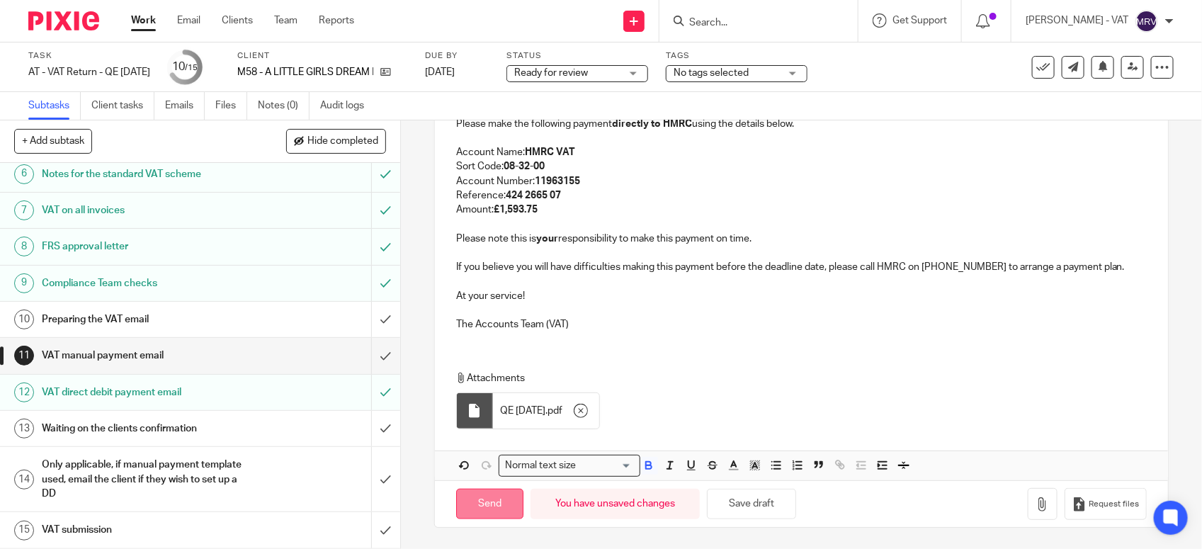
click at [493, 506] on input "Send" at bounding box center [489, 504] width 67 height 30
type input "Sent"
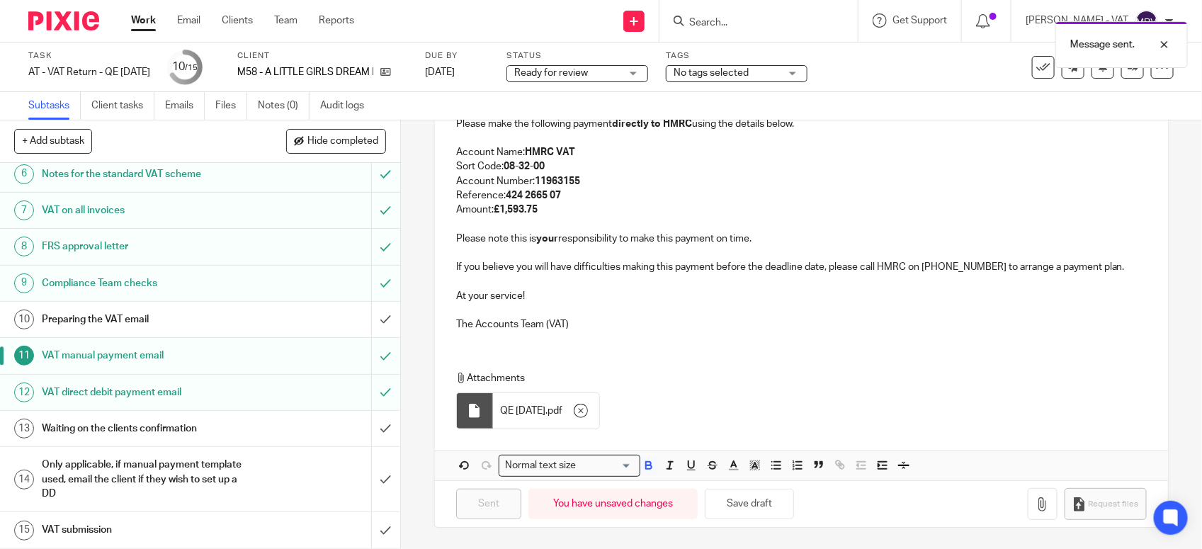
click at [206, 328] on h1 "Preparing the VAT email" at bounding box center [147, 319] width 210 height 21
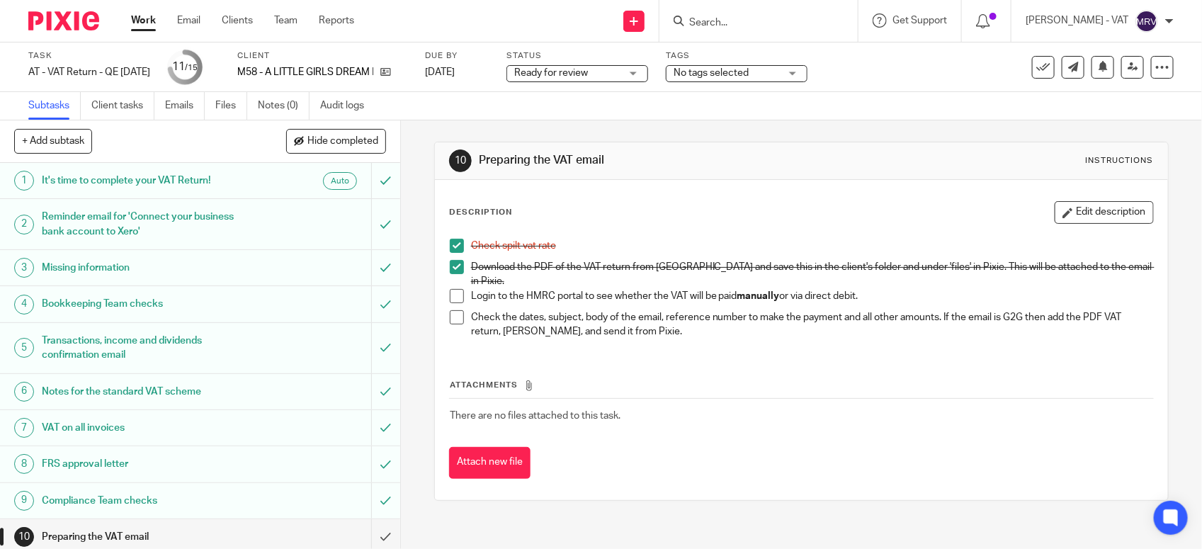
click at [454, 289] on span at bounding box center [457, 296] width 14 height 14
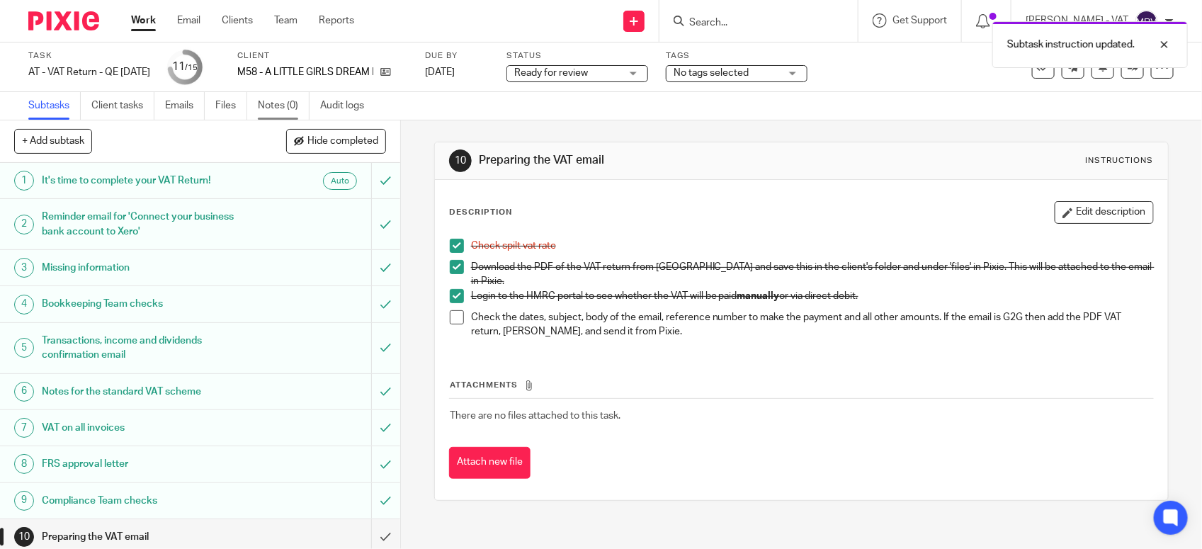
click at [294, 101] on link "Notes (0)" at bounding box center [284, 106] width 52 height 28
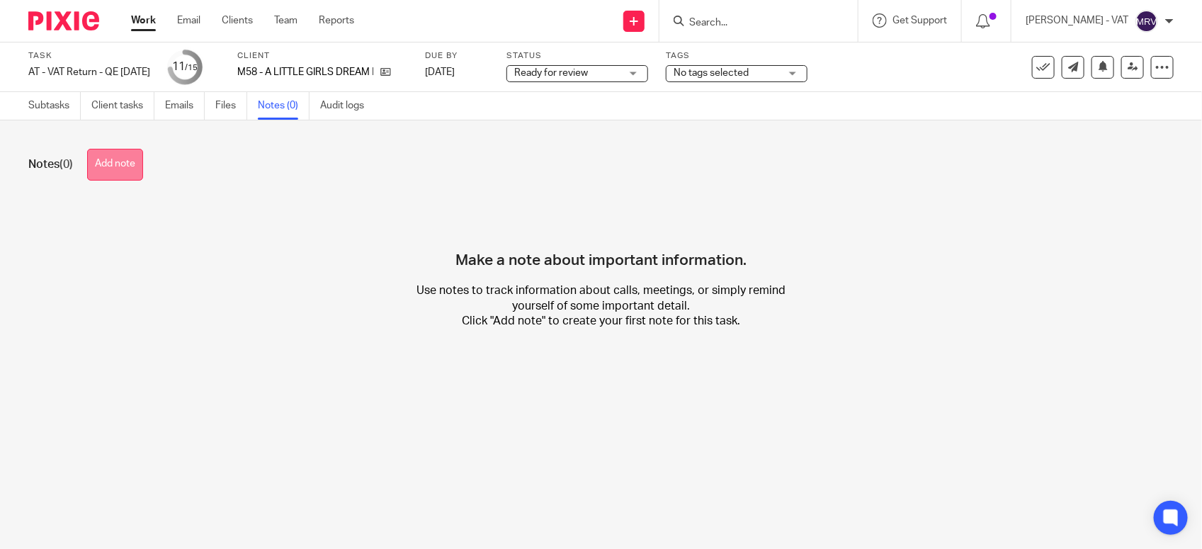
click at [136, 172] on button "Add note" at bounding box center [115, 165] width 56 height 32
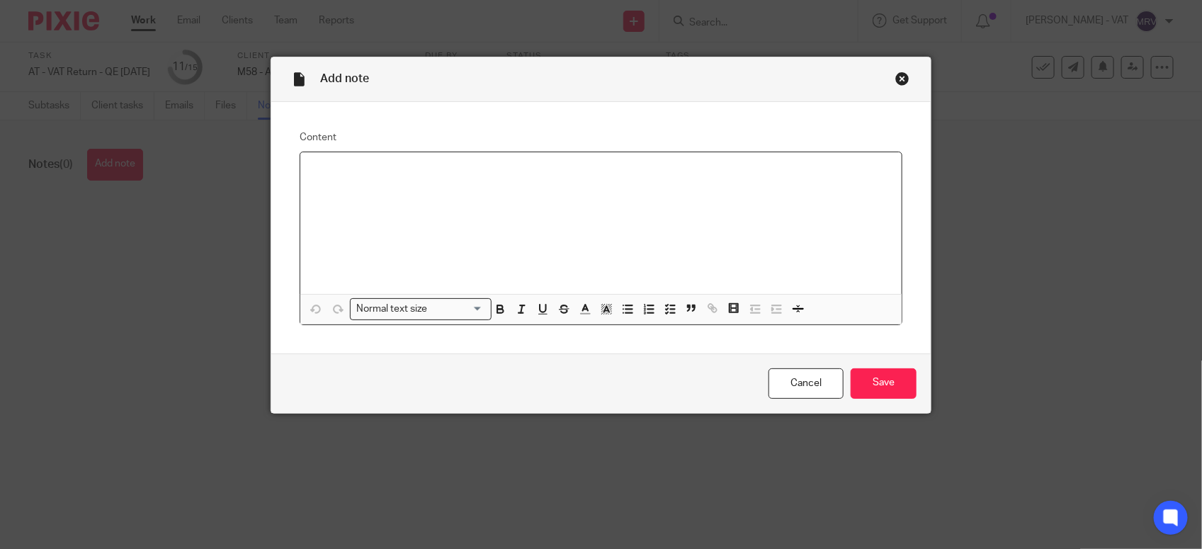
click at [387, 206] on div at bounding box center [600, 223] width 601 height 142
click at [894, 370] on input "Save" at bounding box center [883, 383] width 66 height 30
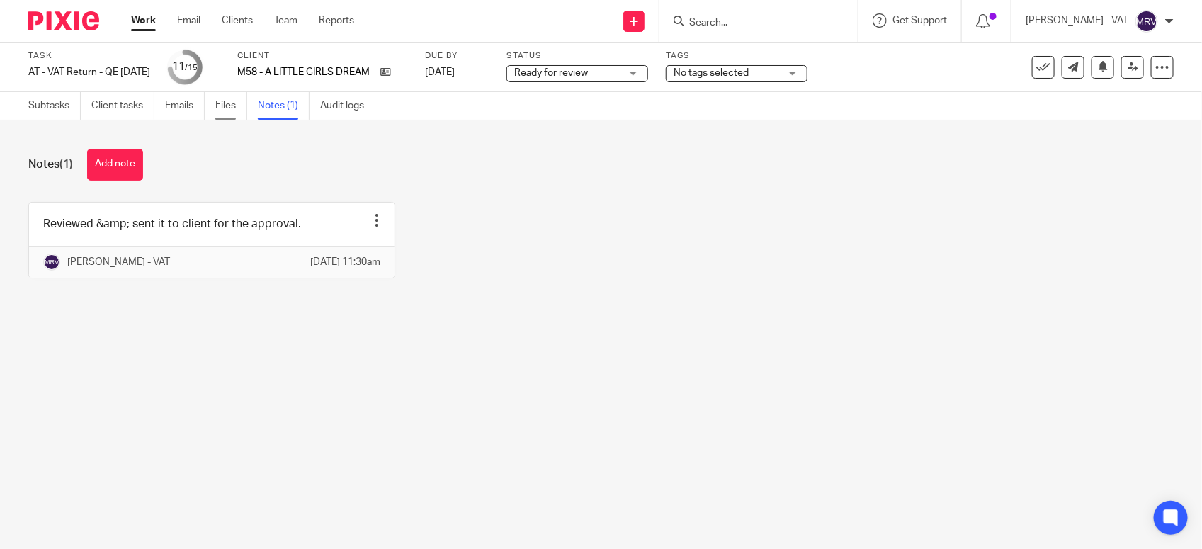
click at [234, 110] on link "Files" at bounding box center [231, 106] width 32 height 28
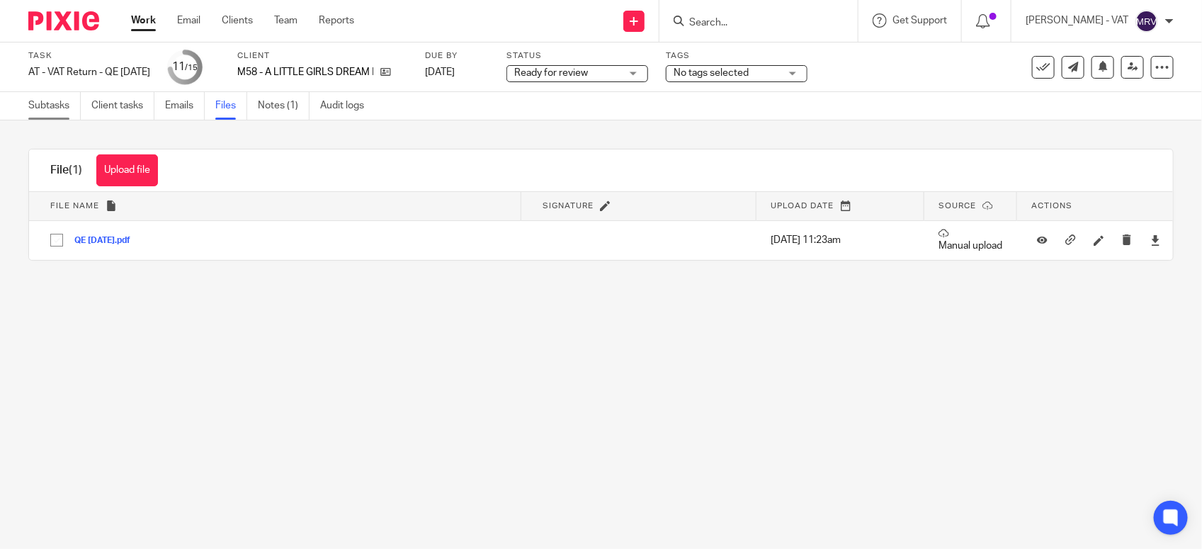
click at [44, 112] on link "Subtasks" at bounding box center [54, 106] width 52 height 28
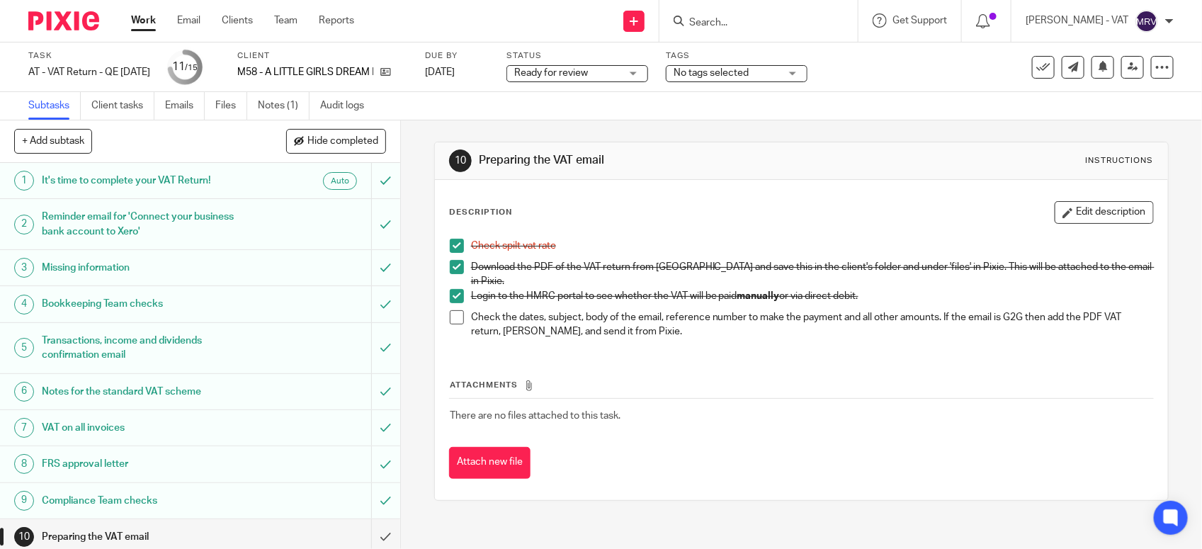
click at [450, 310] on span at bounding box center [457, 317] width 14 height 14
click at [655, 350] on div "Attachments There are no files attached to this task. Attach new file" at bounding box center [801, 414] width 704 height 129
click at [617, 68] on span "Ready for review" at bounding box center [567, 73] width 106 height 15
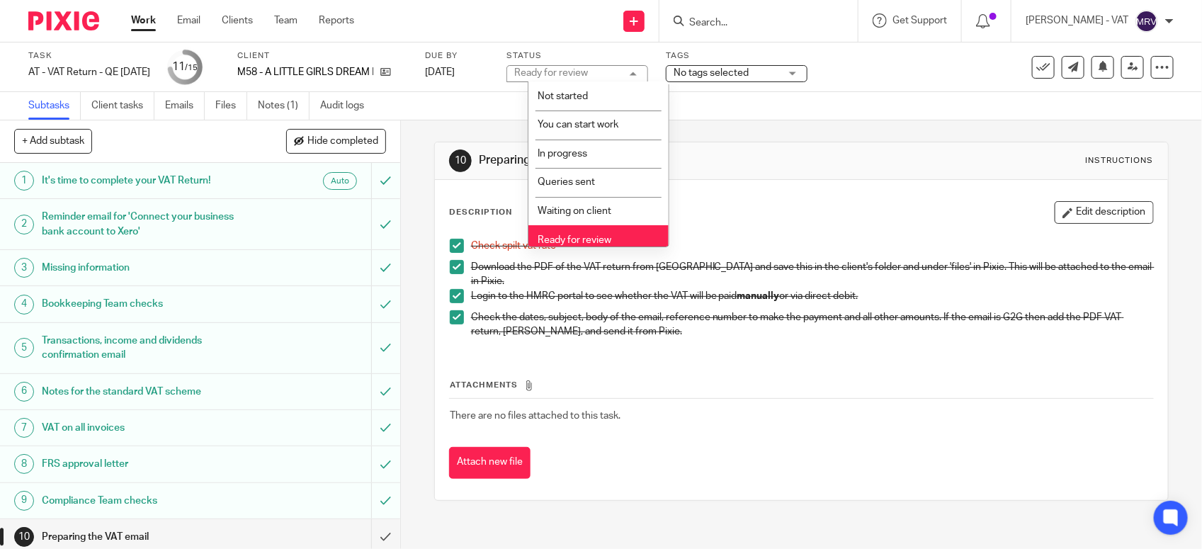
scroll to position [64, 0]
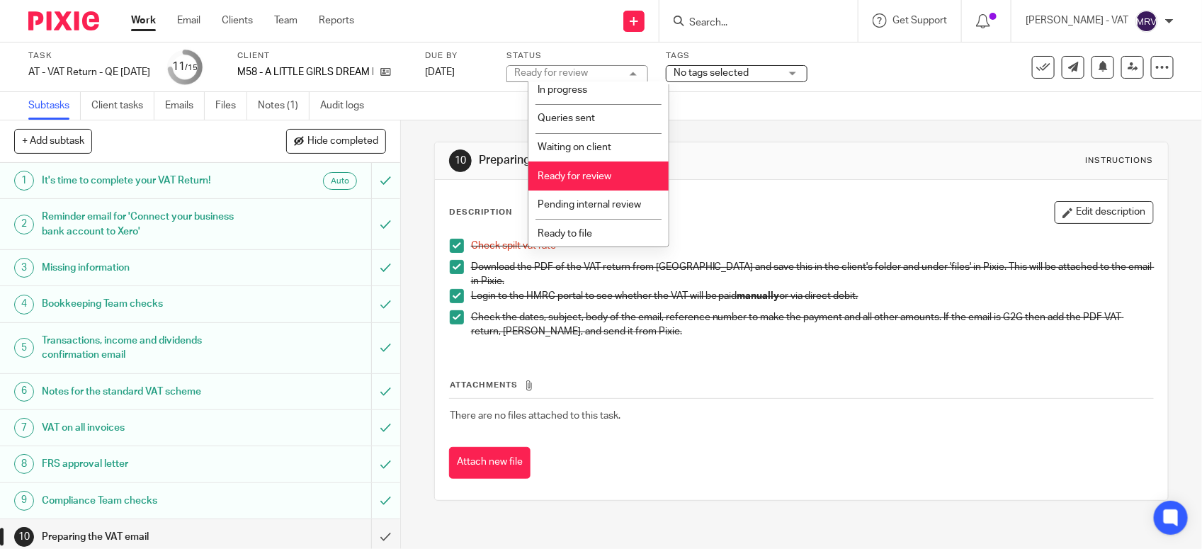
click at [575, 237] on li "Ready to file" at bounding box center [598, 233] width 140 height 29
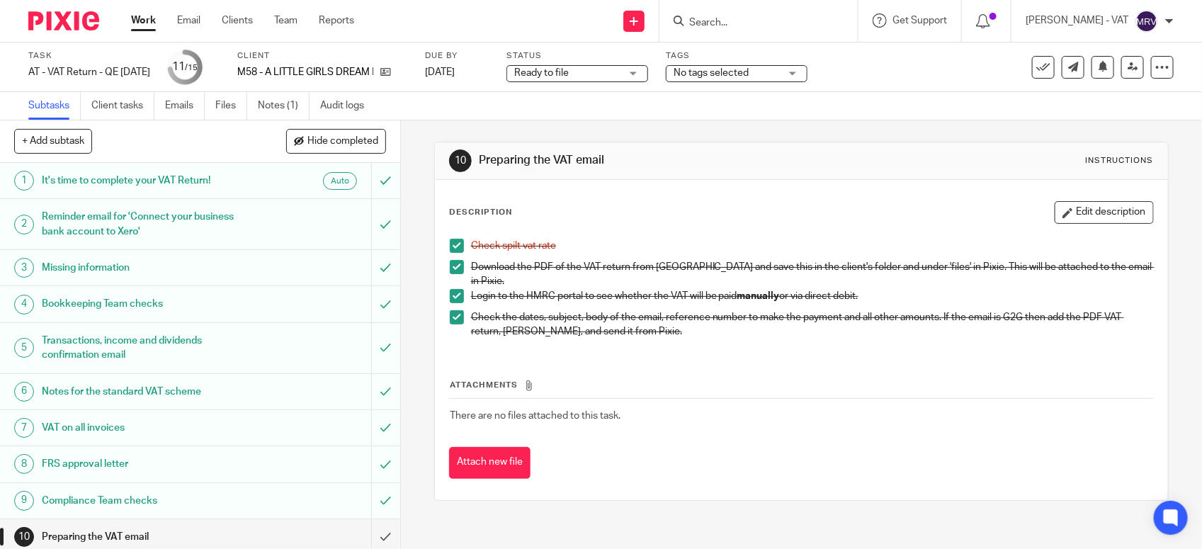
click at [722, 245] on p "Check spilt vat rate" at bounding box center [812, 246] width 682 height 14
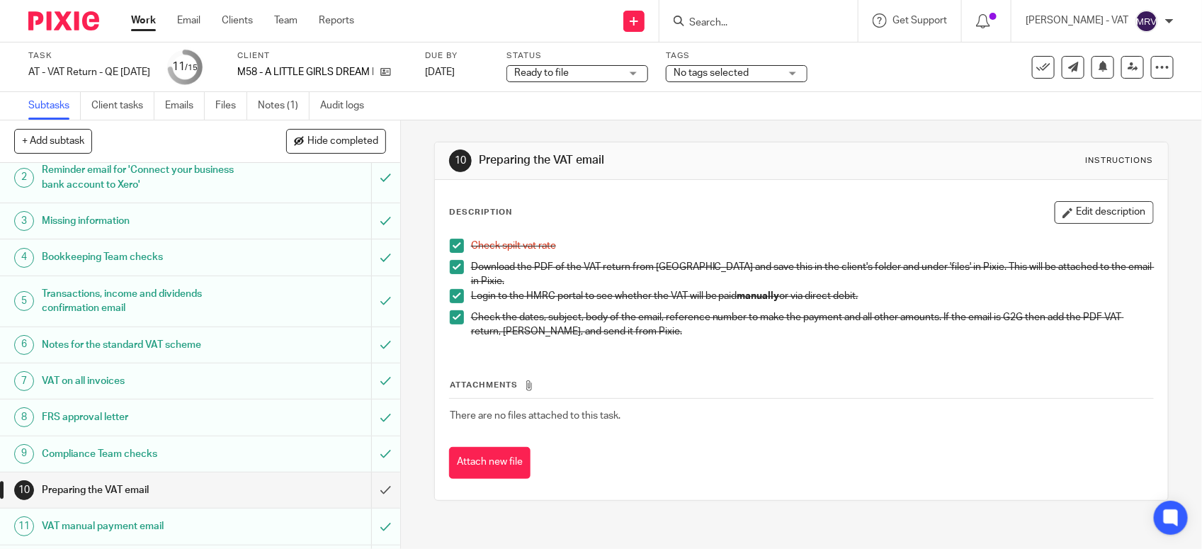
scroll to position [220, 0]
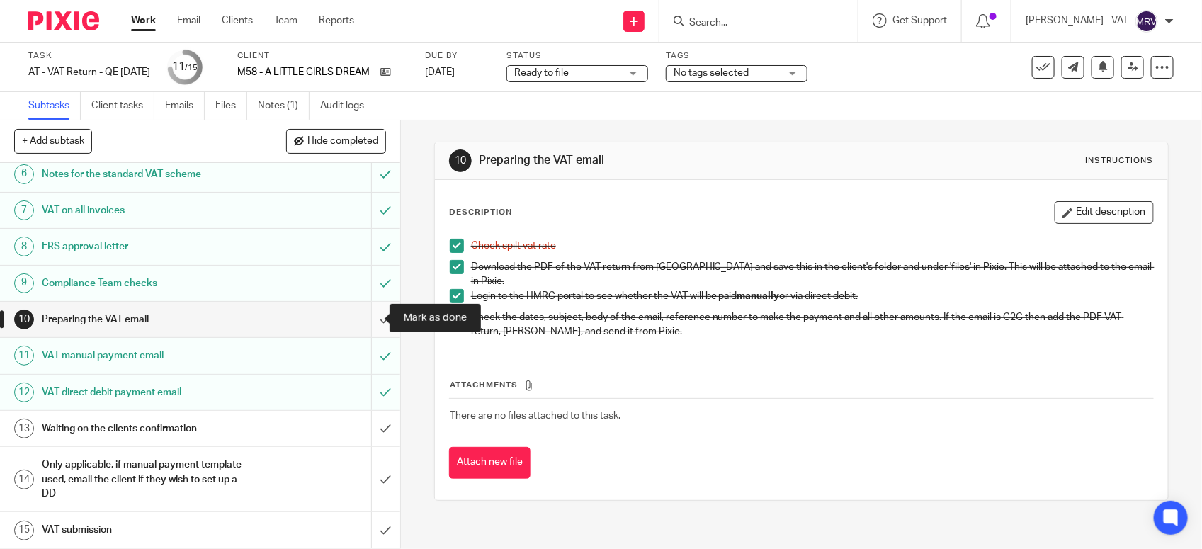
click at [365, 323] on input "submit" at bounding box center [200, 319] width 400 height 35
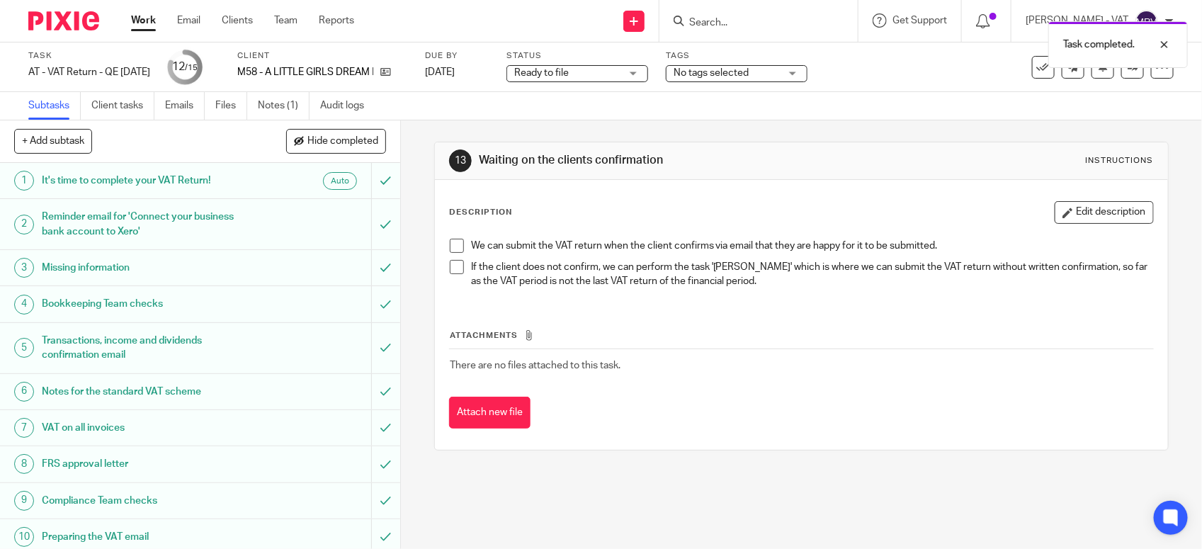
click at [690, 349] on td "There are no files attached to this task." at bounding box center [801, 365] width 704 height 34
click at [801, 169] on div "13 Waiting on the clients confirmation Instructions" at bounding box center [801, 160] width 704 height 23
click at [886, 236] on div "We can submit the VAT return when the client confirms via email that they are h…" at bounding box center [801, 266] width 717 height 68
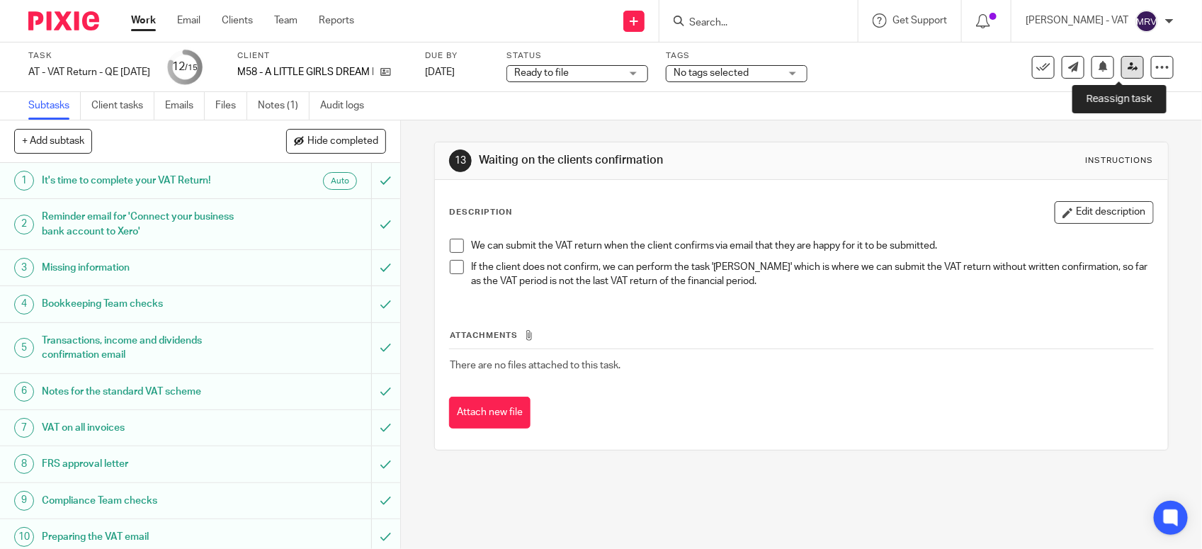
click at [1121, 76] on link at bounding box center [1132, 67] width 23 height 23
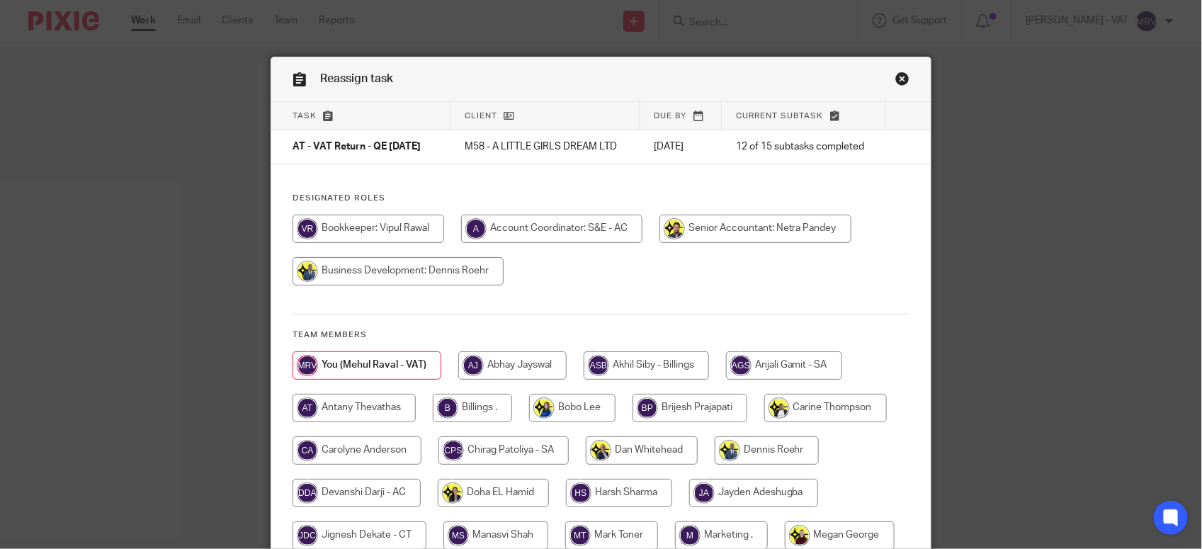
click at [524, 295] on div at bounding box center [600, 257] width 617 height 85
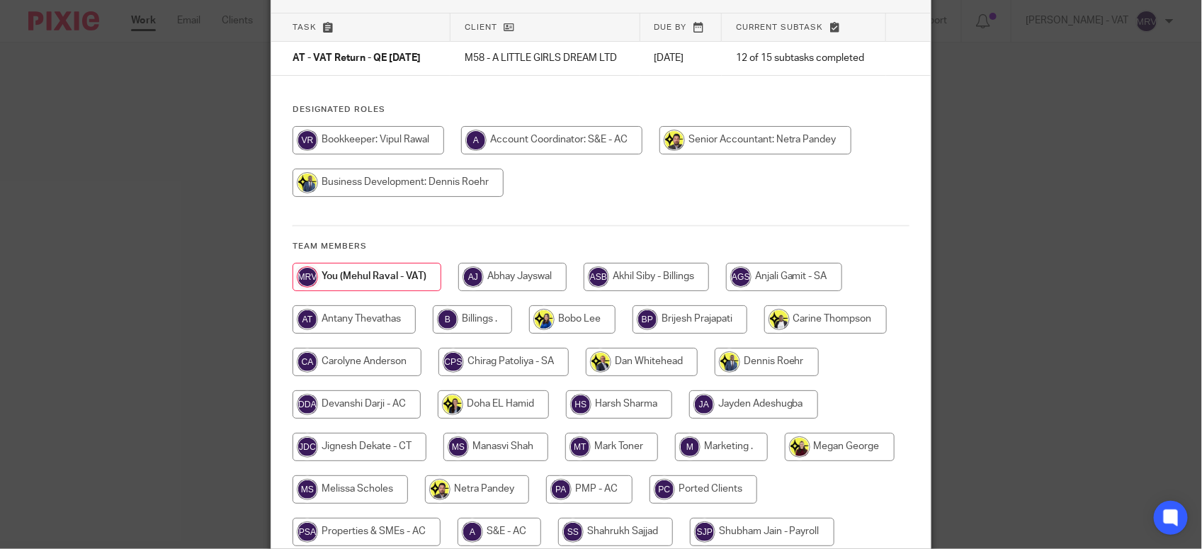
click at [481, 315] on input "radio" at bounding box center [472, 319] width 79 height 28
radio input "true"
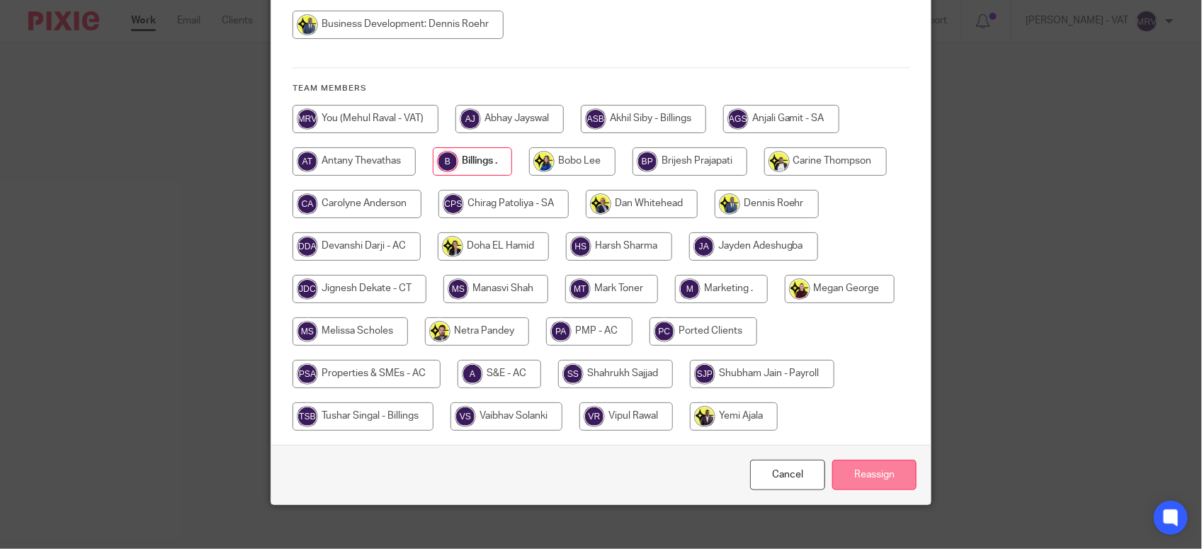
scroll to position [260, 0]
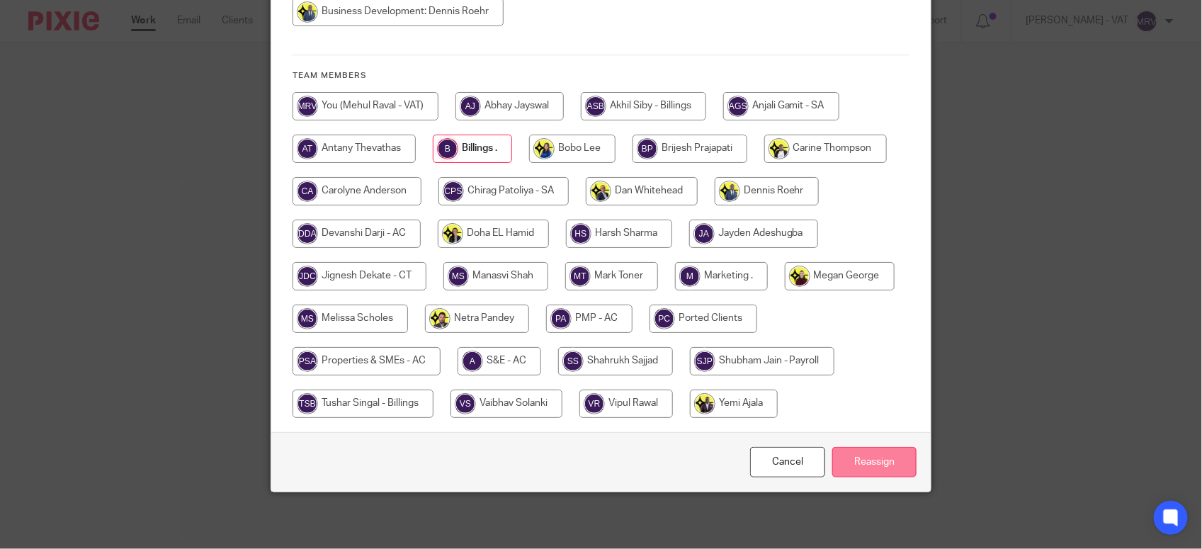
click at [861, 460] on input "Reassign" at bounding box center [874, 462] width 84 height 30
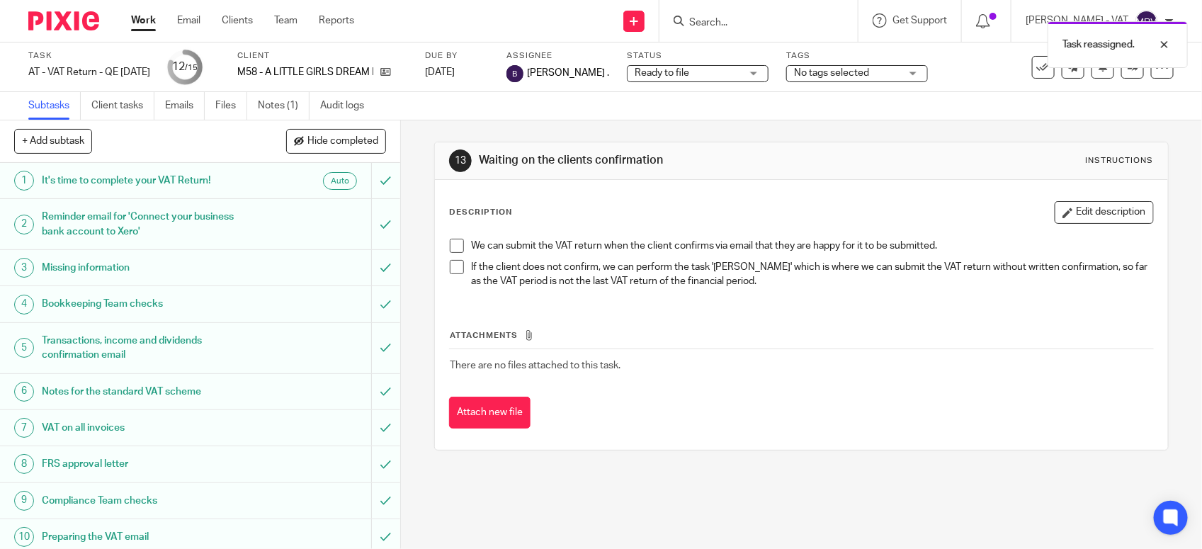
click at [639, 236] on div "We can submit the VAT return when the client confirms via email that they are h…" at bounding box center [801, 266] width 717 height 68
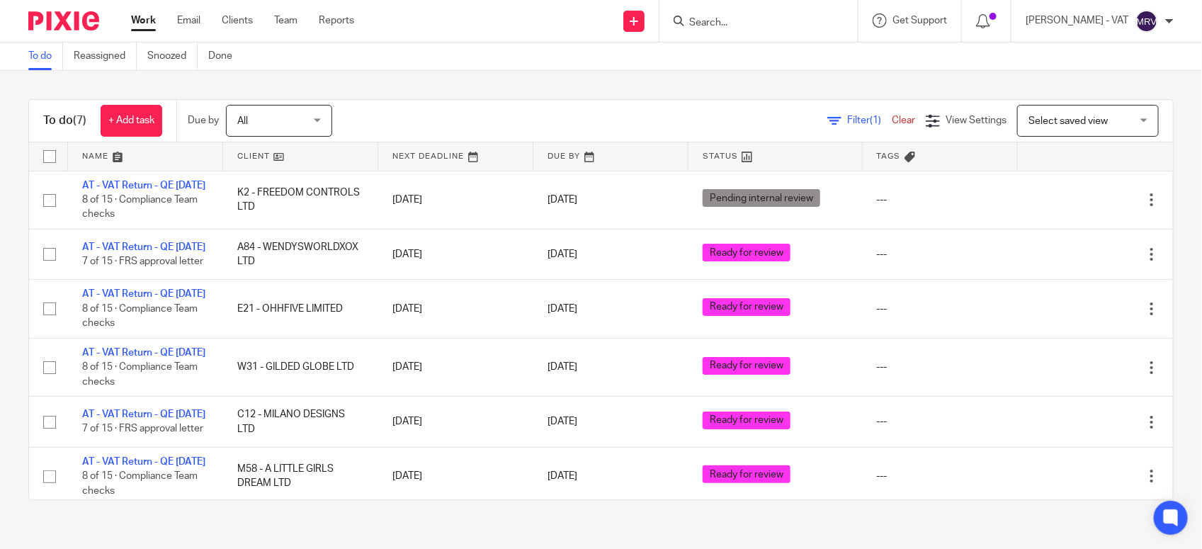
scroll to position [179, 0]
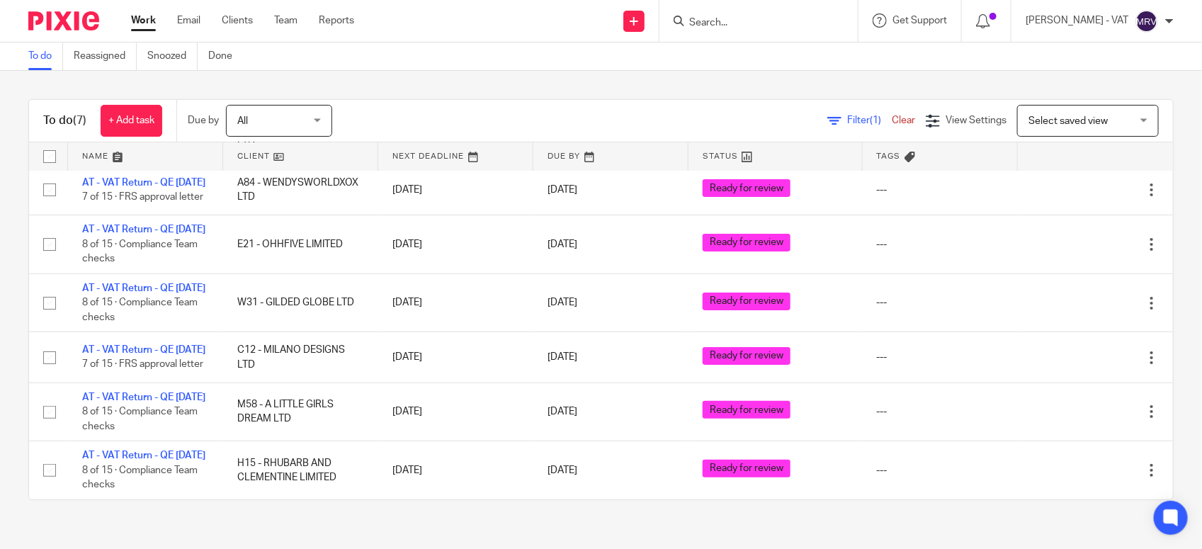
click at [47, 51] on link "To do" at bounding box center [45, 56] width 35 height 28
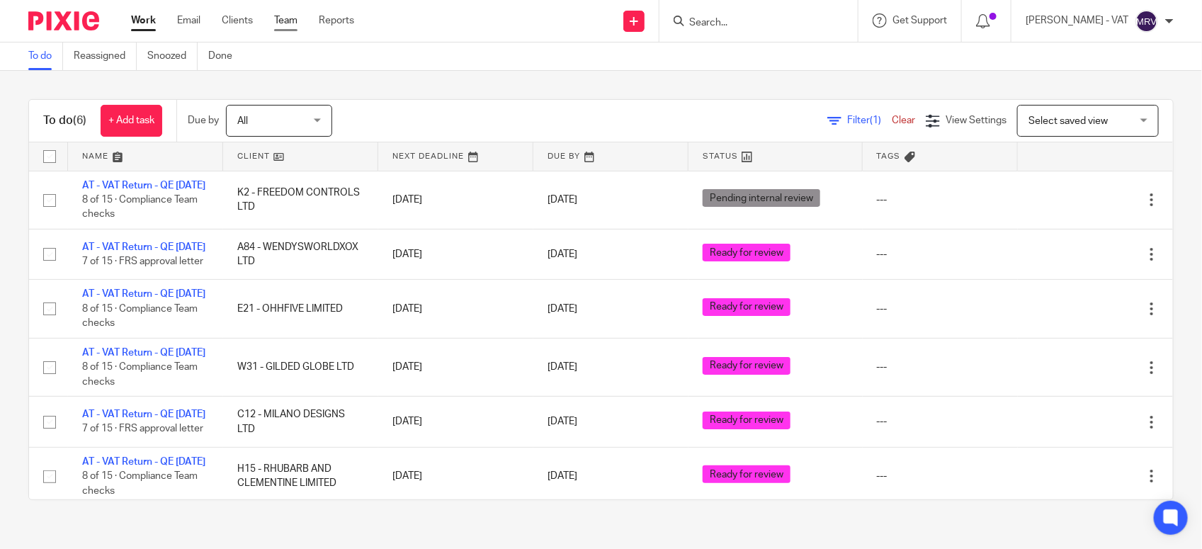
click at [290, 21] on link "Team" at bounding box center [285, 20] width 23 height 14
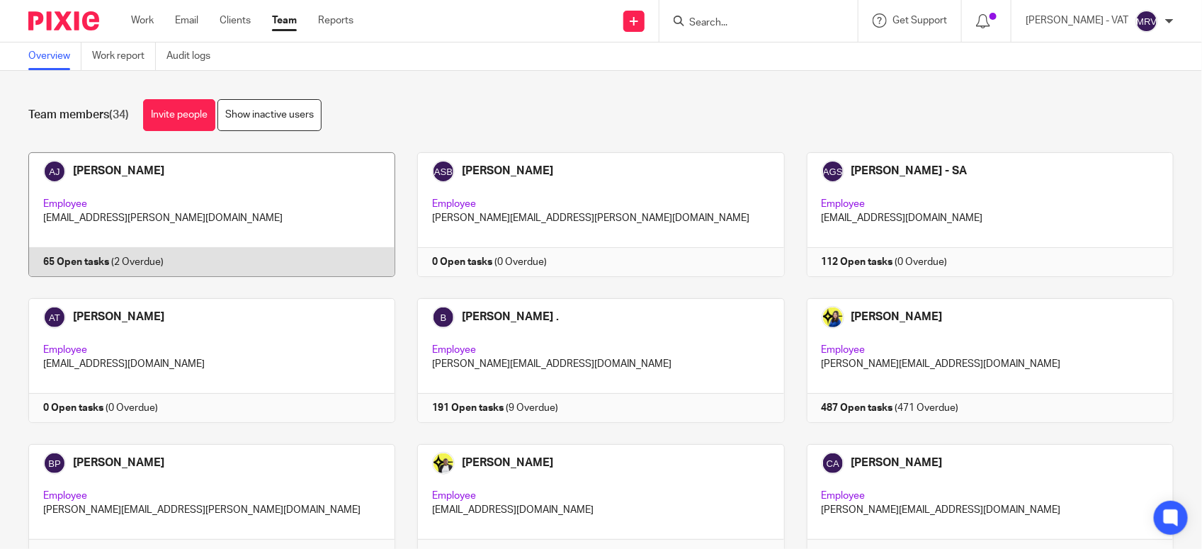
click at [261, 181] on link at bounding box center [200, 214] width 389 height 125
click at [553, 104] on div "Team members (34) Invite people Show inactive users" at bounding box center [600, 115] width 1145 height 32
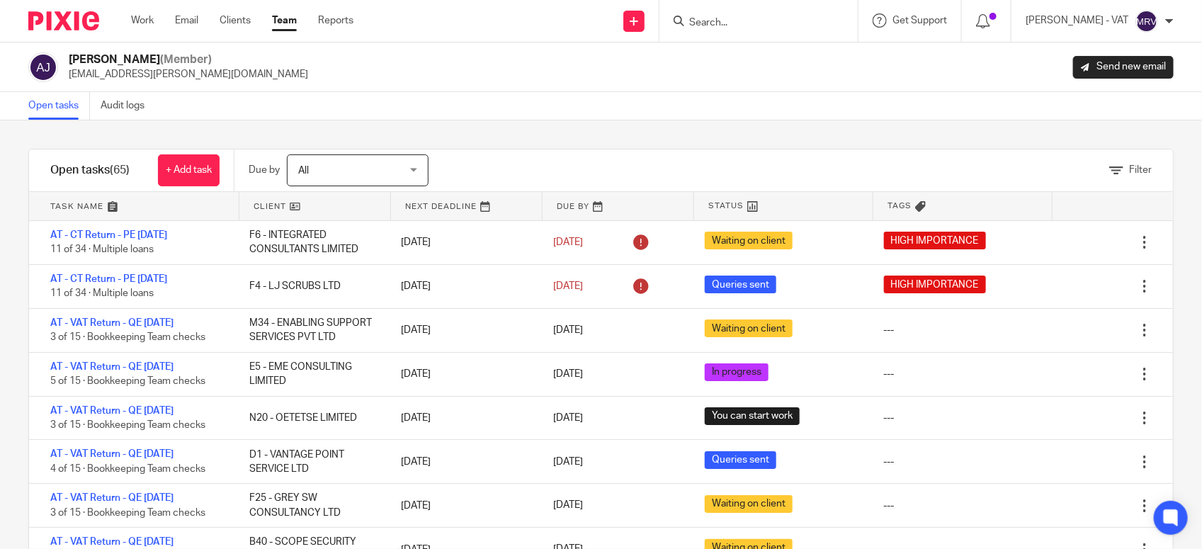
click at [655, 118] on div "Open tasks Audit logs" at bounding box center [601, 106] width 1202 height 28
click at [288, 18] on link "Team" at bounding box center [284, 20] width 25 height 14
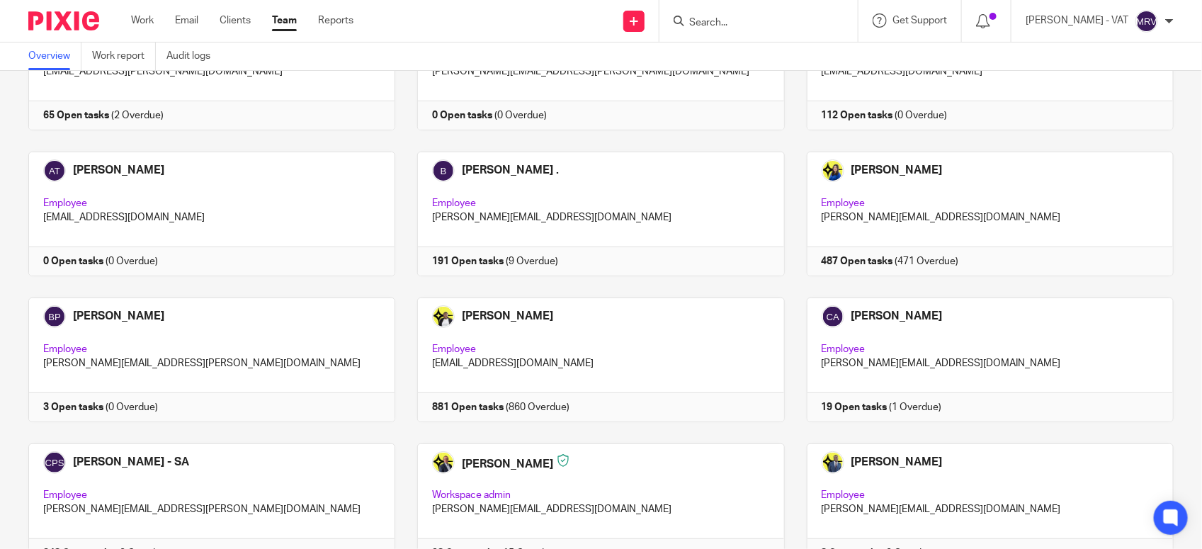
scroll to position [177, 0]
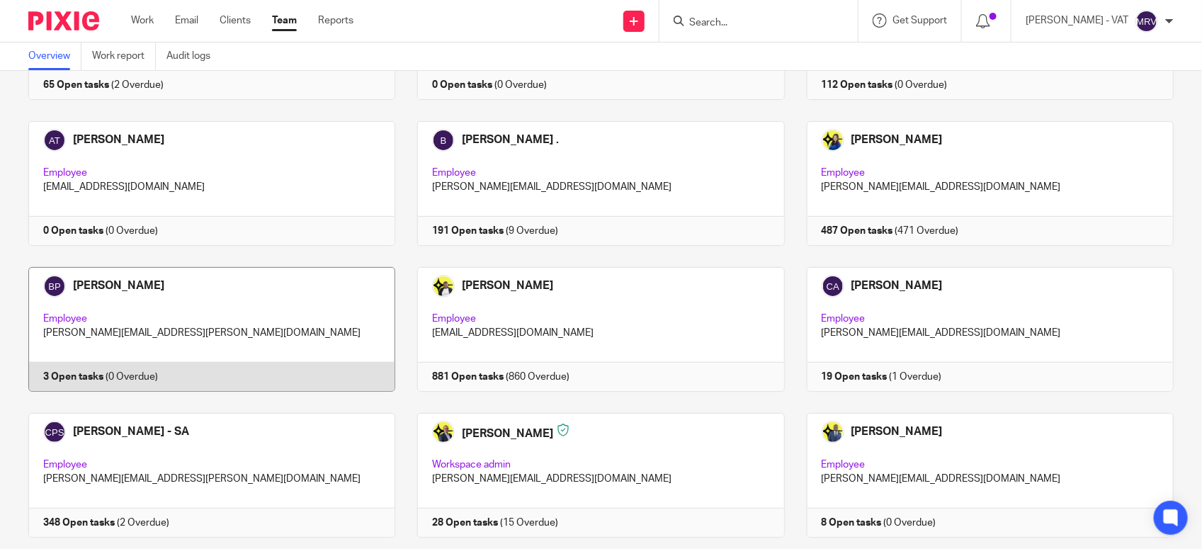
click at [198, 299] on link at bounding box center [200, 329] width 389 height 125
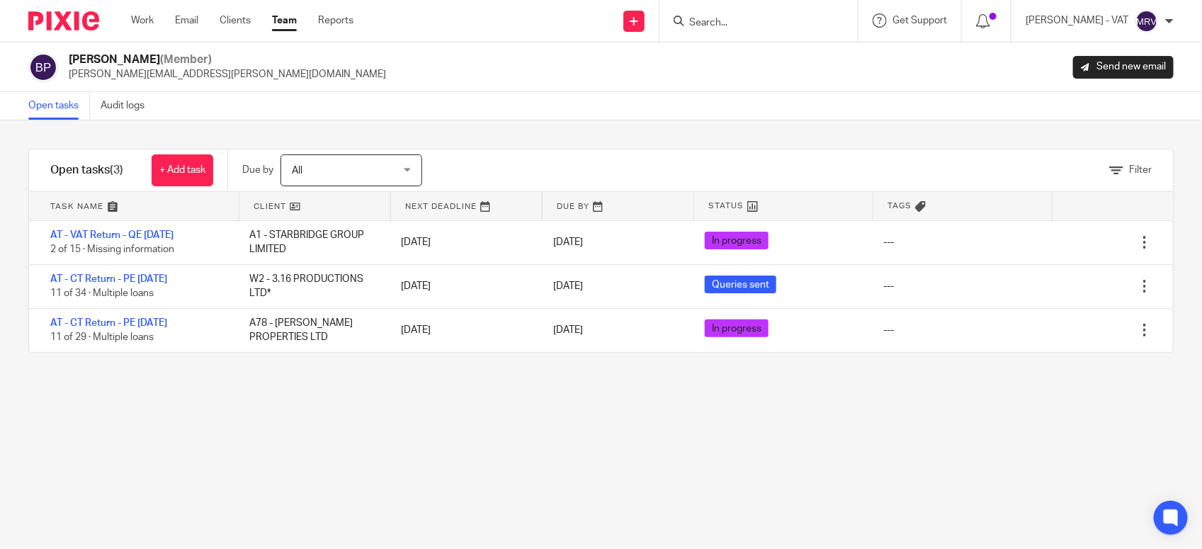
click at [288, 20] on link "Team" at bounding box center [284, 20] width 25 height 14
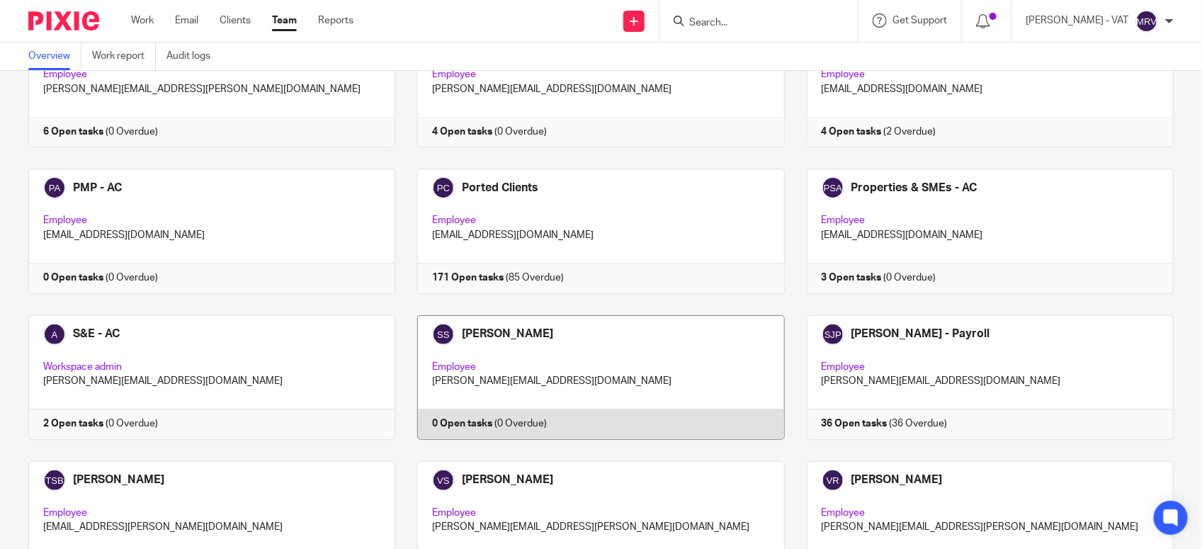
scroll to position [1389, 0]
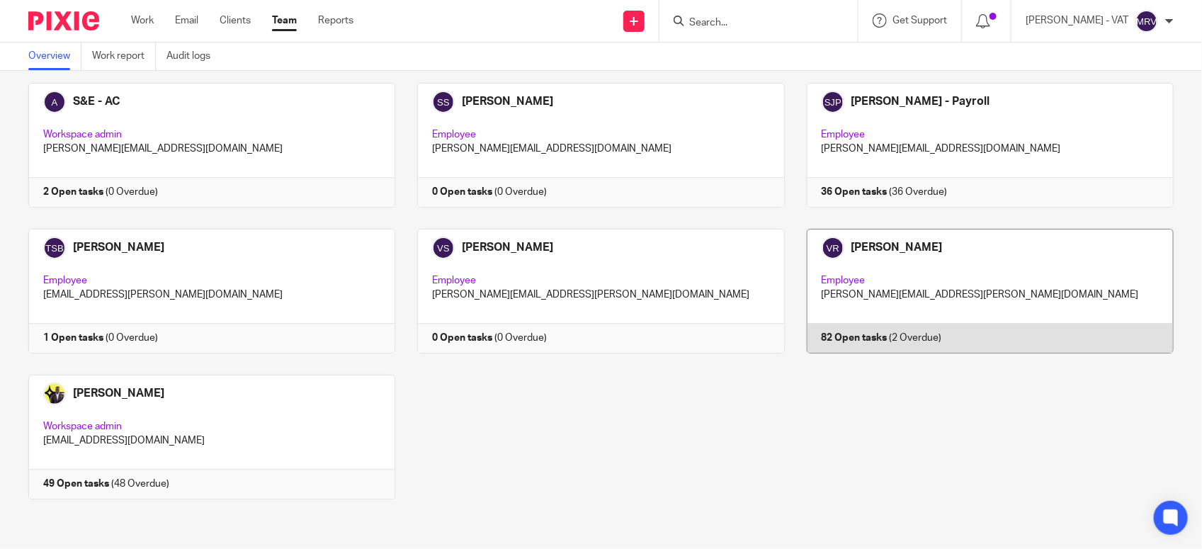
click at [875, 297] on link at bounding box center [978, 291] width 389 height 125
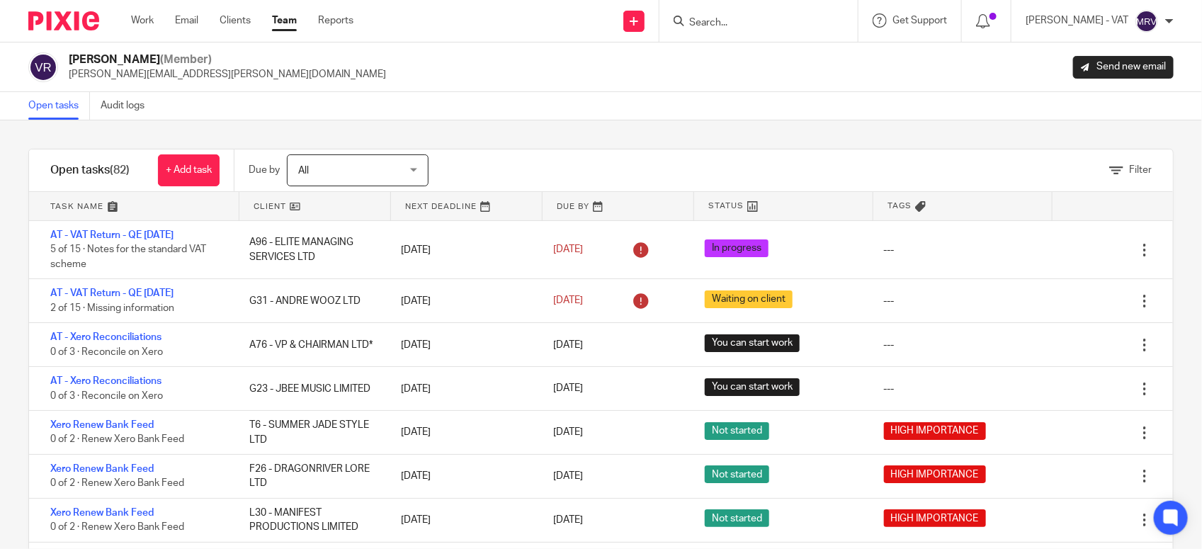
click at [641, 71] on div "Vipul Rawal (Member) vipul.rawal@confiancebizsol.com Send new email" at bounding box center [600, 67] width 1145 height 30
click at [455, 97] on div "Open tasks Audit logs" at bounding box center [601, 106] width 1202 height 28
click at [278, 18] on link "Team" at bounding box center [284, 20] width 25 height 14
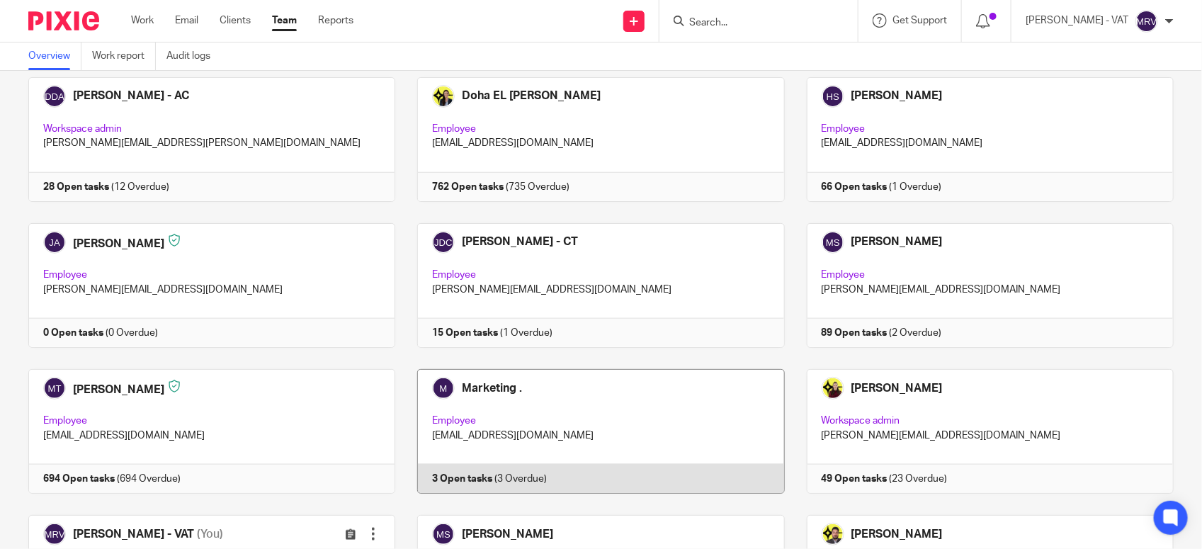
scroll to position [620, 0]
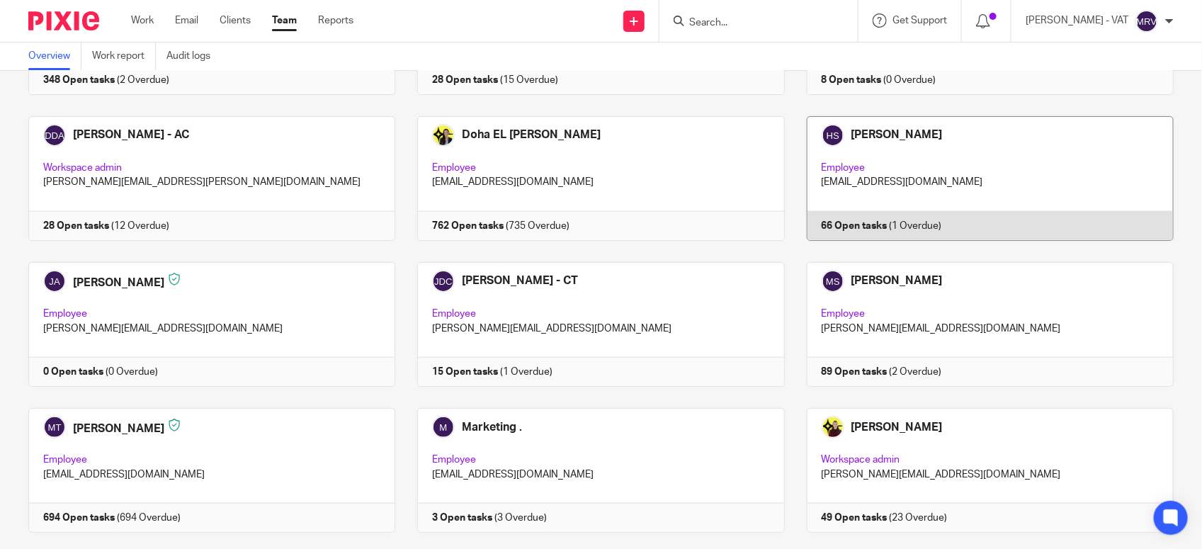
click at [809, 175] on link at bounding box center [978, 178] width 389 height 125
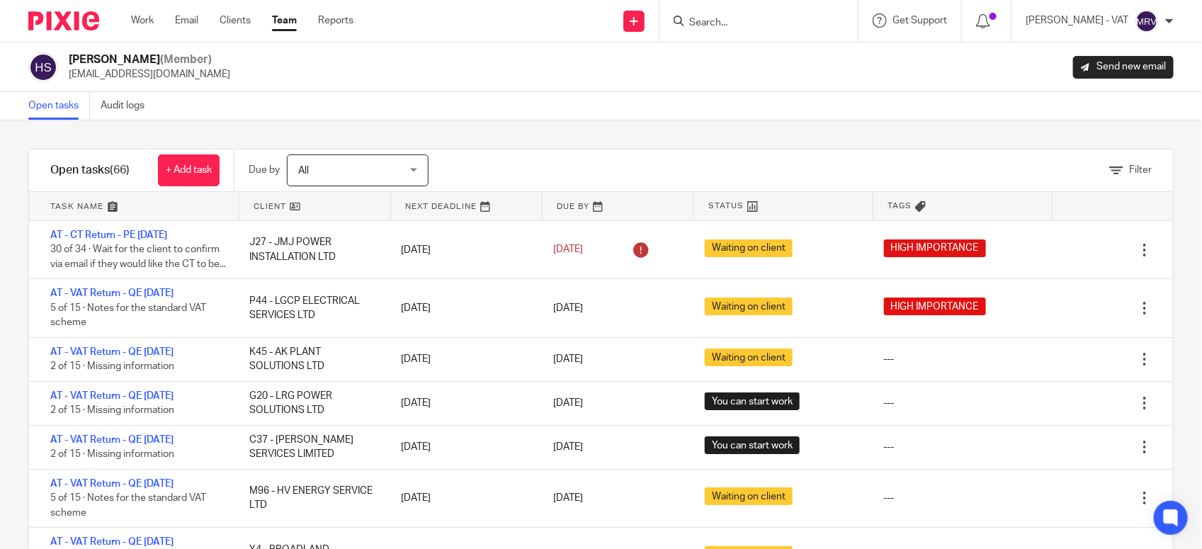
click at [624, 119] on div "Open tasks Audit logs" at bounding box center [601, 106] width 1202 height 28
click at [864, 108] on div "Open tasks Audit logs" at bounding box center [601, 106] width 1202 height 28
click at [287, 23] on link "Team" at bounding box center [284, 20] width 25 height 14
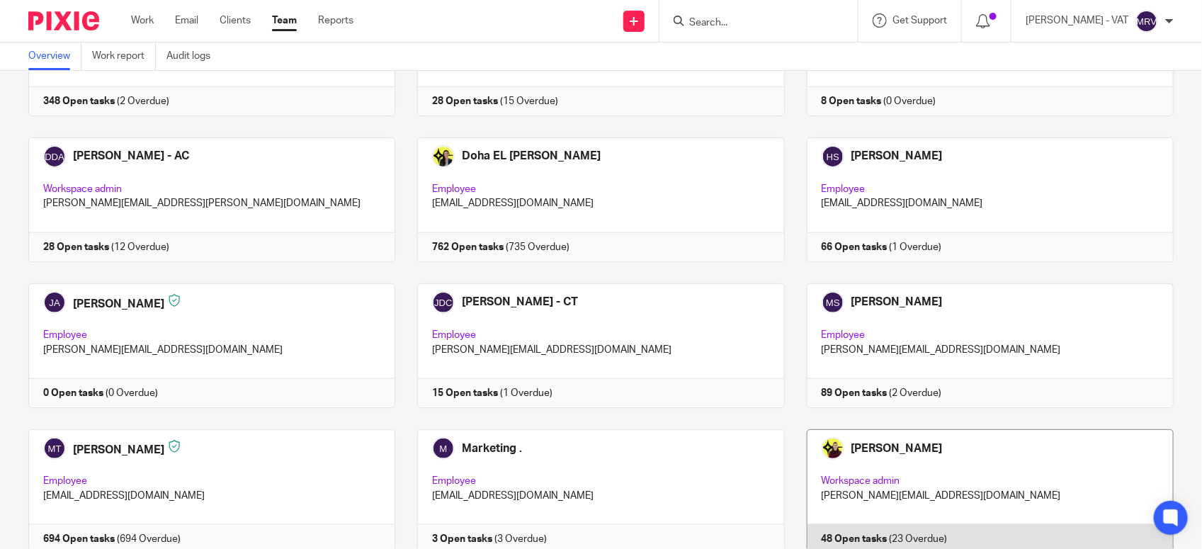
scroll to position [797, 0]
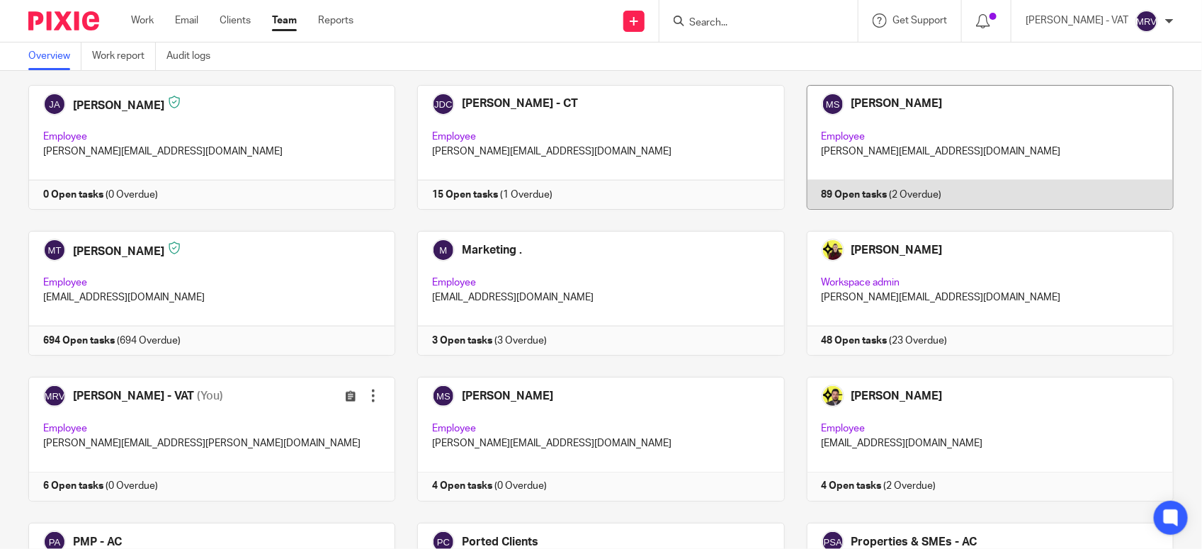
click at [862, 152] on link at bounding box center [978, 147] width 389 height 125
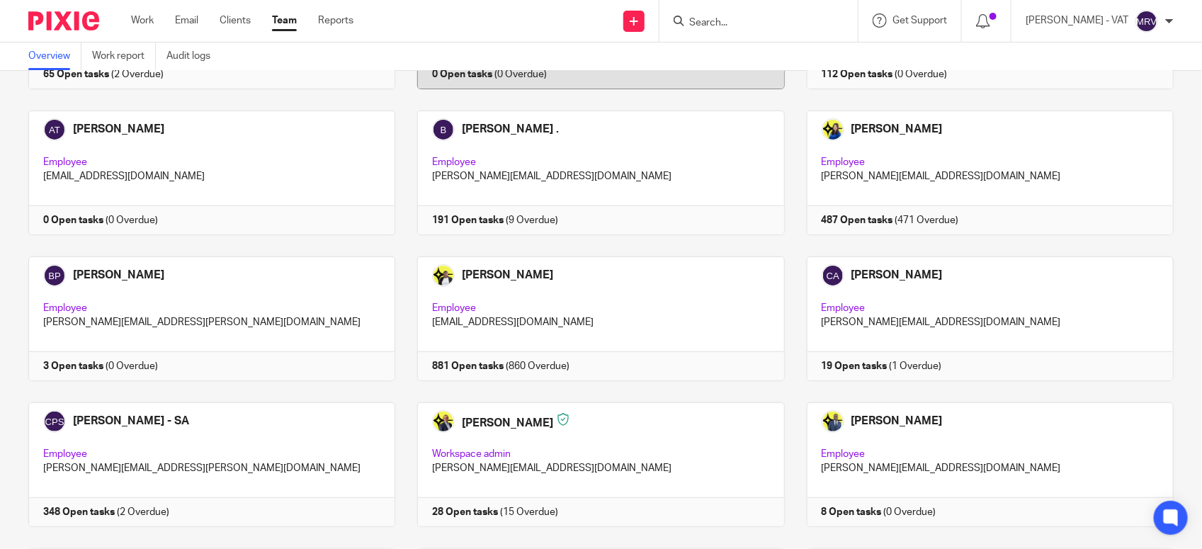
scroll to position [177, 0]
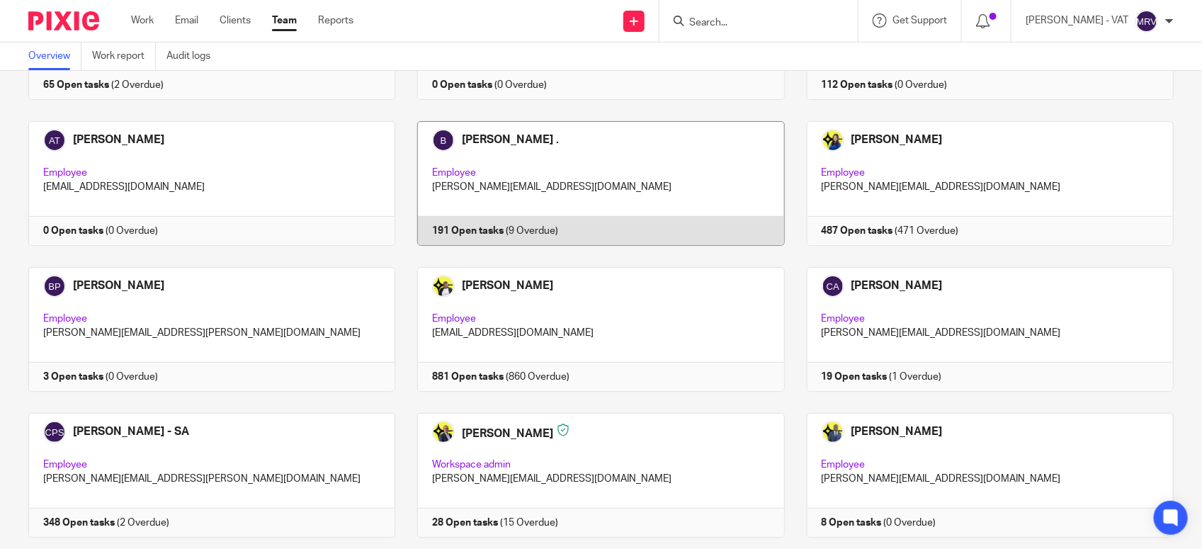
click at [457, 196] on link at bounding box center [589, 183] width 389 height 125
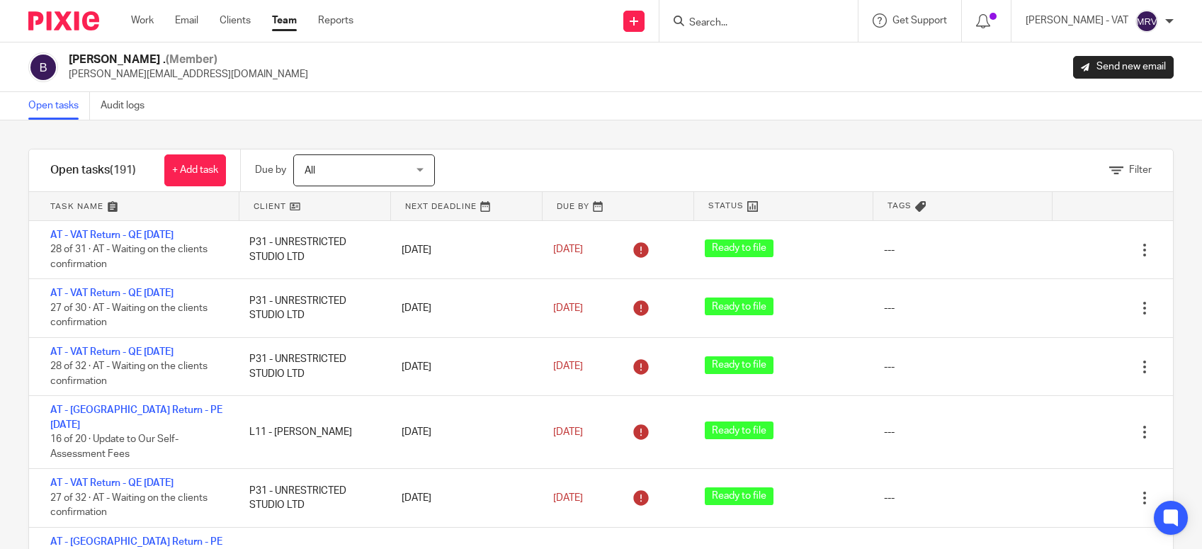
click at [572, 89] on div "Billings . (Member) billings@starbridge.uk Send new email" at bounding box center [601, 67] width 1202 height 50
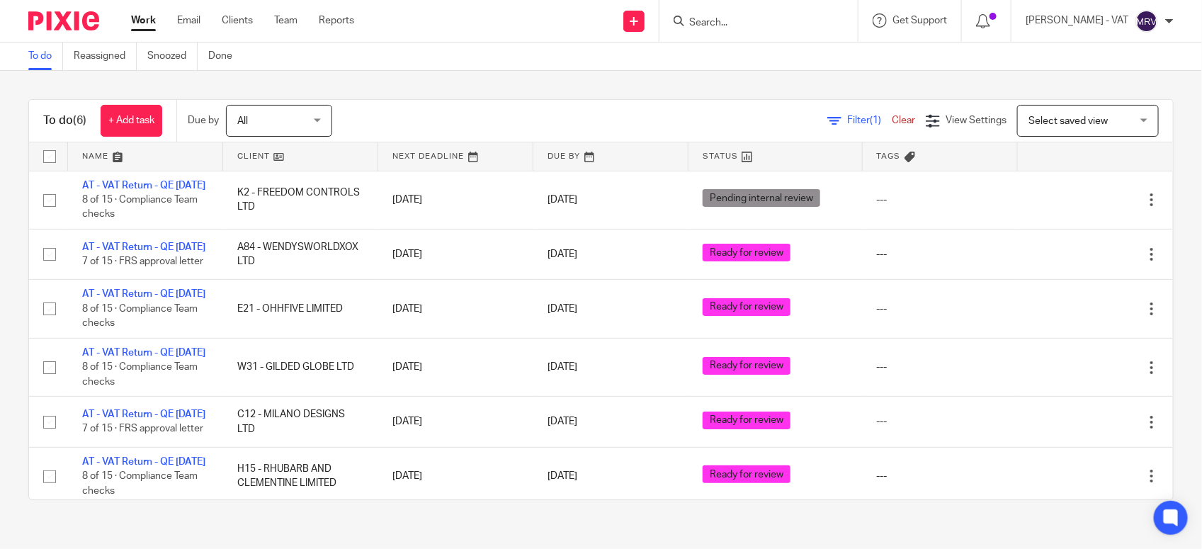
click at [421, 71] on div "To do (6) + Add task Due by All All Today Tomorrow This week Next week This mon…" at bounding box center [601, 299] width 1202 height 457
click at [582, 91] on div "To do (6) + Add task Due by All All Today Tomorrow This week Next week This mon…" at bounding box center [601, 299] width 1202 height 457
click at [426, 79] on div "To do (6) + Add task Due by All All Today Tomorrow This week Next week This mon…" at bounding box center [601, 299] width 1202 height 457
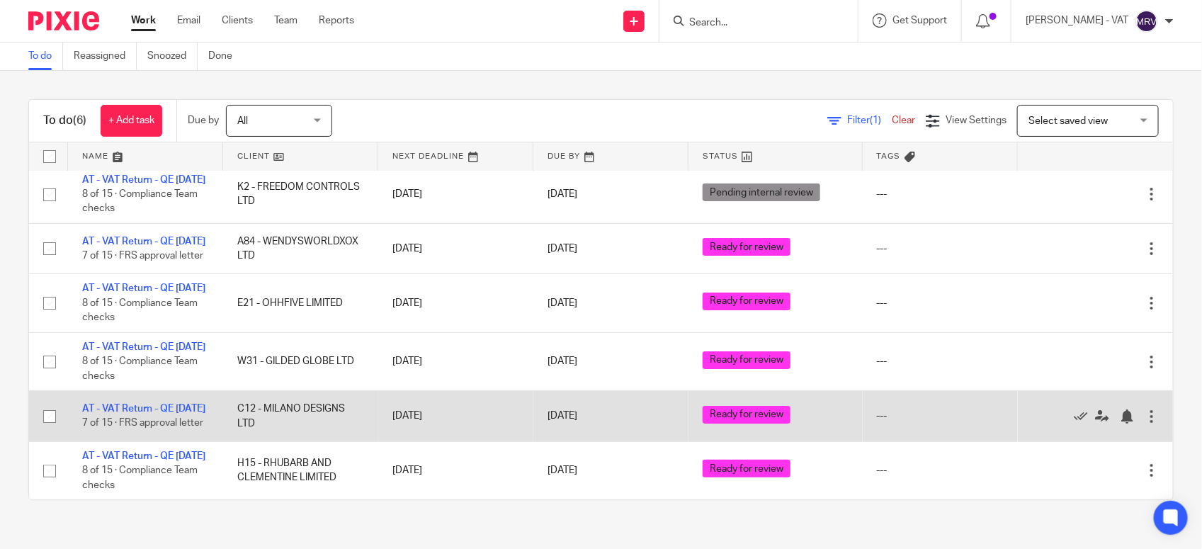
scroll to position [107, 0]
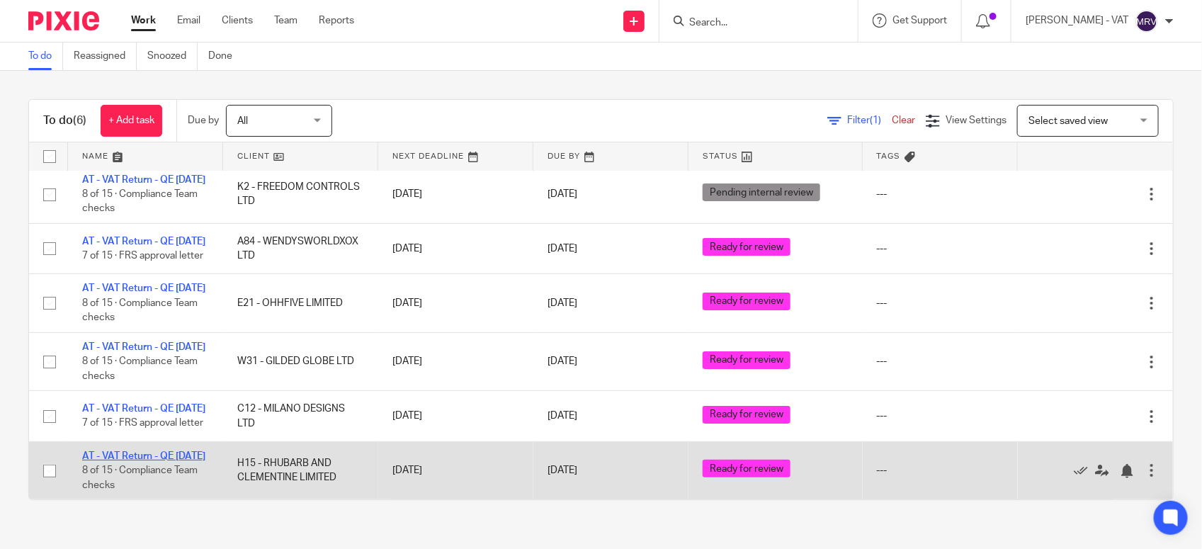
click at [129, 451] on link "AT - VAT Return - QE 30-09-2025" at bounding box center [143, 456] width 123 height 10
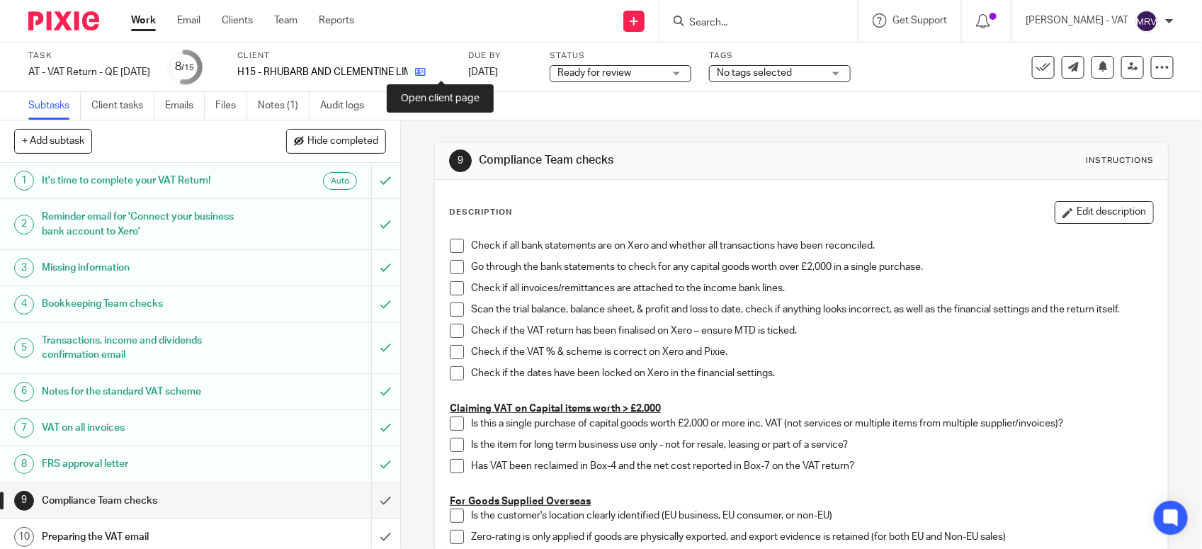
click at [426, 72] on icon at bounding box center [420, 72] width 11 height 11
click at [457, 248] on span at bounding box center [457, 246] width 14 height 14
click at [454, 269] on span at bounding box center [457, 267] width 14 height 14
click at [451, 288] on span at bounding box center [457, 288] width 14 height 14
click at [450, 315] on span at bounding box center [457, 309] width 14 height 14
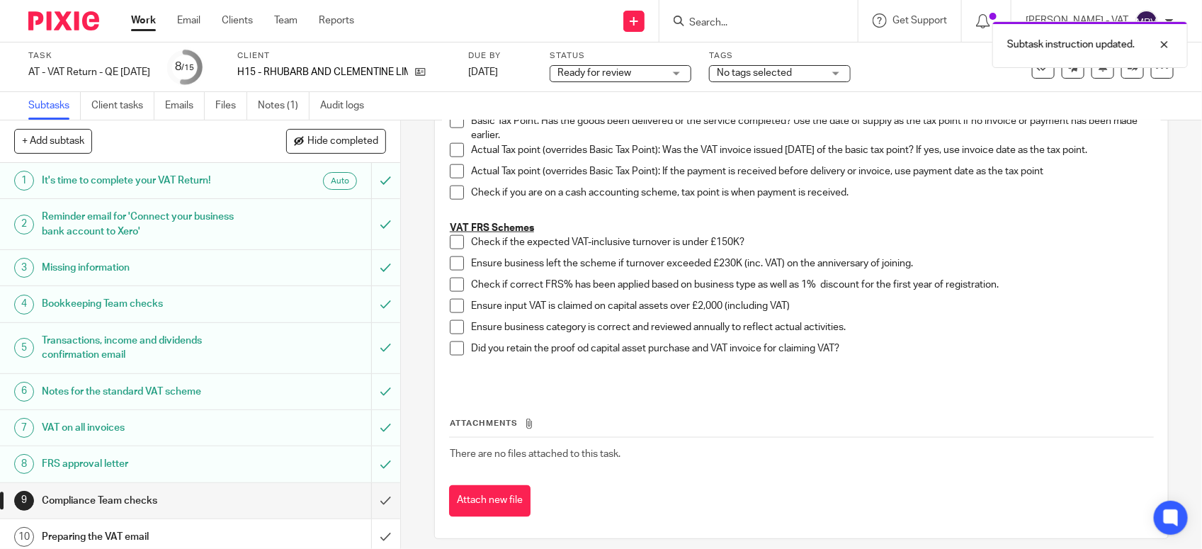
scroll to position [819, 0]
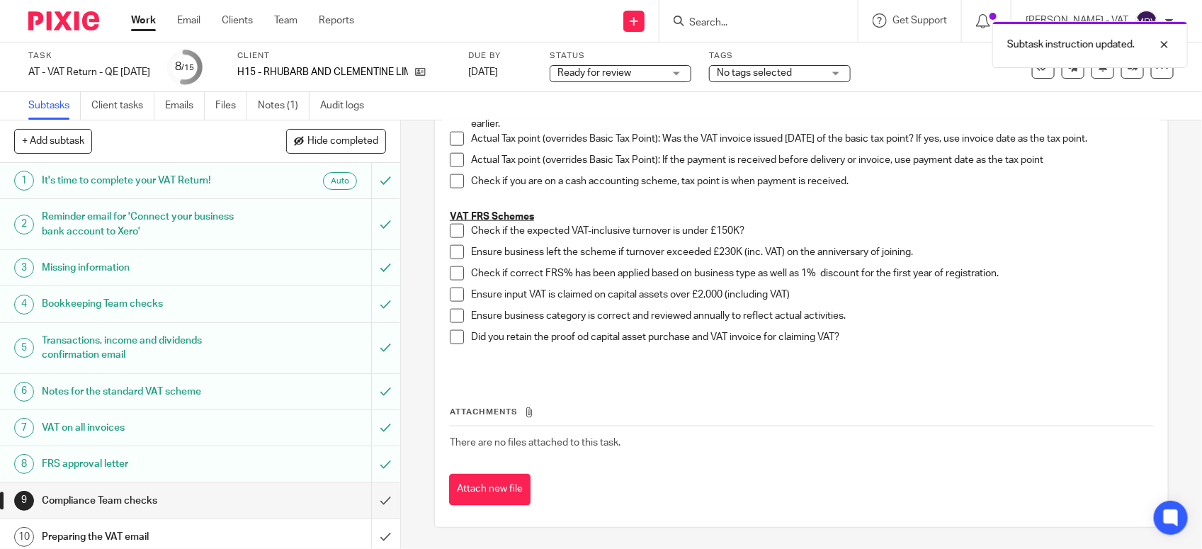
click at [450, 234] on span at bounding box center [457, 231] width 14 height 14
click at [450, 245] on span at bounding box center [457, 252] width 14 height 14
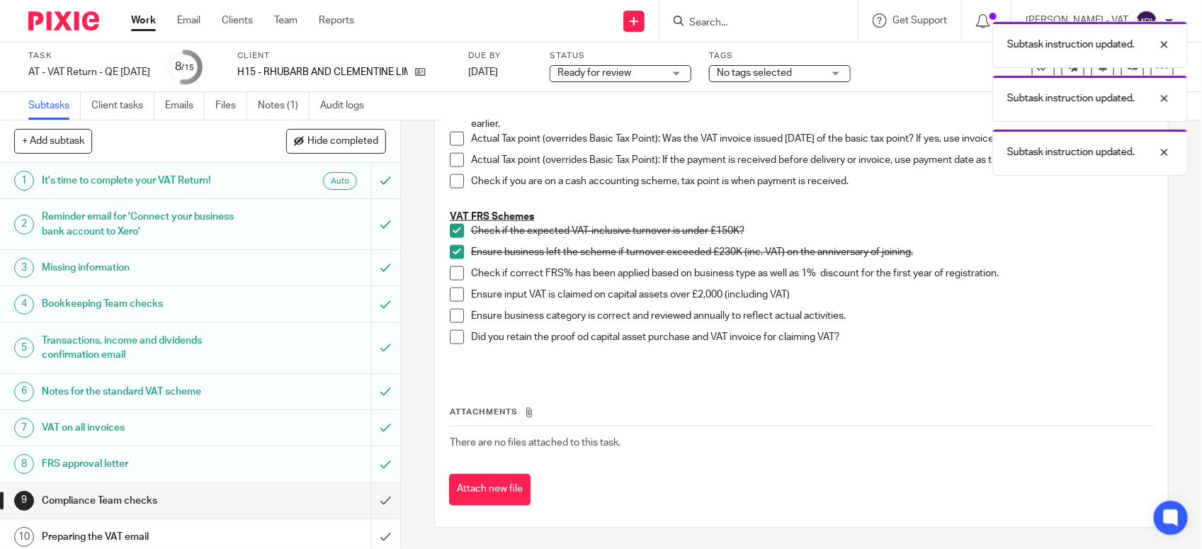
click at [455, 319] on span at bounding box center [457, 316] width 14 height 14
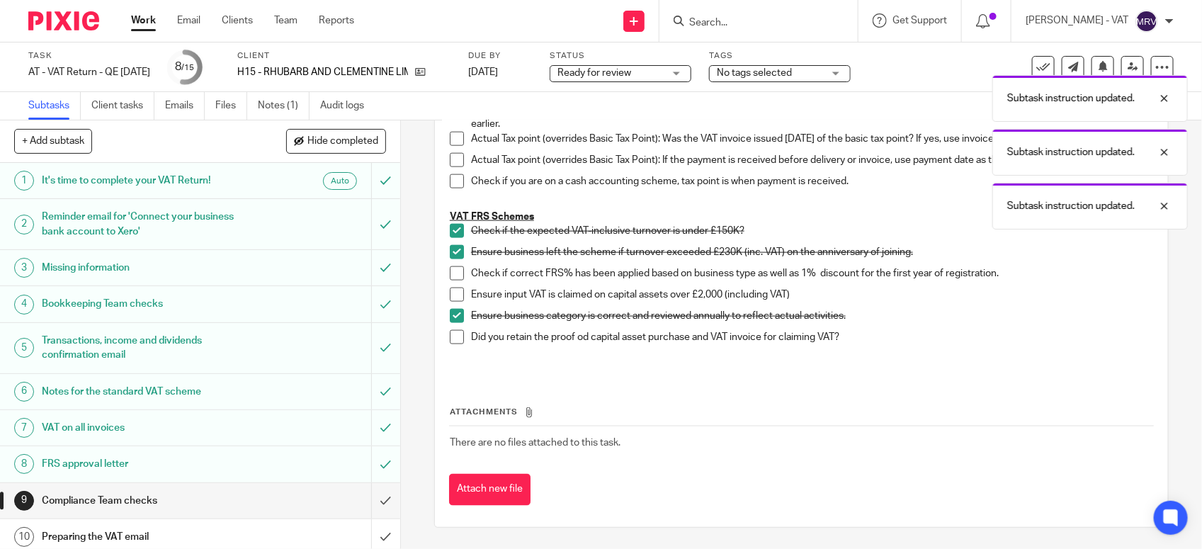
click at [450, 270] on span at bounding box center [457, 273] width 14 height 14
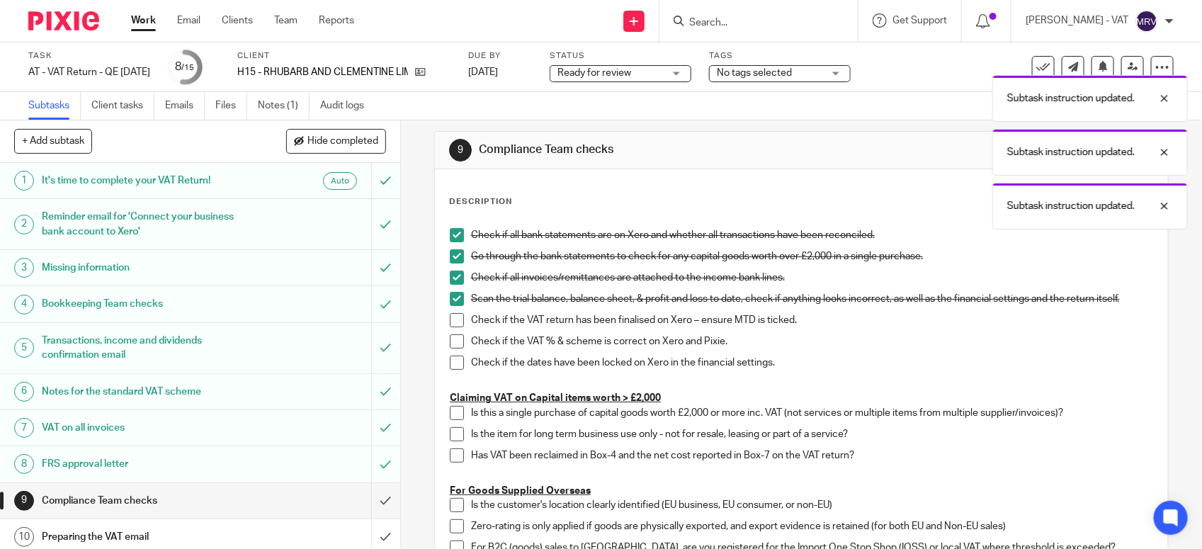
scroll to position [0, 0]
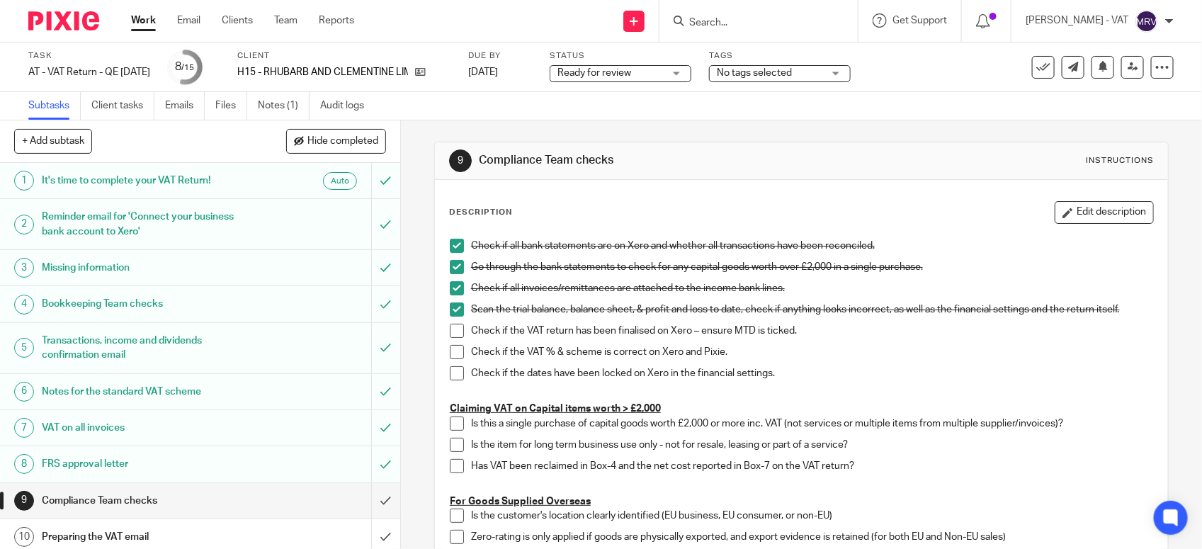
click at [450, 327] on span at bounding box center [457, 331] width 14 height 14
click at [450, 358] on span at bounding box center [457, 352] width 14 height 14
click at [455, 370] on span at bounding box center [457, 373] width 14 height 14
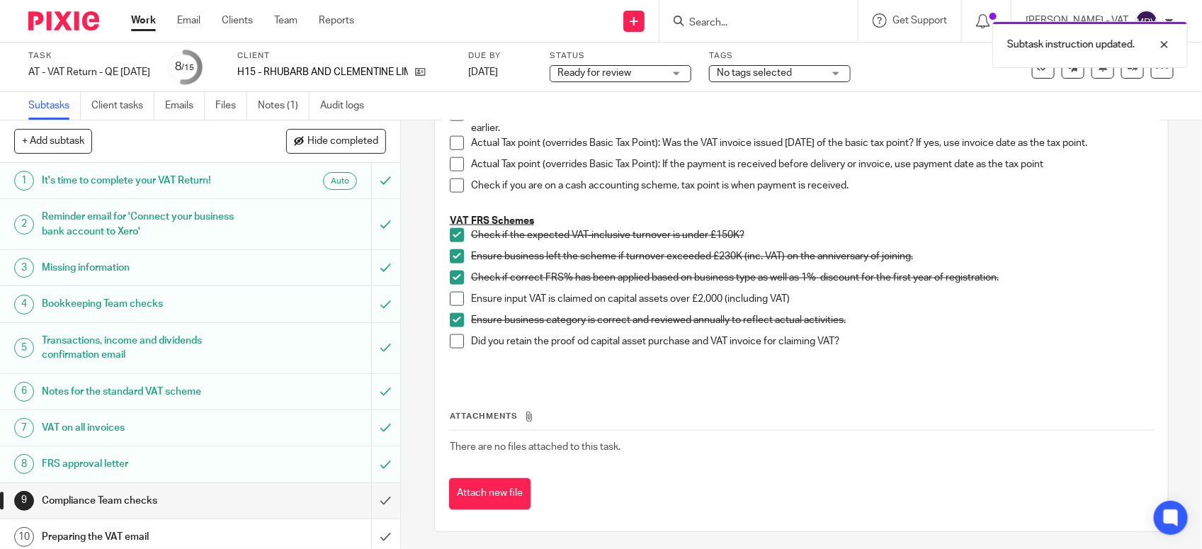
scroll to position [819, 0]
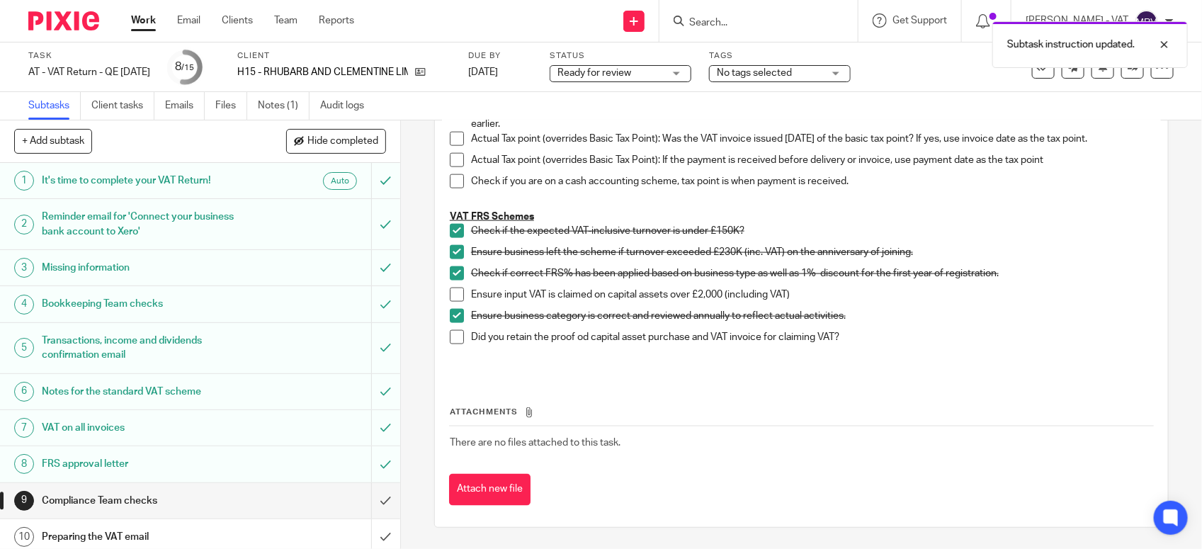
click at [978, 354] on p at bounding box center [801, 358] width 703 height 14
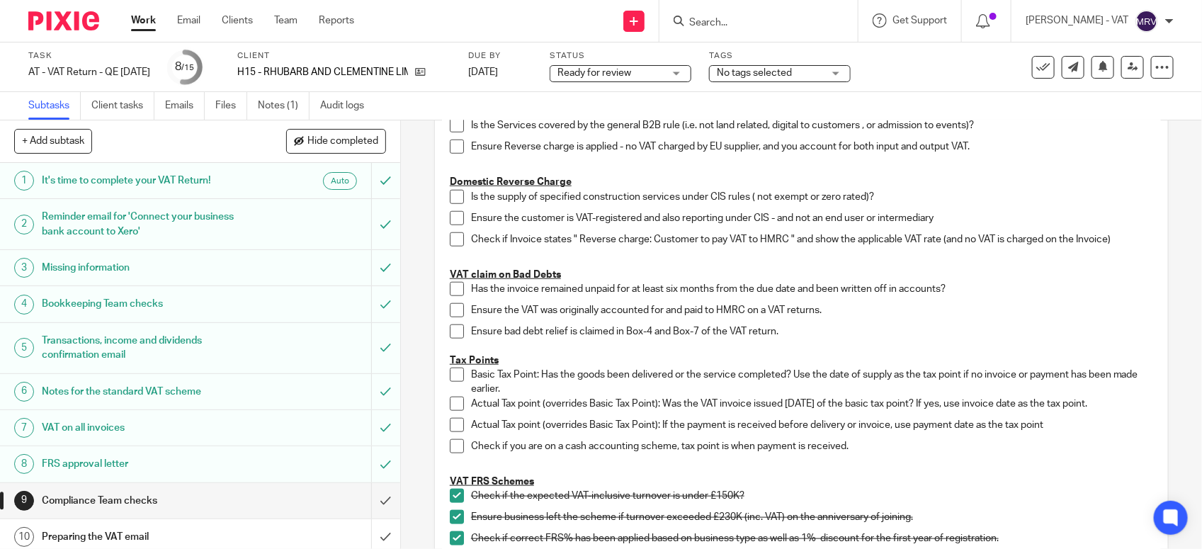
scroll to position [220, 0]
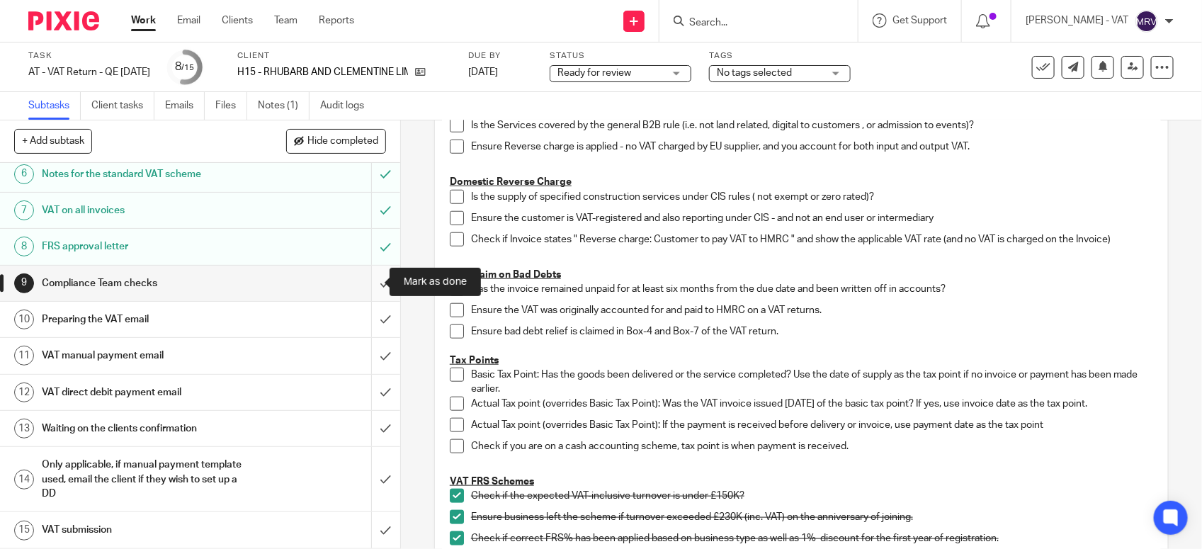
click at [360, 280] on input "submit" at bounding box center [200, 283] width 400 height 35
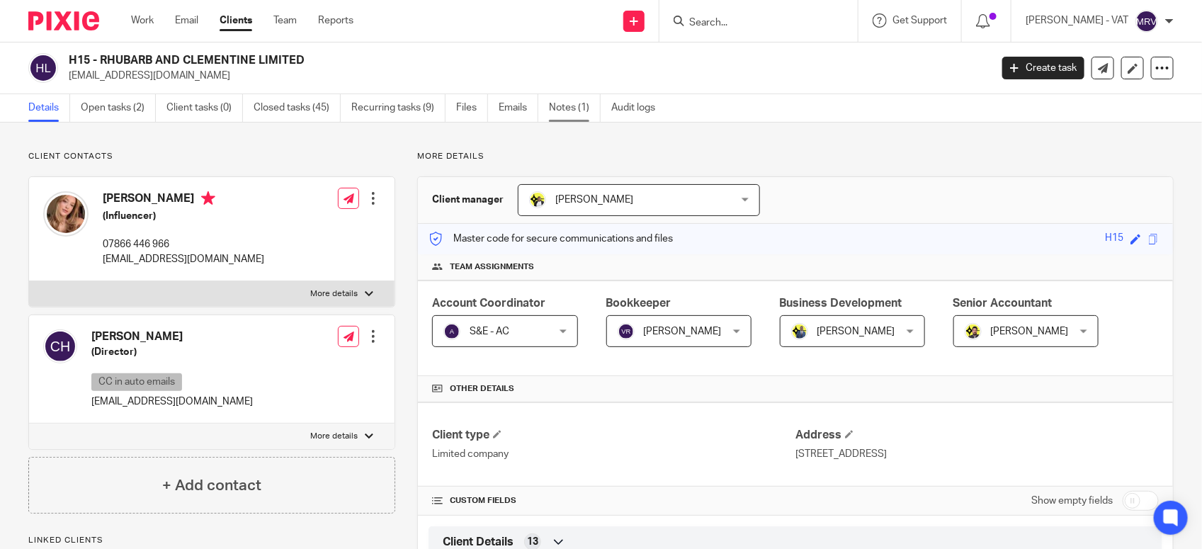
click at [571, 104] on link "Notes (1)" at bounding box center [575, 108] width 52 height 28
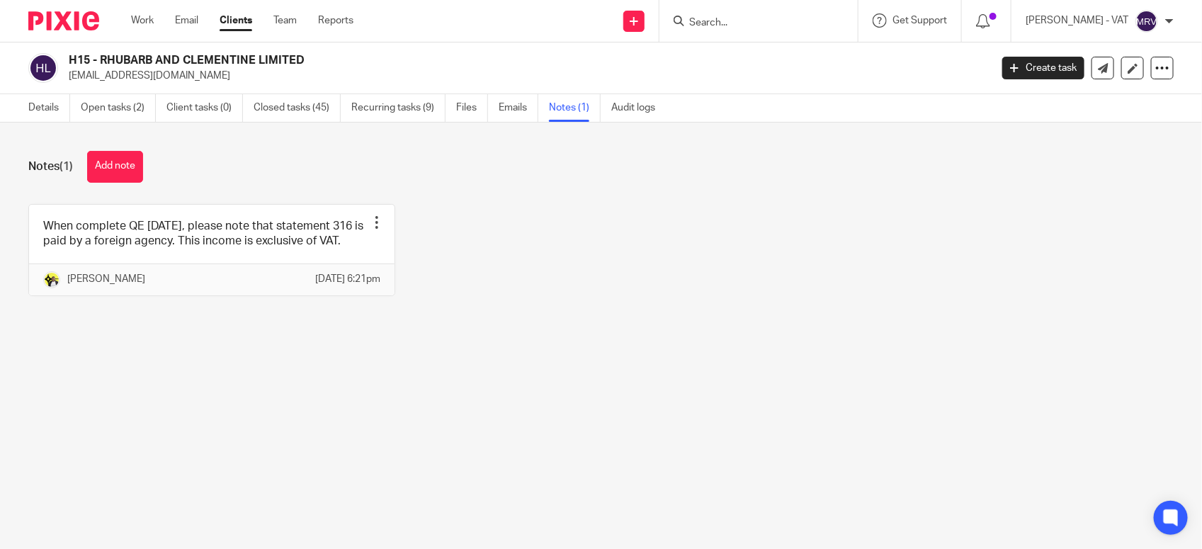
click at [564, 250] on div "When complete QE [DATE], please note that statement 316 is paid by a foreign ag…" at bounding box center [589, 260] width 1167 height 113
click at [39, 112] on link "Details" at bounding box center [49, 108] width 42 height 28
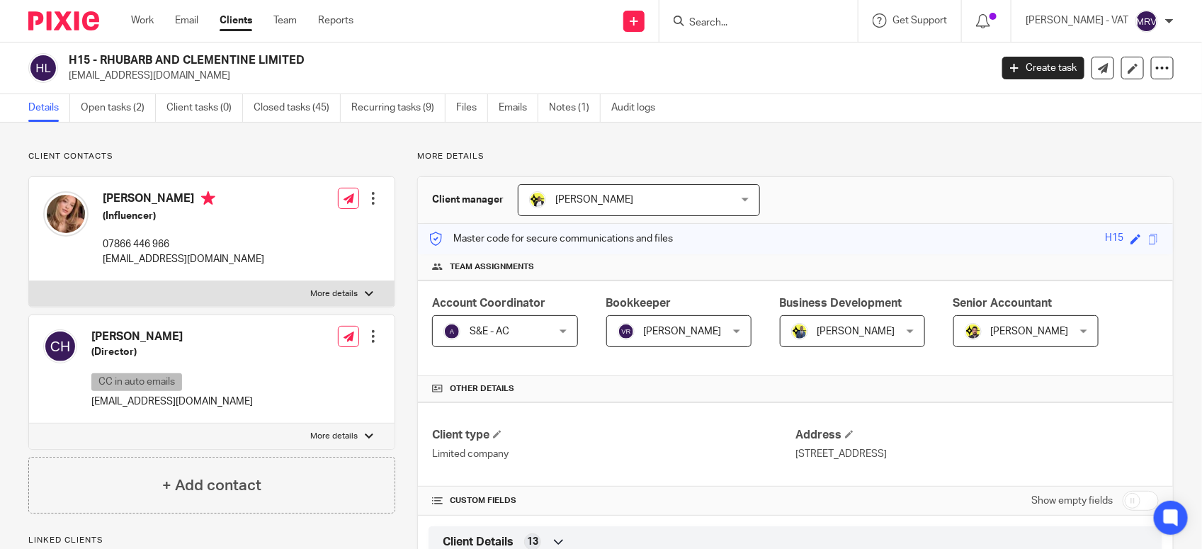
drag, startPoint x: 100, startPoint y: 59, endPoint x: 307, endPoint y: 54, distance: 206.8
click at [307, 54] on h2 "H15 - RHUBARB AND CLEMENTINE LIMITED" at bounding box center [433, 60] width 729 height 15
copy h2 "RHUBARB AND CLEMENTINE LIMITED"
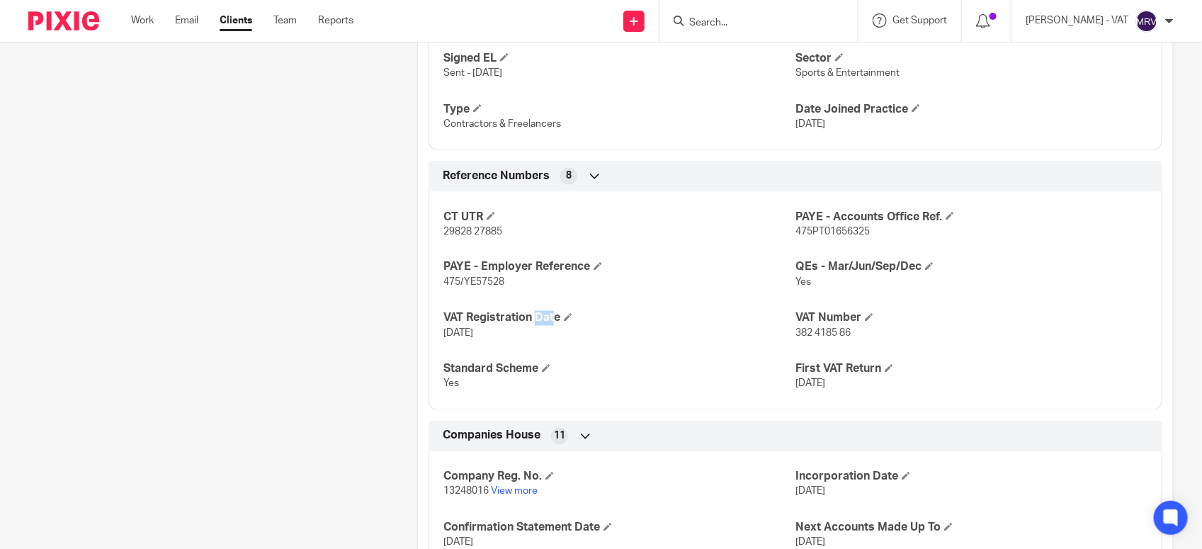
scroll to position [974, 0]
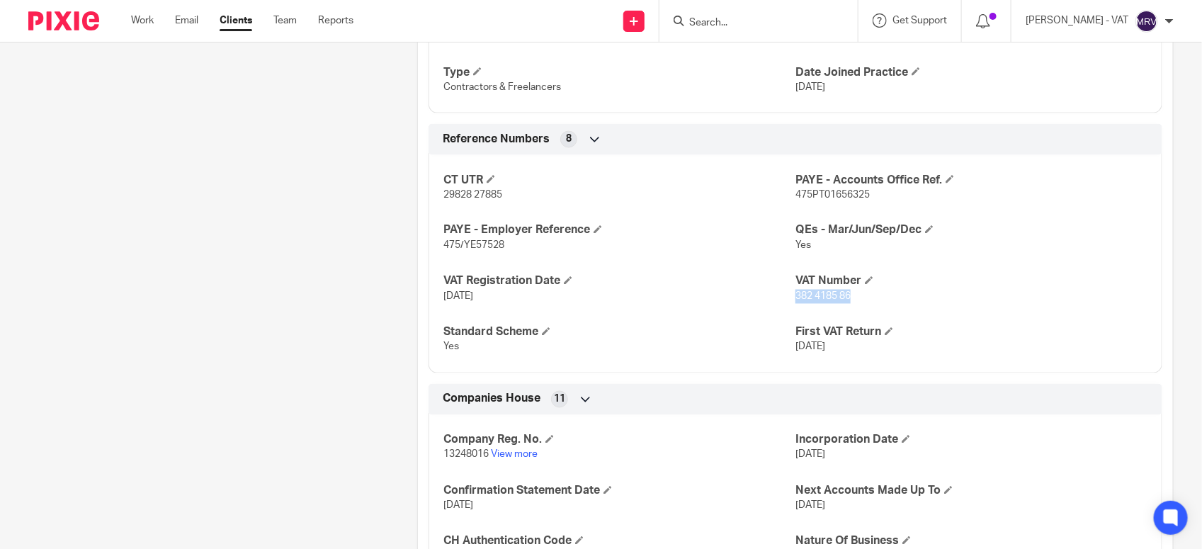
drag, startPoint x: 787, startPoint y: 299, endPoint x: 850, endPoint y: 299, distance: 63.0
click at [850, 299] on p "382 4185 86" at bounding box center [971, 297] width 352 height 14
copy span "382 4185 86"
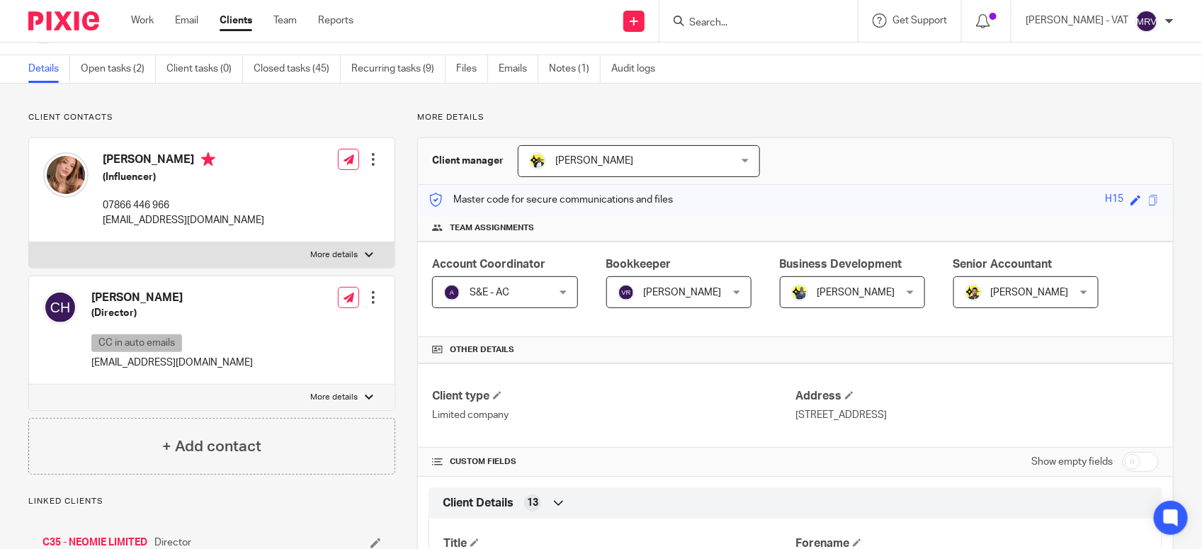
scroll to position [0, 0]
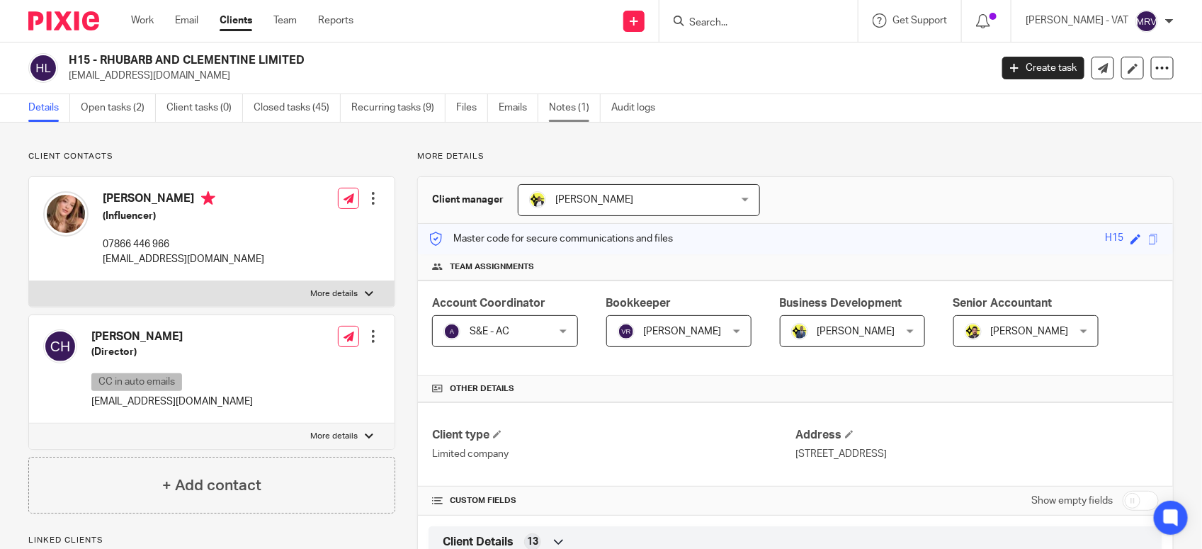
click at [564, 115] on link "Notes (1)" at bounding box center [575, 108] width 52 height 28
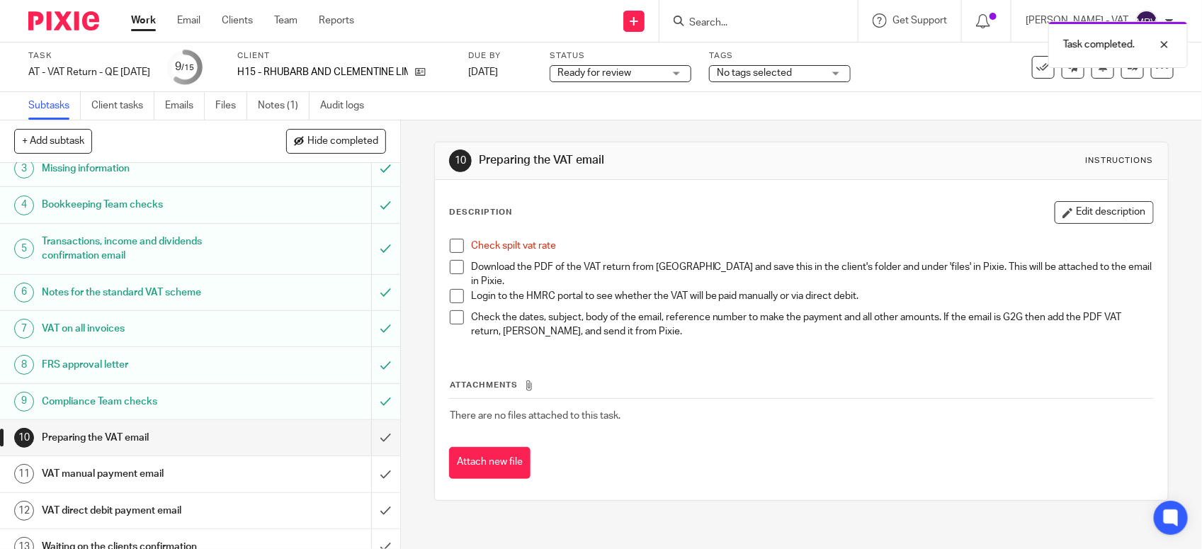
scroll to position [89, 0]
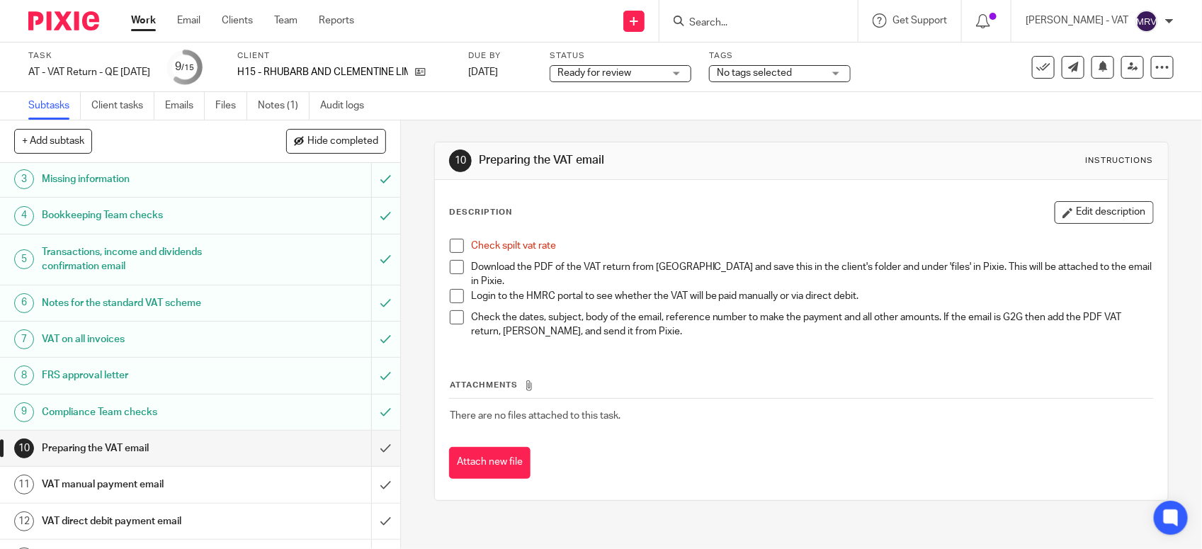
click at [450, 242] on span at bounding box center [457, 246] width 14 height 14
click at [220, 103] on link "Files" at bounding box center [231, 106] width 32 height 28
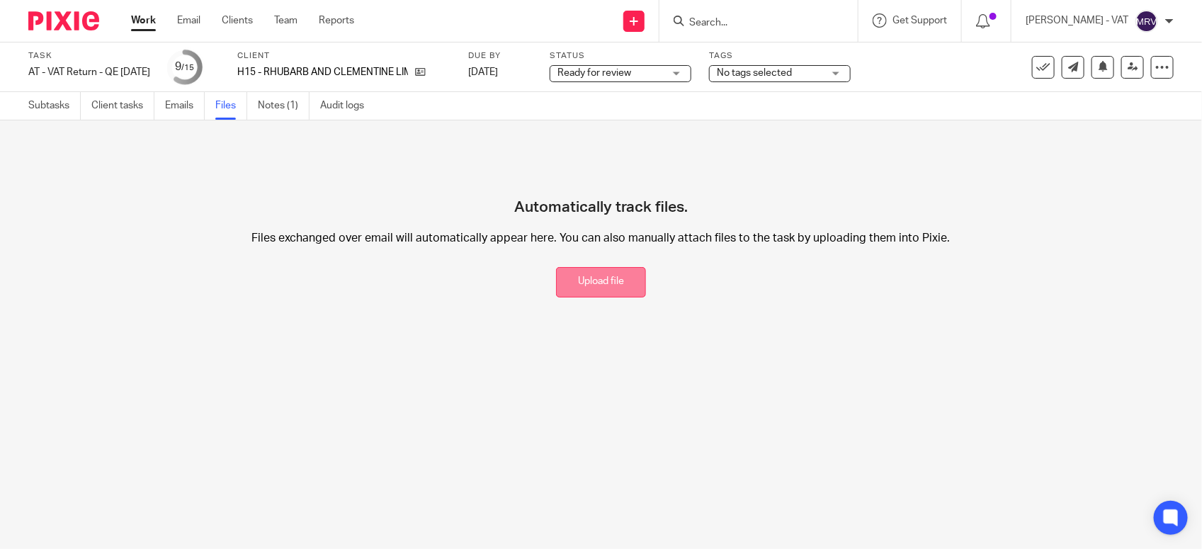
click at [566, 289] on button "Upload file" at bounding box center [601, 282] width 90 height 30
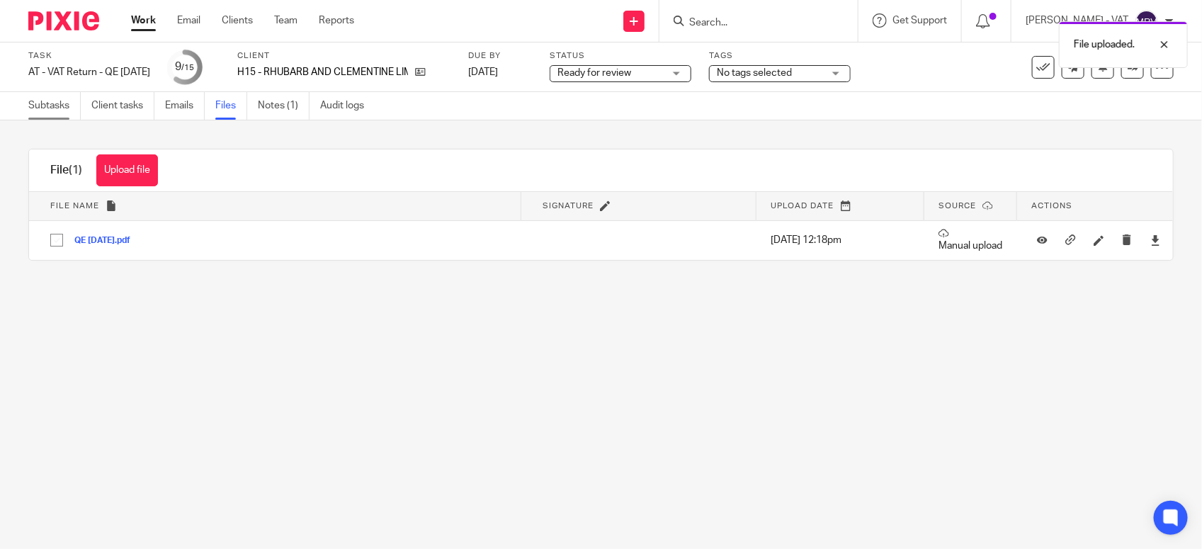
click at [58, 113] on link "Subtasks" at bounding box center [54, 106] width 52 height 28
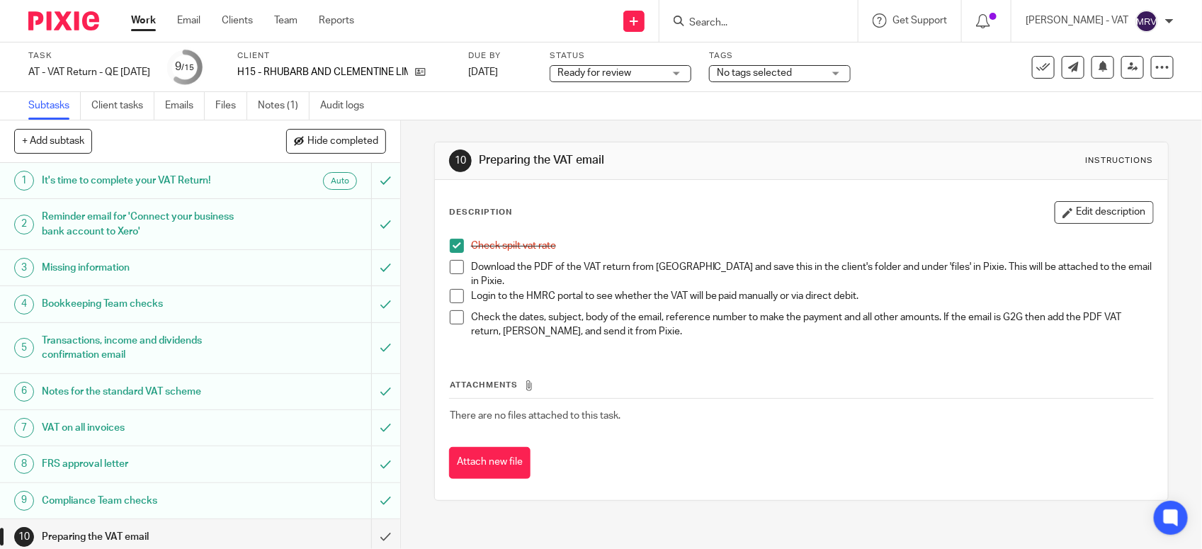
click at [450, 269] on span at bounding box center [457, 267] width 14 height 14
click at [1054, 219] on button "Edit description" at bounding box center [1103, 212] width 99 height 23
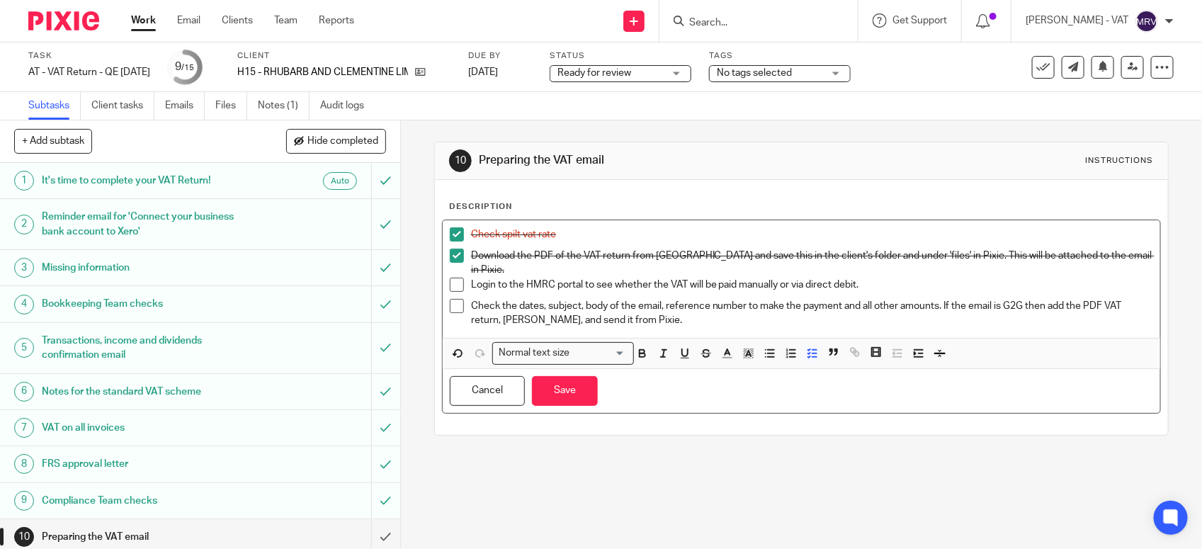
click at [773, 278] on p "Login to the HMRC portal to see whether the VAT will be paid manually or via di…" at bounding box center [812, 285] width 682 height 14
click at [576, 393] on button "Save" at bounding box center [565, 391] width 66 height 30
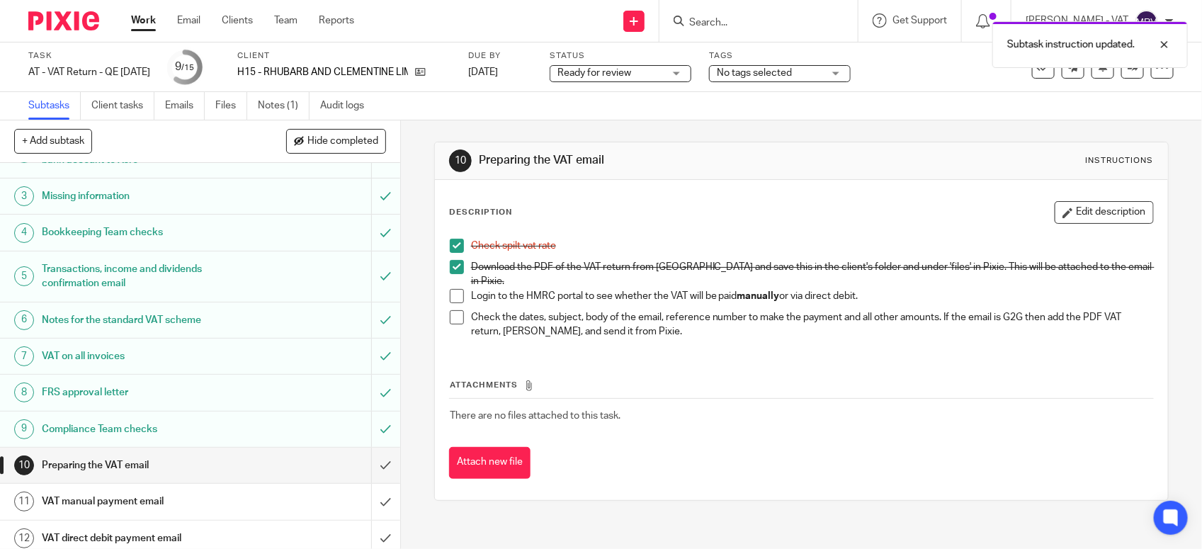
scroll to position [220, 0]
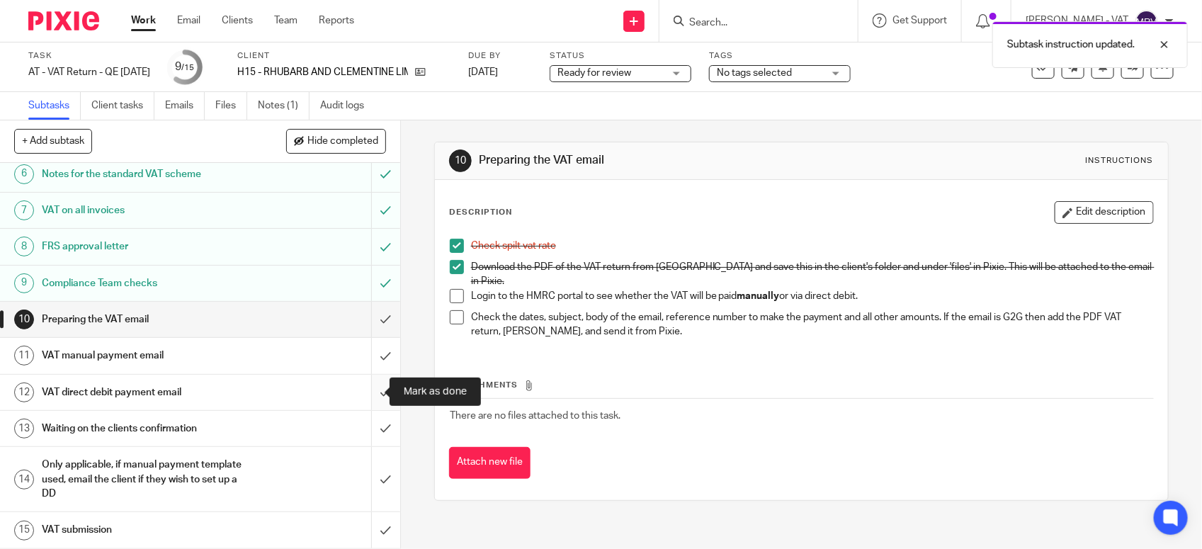
click at [360, 395] on input "submit" at bounding box center [200, 392] width 400 height 35
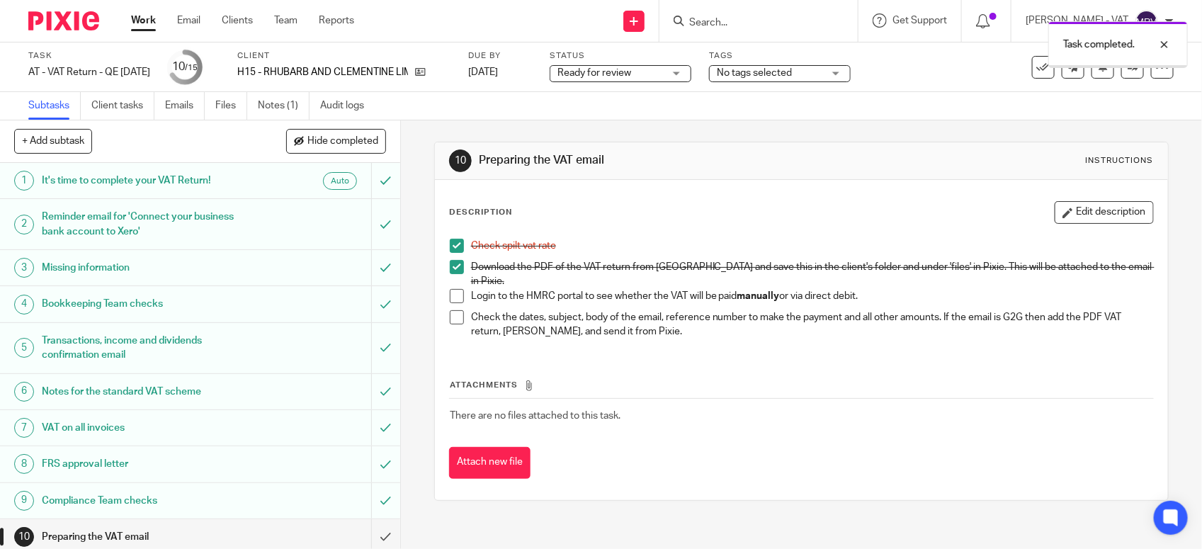
scroll to position [177, 0]
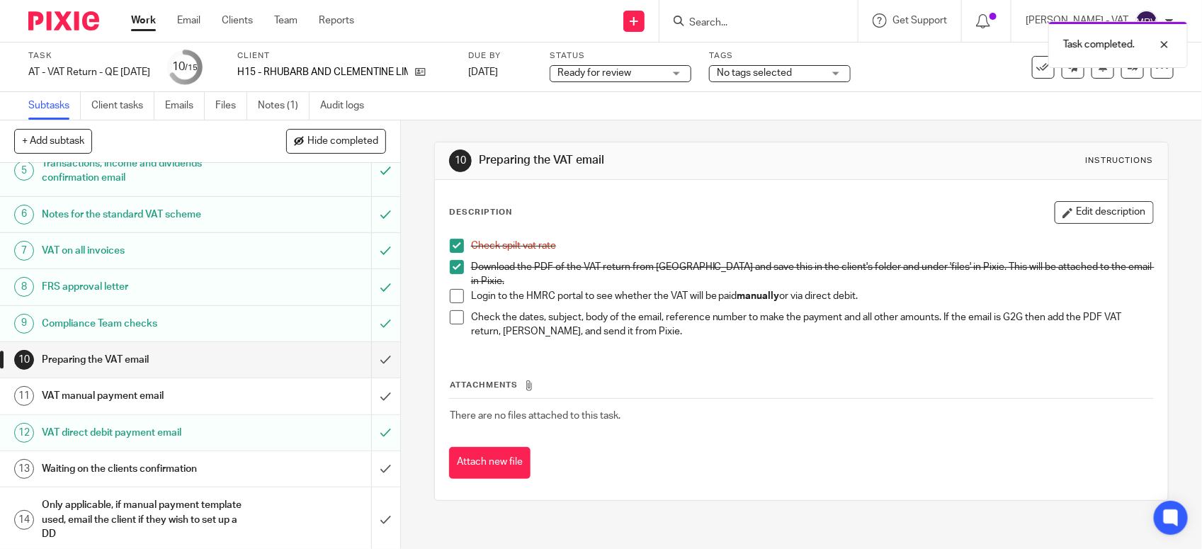
click at [217, 394] on h1 "VAT manual payment email" at bounding box center [147, 395] width 210 height 21
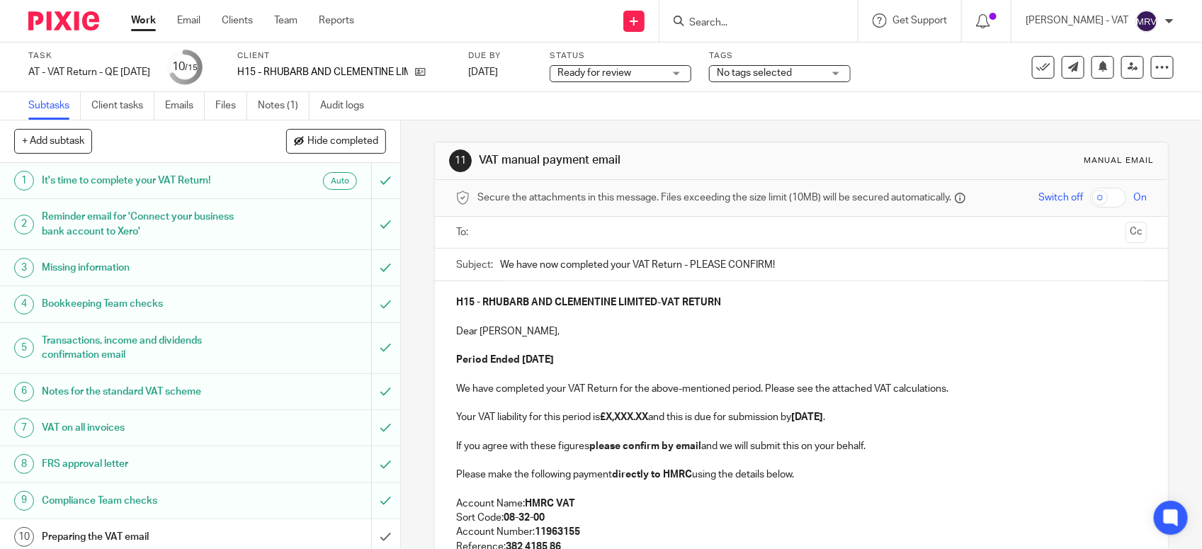
click at [722, 340] on p at bounding box center [801, 345] width 690 height 14
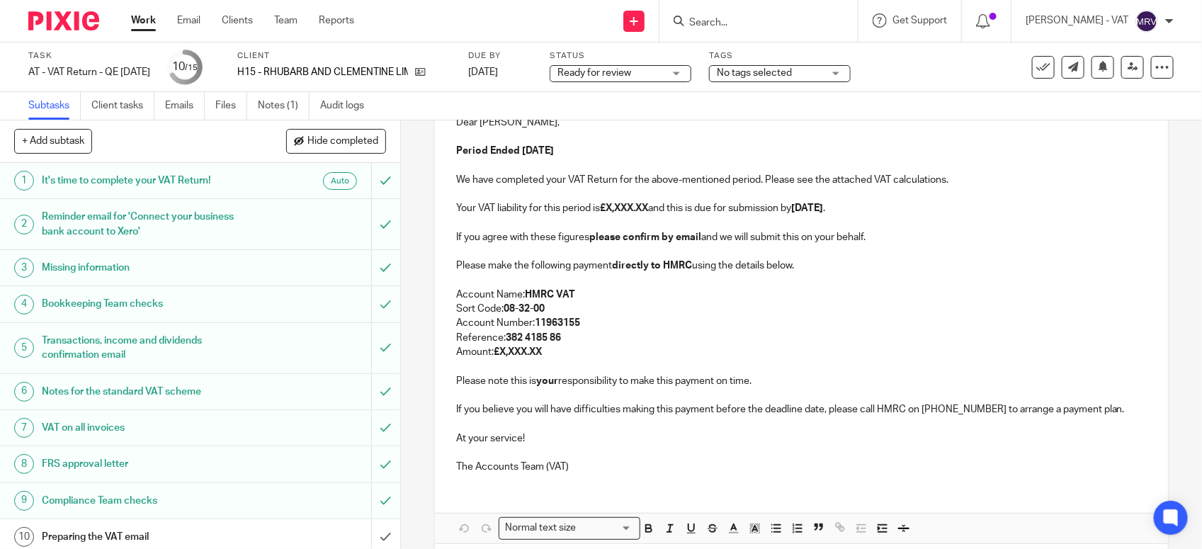
scroll to position [266, 0]
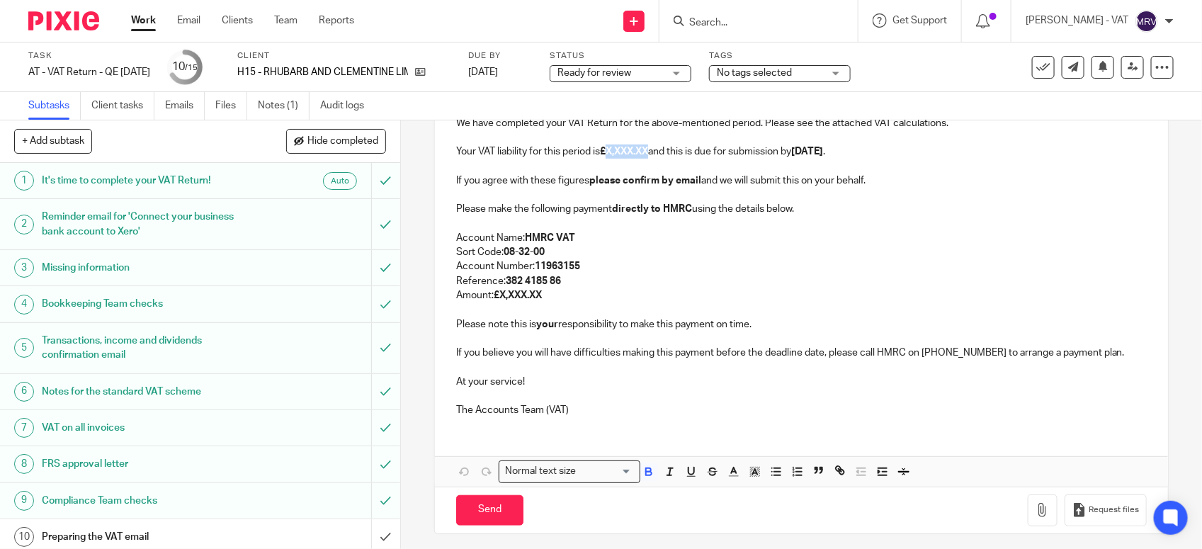
paste div
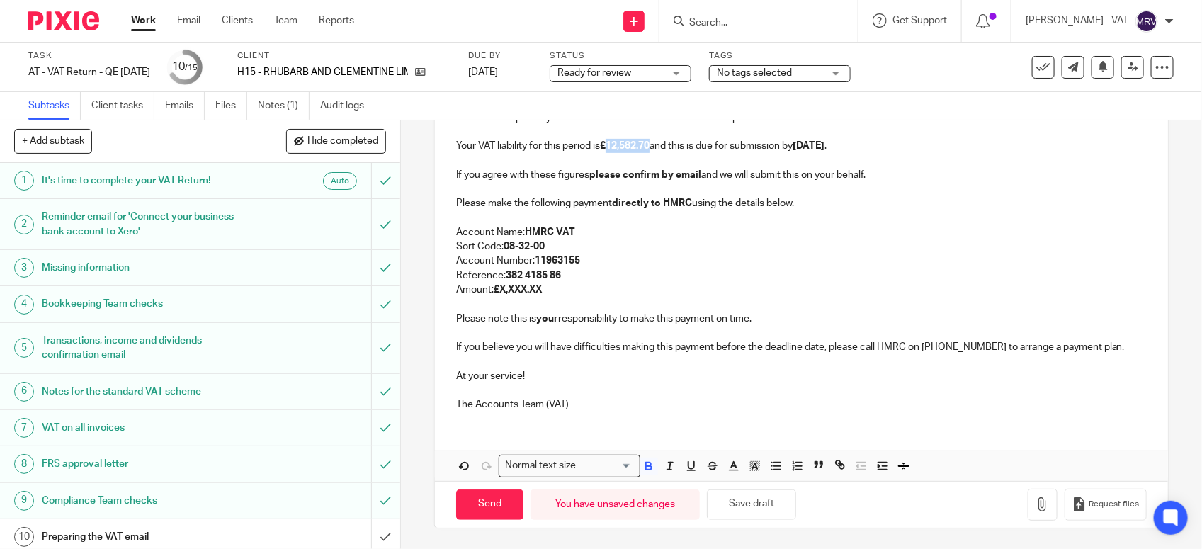
scroll to position [273, 0]
copy strong "12,582.70"
click at [773, 497] on button "Save draft" at bounding box center [751, 504] width 89 height 30
click at [772, 498] on button "Save draft" at bounding box center [751, 504] width 89 height 30
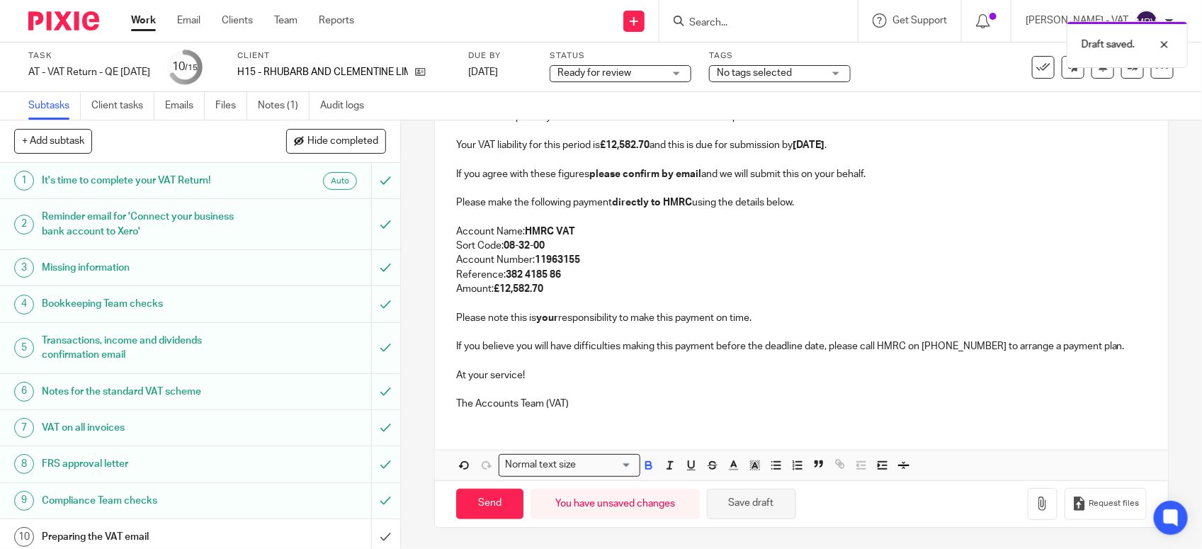
click at [772, 498] on button "Save draft" at bounding box center [751, 504] width 89 height 30
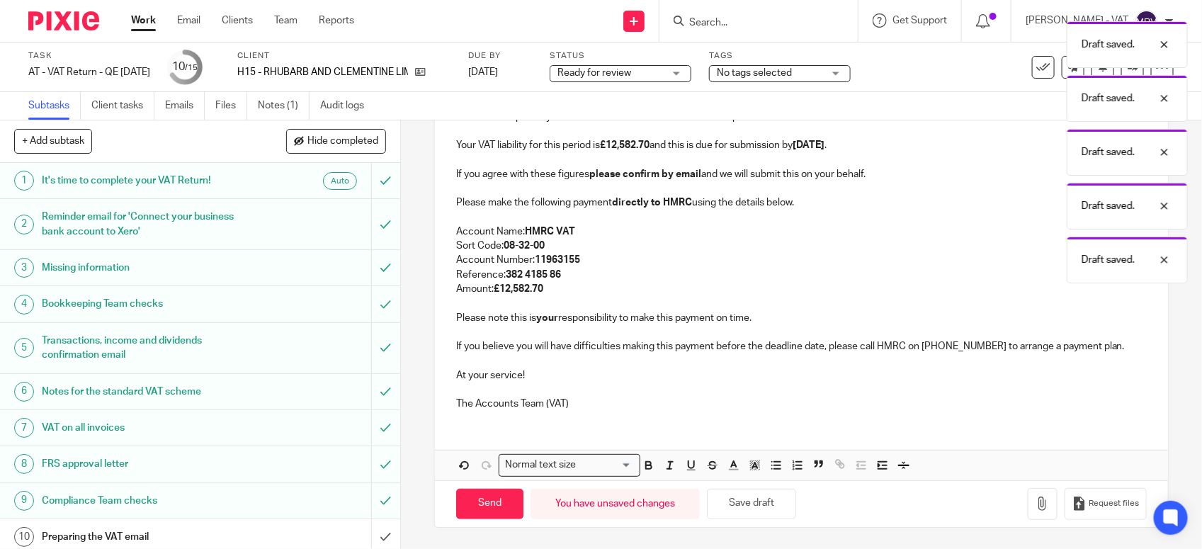
click at [656, 401] on p "The Accounts Team (VAT)" at bounding box center [801, 403] width 690 height 14
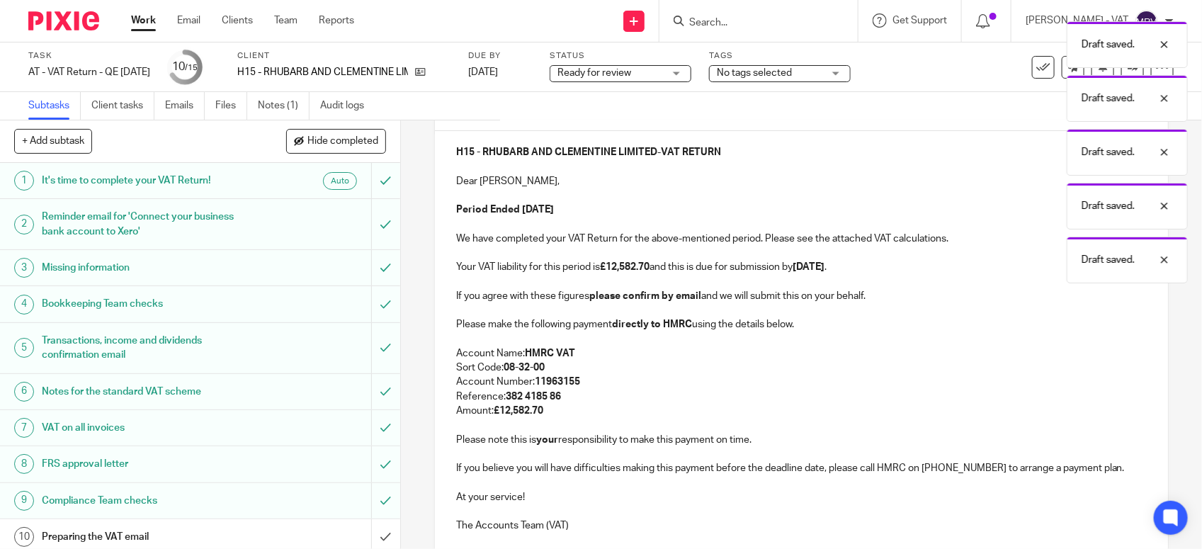
scroll to position [96, 0]
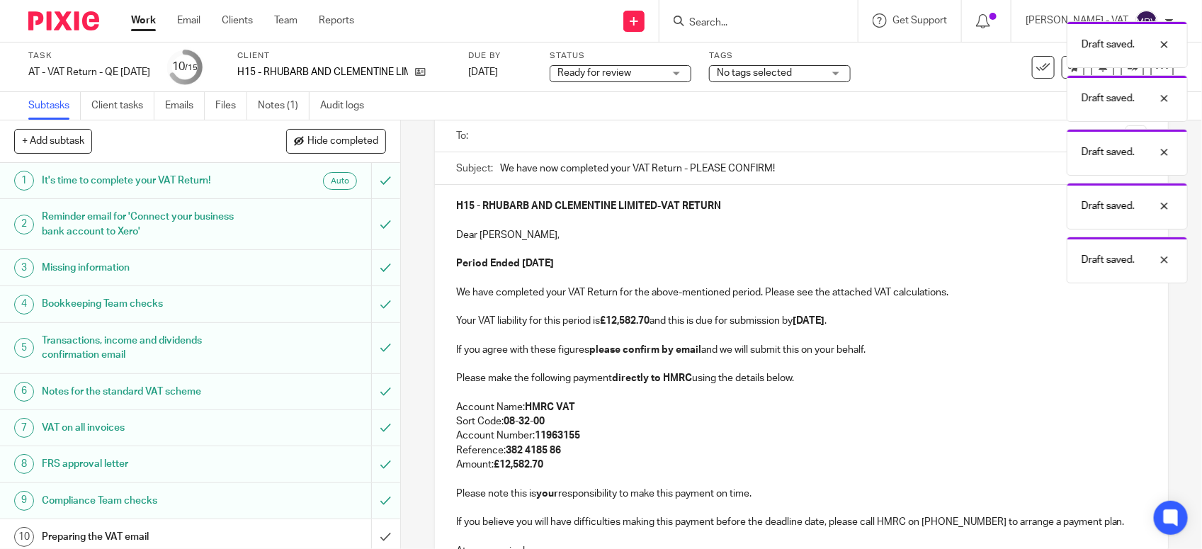
click at [585, 234] on p "Dear Olivia," at bounding box center [801, 235] width 690 height 14
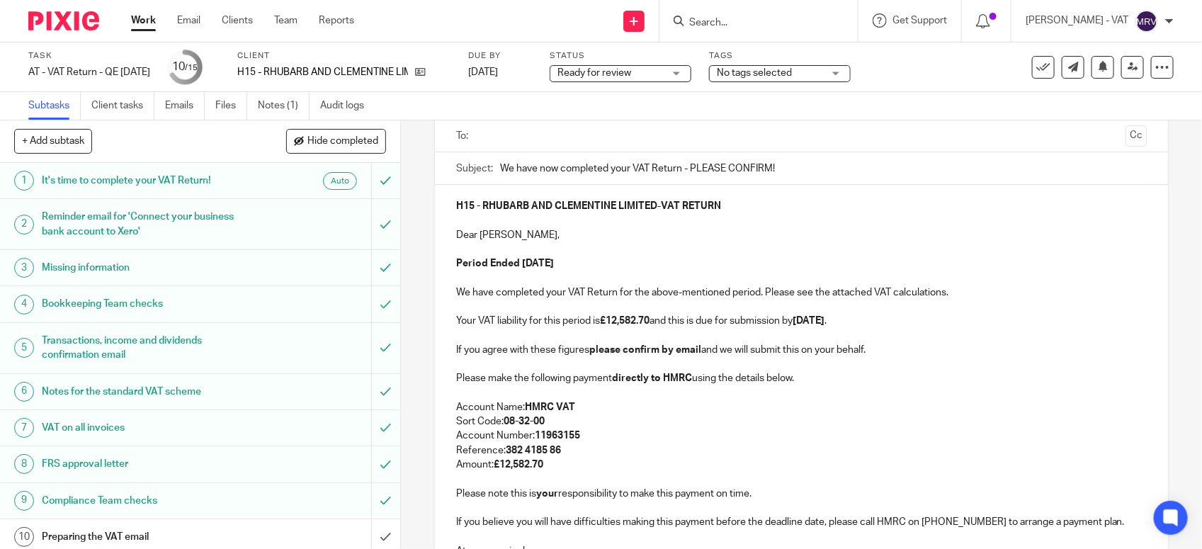
click at [596, 229] on p "Dear Olivia," at bounding box center [801, 235] width 690 height 14
click at [615, 253] on p at bounding box center [801, 249] width 690 height 14
click at [648, 273] on p at bounding box center [801, 278] width 690 height 14
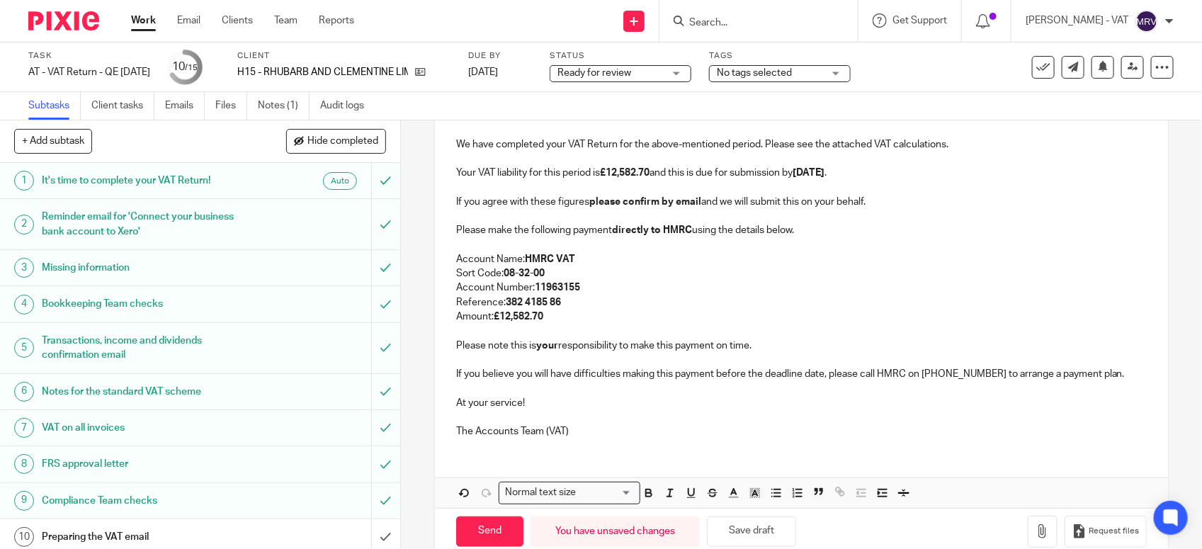
scroll to position [273, 0]
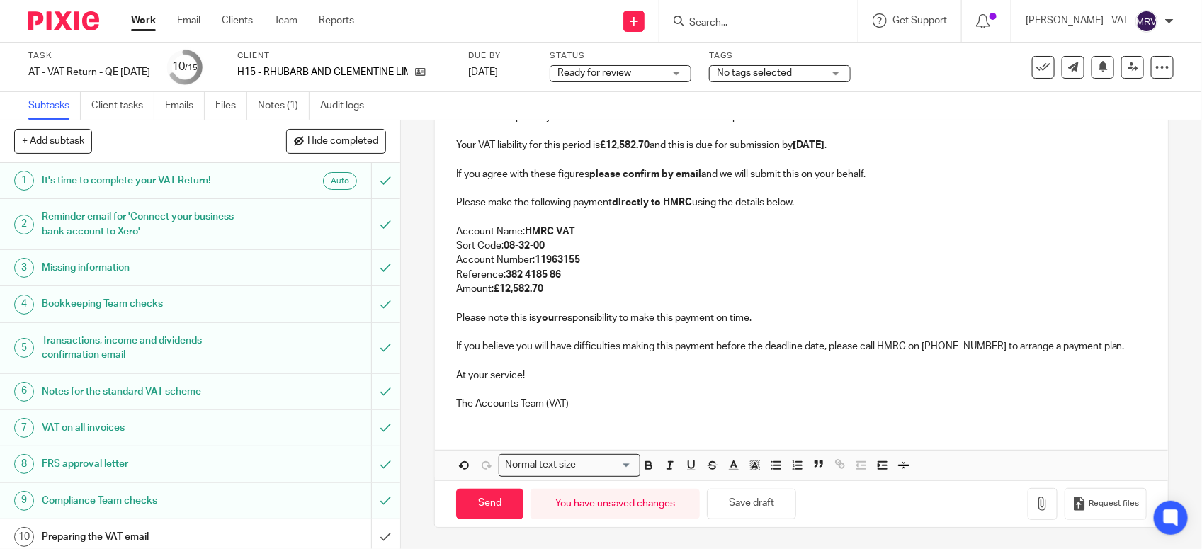
click at [869, 164] on p at bounding box center [801, 160] width 690 height 14
click at [826, 195] on p "Please make the following payment directly to HMRC using the details below." at bounding box center [801, 202] width 690 height 14
click at [581, 242] on p "Sort Code: 08-32-00" at bounding box center [801, 246] width 690 height 14
click at [583, 273] on p "Reference: 382 4185 86" at bounding box center [801, 275] width 690 height 14
click at [575, 296] on p at bounding box center [801, 303] width 690 height 14
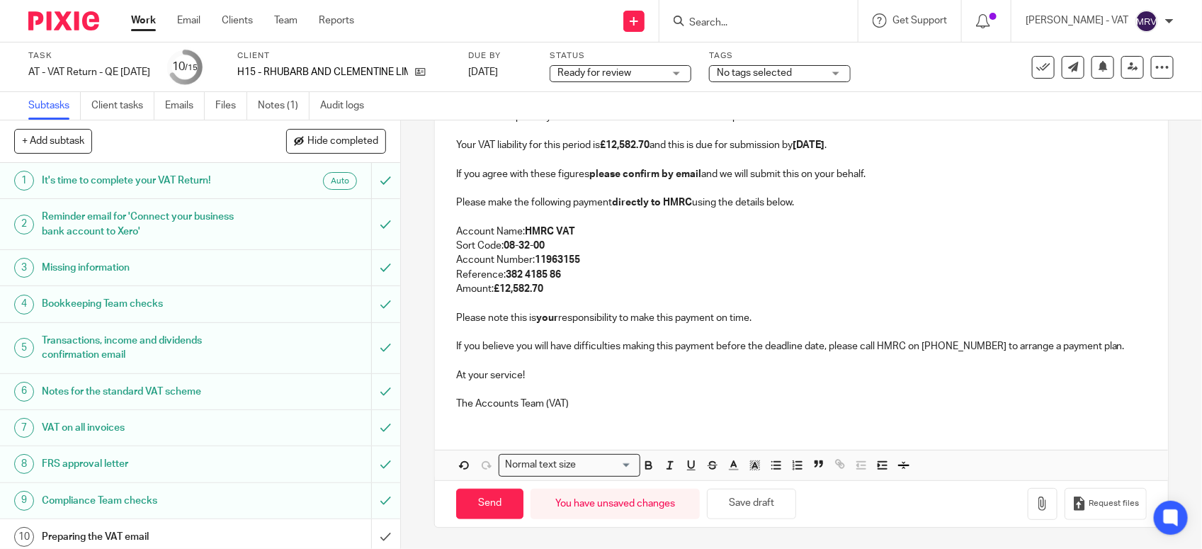
scroll to position [8, 0]
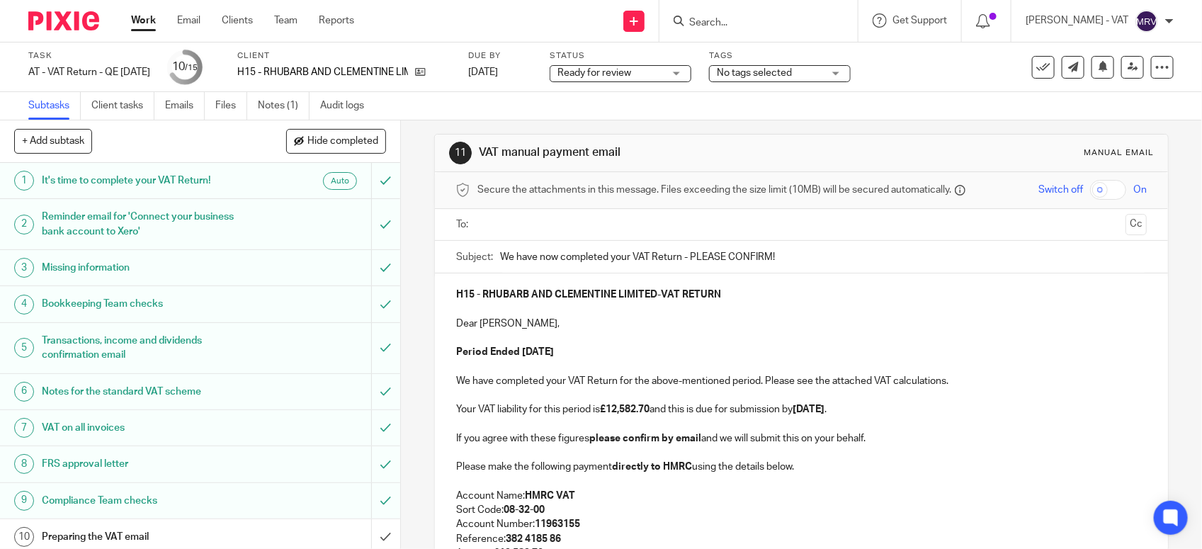
click at [620, 231] on input "text" at bounding box center [800, 225] width 637 height 16
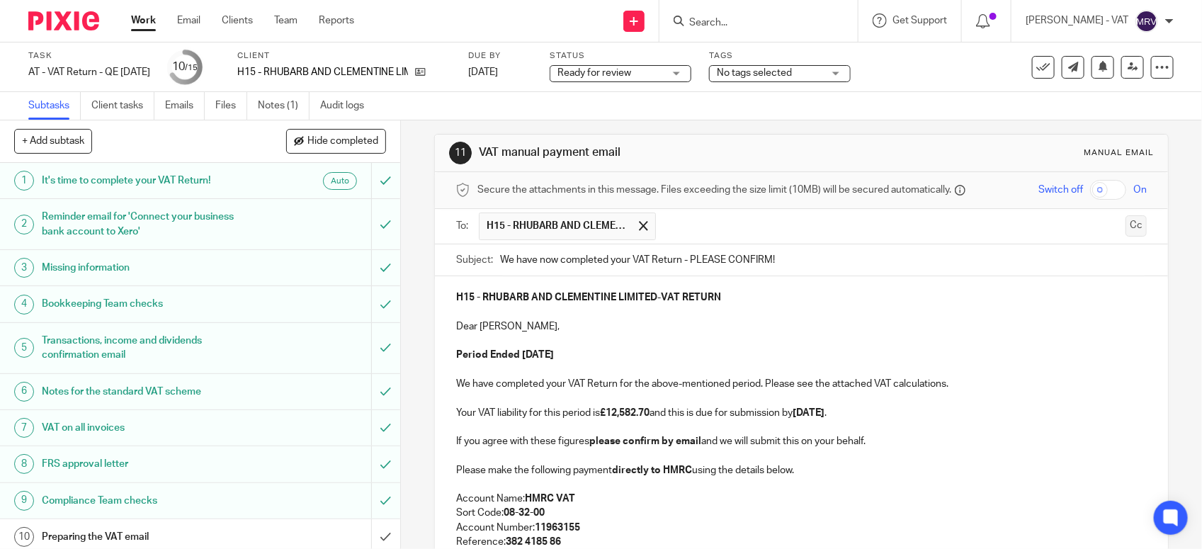
click at [1125, 227] on button "Cc" at bounding box center [1135, 225] width 21 height 21
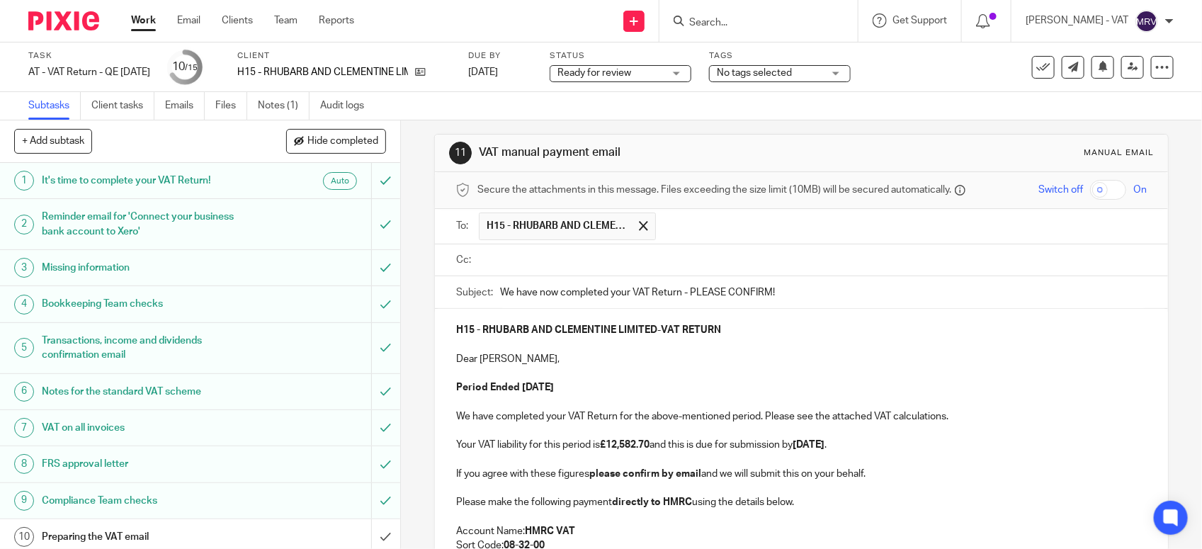
click at [595, 262] on input "text" at bounding box center [811, 260] width 658 height 16
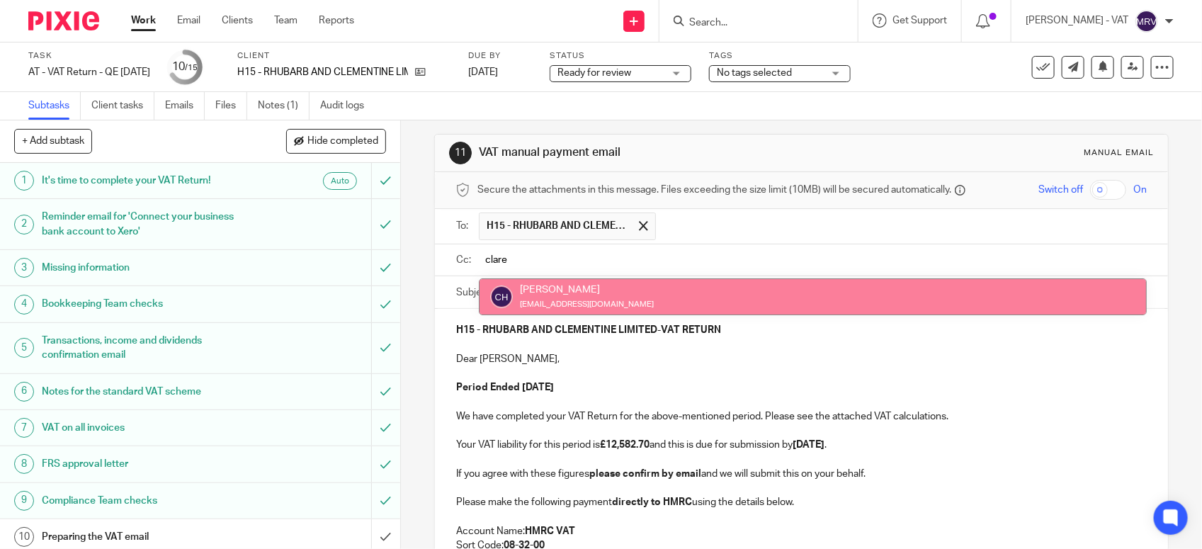
type input "clare"
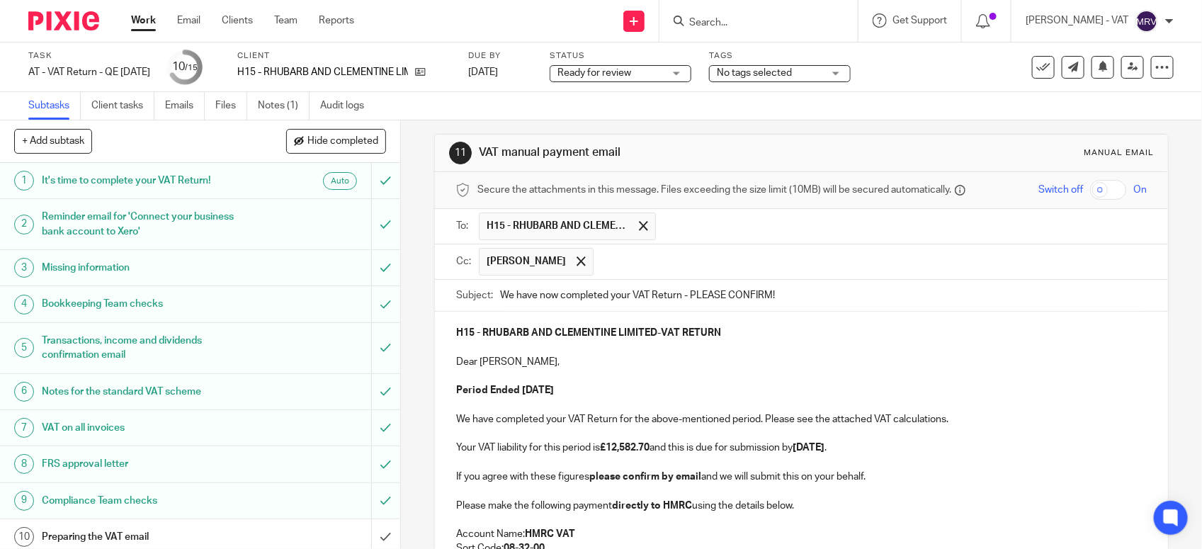
click at [620, 256] on input "text" at bounding box center [870, 262] width 540 height 28
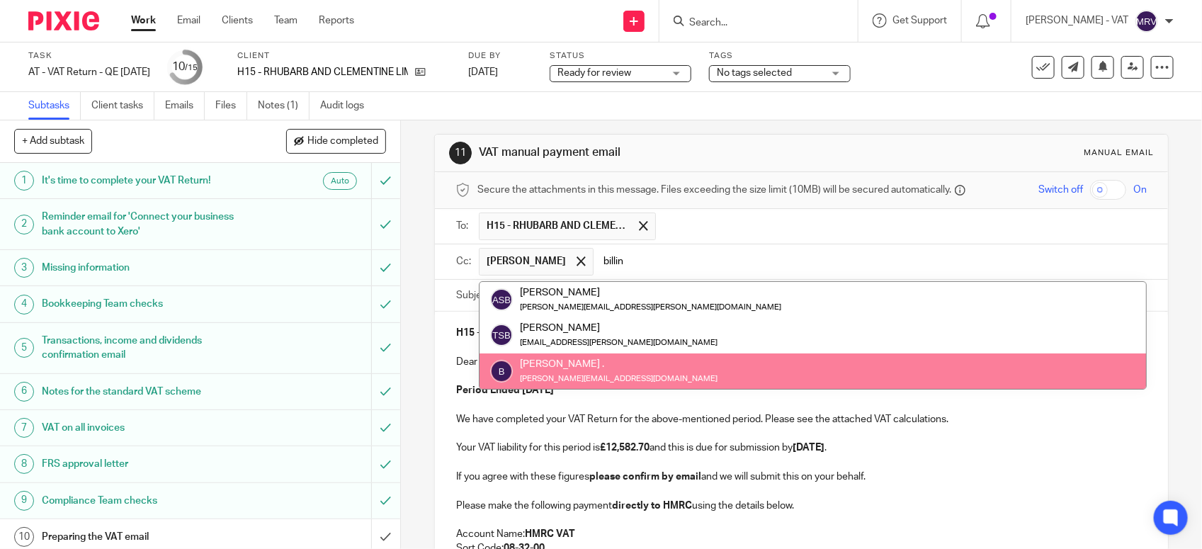
type input "billin"
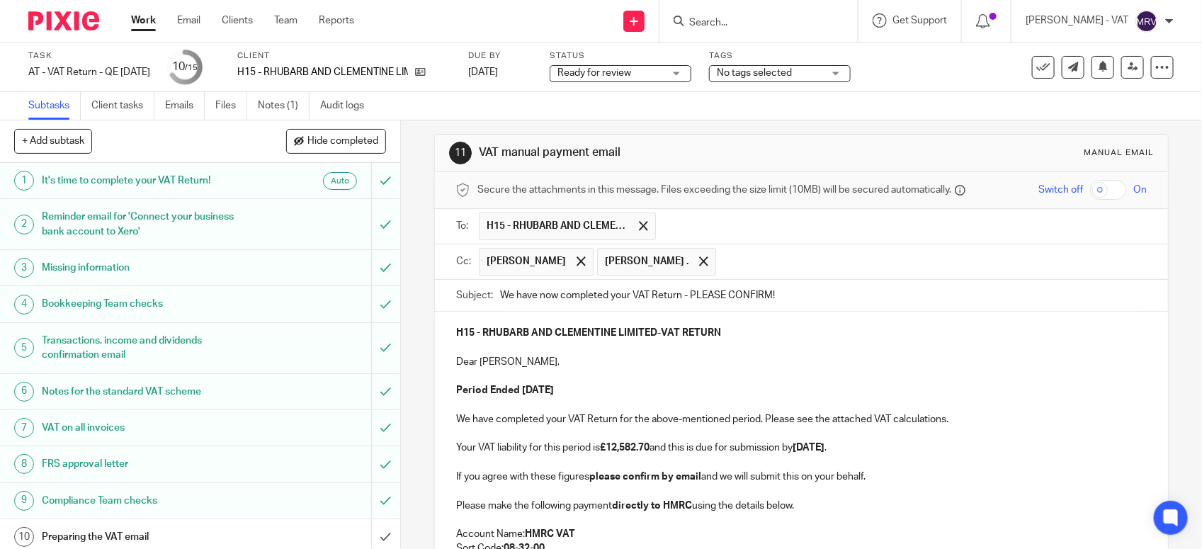
click at [677, 368] on p "Dear Olivia," at bounding box center [801, 362] width 690 height 14
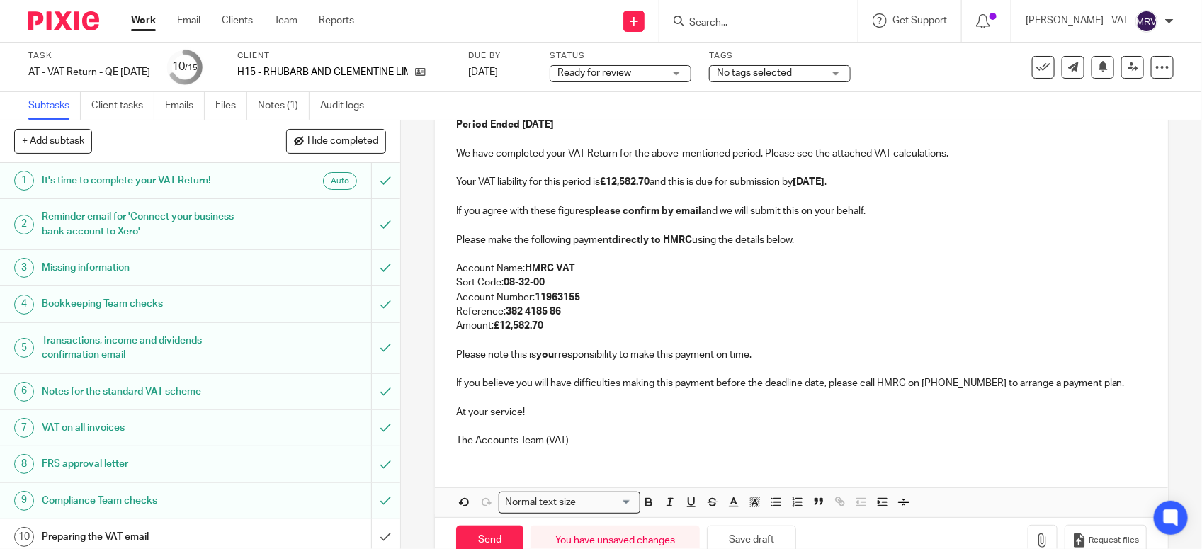
click at [627, 292] on p "Account Number: 11963155" at bounding box center [801, 297] width 690 height 14
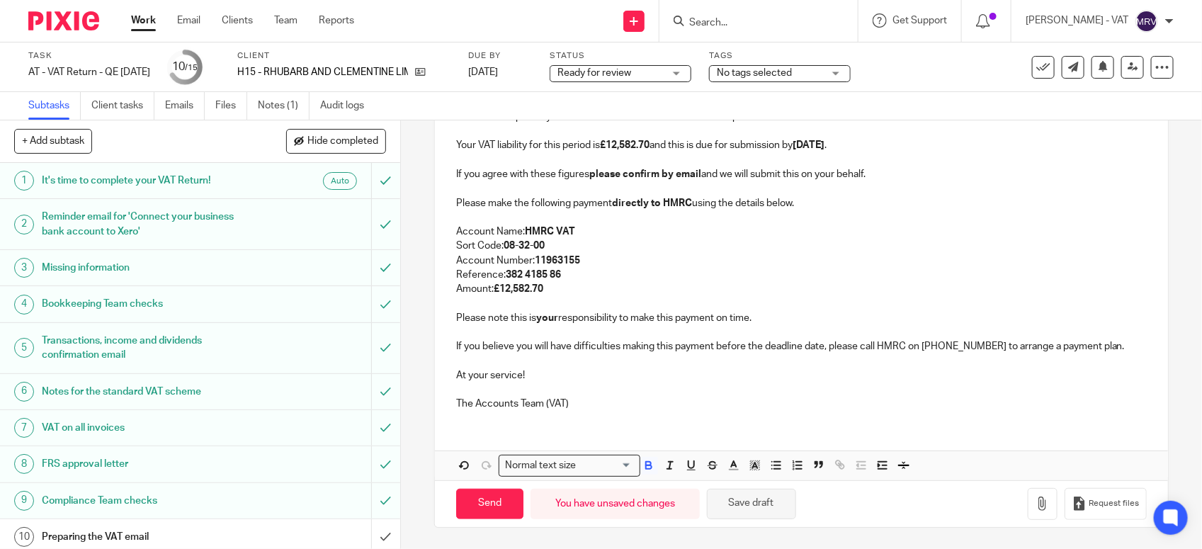
click at [766, 497] on button "Save draft" at bounding box center [751, 504] width 89 height 30
click at [797, 386] on p at bounding box center [801, 389] width 690 height 14
click at [1035, 508] on icon "button" at bounding box center [1042, 503] width 14 height 14
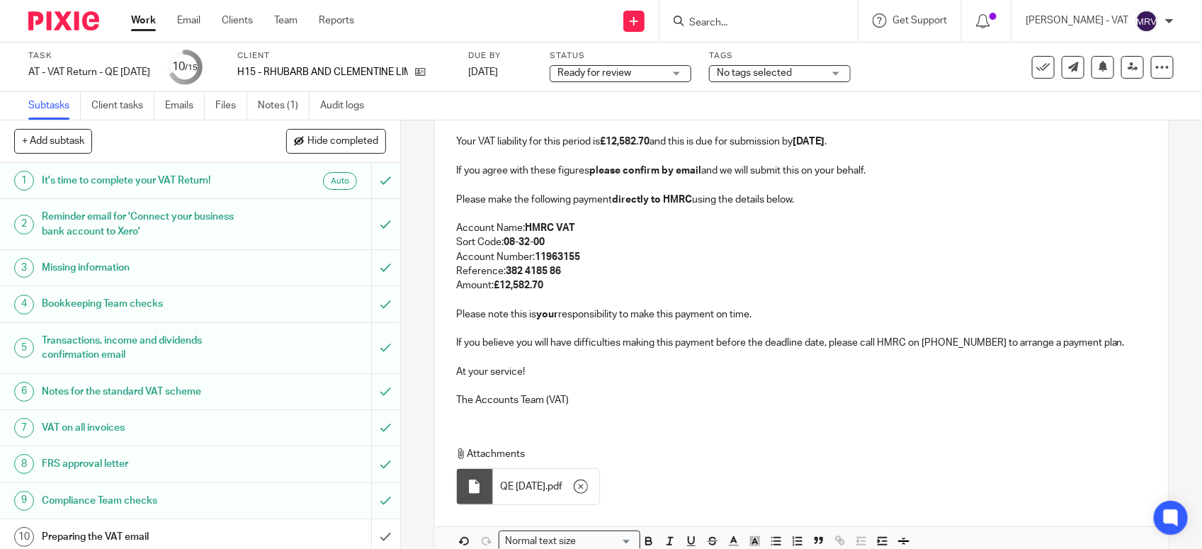
click at [676, 398] on p "The Accounts Team (VAT)" at bounding box center [801, 400] width 690 height 14
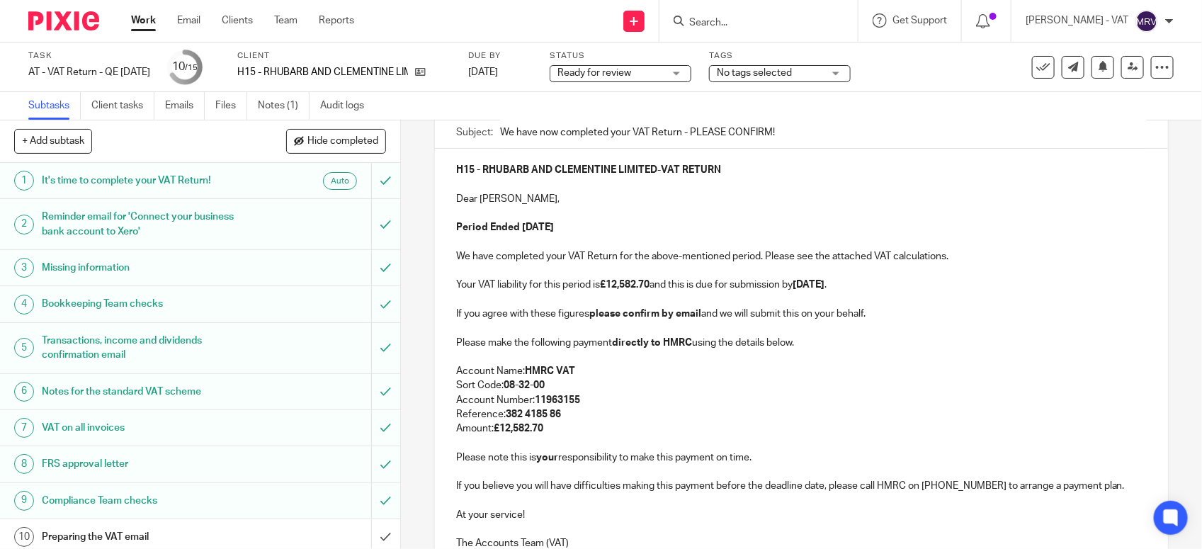
scroll to position [137, 0]
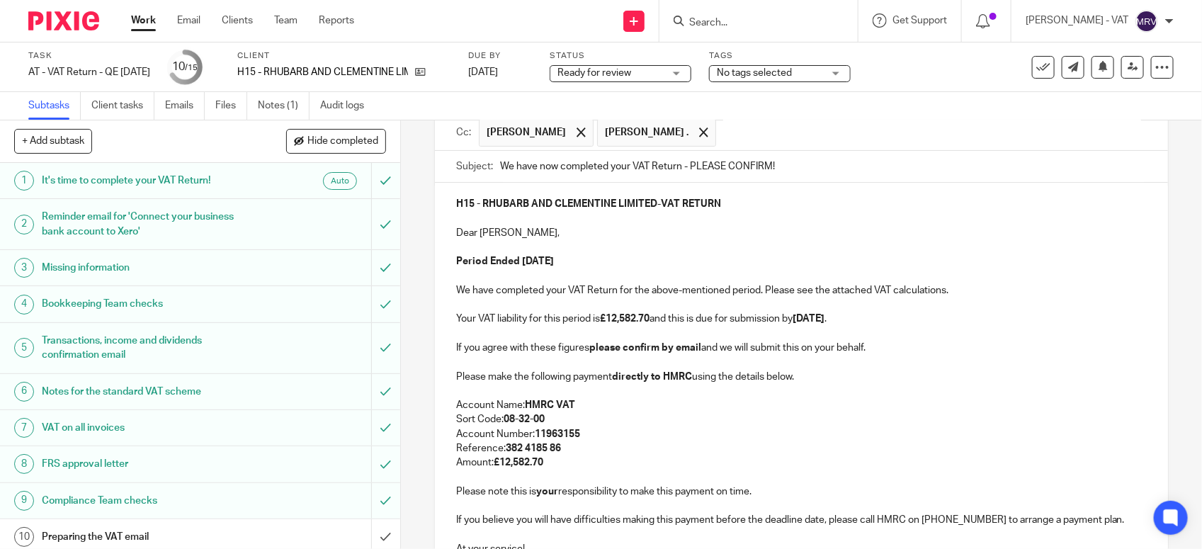
click at [673, 398] on p at bounding box center [801, 391] width 690 height 14
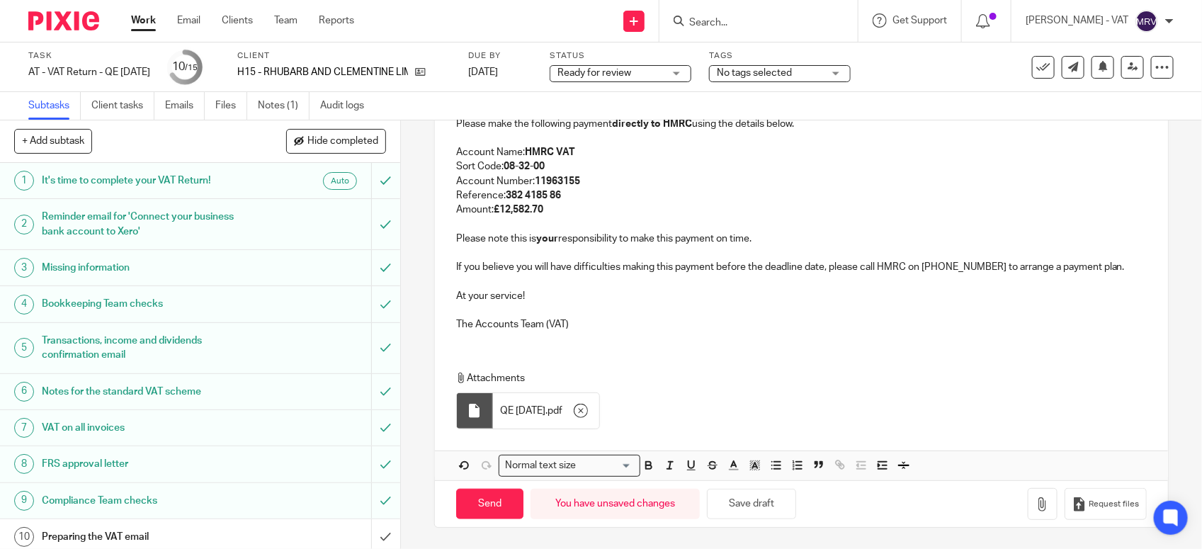
scroll to position [394, 0]
click at [643, 207] on p "Amount: £12,582.70" at bounding box center [801, 209] width 690 height 14
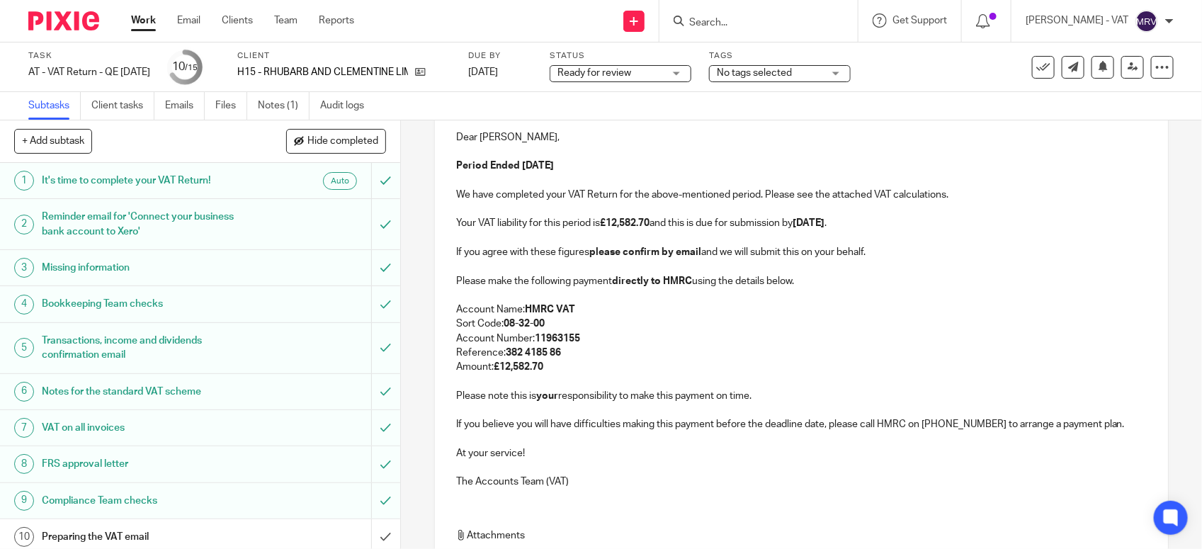
scroll to position [217, 0]
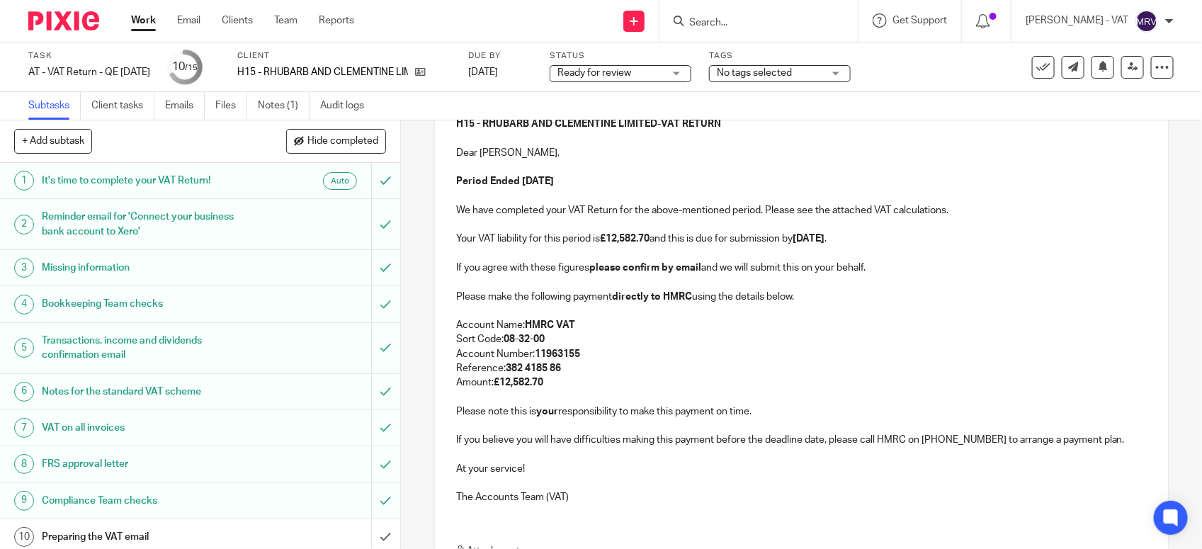
click at [542, 171] on p at bounding box center [801, 167] width 690 height 14
click at [554, 184] on strong "Period Ended 30th September 2025" at bounding box center [505, 181] width 98 height 10
click at [918, 249] on p at bounding box center [801, 253] width 690 height 14
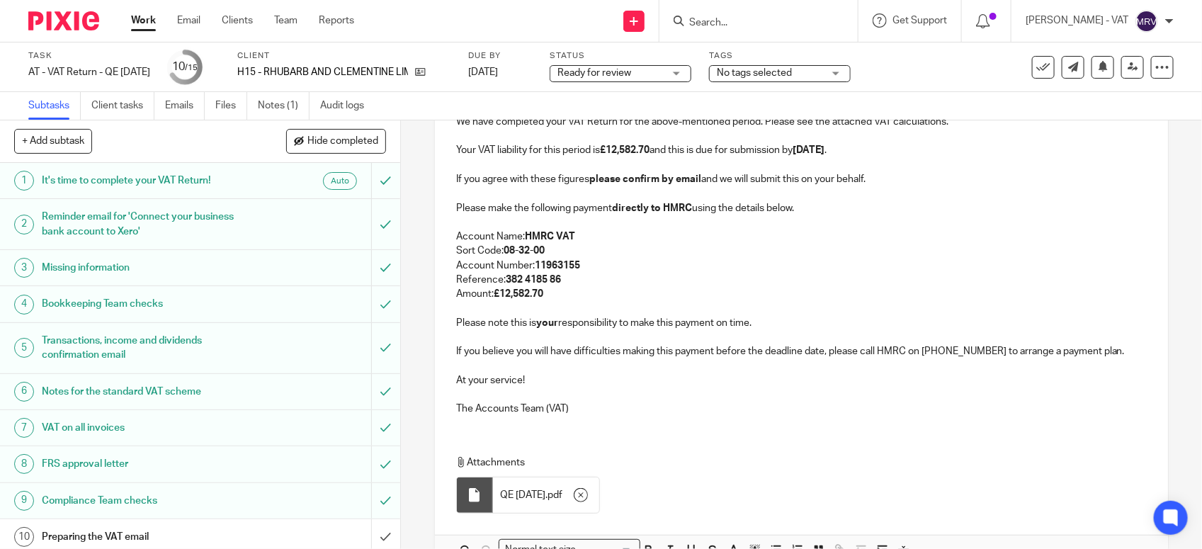
click at [680, 407] on p "The Accounts Team (VAT)" at bounding box center [801, 408] width 690 height 14
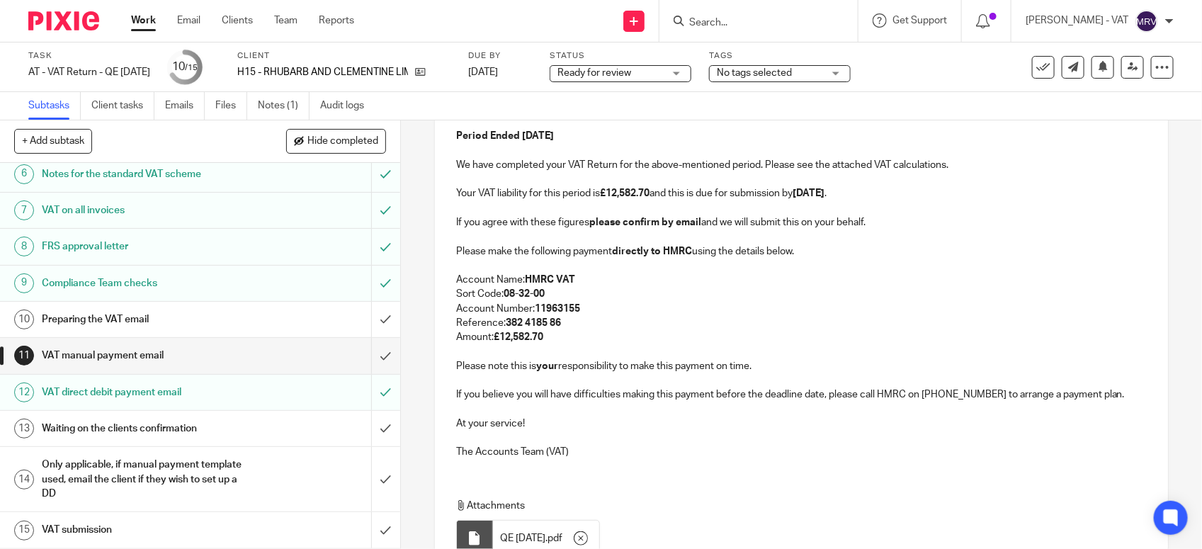
scroll to position [266, 0]
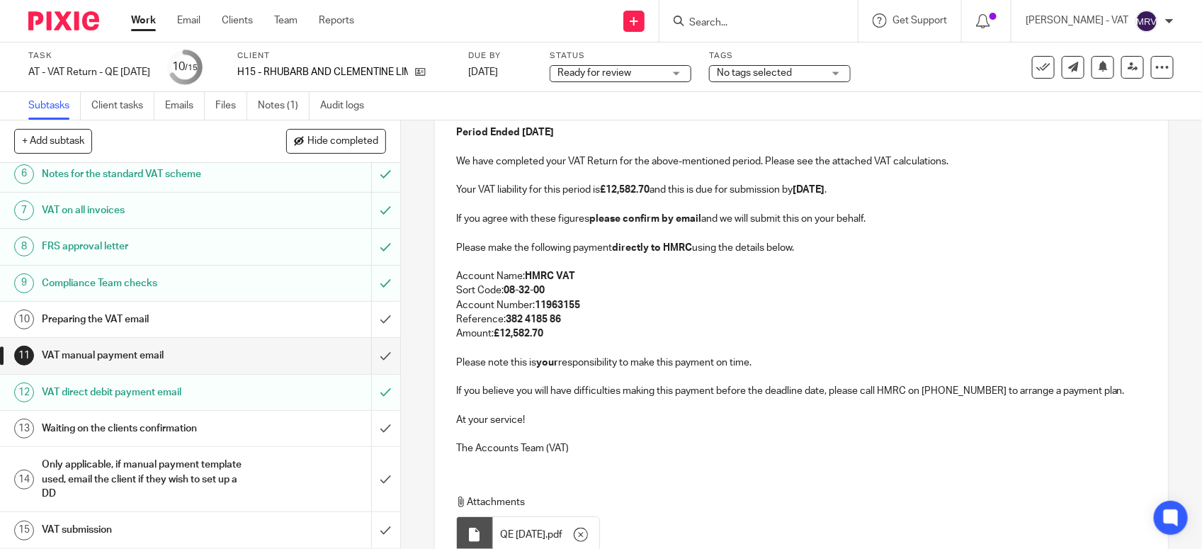
click at [699, 337] on p "Amount: £12,582.70" at bounding box center [801, 333] width 690 height 14
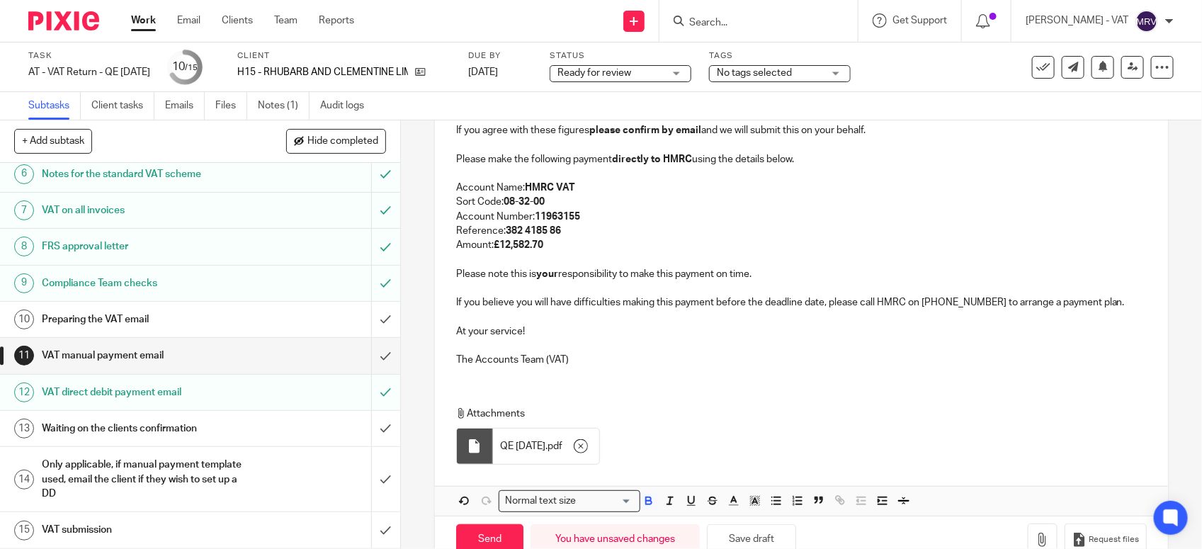
scroll to position [394, 0]
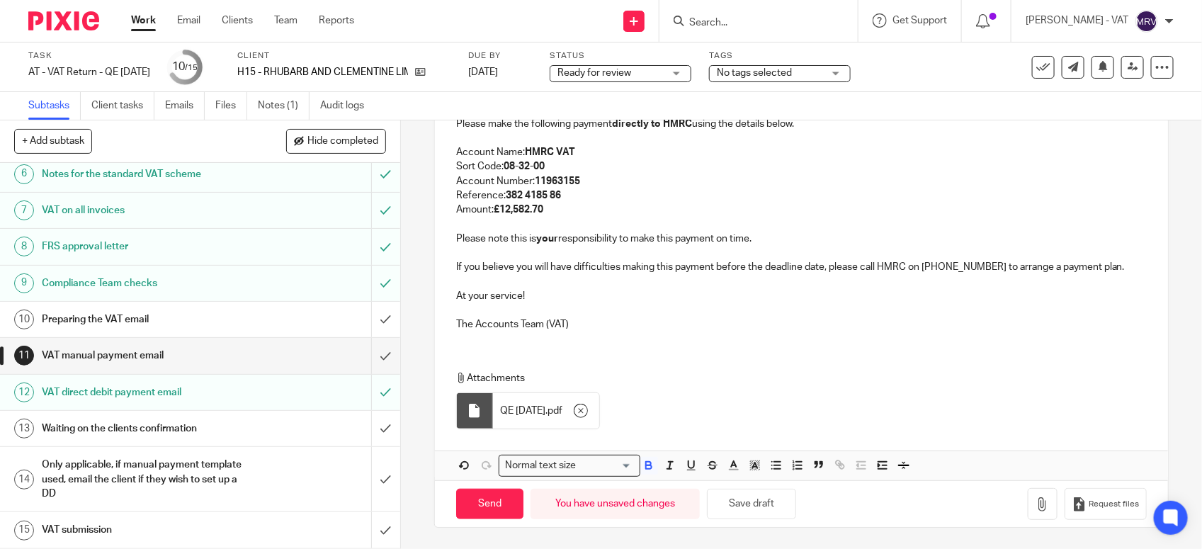
click at [768, 307] on p at bounding box center [801, 310] width 690 height 14
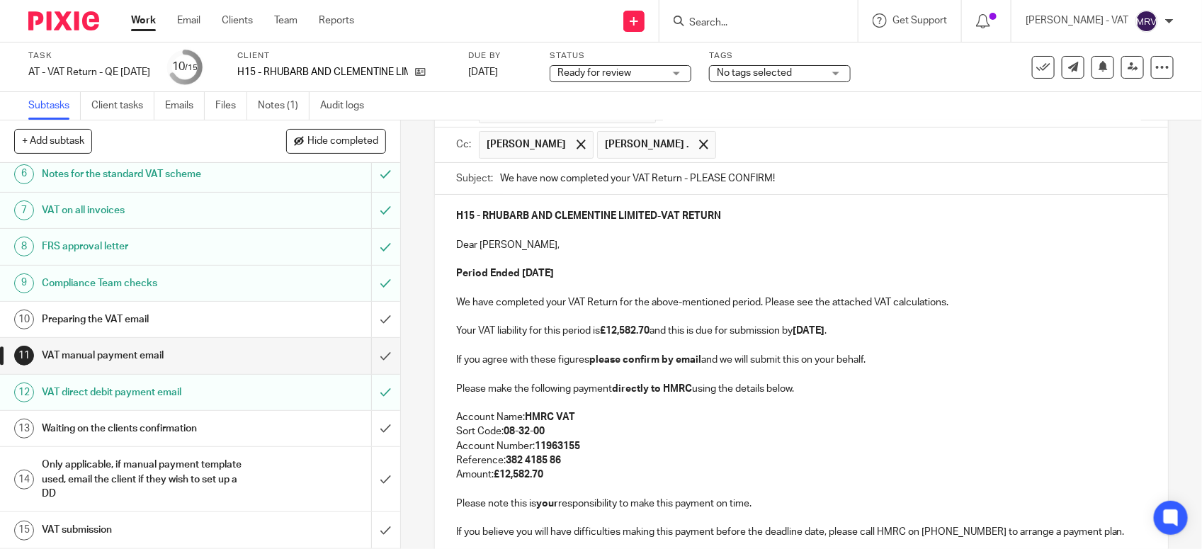
scroll to position [40, 0]
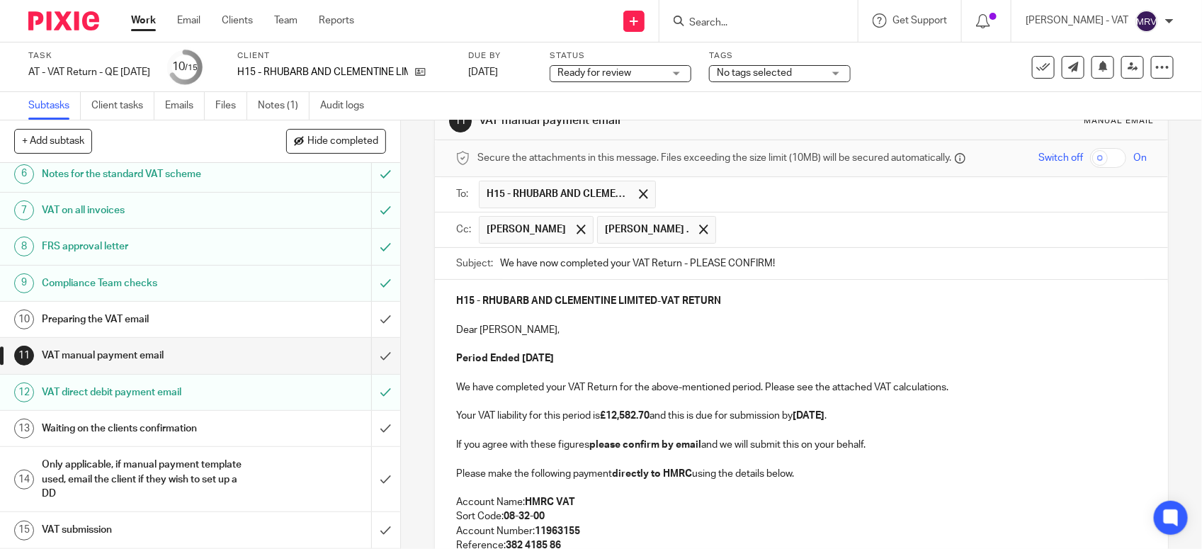
click at [768, 307] on p "H15 - RHUBARB AND CLEMENTINE LIMITED - VAT RETURN" at bounding box center [801, 301] width 690 height 14
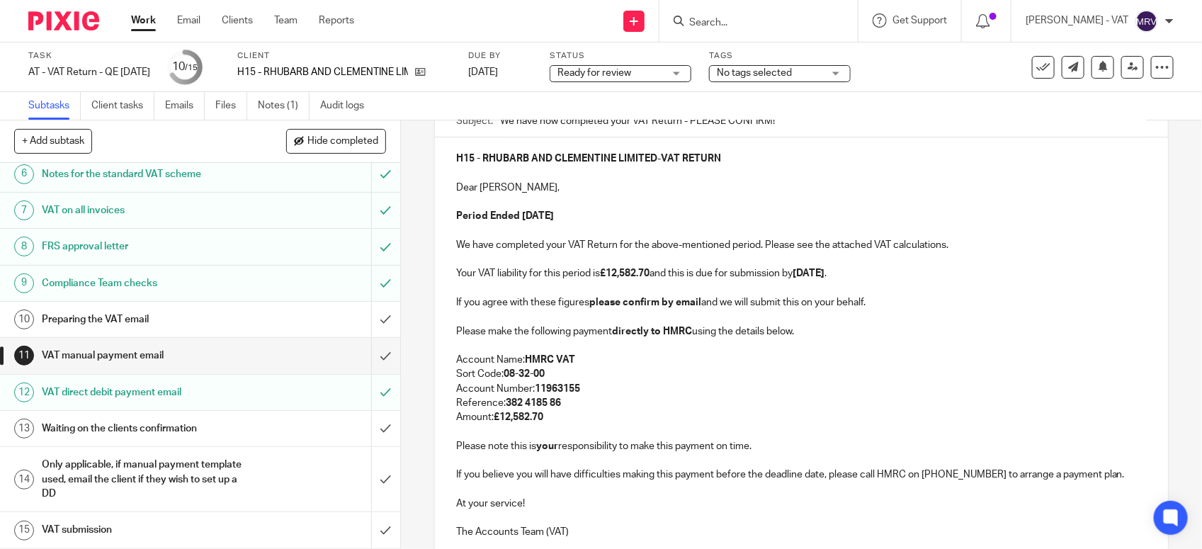
scroll to position [394, 0]
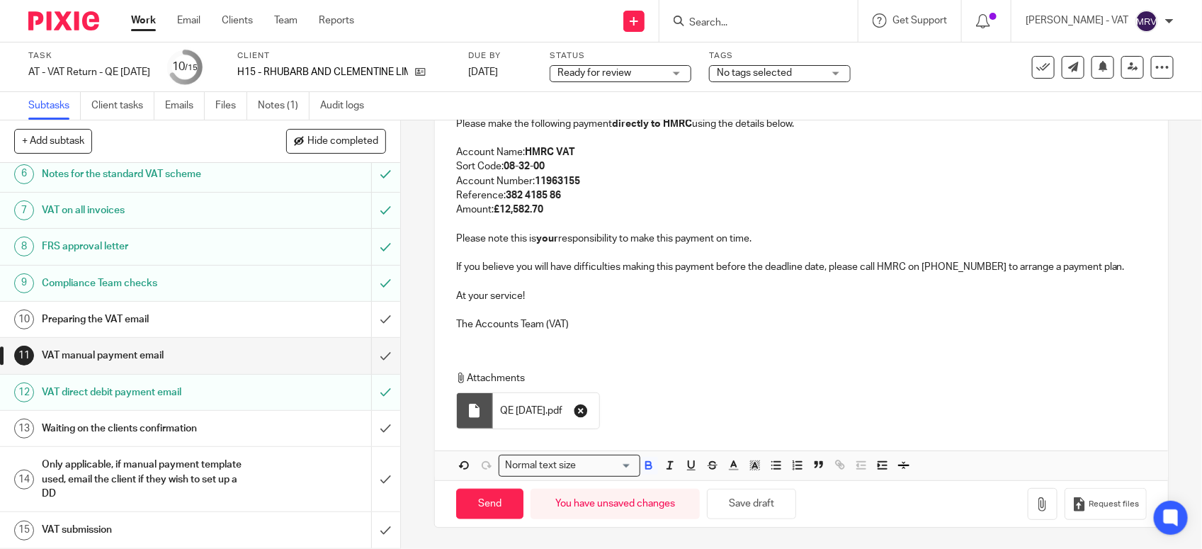
click at [588, 411] on icon "button" at bounding box center [580, 411] width 14 height 14
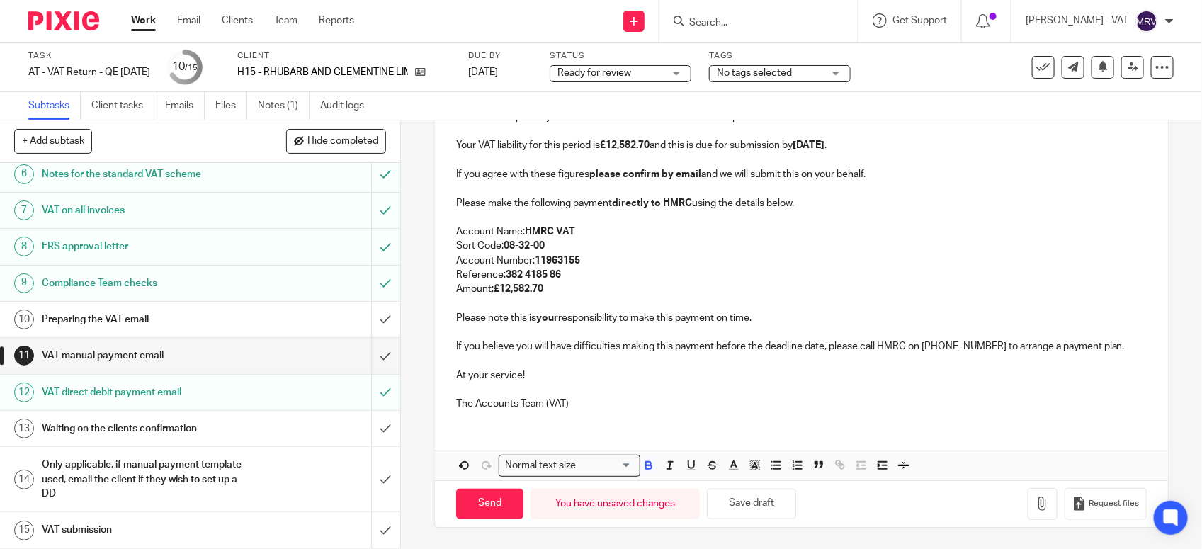
scroll to position [314, 0]
click at [1027, 500] on button "button" at bounding box center [1042, 504] width 30 height 32
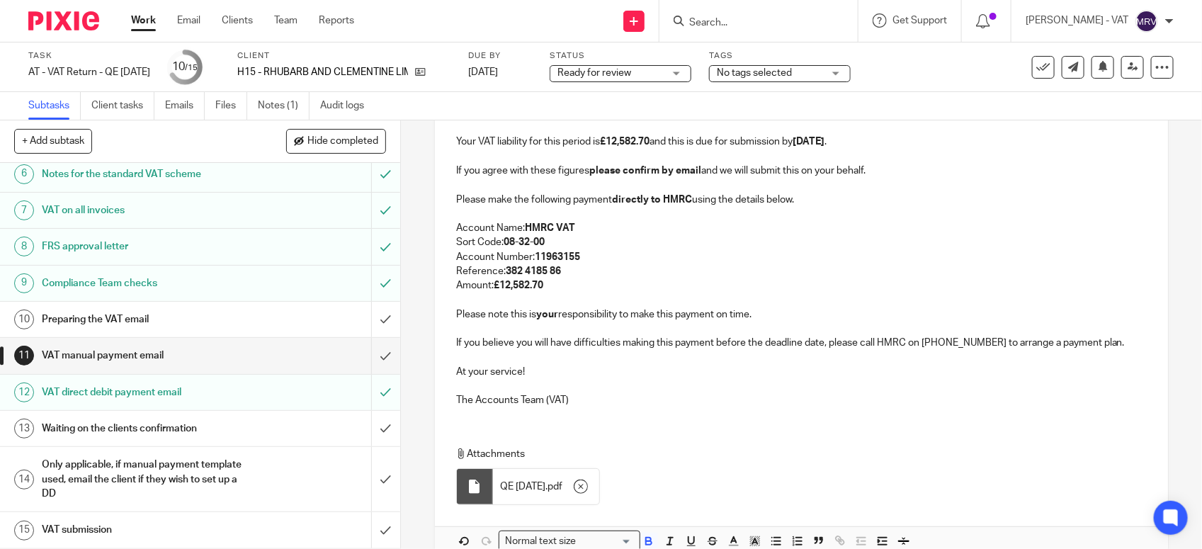
scroll to position [394, 0]
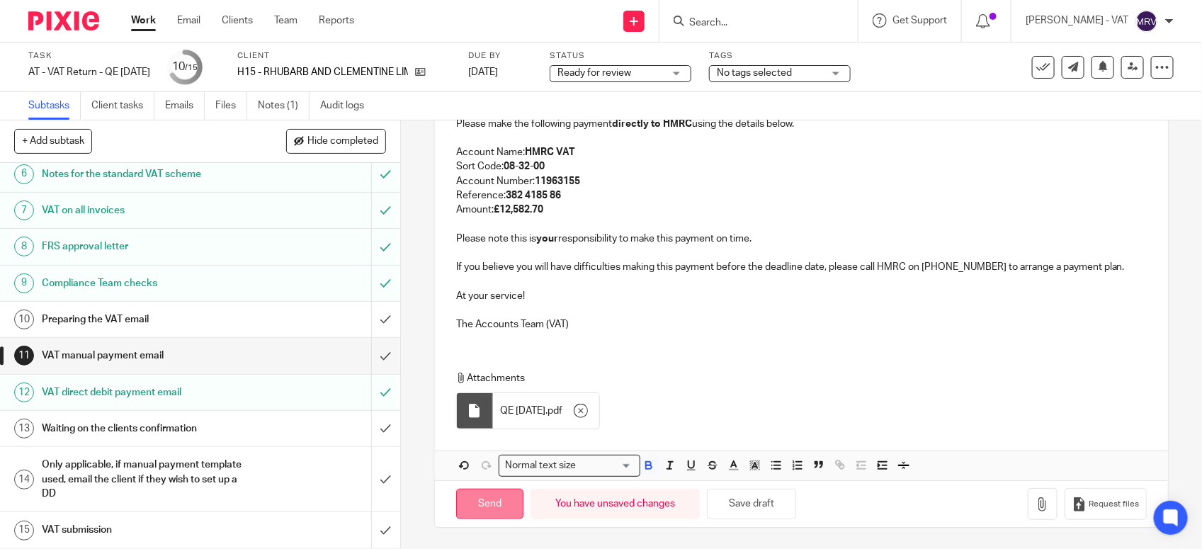
click at [464, 494] on input "Send" at bounding box center [489, 504] width 67 height 30
type input "Sent"
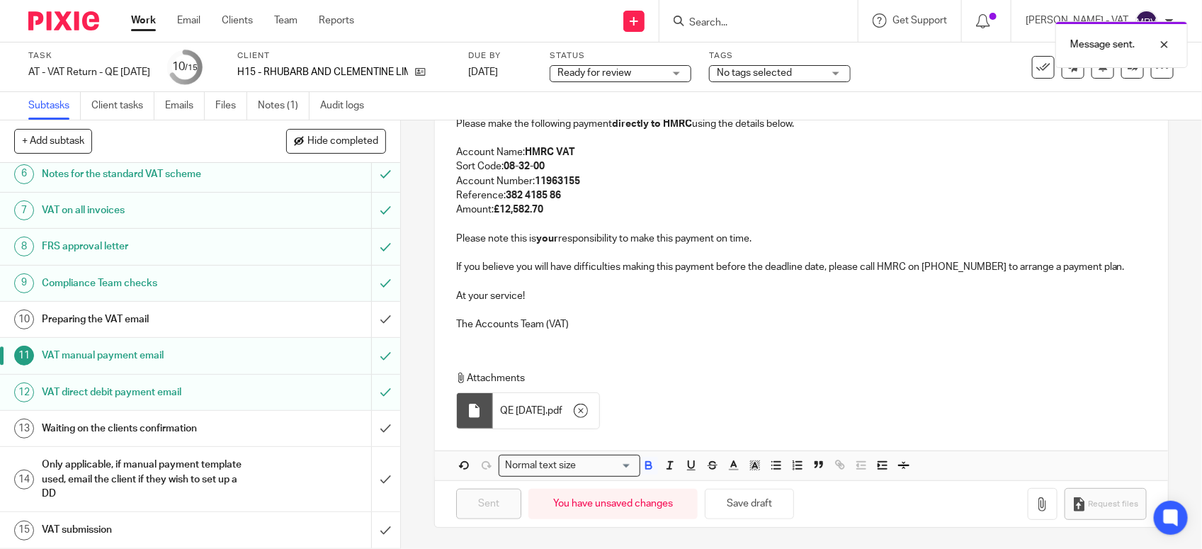
click at [149, 324] on h1 "Preparing the VAT email" at bounding box center [147, 319] width 210 height 21
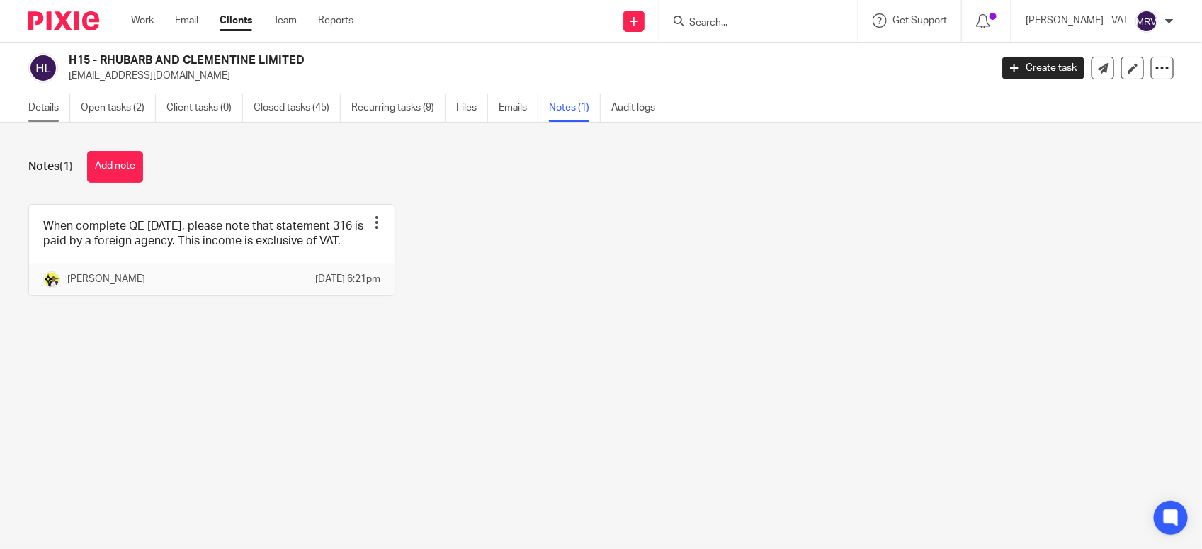
click at [42, 115] on link "Details" at bounding box center [49, 108] width 42 height 28
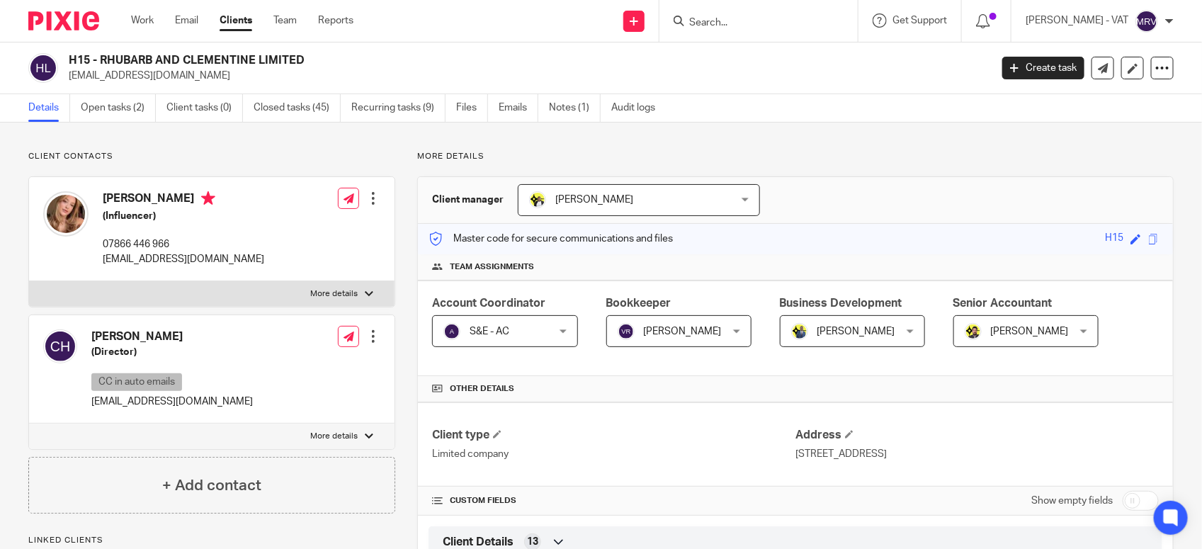
drag, startPoint x: 101, startPoint y: 55, endPoint x: 303, endPoint y: 55, distance: 201.8
click at [303, 55] on h2 "H15 - RHUBARB AND CLEMENTINE LIMITED" at bounding box center [433, 60] width 729 height 15
copy h2 "RHUBARB AND CLEMENTINE LIMITED"
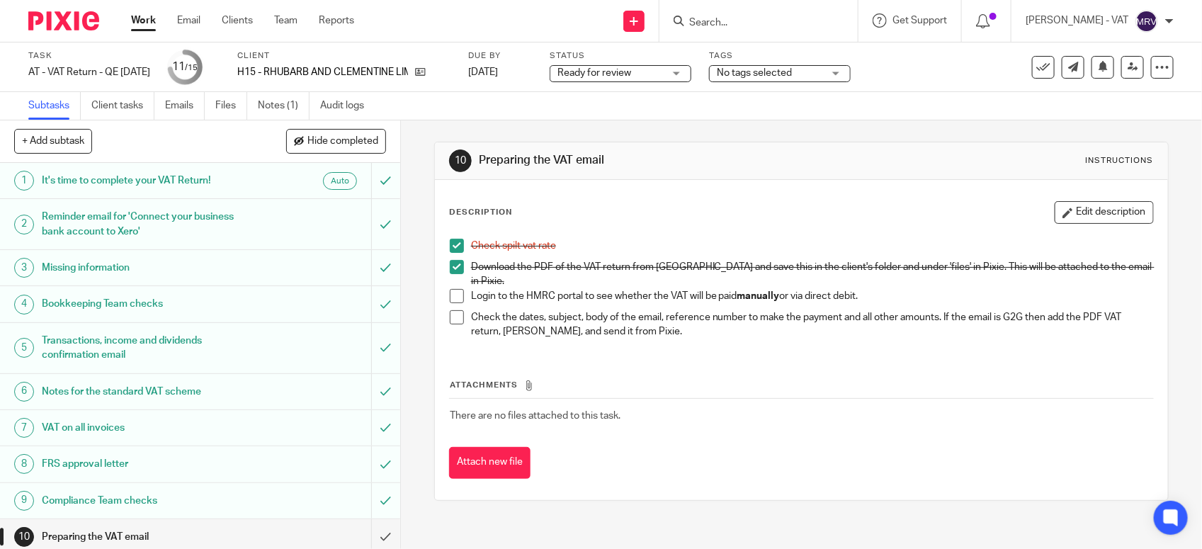
click at [450, 289] on span at bounding box center [457, 296] width 14 height 14
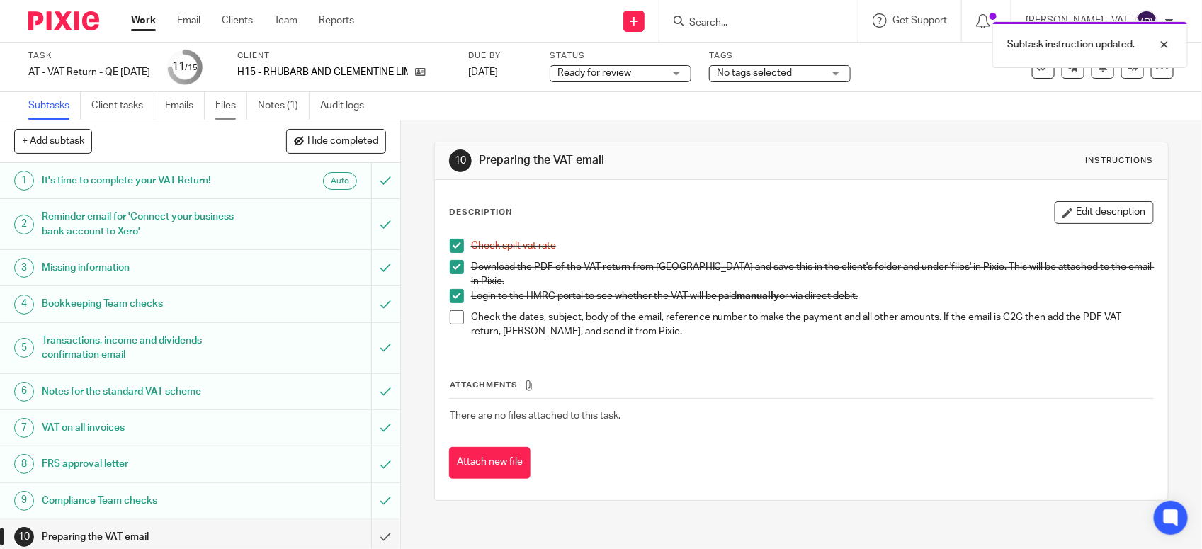
click at [230, 107] on link "Files" at bounding box center [231, 106] width 32 height 28
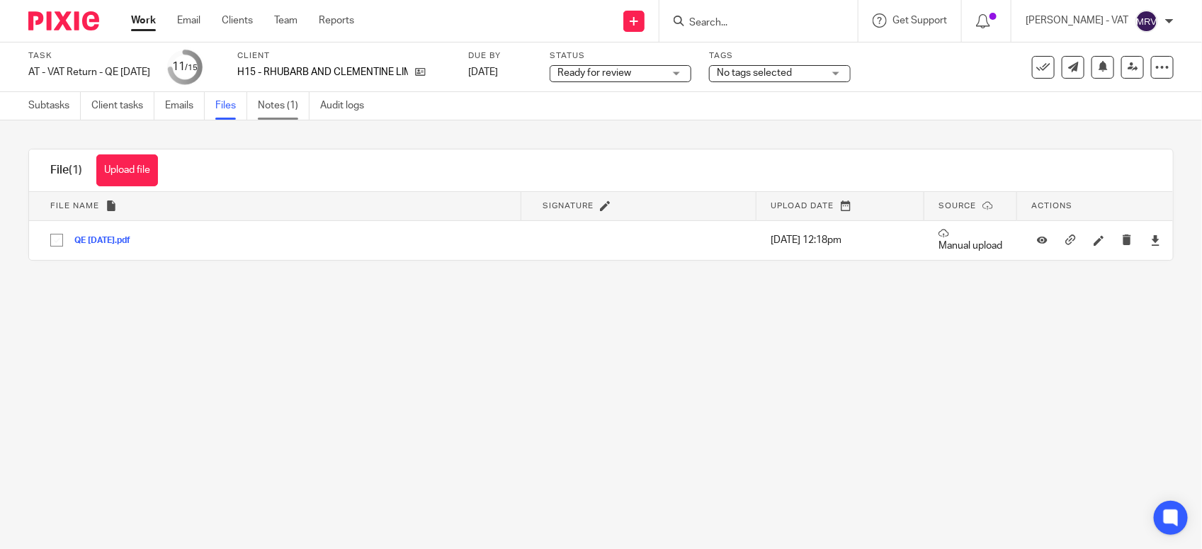
click at [270, 111] on link "Notes (1)" at bounding box center [284, 106] width 52 height 28
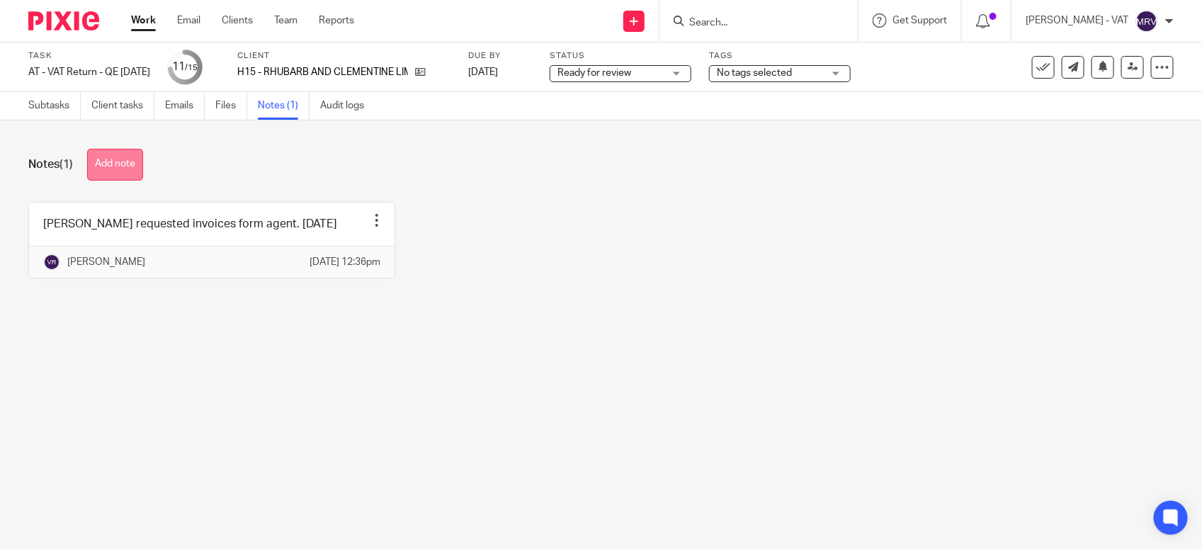
click at [118, 154] on button "Add note" at bounding box center [115, 165] width 56 height 32
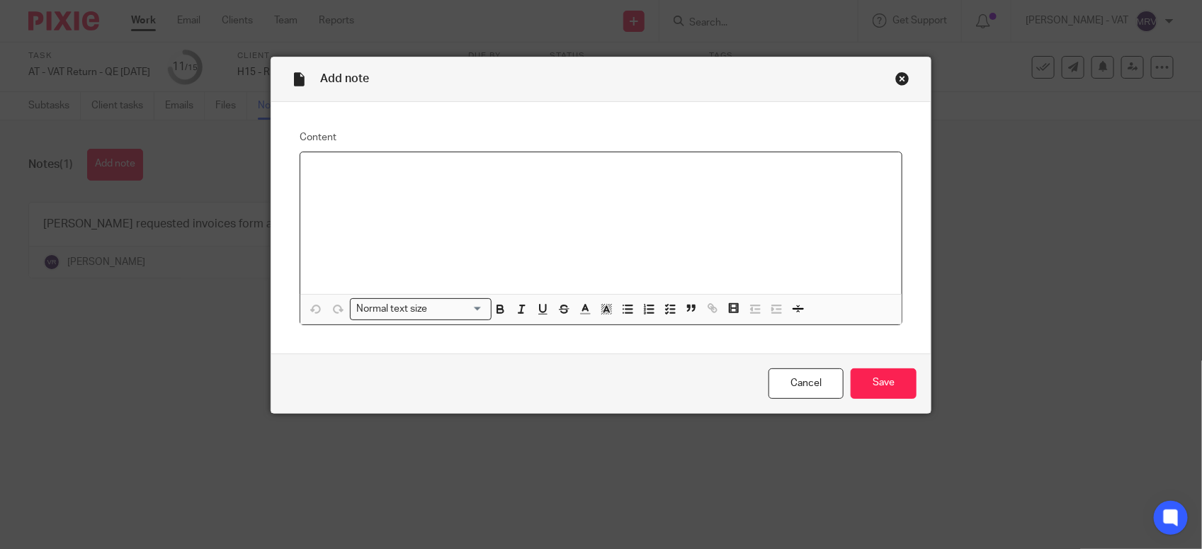
click at [469, 197] on div at bounding box center [600, 223] width 601 height 142
click at [878, 373] on input "Save" at bounding box center [883, 383] width 66 height 30
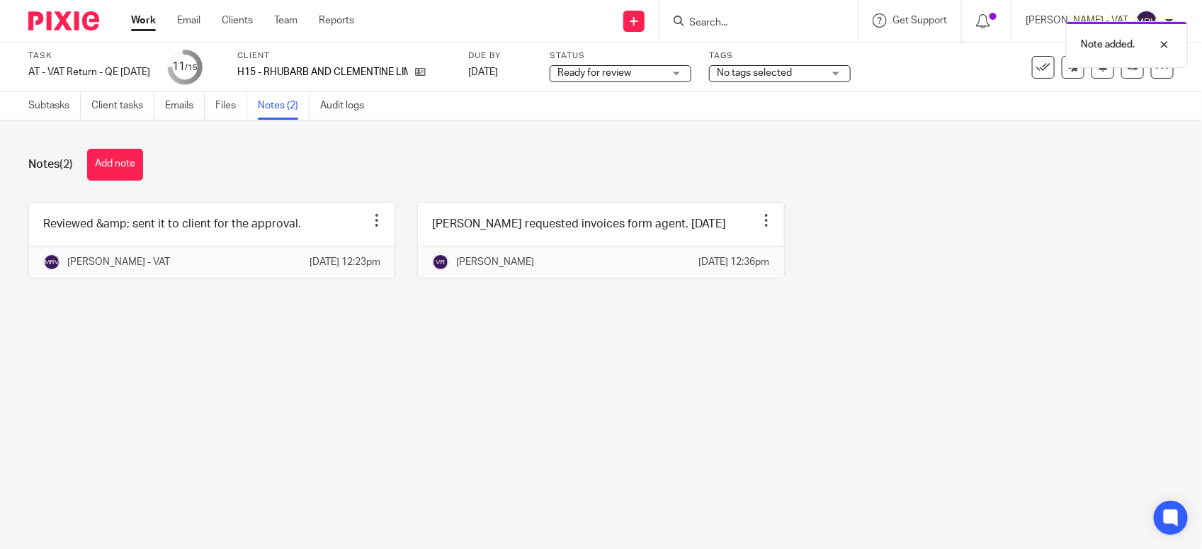
click at [569, 455] on main "Task AT - VAT Return - QE [DATE] Save AT - VAT Return - QE [DATE] 11 /15 Client…" at bounding box center [601, 274] width 1202 height 549
click at [27, 107] on div "Subtasks Client tasks Emails Files Notes (2) Audit logs" at bounding box center [199, 106] width 399 height 28
click at [39, 104] on link "Subtasks" at bounding box center [54, 106] width 52 height 28
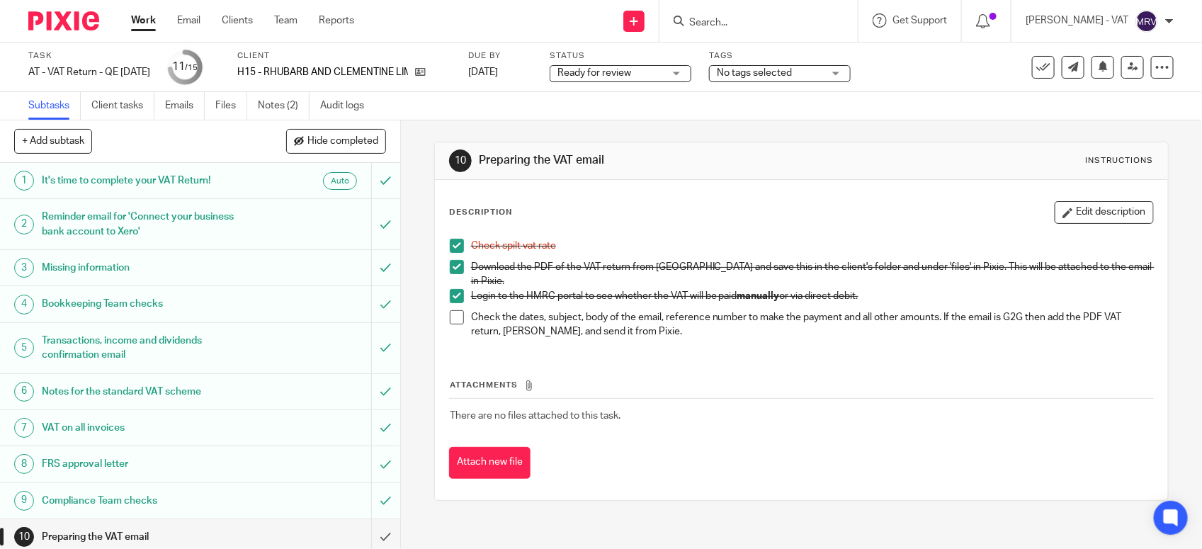
click at [452, 315] on span at bounding box center [457, 317] width 14 height 14
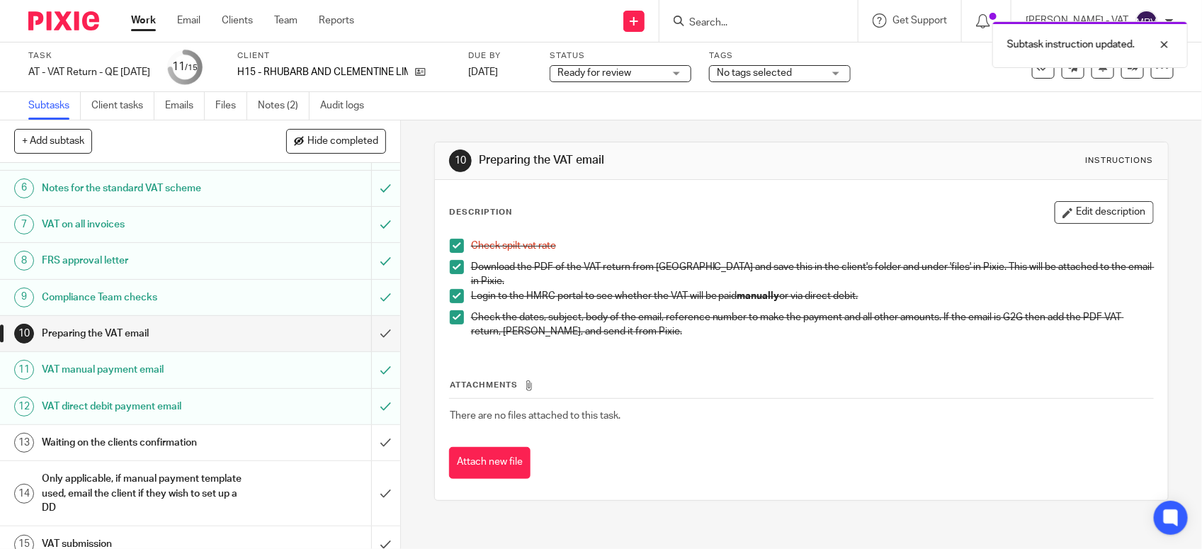
scroll to position [220, 0]
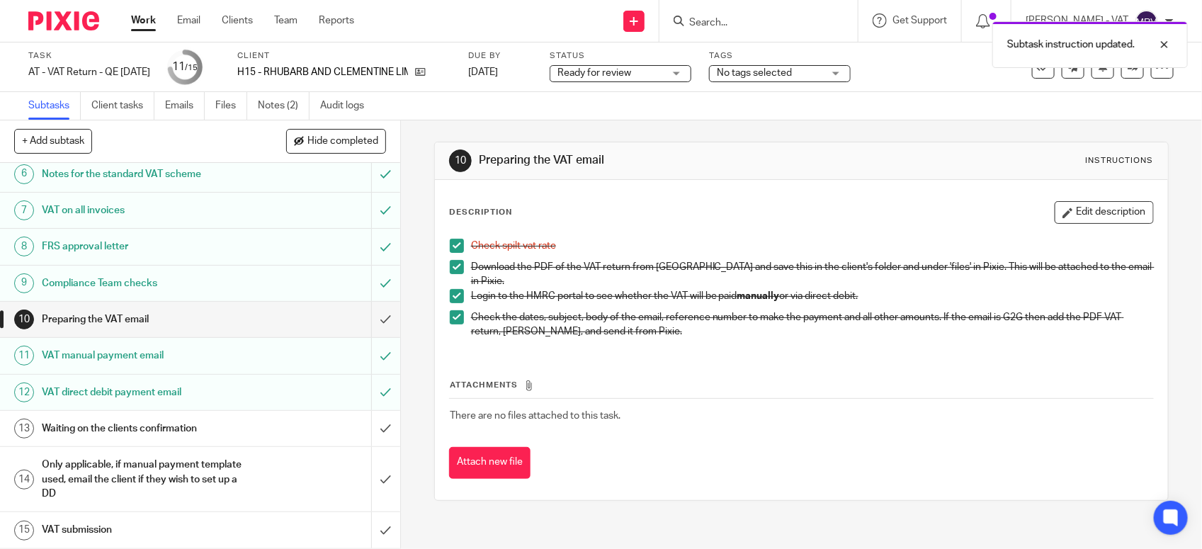
click at [759, 350] on div "Attachments There are no files attached to this task. Attach new file" at bounding box center [801, 414] width 704 height 129
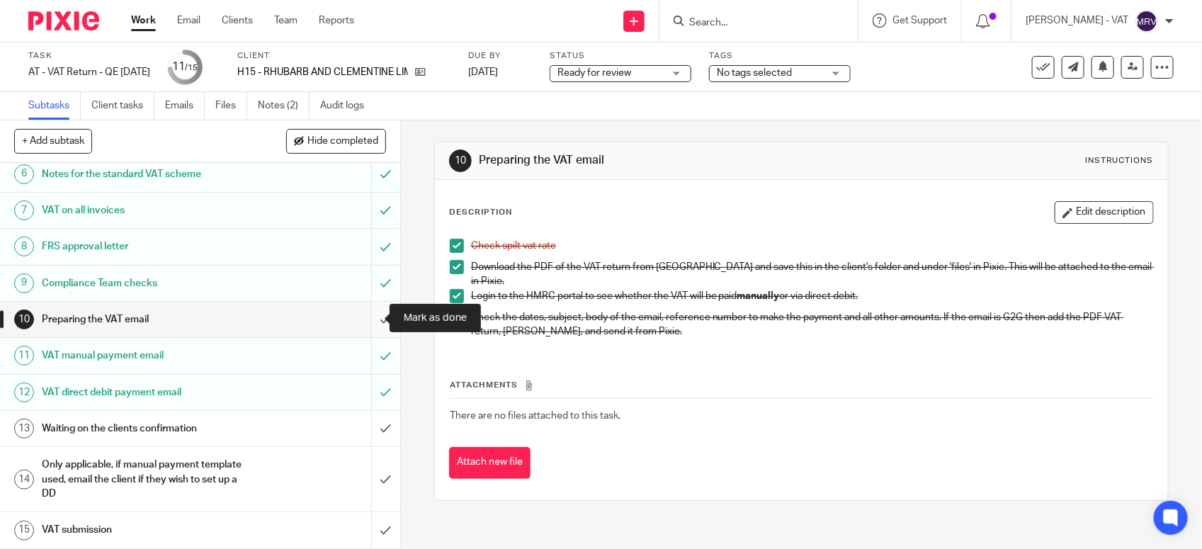
click at [365, 323] on input "submit" at bounding box center [200, 319] width 400 height 35
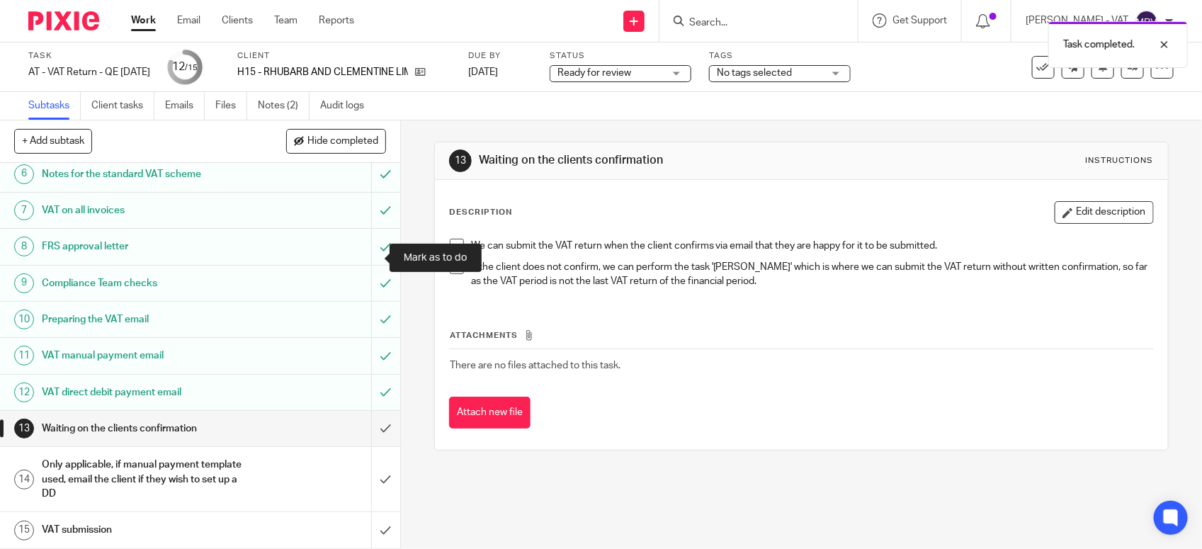
scroll to position [220, 0]
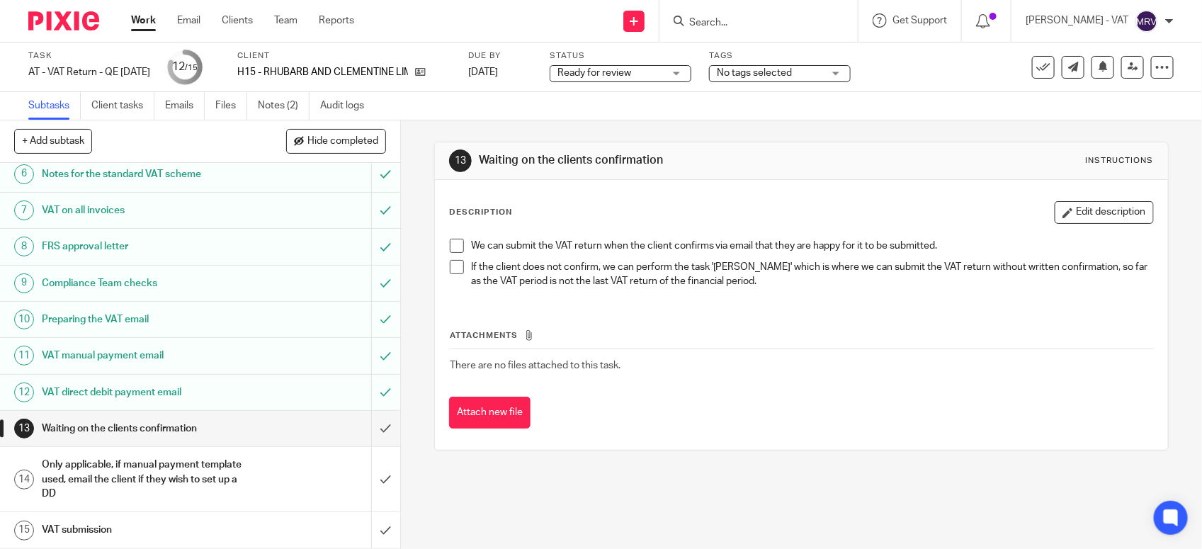
click at [631, 71] on span "Ready for review" at bounding box center [594, 73] width 74 height 10
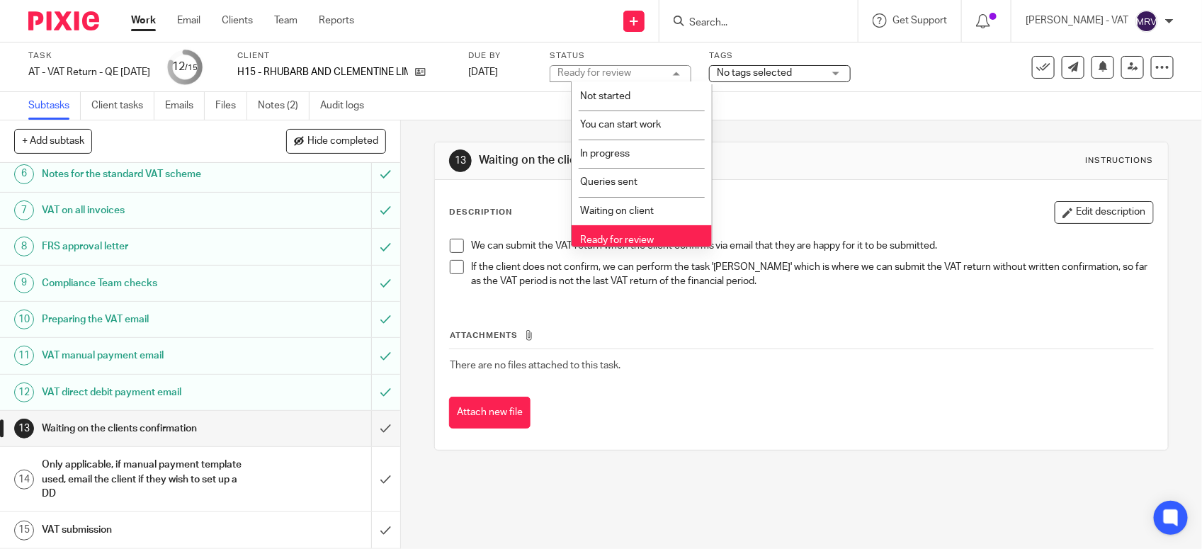
scroll to position [64, 0]
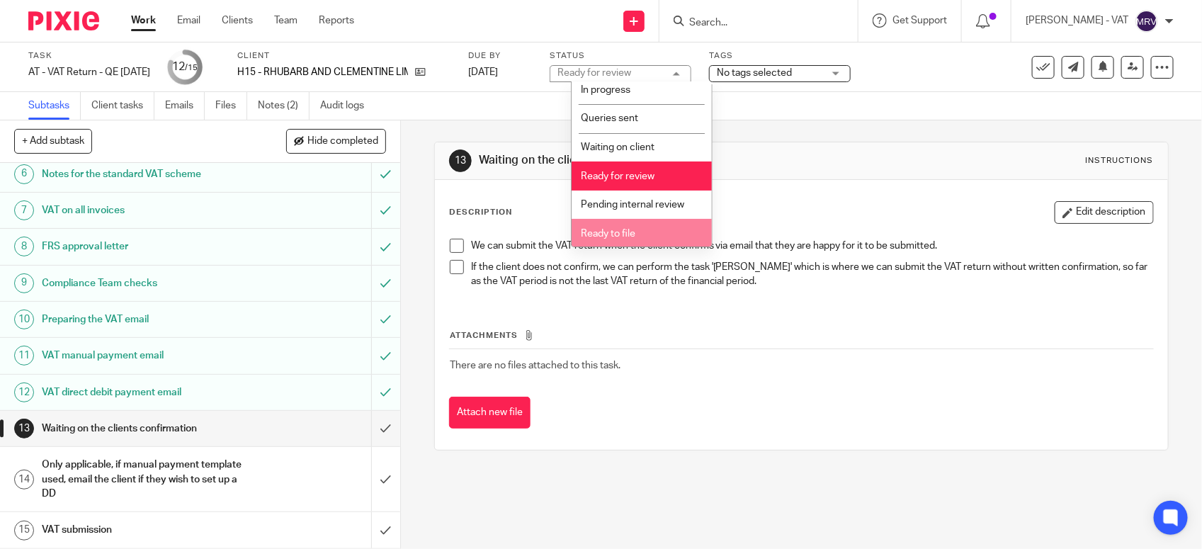
click at [630, 236] on li "Ready to file" at bounding box center [641, 233] width 140 height 29
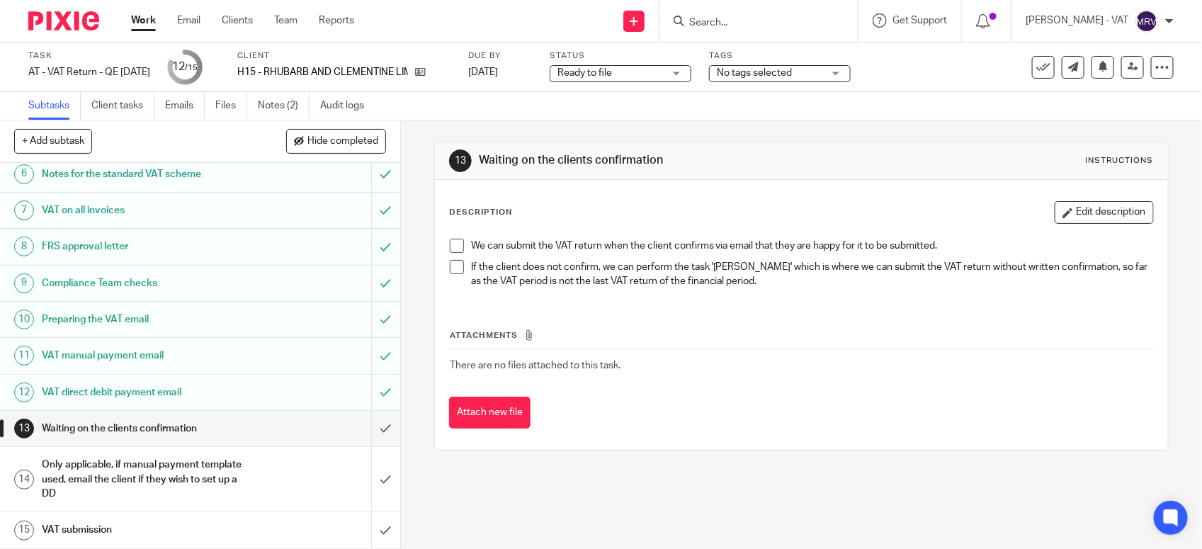
click at [600, 268] on p "If the client does not confirm, we can perform the task '[PERSON_NAME]' which i…" at bounding box center [812, 274] width 682 height 29
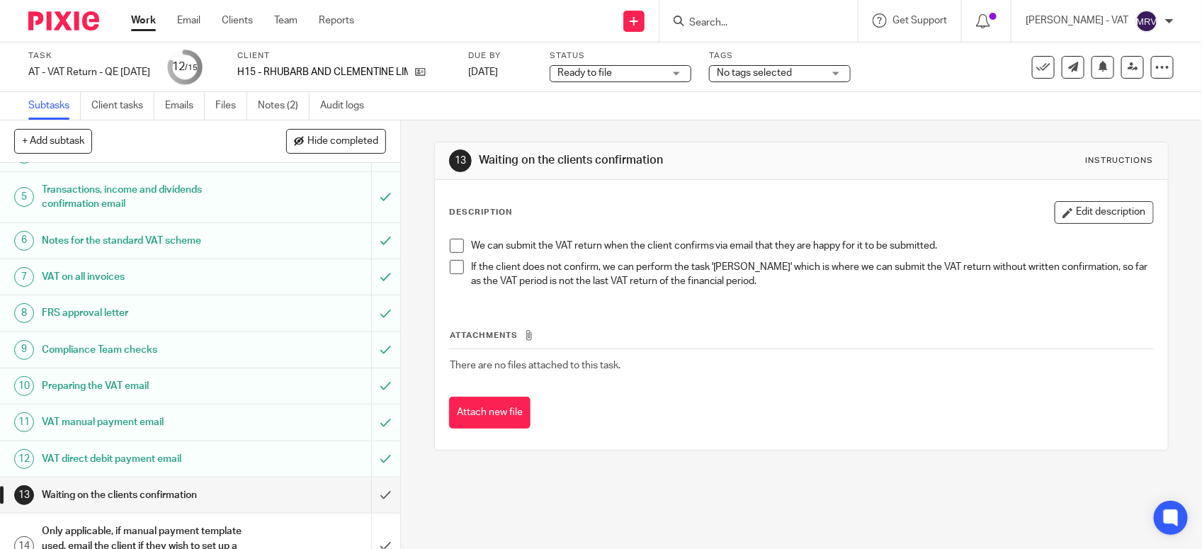
scroll to position [220, 0]
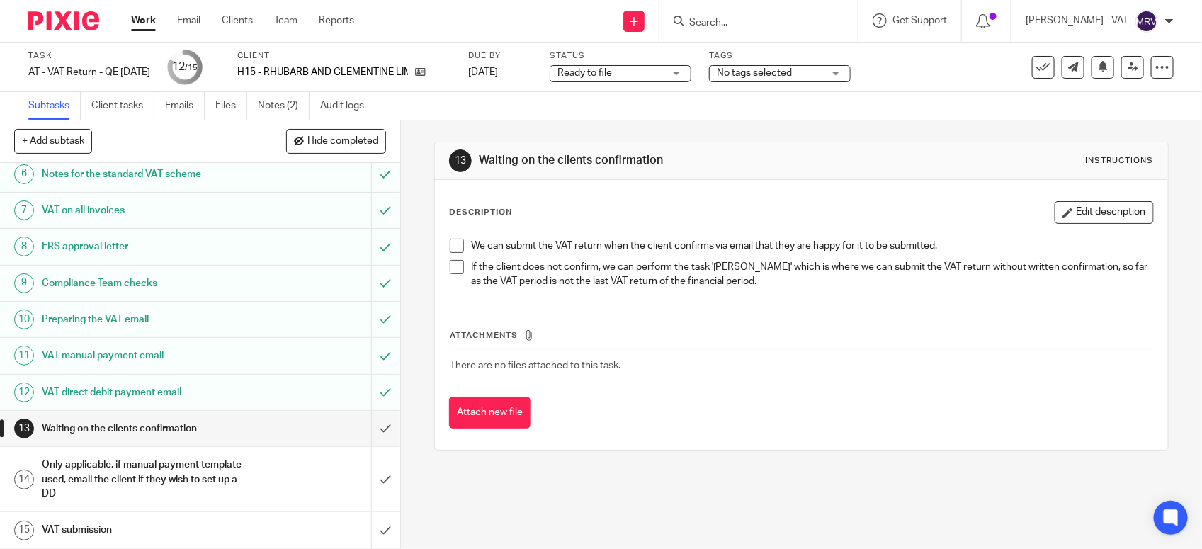
click at [683, 185] on div "Description Edit description We can submit the VAT return when the client confi…" at bounding box center [801, 315] width 733 height 270
click at [636, 207] on div "Description Edit description" at bounding box center [801, 212] width 704 height 23
click at [1126, 72] on link at bounding box center [1132, 67] width 23 height 23
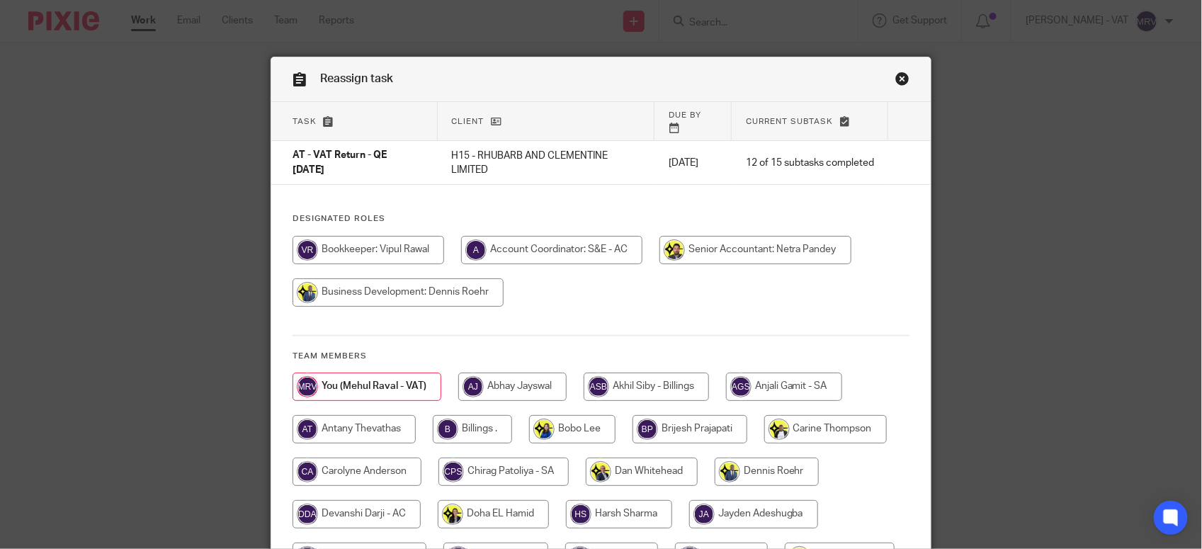
click at [551, 315] on div "Designated Roles Team members" at bounding box center [600, 462] width 659 height 498
click at [447, 419] on input "radio" at bounding box center [472, 429] width 79 height 28
radio input "true"
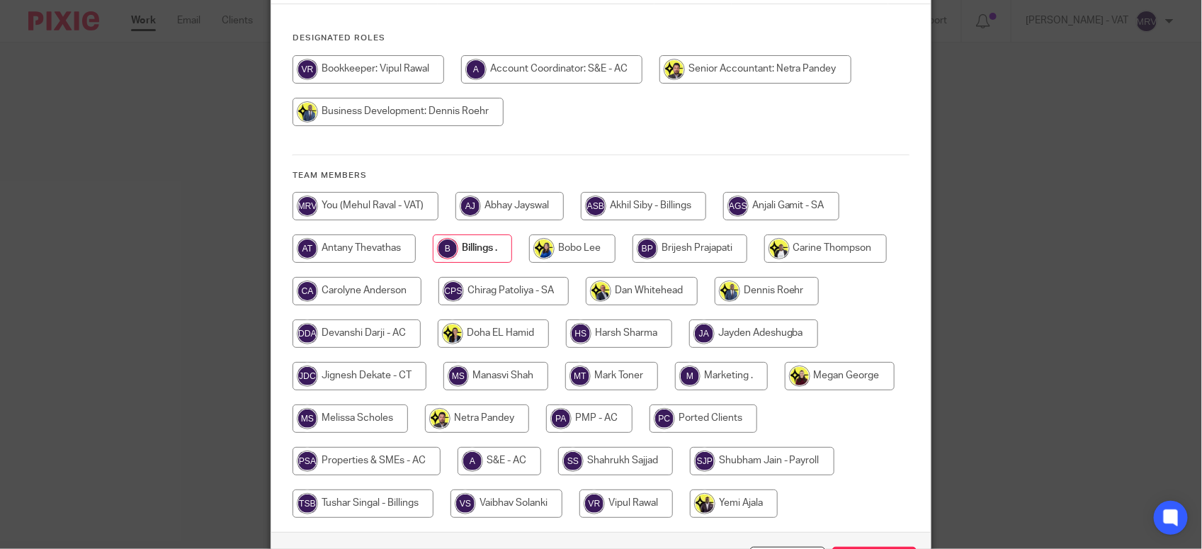
scroll to position [266, 0]
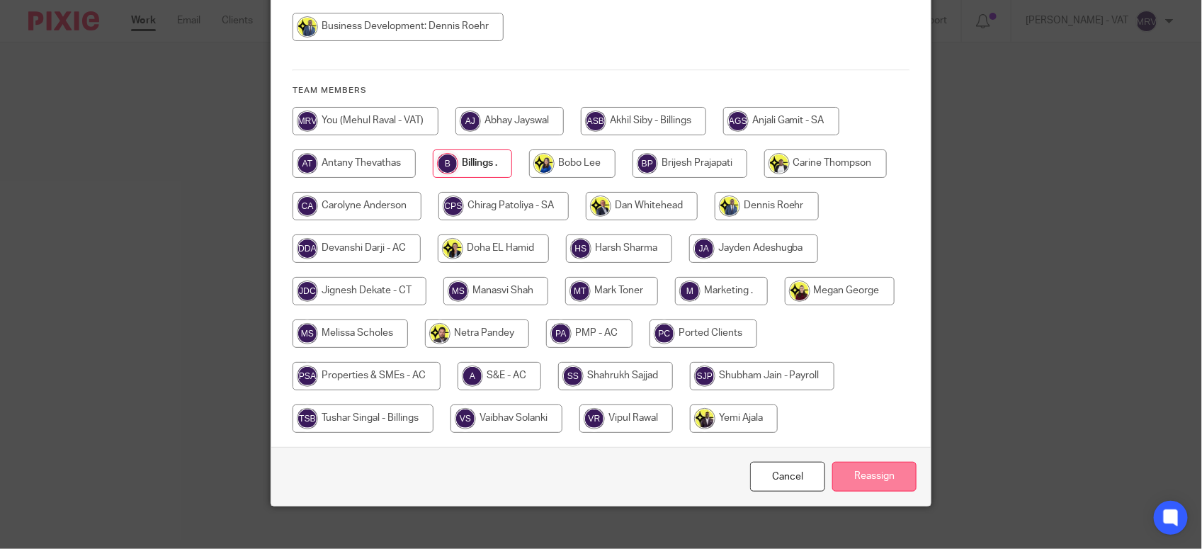
click at [851, 472] on input "Reassign" at bounding box center [874, 477] width 84 height 30
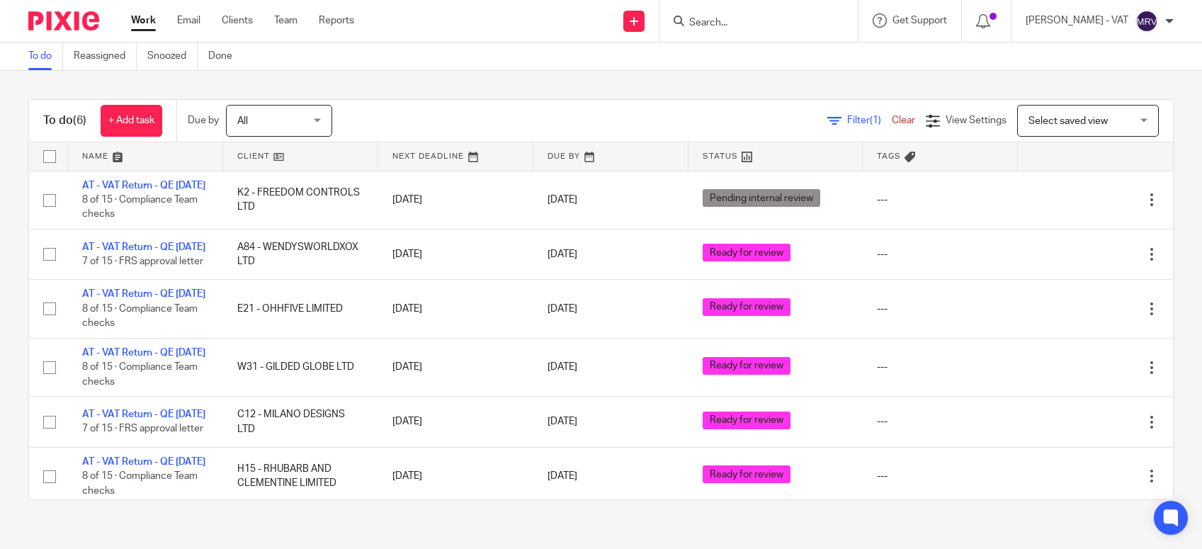
click at [391, 79] on div "To do (6) + Add task Due by All All Today Tomorrow This week Next week This mon…" at bounding box center [601, 299] width 1202 height 457
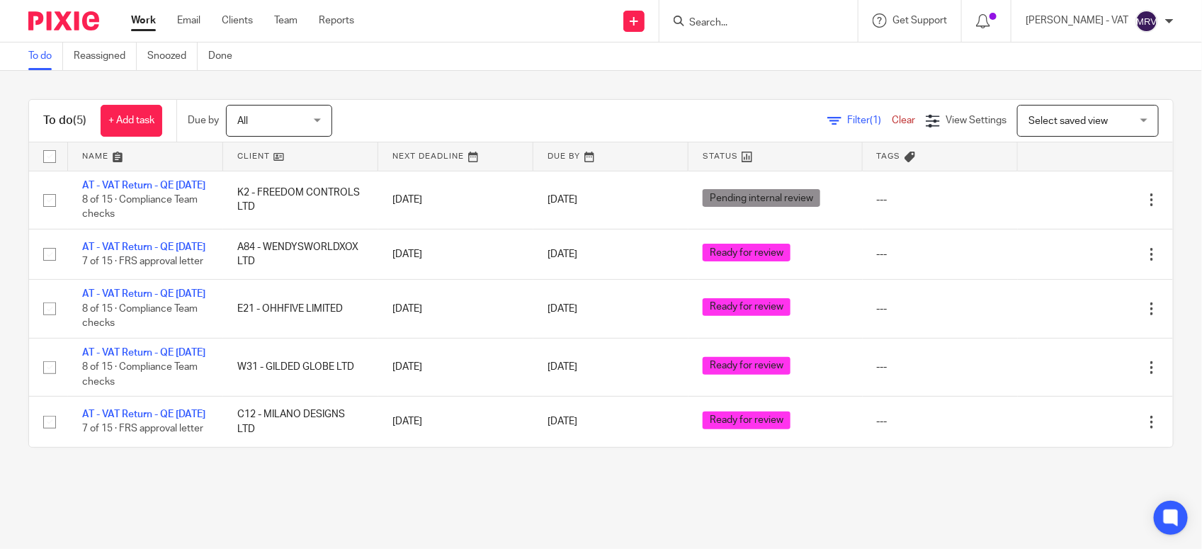
click at [391, 79] on div "To do (5) + Add task Due by All All [DATE] [DATE] This week Next week This mont…" at bounding box center [601, 273] width 1202 height 405
click at [426, 92] on div "To do (5) + Add task Due by All All Today Tomorrow This week Next week This mon…" at bounding box center [601, 273] width 1202 height 405
click at [506, 86] on div "To do (5) + Add task Due by All All Today Tomorrow This week Next week This mon…" at bounding box center [601, 273] width 1202 height 405
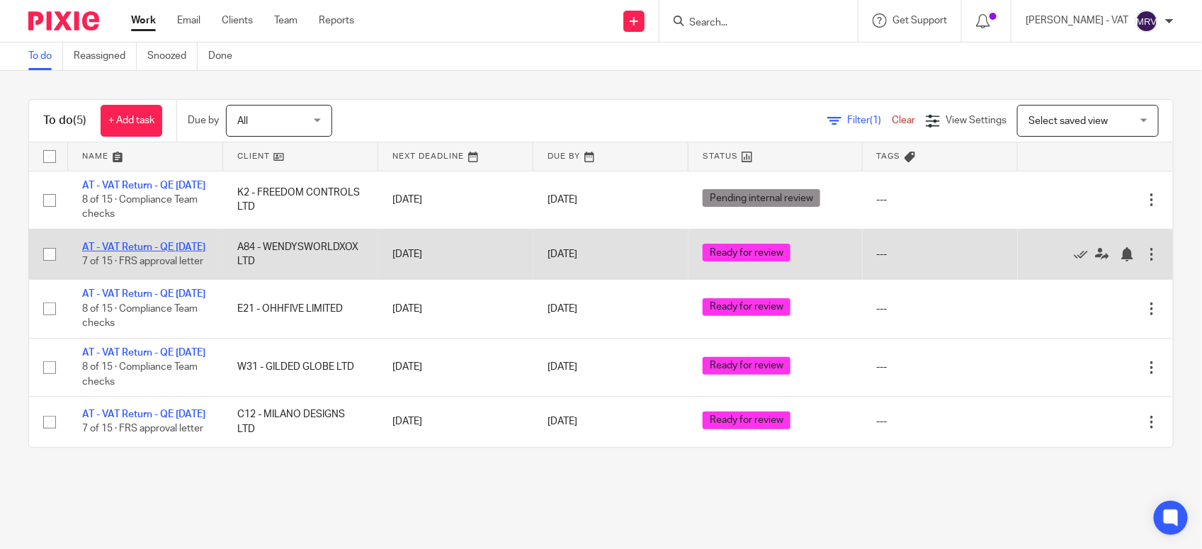
click at [154, 252] on link "AT - VAT Return - QE 30-09-2025" at bounding box center [143, 247] width 123 height 10
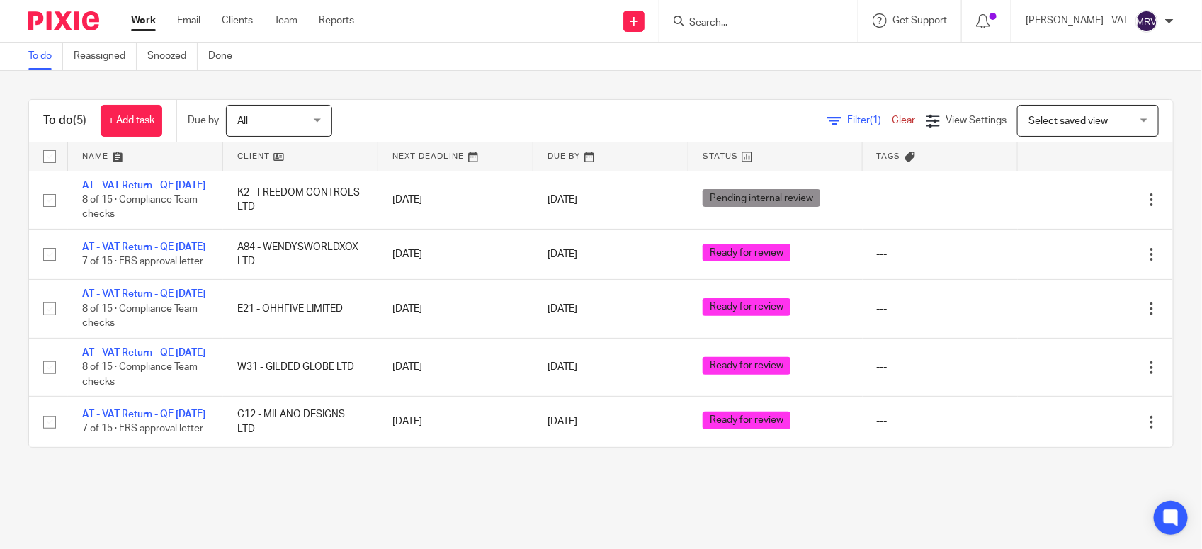
click at [383, 91] on div "To do (5) + Add task Due by All All Today Tomorrow This week Next week This mon…" at bounding box center [601, 273] width 1202 height 405
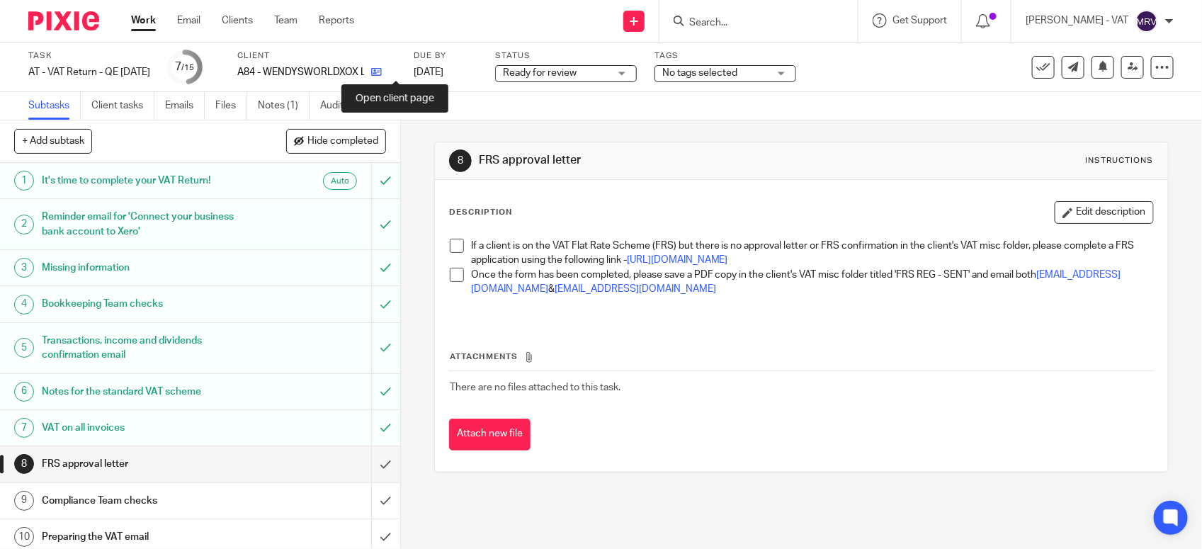
click at [382, 75] on icon at bounding box center [376, 72] width 11 height 11
click at [282, 105] on link "Notes (1)" at bounding box center [284, 106] width 52 height 28
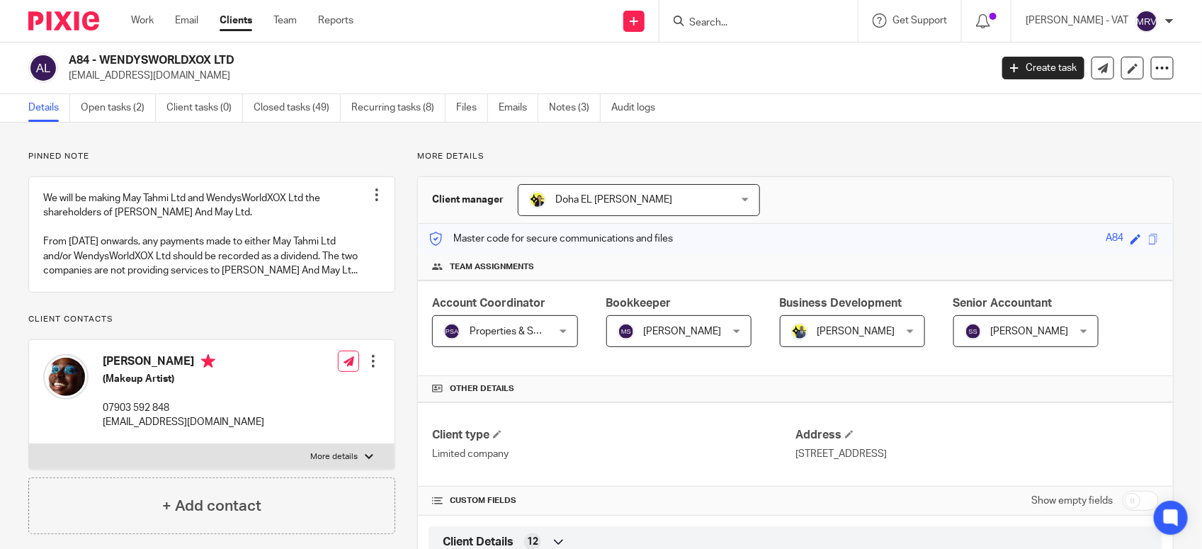
drag, startPoint x: 97, startPoint y: 55, endPoint x: 255, endPoint y: 59, distance: 157.9
click at [255, 59] on h2 "A84 - WENDYSWORLDXOX LTD" at bounding box center [433, 60] width 729 height 15
click at [560, 107] on link "Notes (3)" at bounding box center [575, 108] width 52 height 28
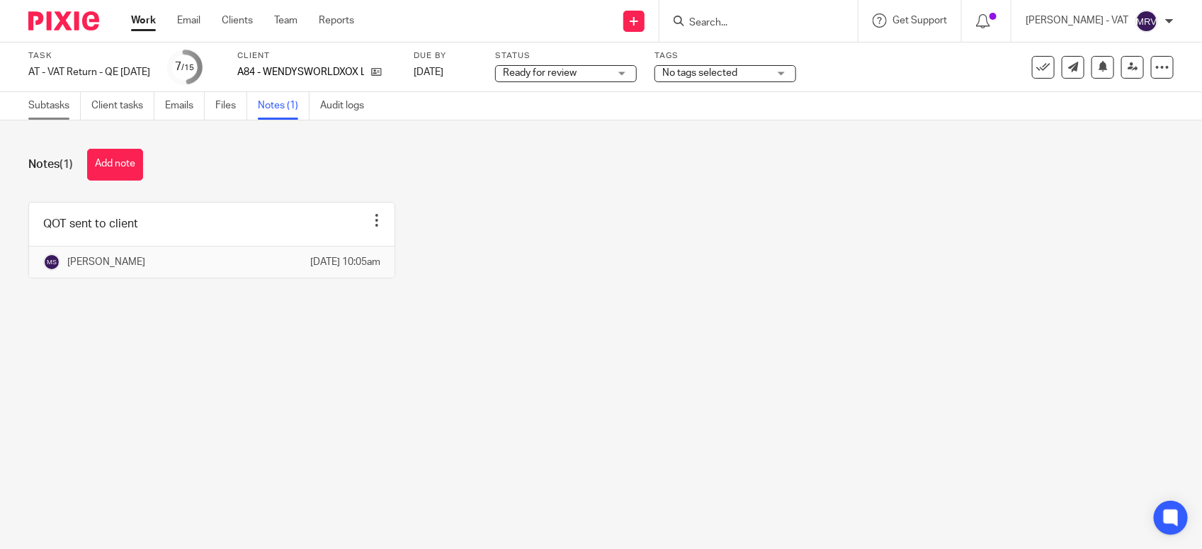
click at [50, 115] on link "Subtasks" at bounding box center [54, 106] width 52 height 28
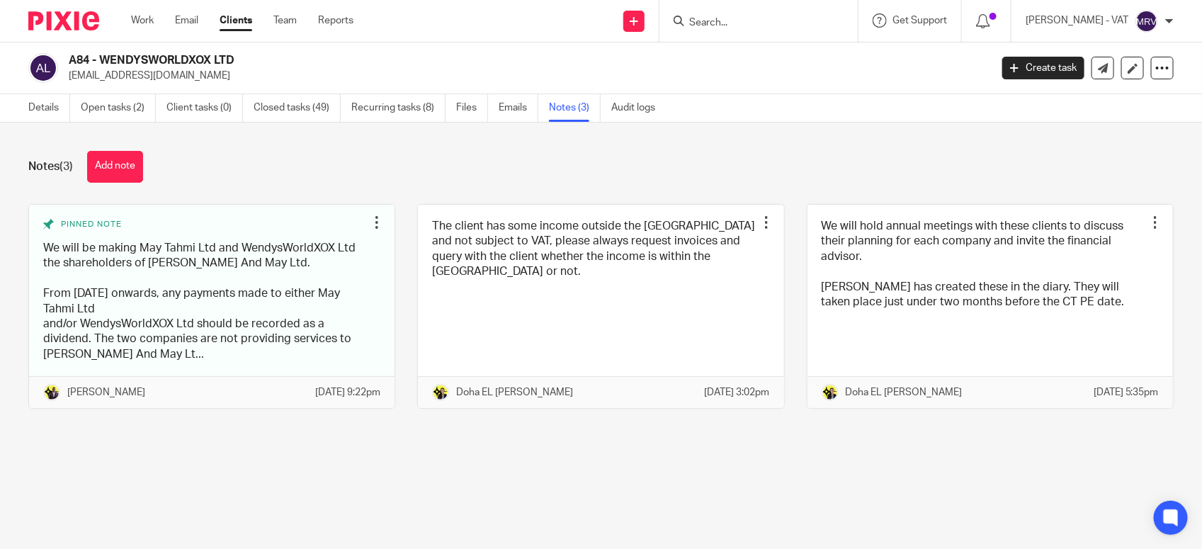
click at [367, 156] on div "Notes (3) Add note" at bounding box center [600, 167] width 1145 height 32
click at [38, 110] on link "Details" at bounding box center [49, 108] width 42 height 28
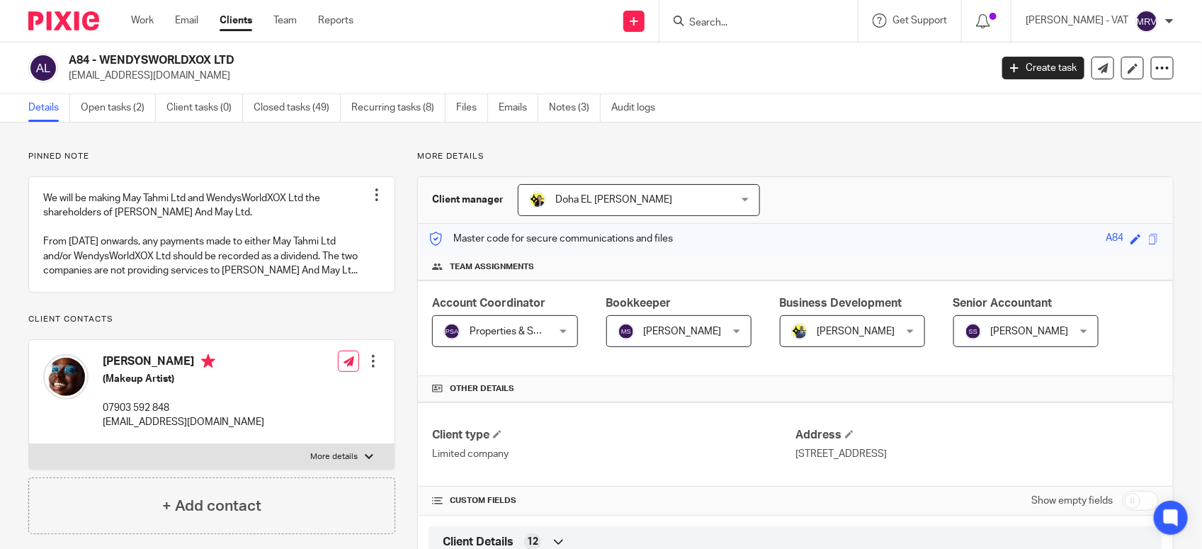
drag, startPoint x: 71, startPoint y: 57, endPoint x: 246, endPoint y: 54, distance: 174.9
click at [246, 54] on h2 "A84 - WENDYSWORLDXOX LTD" at bounding box center [433, 60] width 729 height 15
copy h2 "A84 - WENDYSWORLDXOX LTD"
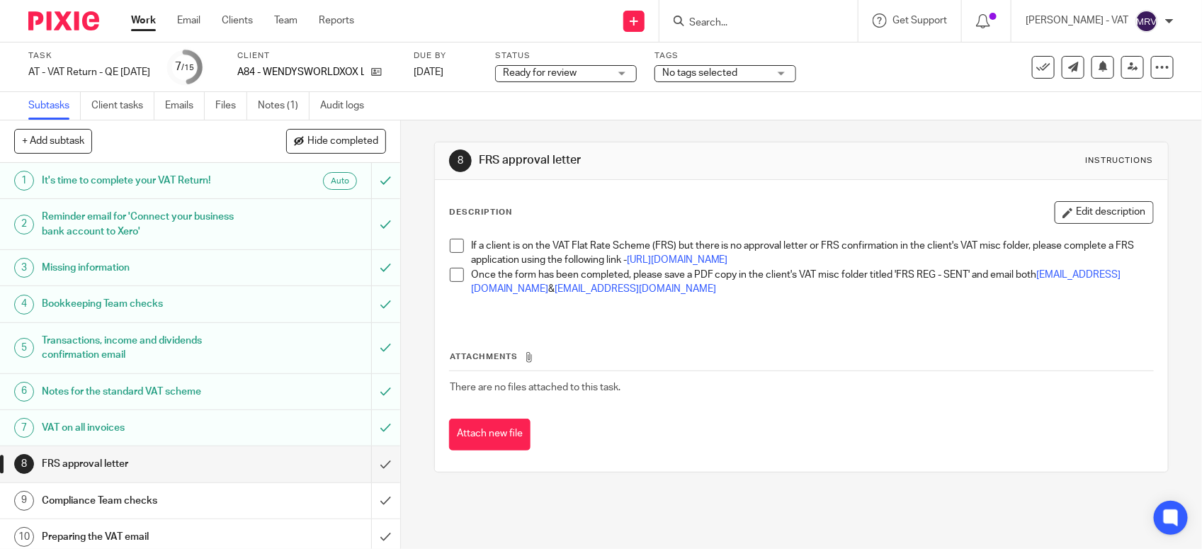
click at [855, 360] on div "Attachments There are no files attached to this task. Attach new file" at bounding box center [801, 385] width 704 height 129
click at [603, 355] on div "Attachments There are no files attached to this task. Attach new file" at bounding box center [801, 385] width 704 height 129
click at [1121, 74] on link at bounding box center [1132, 67] width 23 height 23
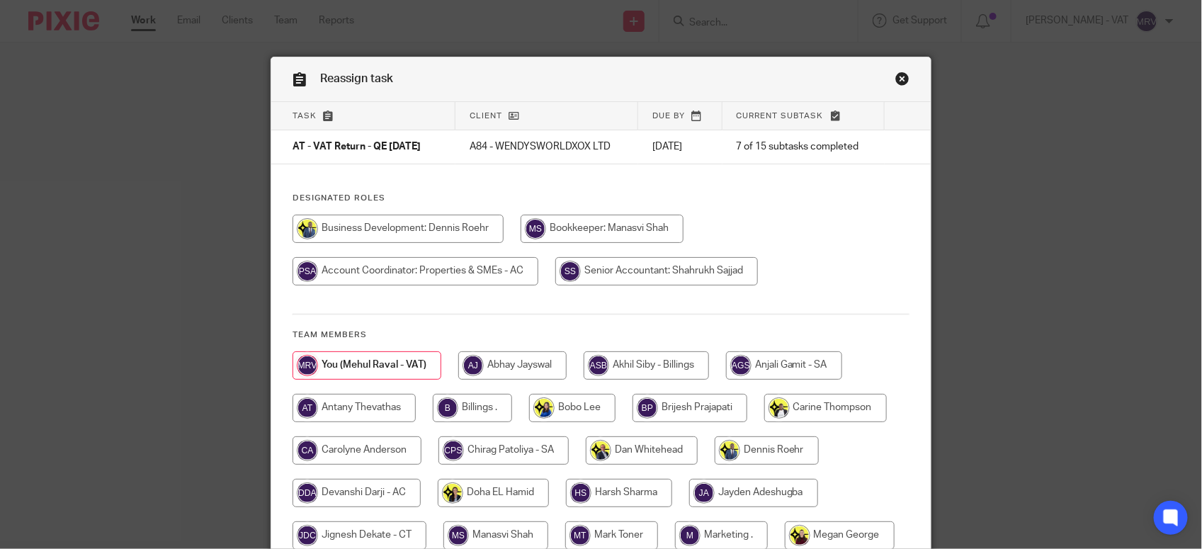
click at [804, 237] on div at bounding box center [600, 257] width 617 height 85
click at [609, 224] on input "radio" at bounding box center [601, 229] width 163 height 28
radio input "true"
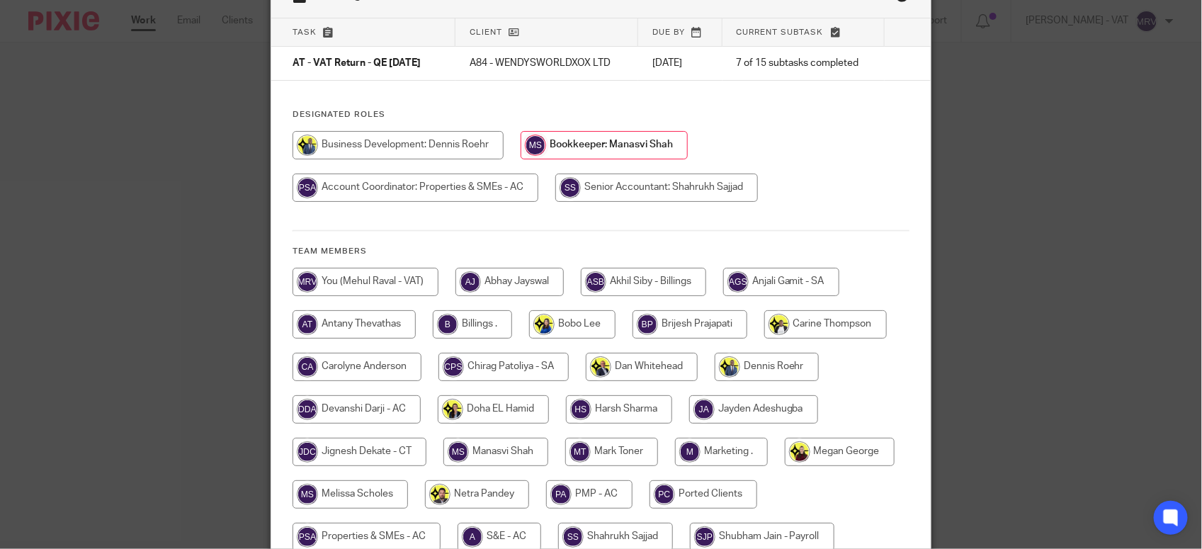
scroll to position [260, 0]
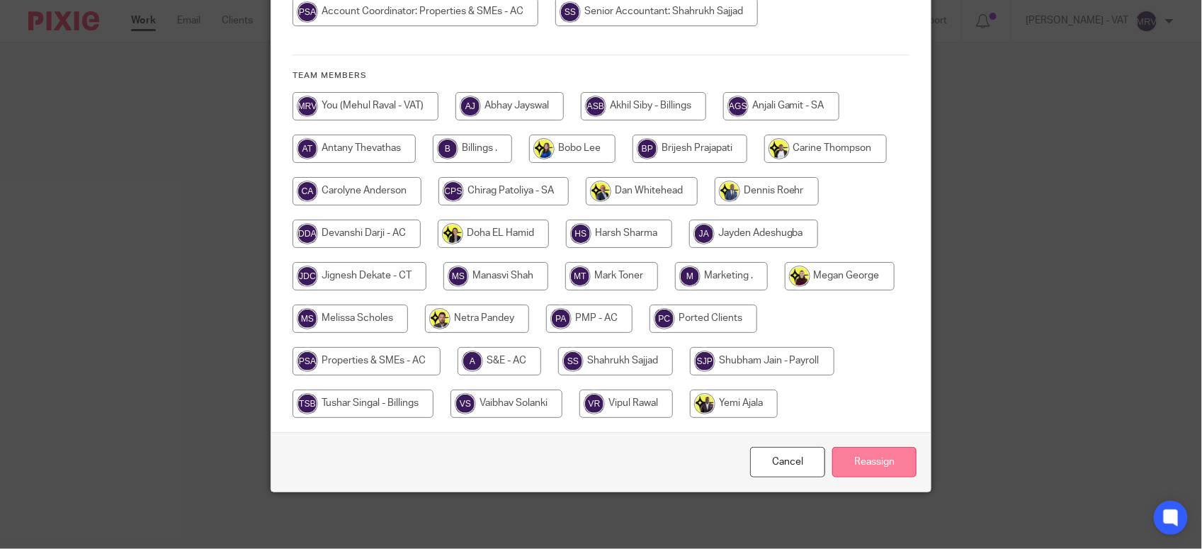
click at [873, 469] on input "Reassign" at bounding box center [874, 462] width 84 height 30
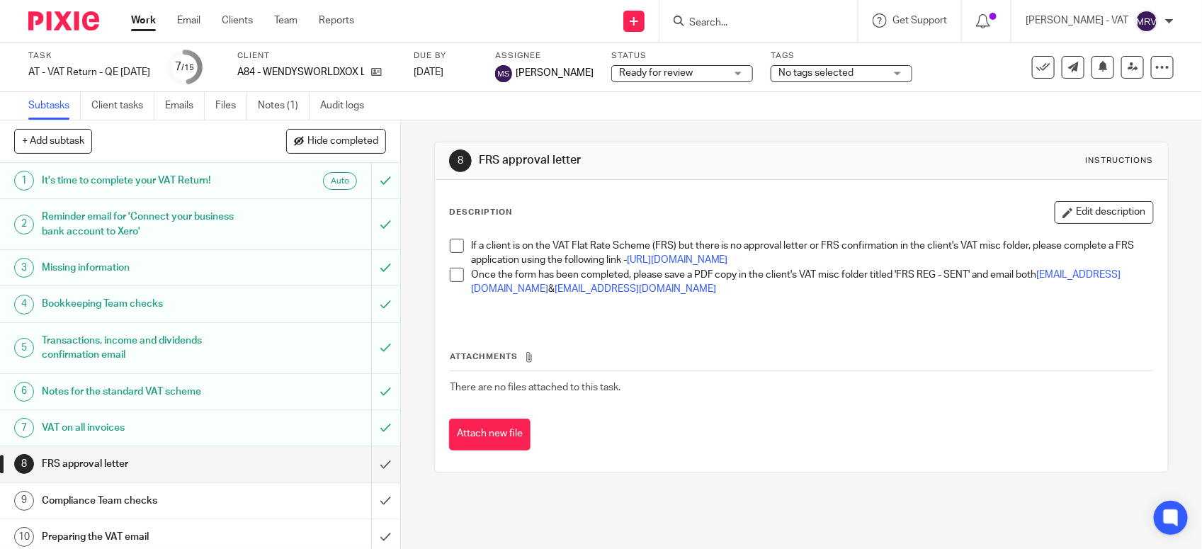
click at [147, 26] on link "Work" at bounding box center [143, 20] width 25 height 14
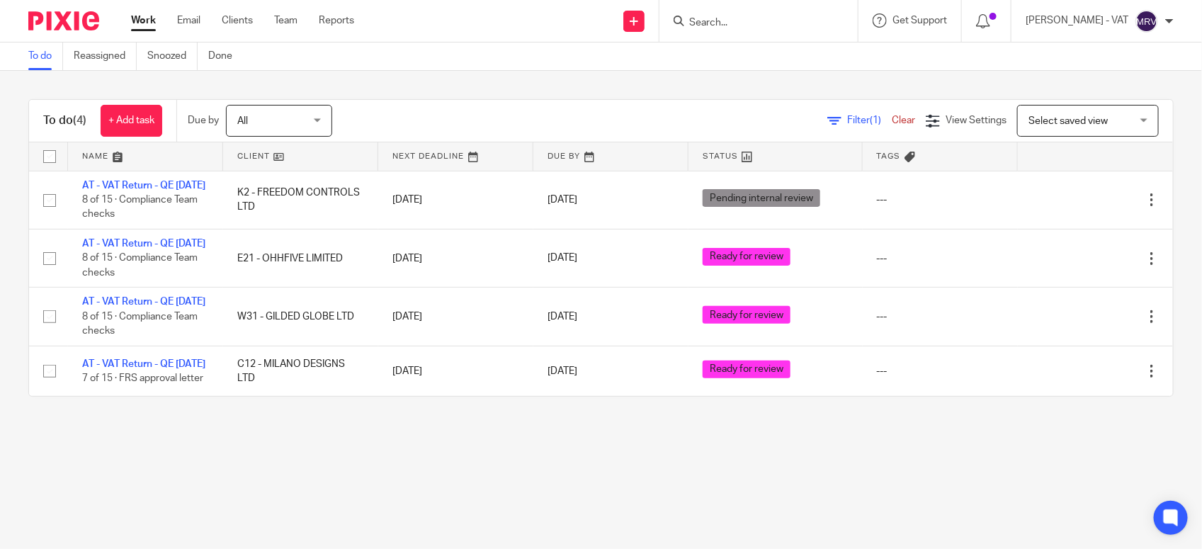
click at [166, 425] on div "To do (4) + Add task Due by All All Today Tomorrow This week Next week This mon…" at bounding box center [601, 248] width 1202 height 354
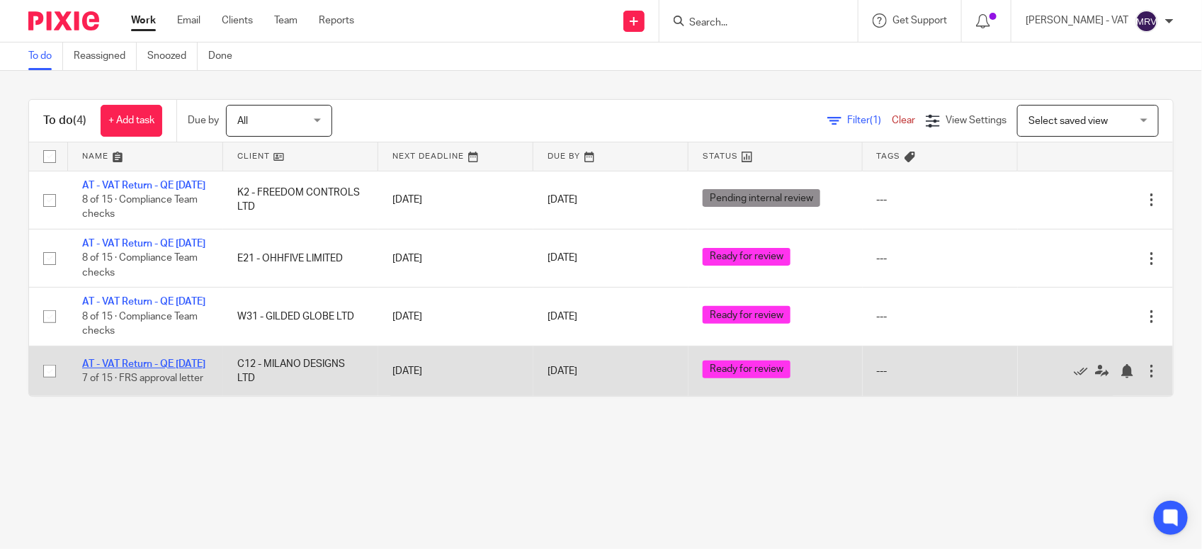
click at [154, 369] on link "AT - VAT Return - QE [DATE]" at bounding box center [143, 364] width 123 height 10
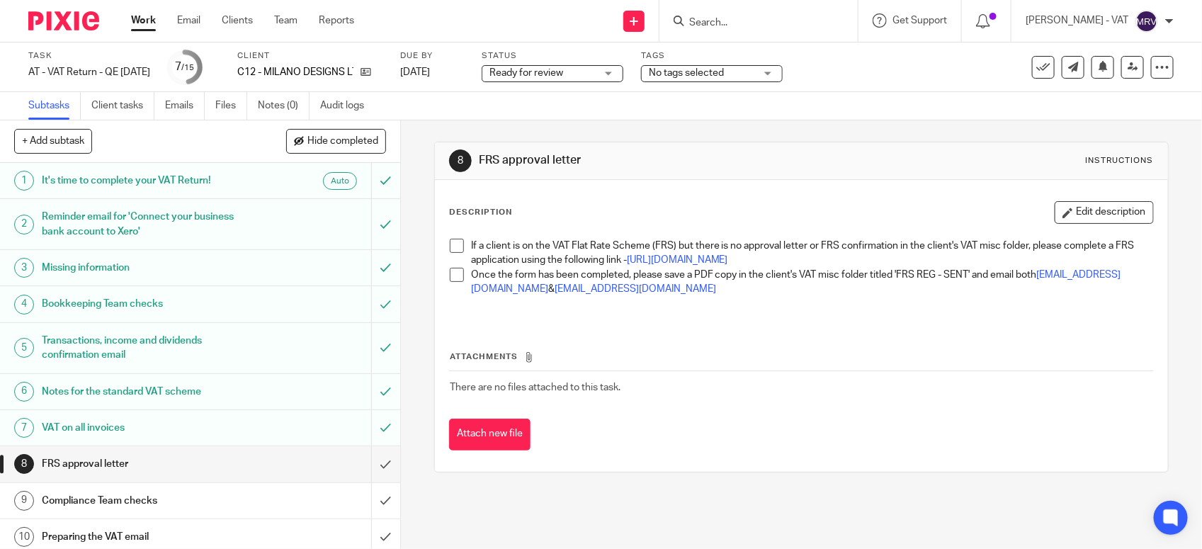
click at [382, 68] on div "C12 - MILANO DESIGNS LTD" at bounding box center [309, 72] width 145 height 14
click at [371, 72] on icon at bounding box center [365, 72] width 11 height 11
click at [283, 97] on link "Notes (0)" at bounding box center [284, 106] width 52 height 28
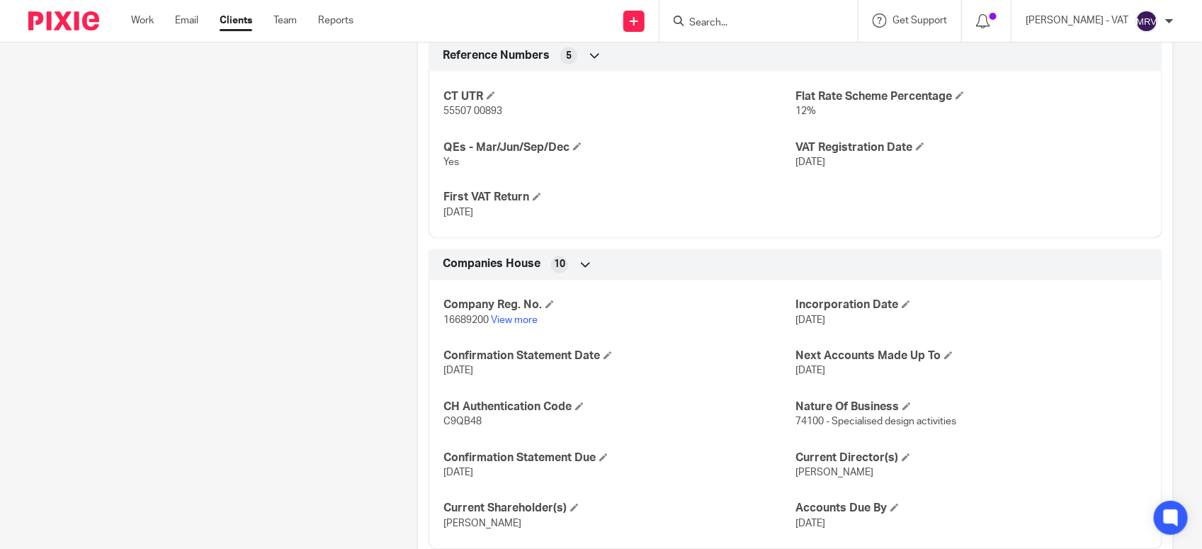
scroll to position [1133, 0]
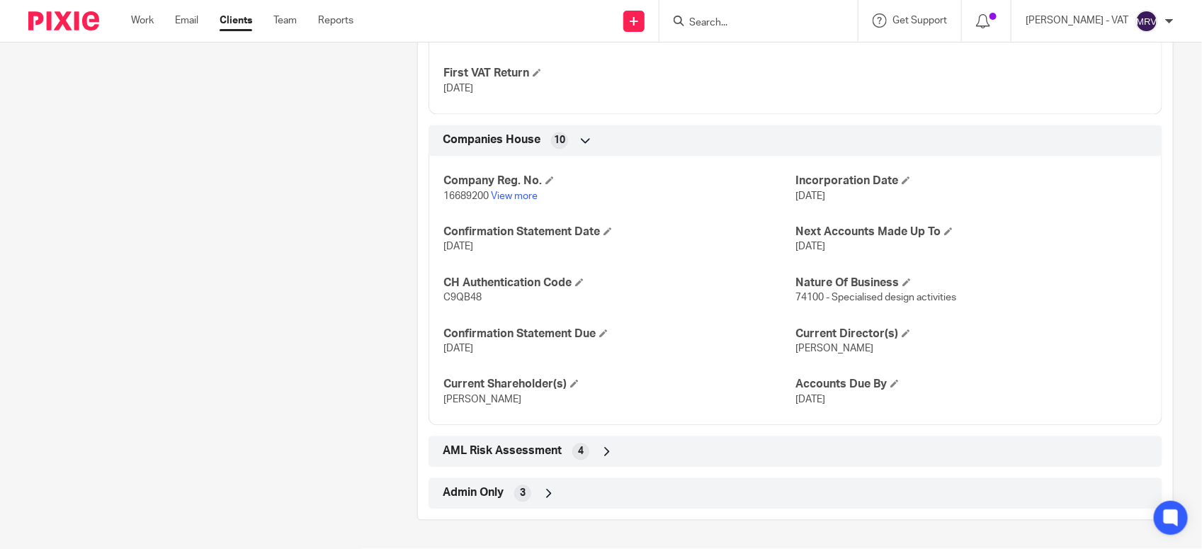
click at [655, 342] on p "[DATE]" at bounding box center [619, 349] width 352 height 14
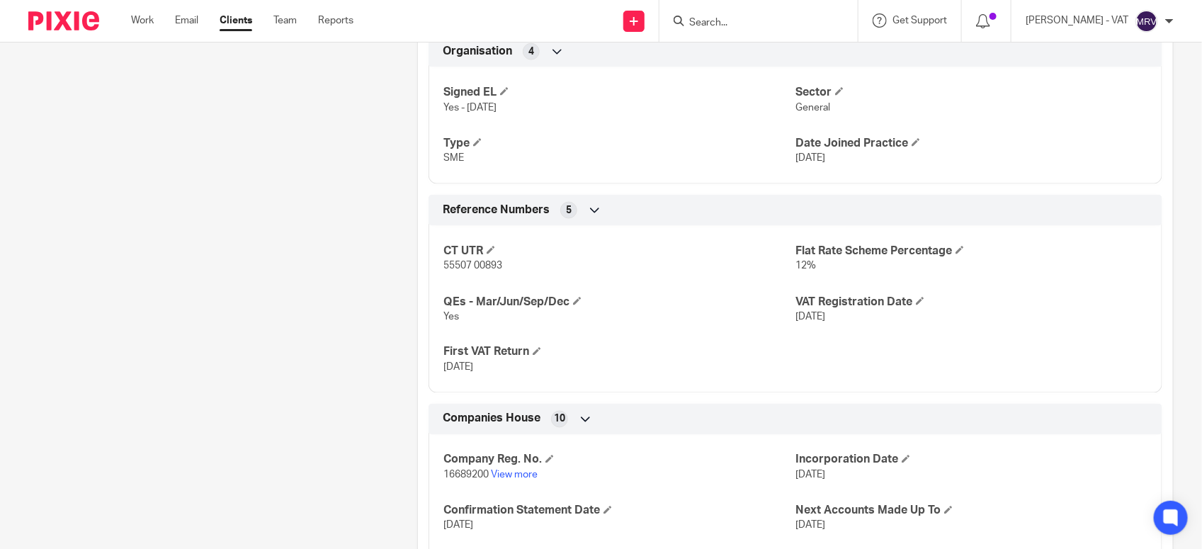
scroll to position [779, 0]
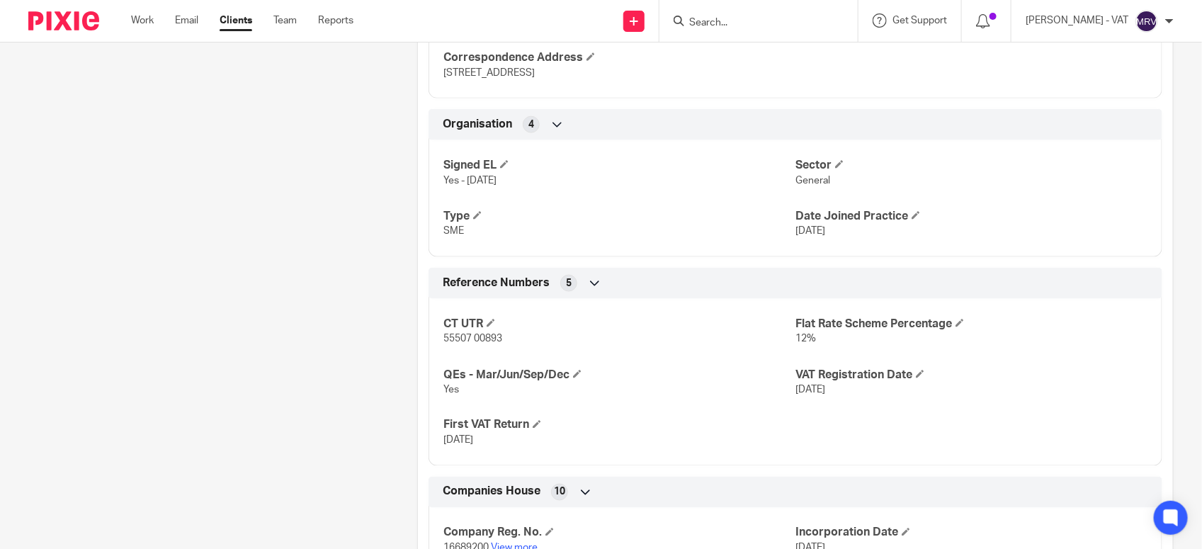
click at [271, 143] on div "Client contacts Milan Cain (Graphic Designer) 07403 999 727 enquiries@milano-de…" at bounding box center [200, 122] width 389 height 1500
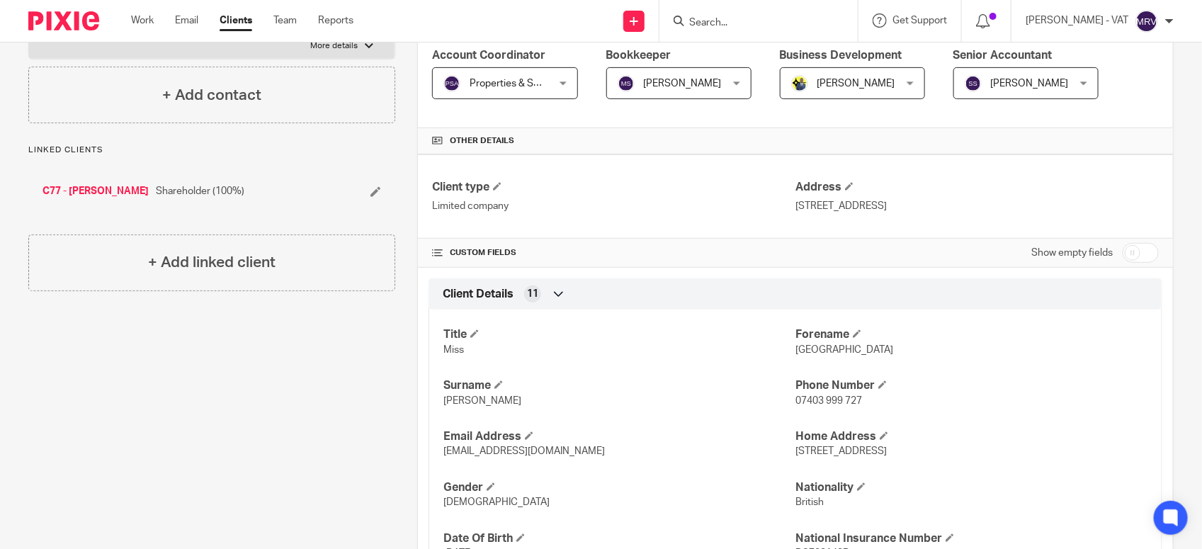
scroll to position [0, 0]
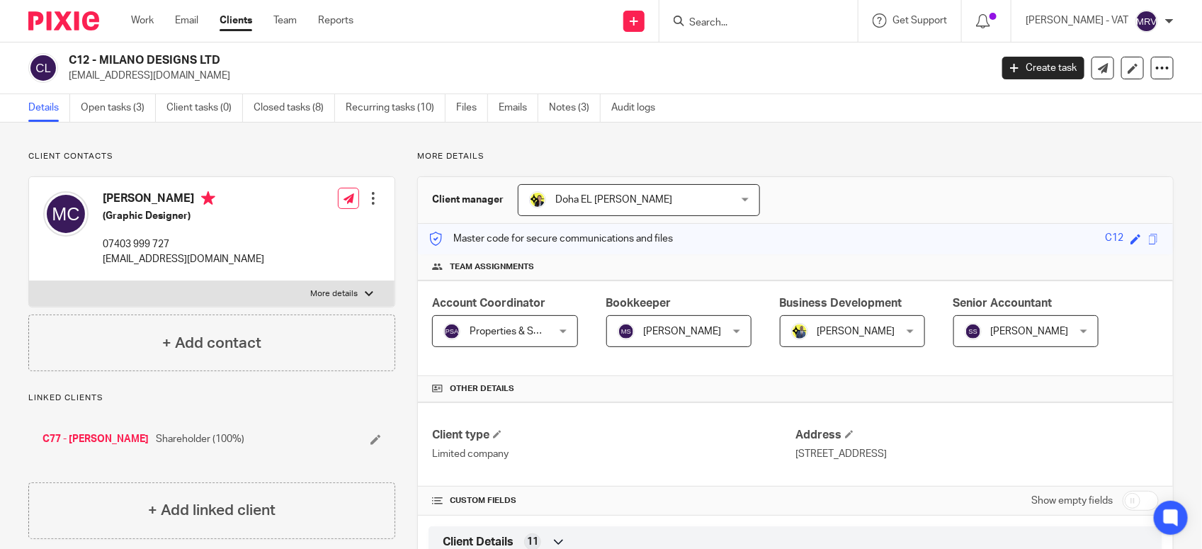
drag, startPoint x: 101, startPoint y: 55, endPoint x: 227, endPoint y: 55, distance: 126.0
click at [227, 55] on h2 "C12 - MILANO DESIGNS LTD" at bounding box center [433, 60] width 729 height 15
copy h2 "MILANO DESIGNS LTD"
click at [592, 112] on link "Notes (3)" at bounding box center [575, 108] width 52 height 28
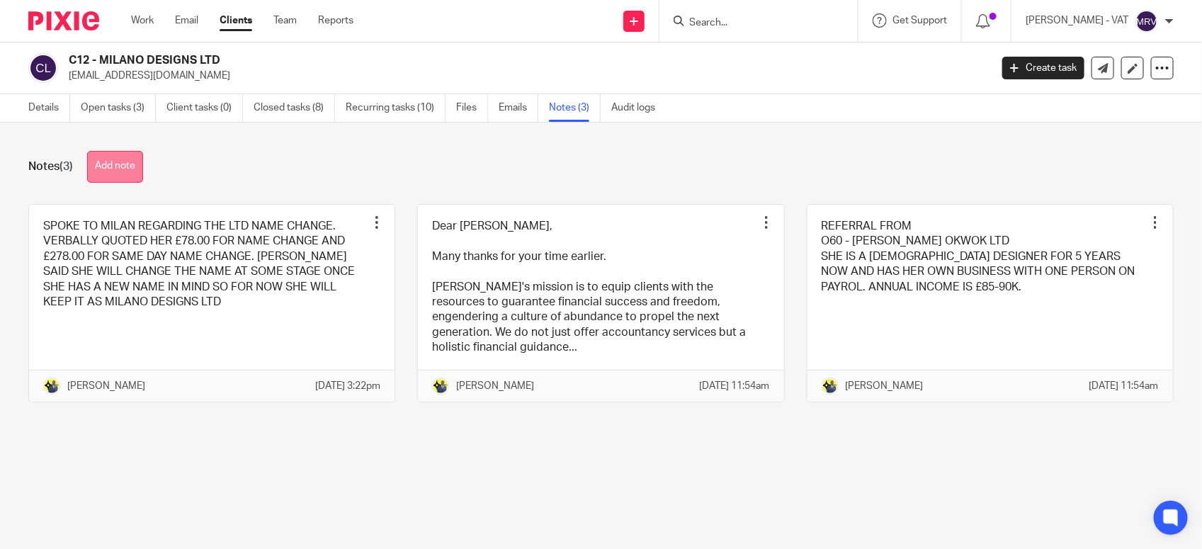
click at [113, 164] on button "Add note" at bounding box center [115, 167] width 56 height 32
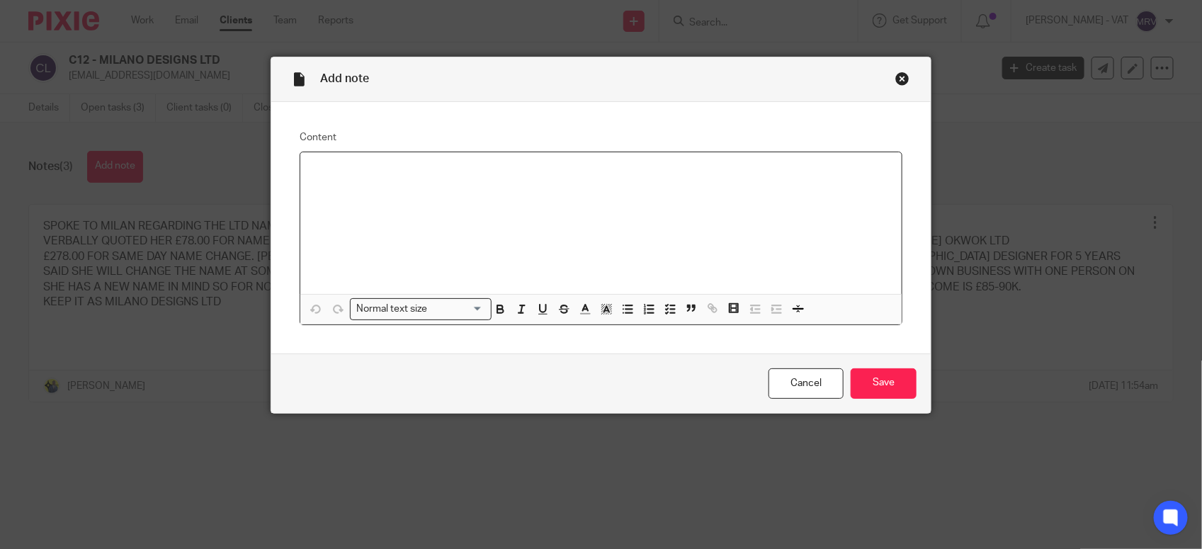
click at [390, 184] on div at bounding box center [600, 223] width 601 height 142
click at [889, 380] on input "Save" at bounding box center [883, 383] width 66 height 30
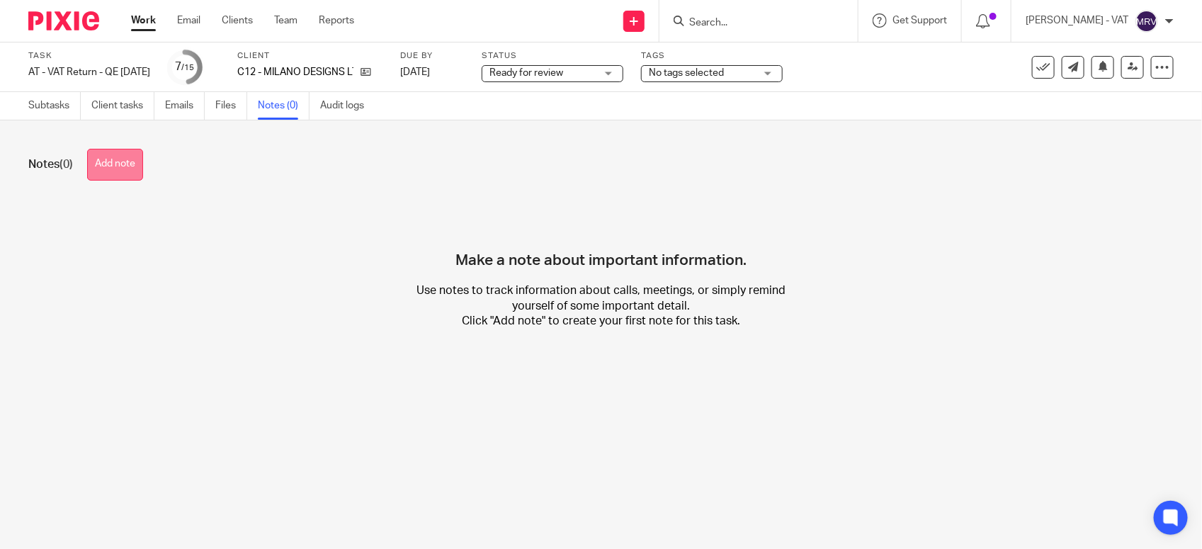
click at [119, 178] on button "Add note" at bounding box center [115, 165] width 56 height 32
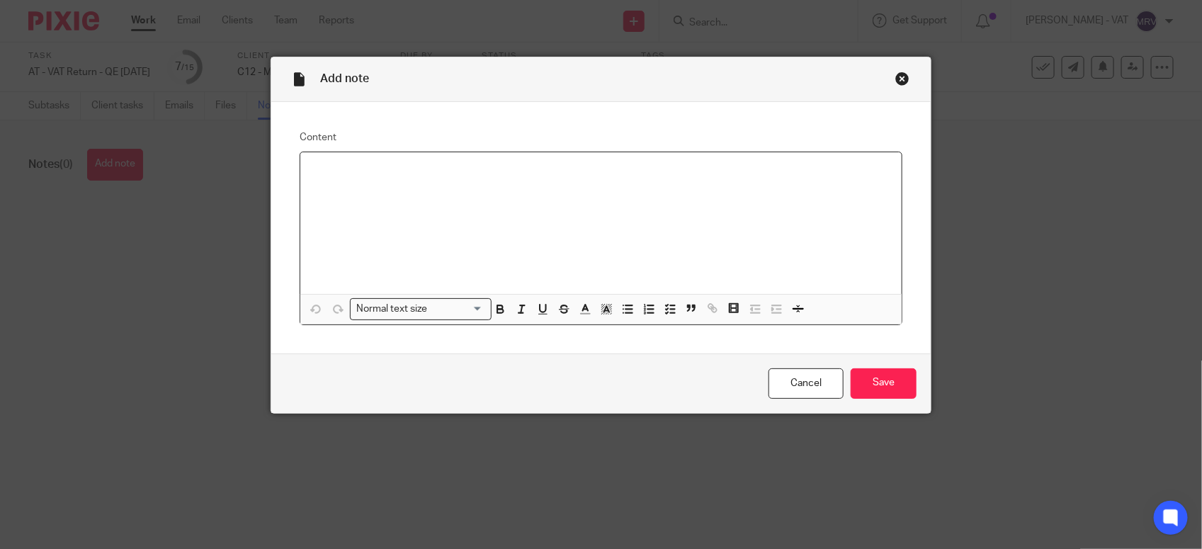
click at [401, 231] on div at bounding box center [600, 223] width 601 height 142
copy p "we are waiting for the VAT number."
click at [860, 375] on input "Save" at bounding box center [883, 383] width 66 height 30
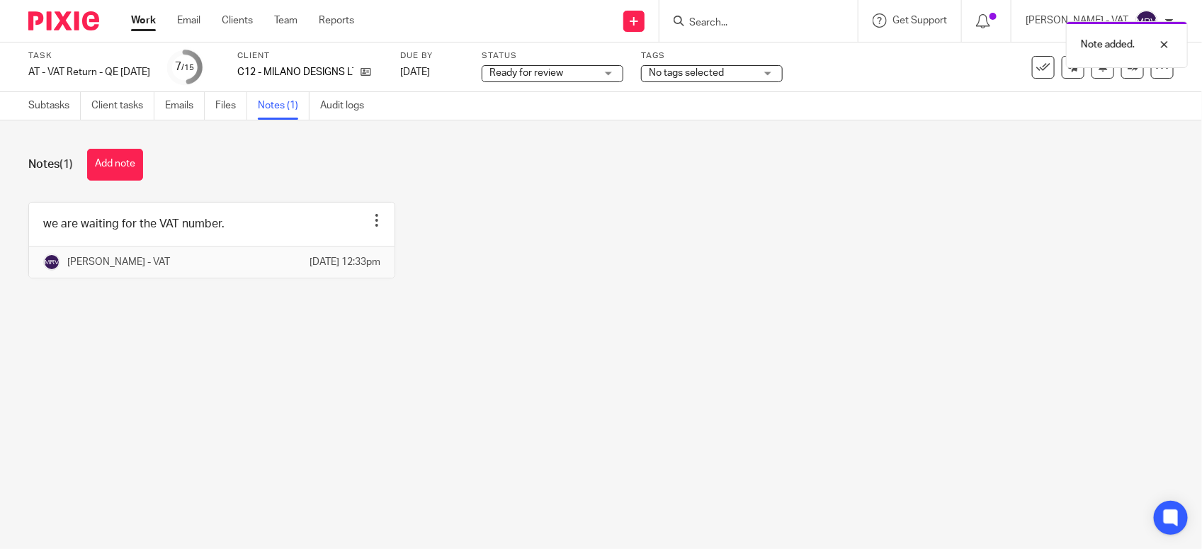
click at [777, 412] on main "Task AT - VAT Return - QE 30-09-2025 Save AT - VAT Return - QE 30-09-2025 7 /15…" at bounding box center [601, 274] width 1202 height 549
click at [519, 328] on div "Notes (1) Add note we are waiting for the VAT number. Edit note Delete note Meh…" at bounding box center [601, 223] width 1202 height 207
click at [525, 69] on span "Ready for review" at bounding box center [526, 73] width 74 height 10
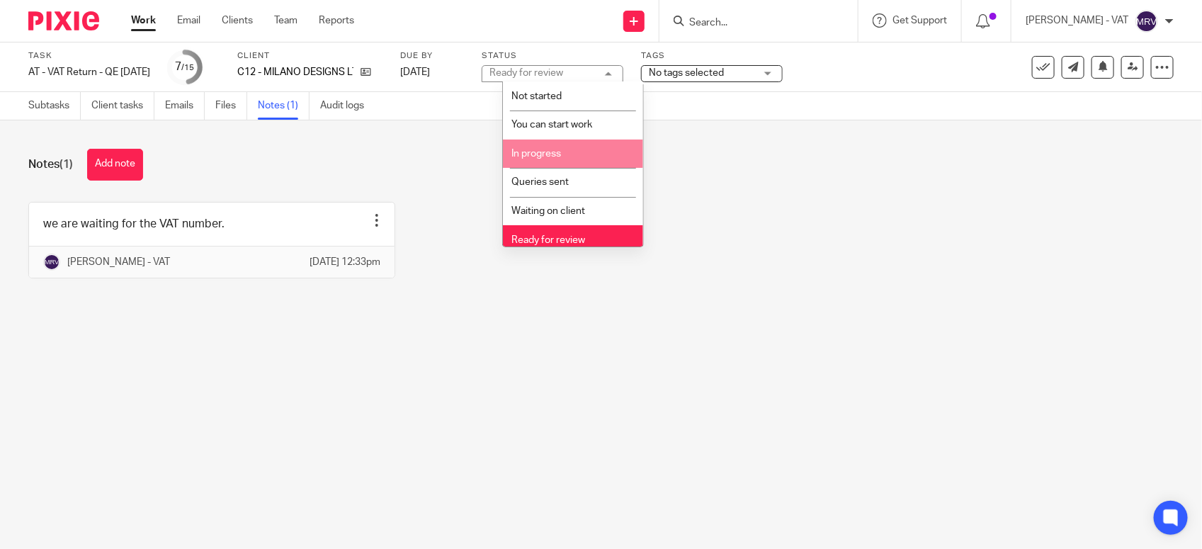
scroll to position [64, 0]
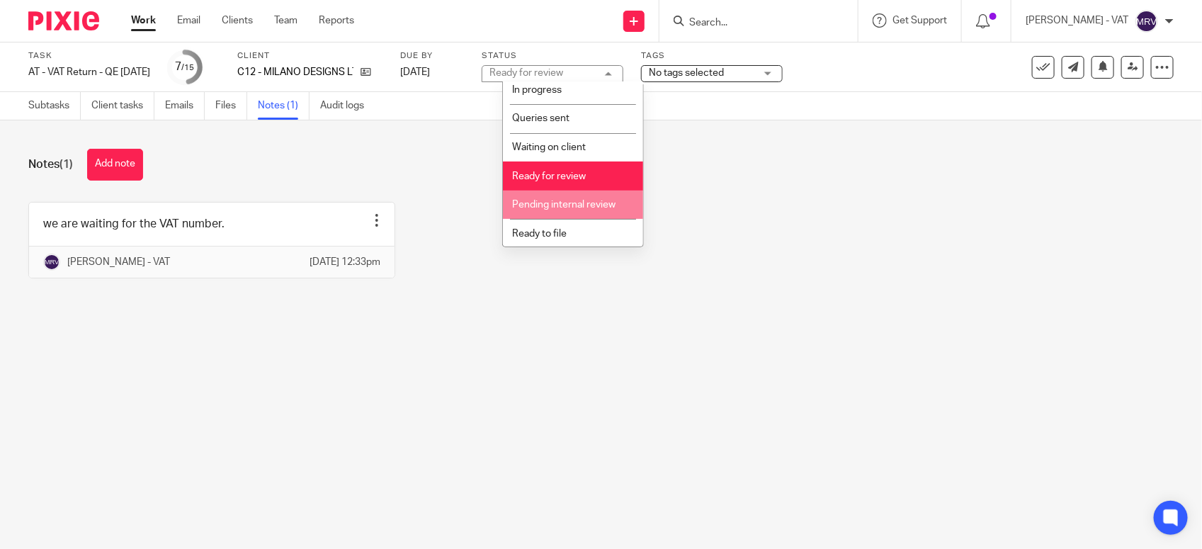
click at [529, 195] on li "Pending internal review" at bounding box center [573, 204] width 140 height 29
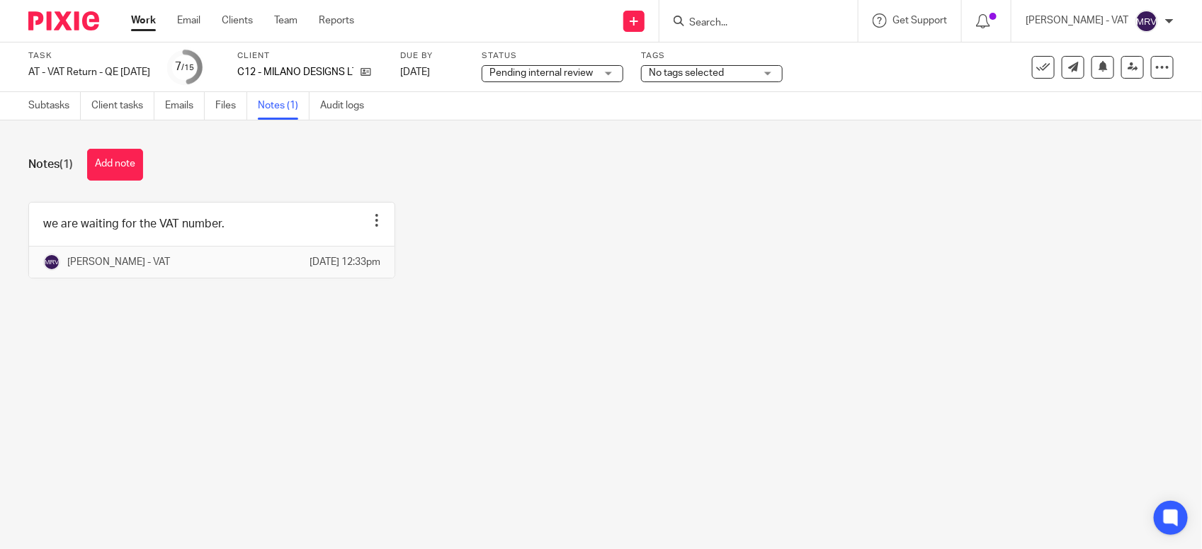
click at [704, 207] on div "we are waiting for the VAT number. Edit note Delete note Mehul Raval - VAT 14 O…" at bounding box center [589, 251] width 1167 height 98
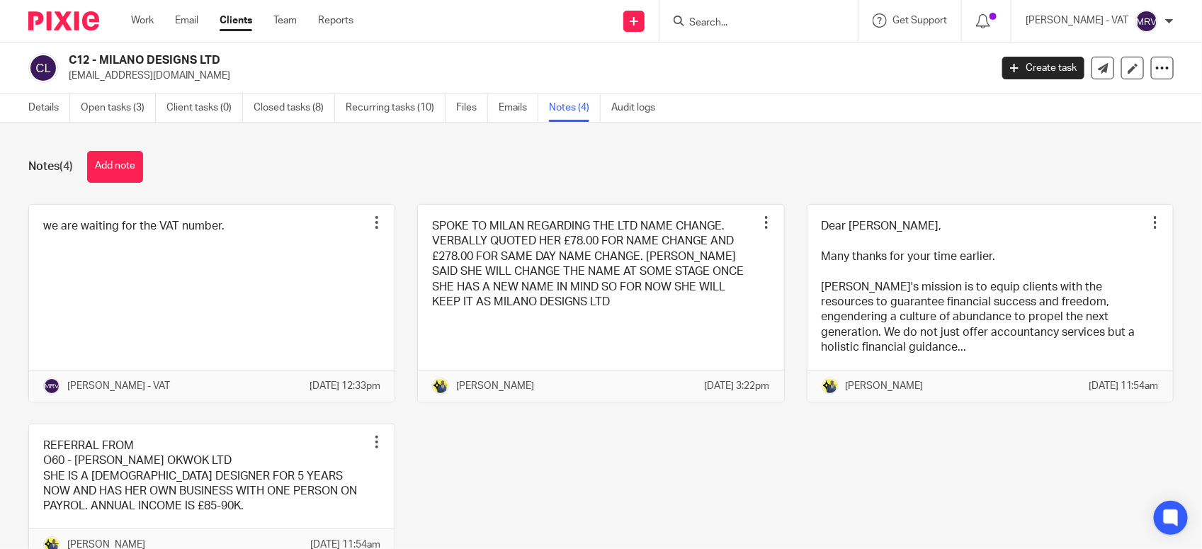
click at [648, 455] on div "we are waiting for the VAT number. Pin note Edit note Delete note [PERSON_NAME]…" at bounding box center [589, 393] width 1167 height 378
click at [52, 115] on link "Details" at bounding box center [49, 108] width 42 height 28
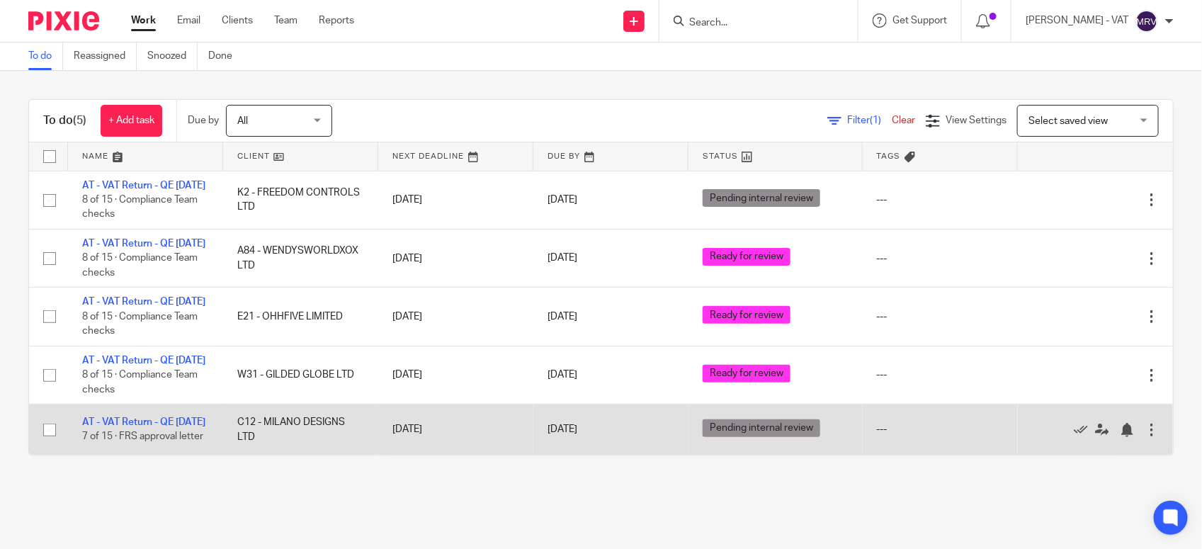
scroll to position [34, 0]
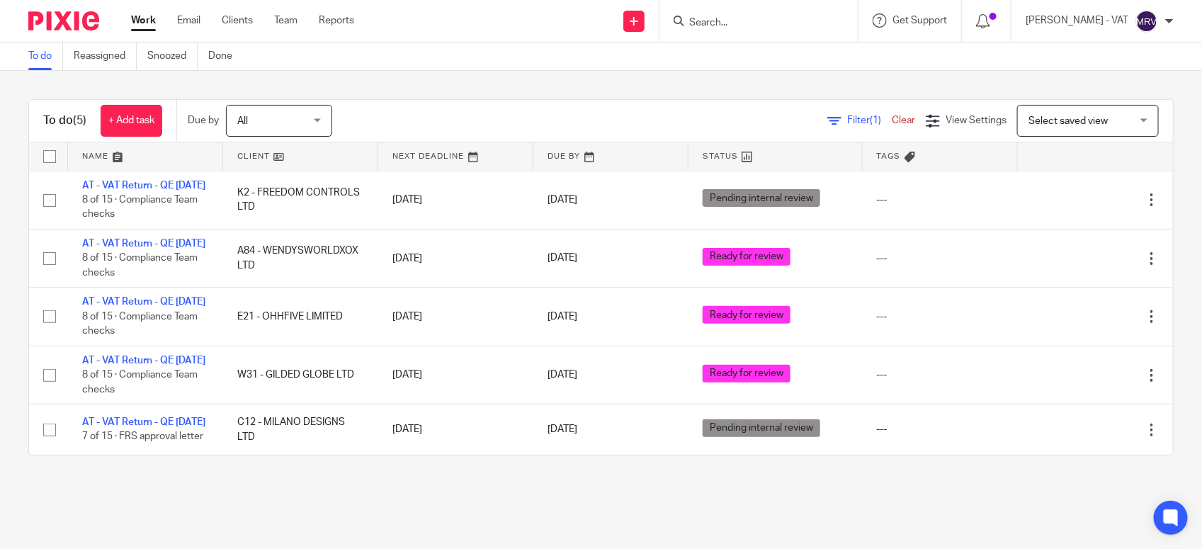
click at [504, 96] on div "To do (5) + Add task Due by All All [DATE] [DATE] This week Next week This mont…" at bounding box center [601, 277] width 1202 height 413
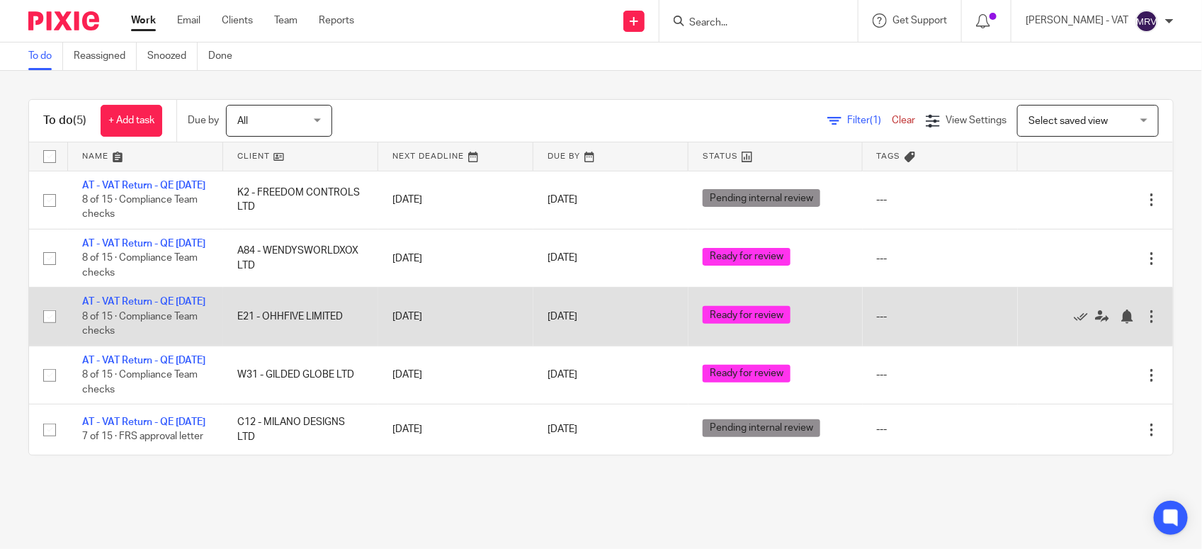
scroll to position [34, 0]
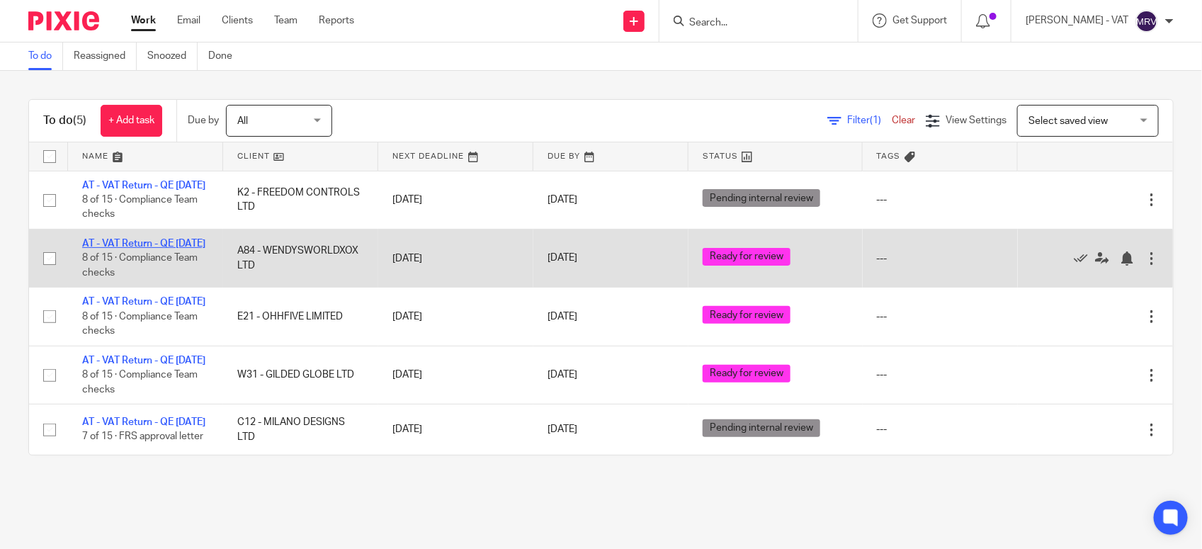
click at [151, 239] on link "AT - VAT Return - QE [DATE]" at bounding box center [143, 244] width 123 height 10
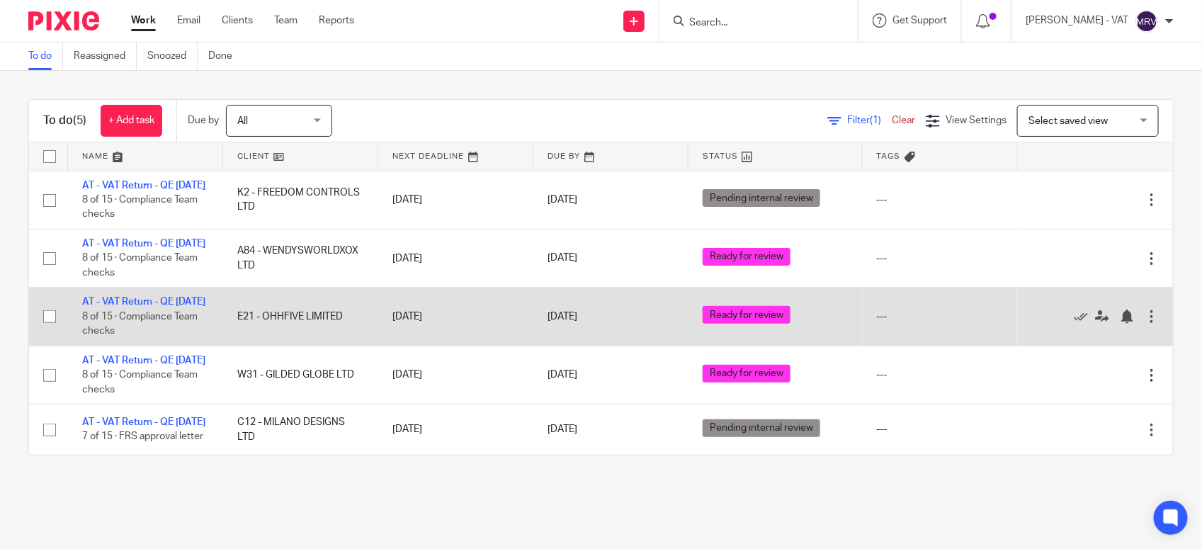
scroll to position [0, 0]
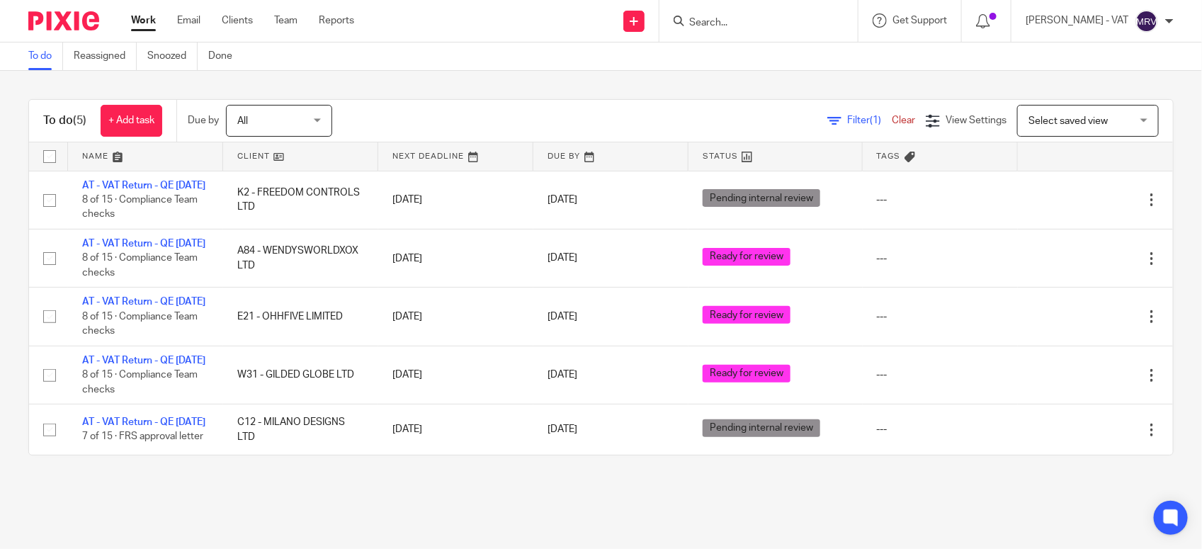
click at [493, 101] on div "To do (5) + Add task Due by All All [DATE] [DATE] This week Next week This mont…" at bounding box center [600, 121] width 1143 height 42
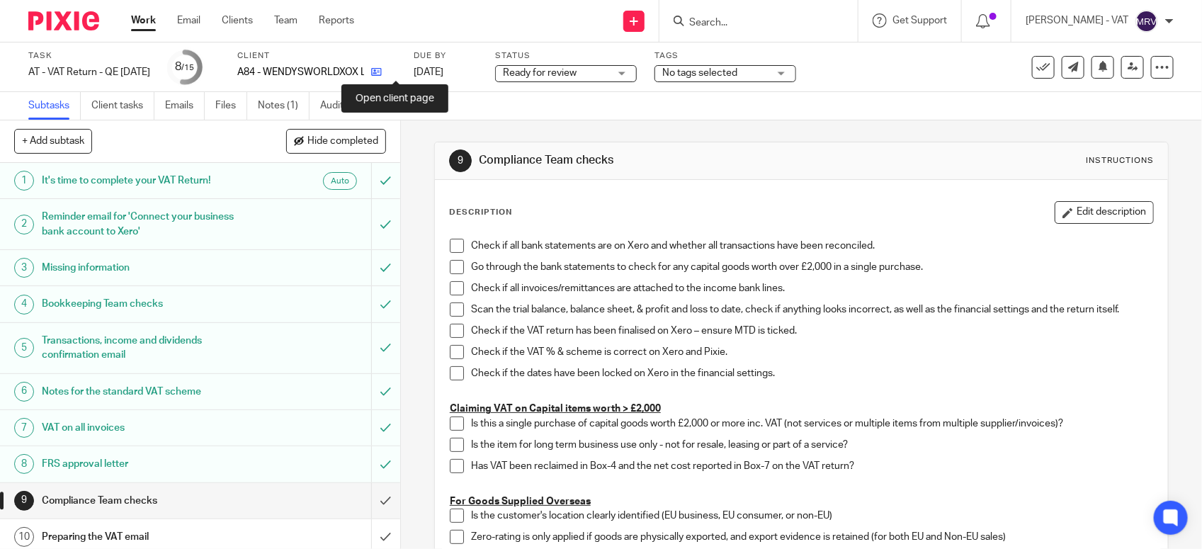
click at [382, 76] on icon at bounding box center [376, 72] width 11 height 11
click at [454, 242] on span at bounding box center [457, 246] width 14 height 14
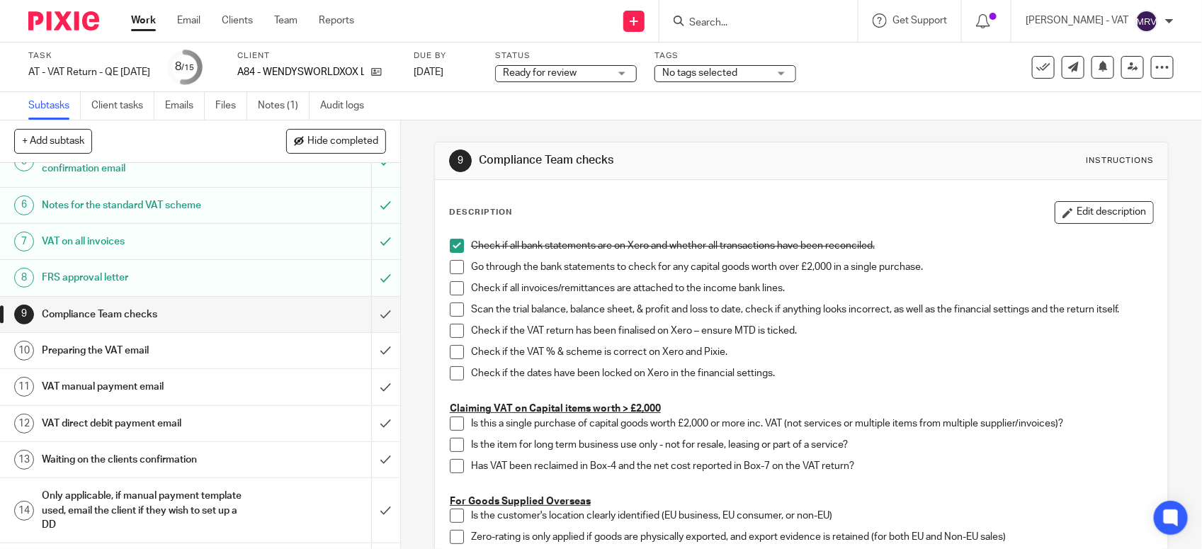
scroll to position [220, 0]
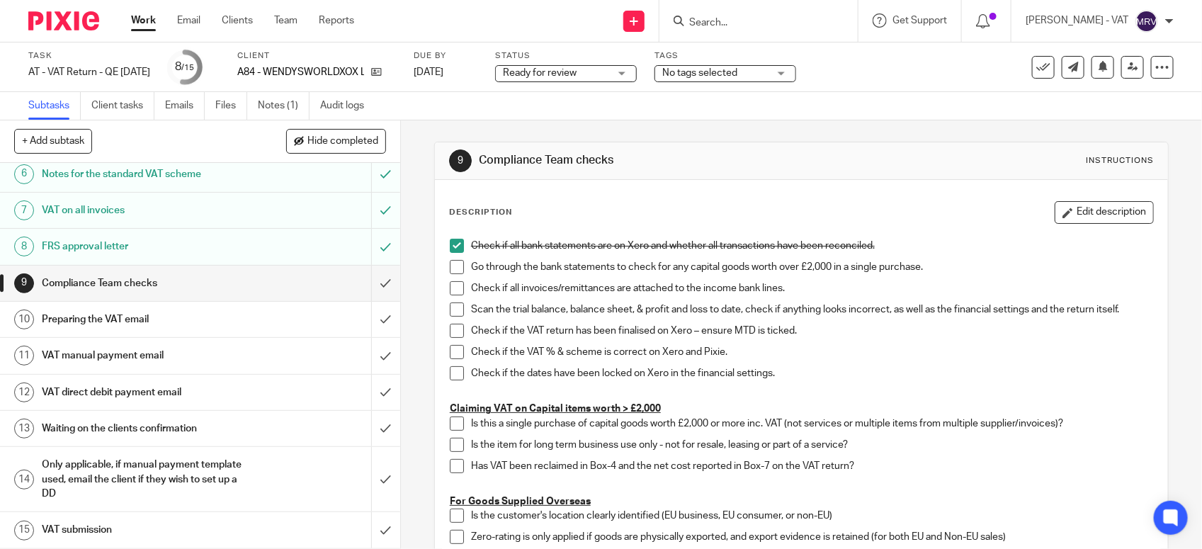
click at [137, 241] on h1 "FRS approval letter" at bounding box center [147, 246] width 210 height 21
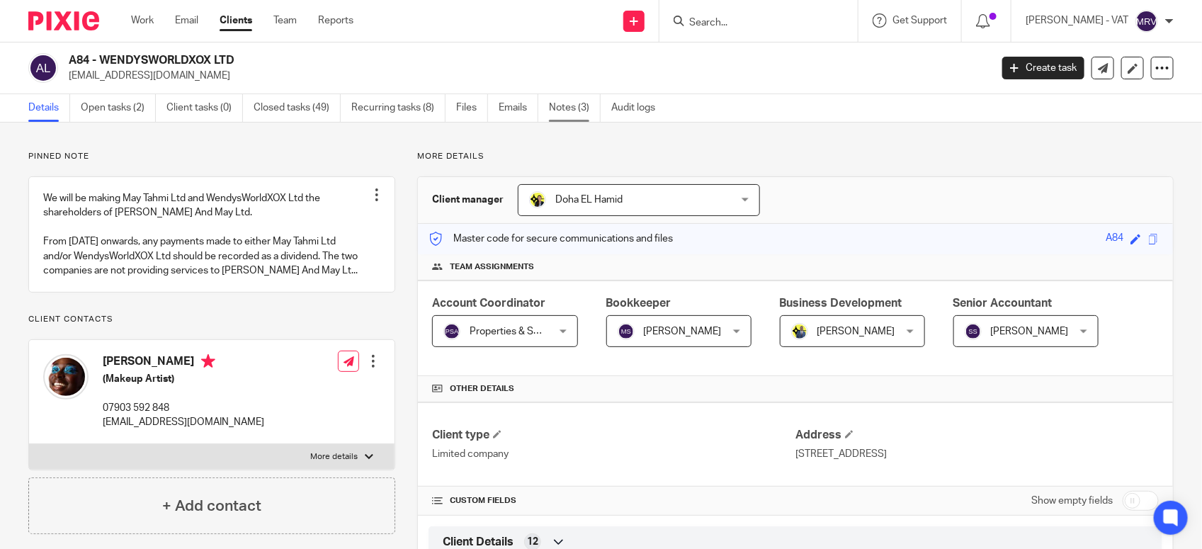
click at [575, 115] on link "Notes (3)" at bounding box center [575, 108] width 52 height 28
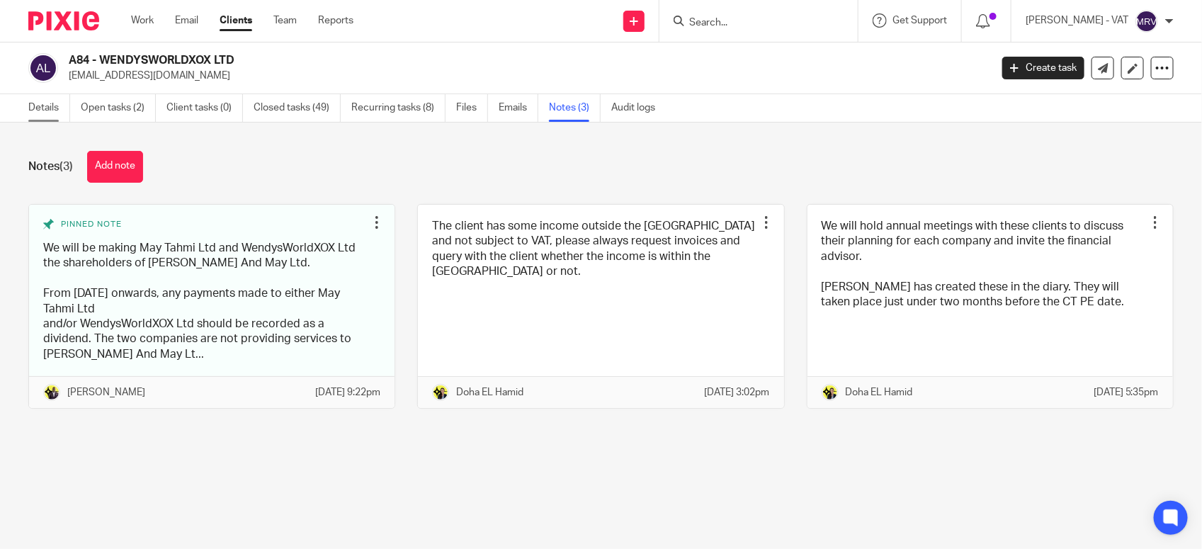
click at [62, 115] on link "Details" at bounding box center [49, 108] width 42 height 28
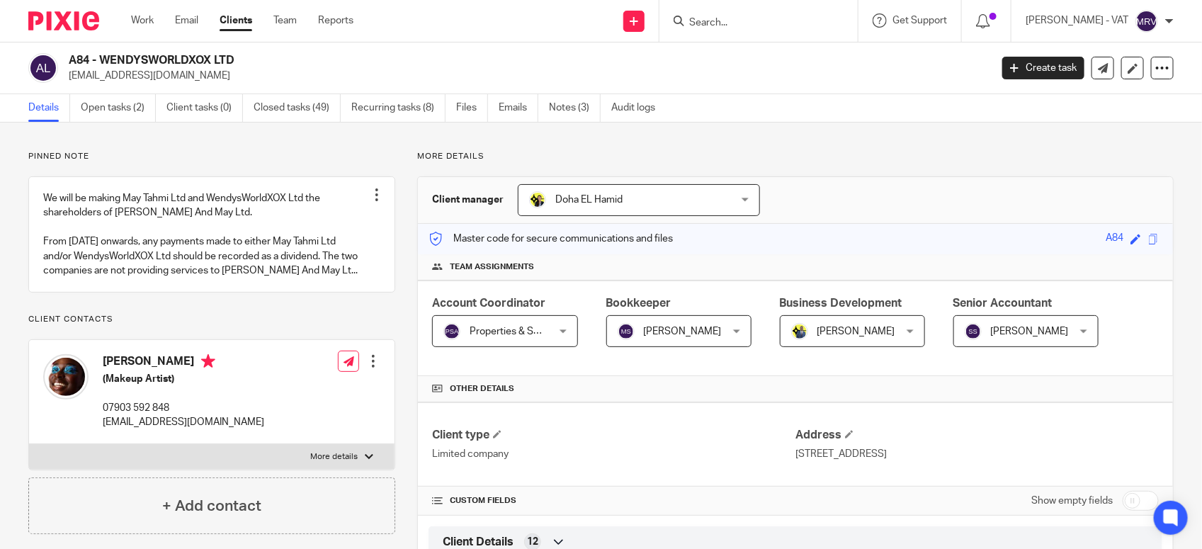
drag, startPoint x: 100, startPoint y: 55, endPoint x: 250, endPoint y: 57, distance: 150.1
click at [250, 57] on h2 "A84 - WENDYSWORLDXOX LTD" at bounding box center [433, 60] width 729 height 15
copy h2 "WENDYSWORLDXOX LTD"
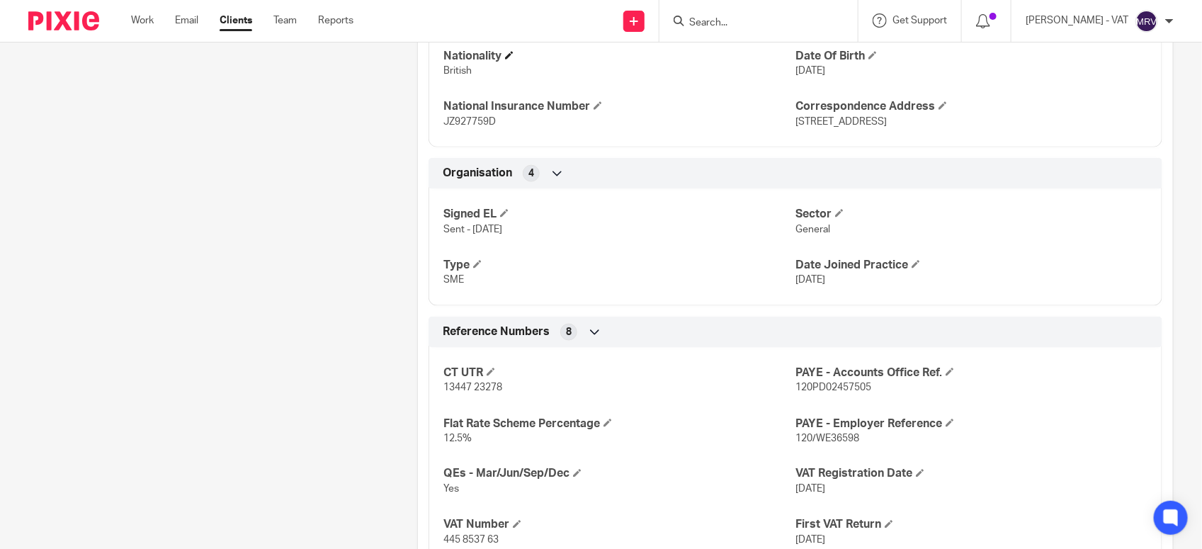
scroll to position [708, 0]
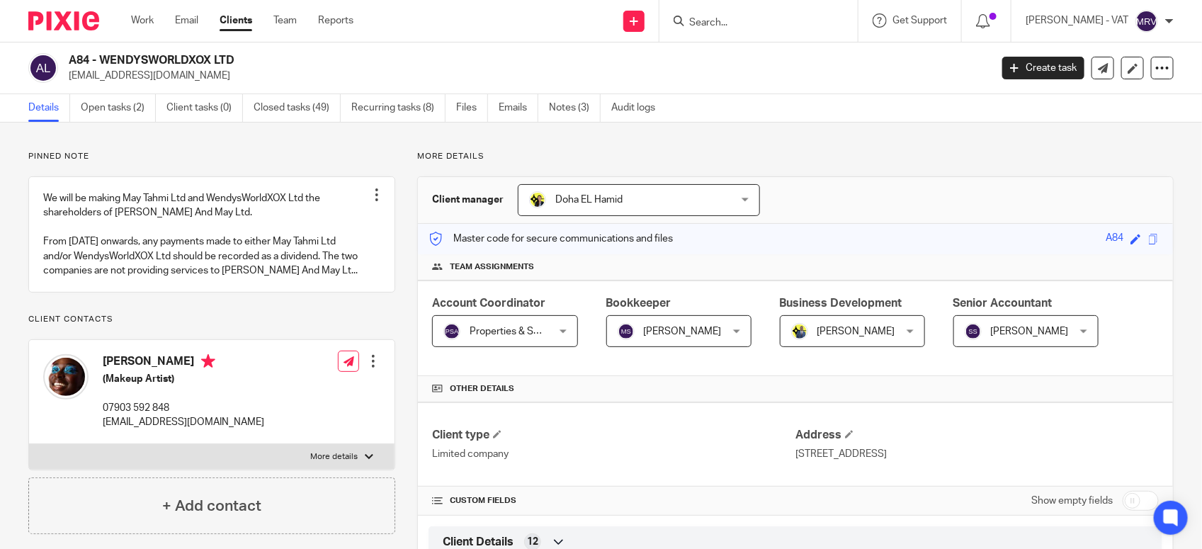
click at [746, 18] on input "Search" at bounding box center [750, 23] width 127 height 13
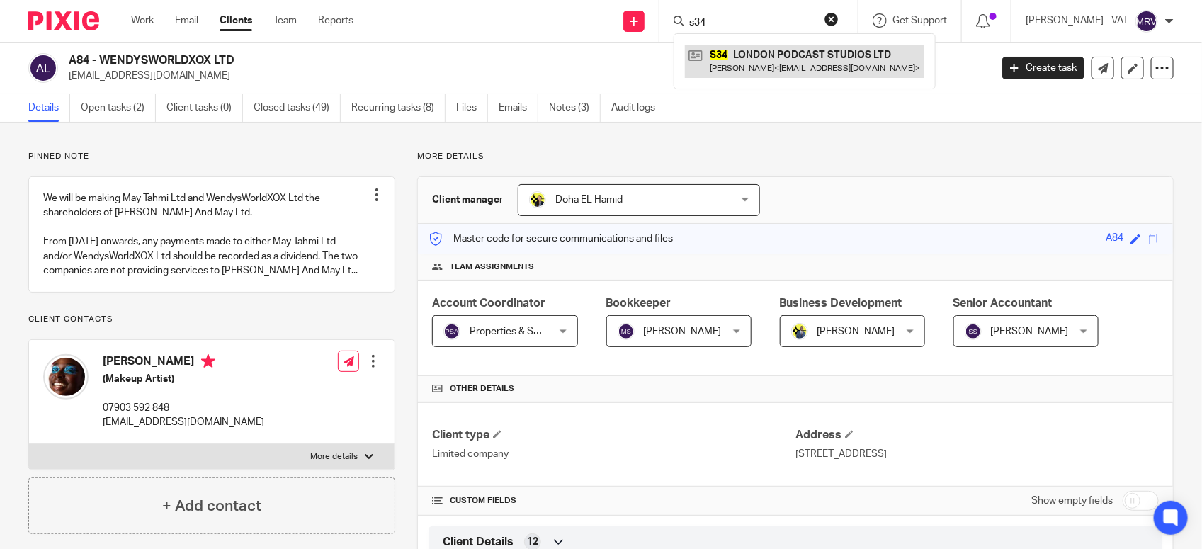
type input "s34 -"
click at [770, 52] on link at bounding box center [804, 61] width 239 height 33
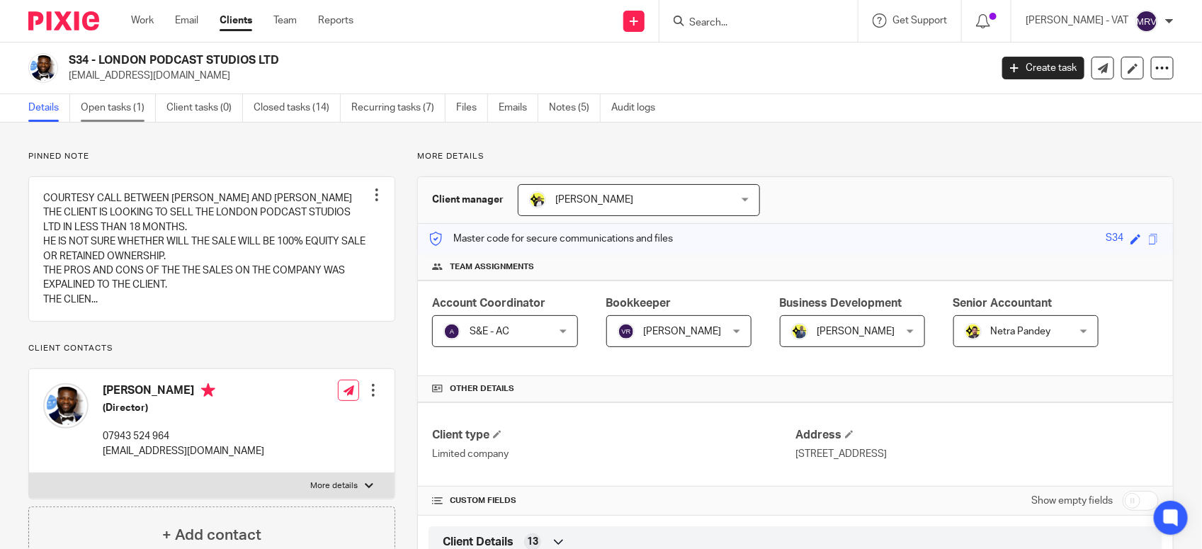
click at [122, 104] on link "Open tasks (1)" at bounding box center [118, 108] width 75 height 28
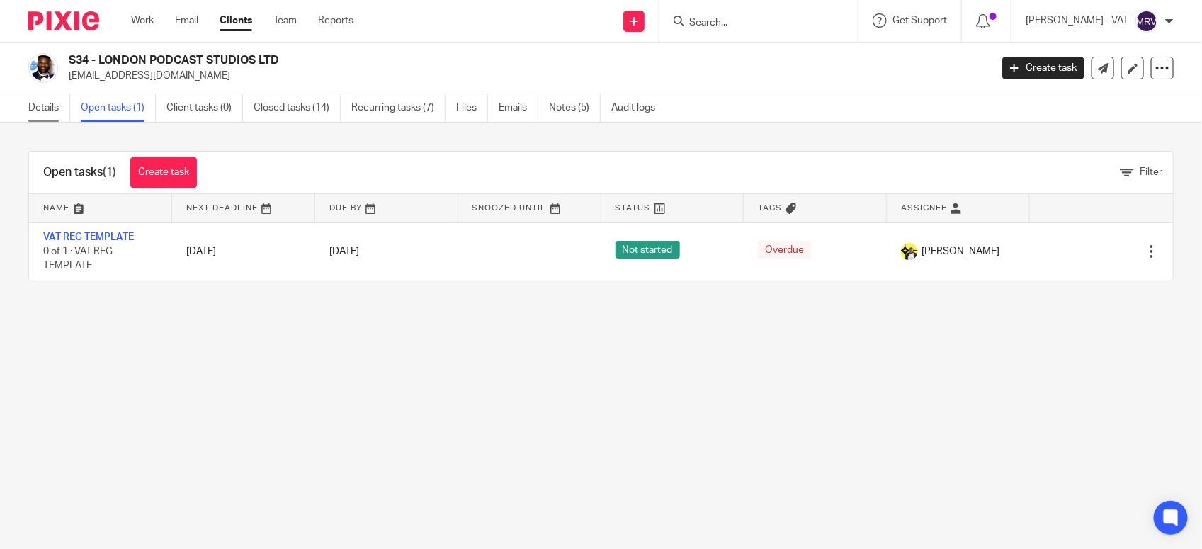
click at [39, 113] on link "Details" at bounding box center [49, 108] width 42 height 28
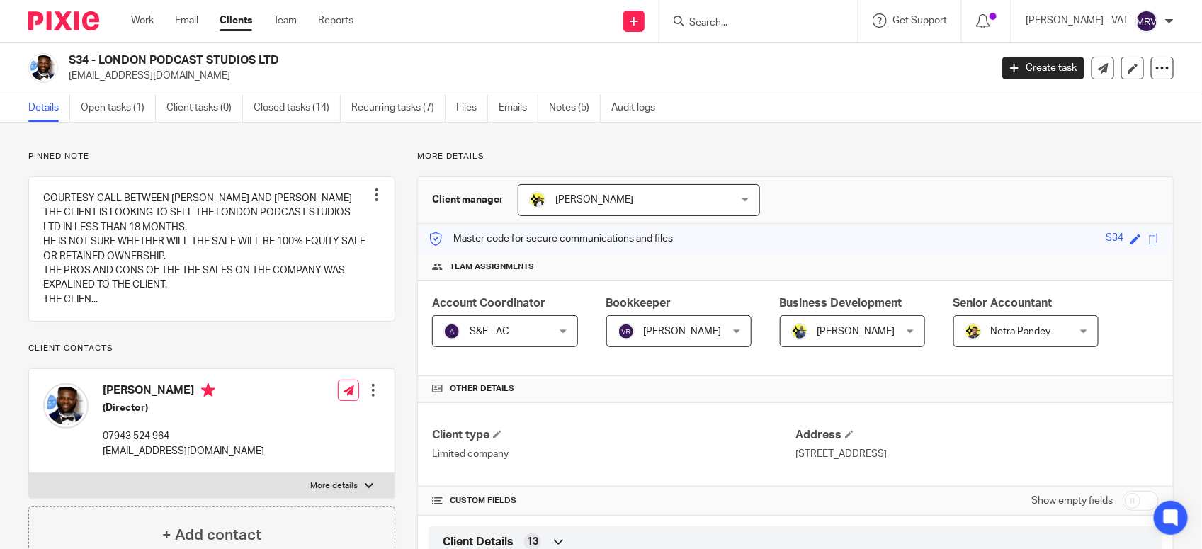
drag, startPoint x: 104, startPoint y: 57, endPoint x: 97, endPoint y: 57, distance: 7.1
click at [97, 57] on h2 "S34 - LONDON PODCAST STUDIOS LTD" at bounding box center [433, 60] width 729 height 15
click at [97, 59] on h2 "S34 - LONDON PODCAST STUDIOS LTD" at bounding box center [433, 60] width 729 height 15
drag, startPoint x: 97, startPoint y: 59, endPoint x: 284, endPoint y: 60, distance: 186.9
click at [284, 60] on h2 "S34 - LONDON PODCAST STUDIOS LTD" at bounding box center [433, 60] width 729 height 15
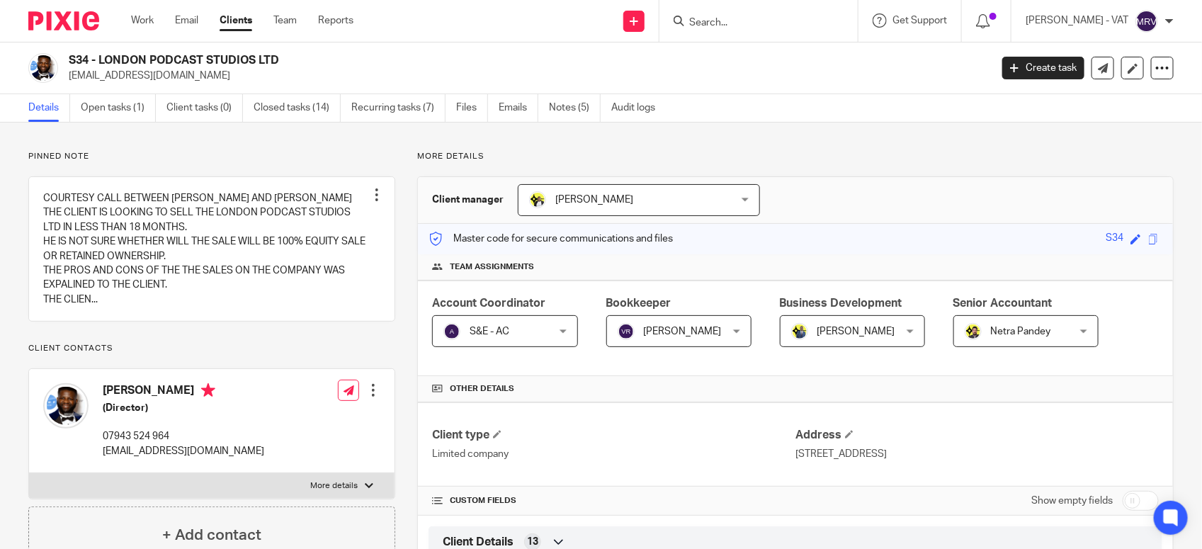
copy h2 "LONDON PODCAST STUDIOS LTD"
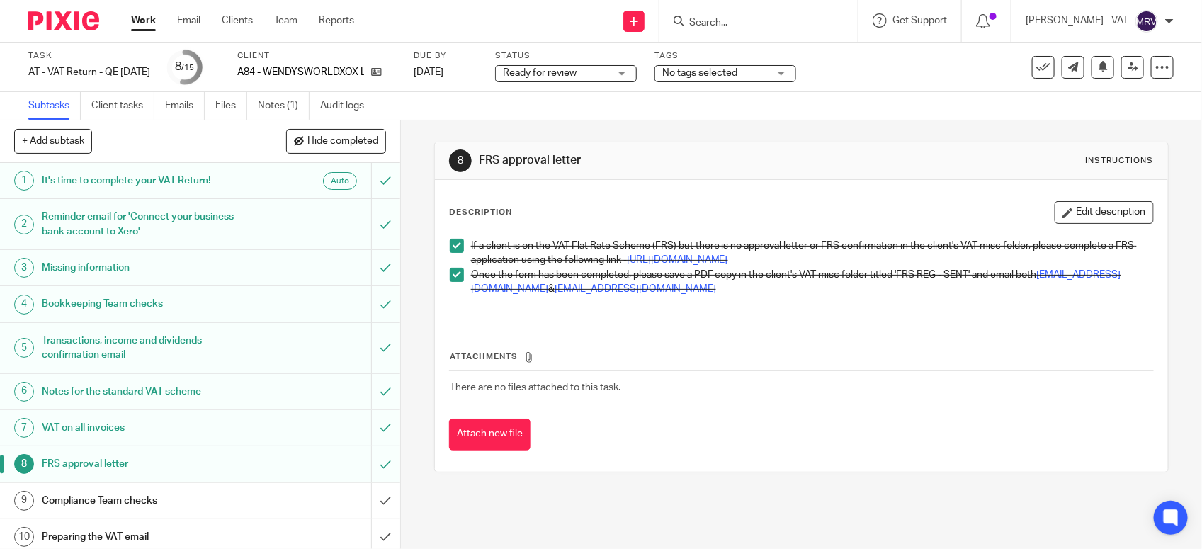
click at [728, 264] on link "[URL][DOMAIN_NAME]" at bounding box center [677, 260] width 101 height 10
click at [603, 362] on div "Attachments There are no files attached to this task. Attach new file" at bounding box center [801, 385] width 704 height 129
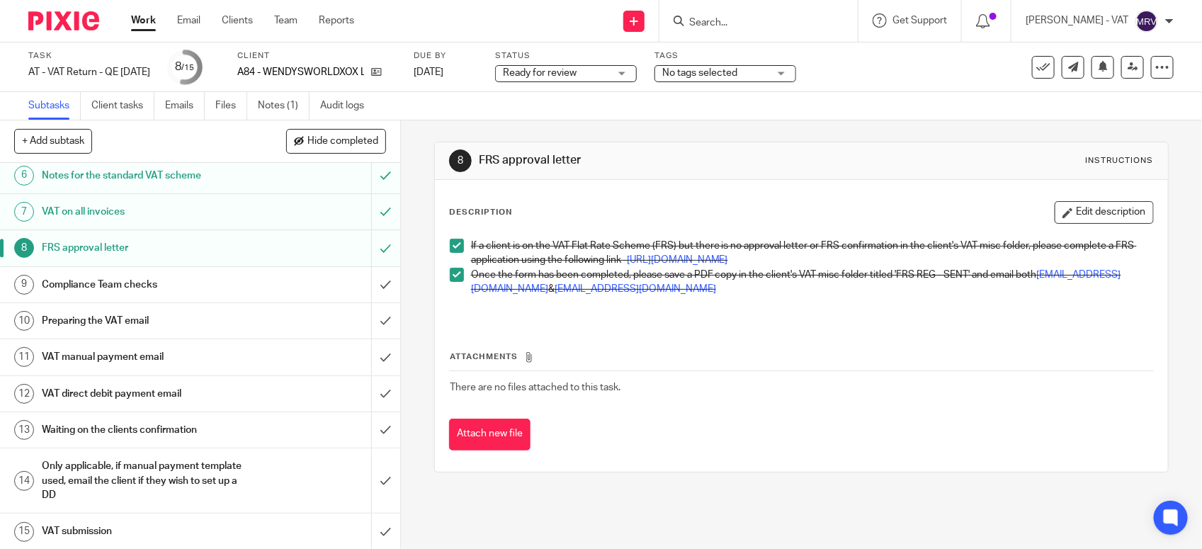
scroll to position [220, 0]
click at [163, 282] on h1 "Compliance Team checks" at bounding box center [147, 283] width 210 height 21
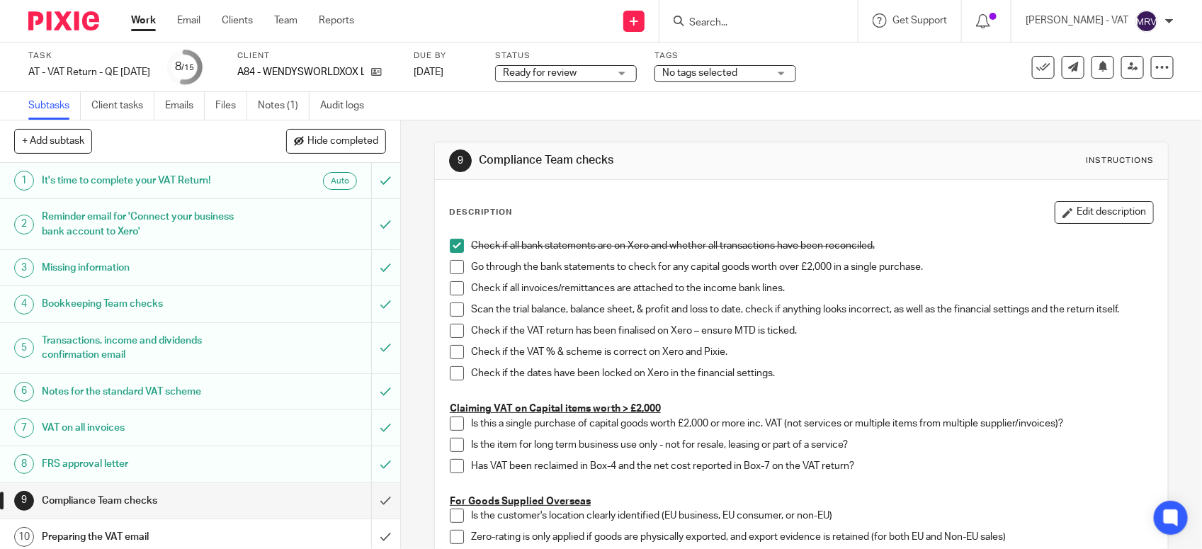
click at [450, 258] on li "Check if all bank statements are on Xero and whether all transactions have been…" at bounding box center [801, 249] width 703 height 21
click at [454, 262] on span at bounding box center [457, 267] width 14 height 14
click at [453, 283] on span at bounding box center [457, 288] width 14 height 14
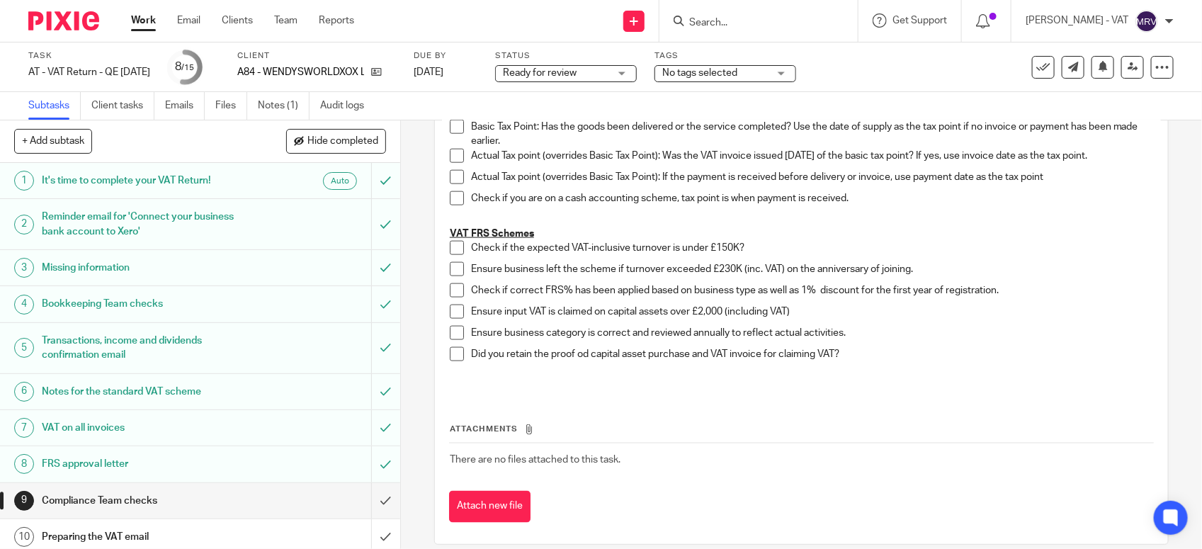
scroll to position [819, 0]
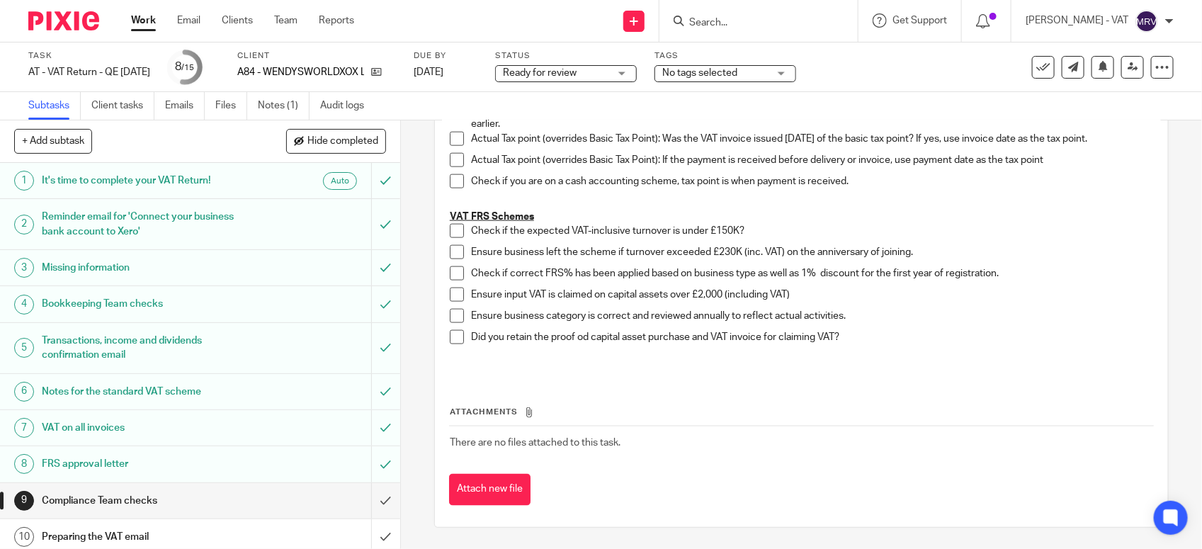
click at [450, 236] on span at bounding box center [457, 231] width 14 height 14
click at [451, 255] on span at bounding box center [457, 252] width 14 height 14
click at [450, 276] on span at bounding box center [457, 273] width 14 height 14
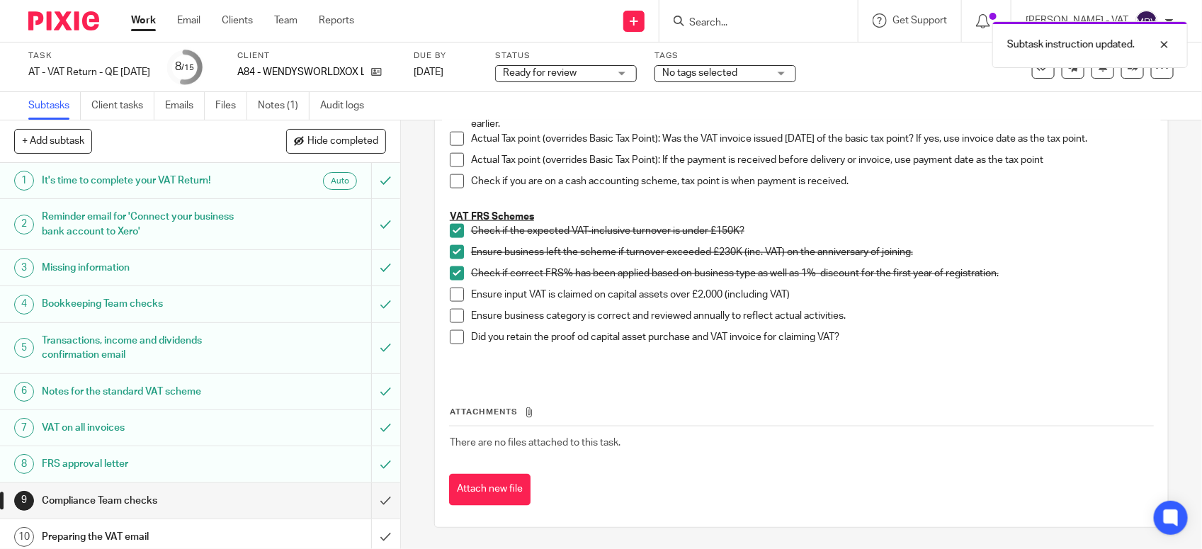
click at [452, 316] on span at bounding box center [457, 316] width 14 height 14
click at [936, 343] on p "Did you retain the proof od capital asset purchase and VAT invoice for claiming…" at bounding box center [812, 337] width 682 height 14
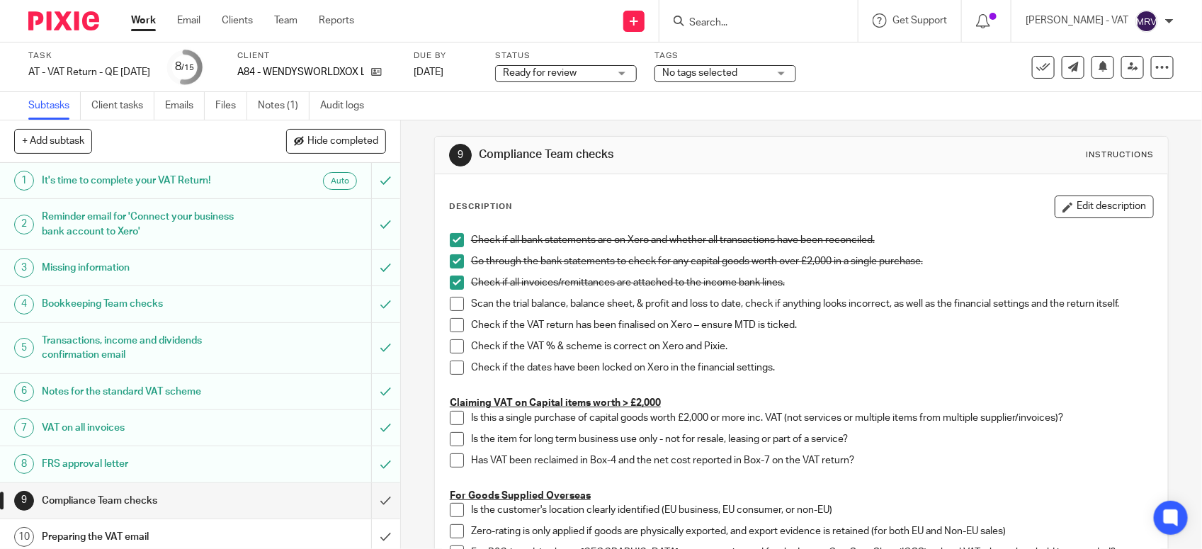
scroll to position [0, 0]
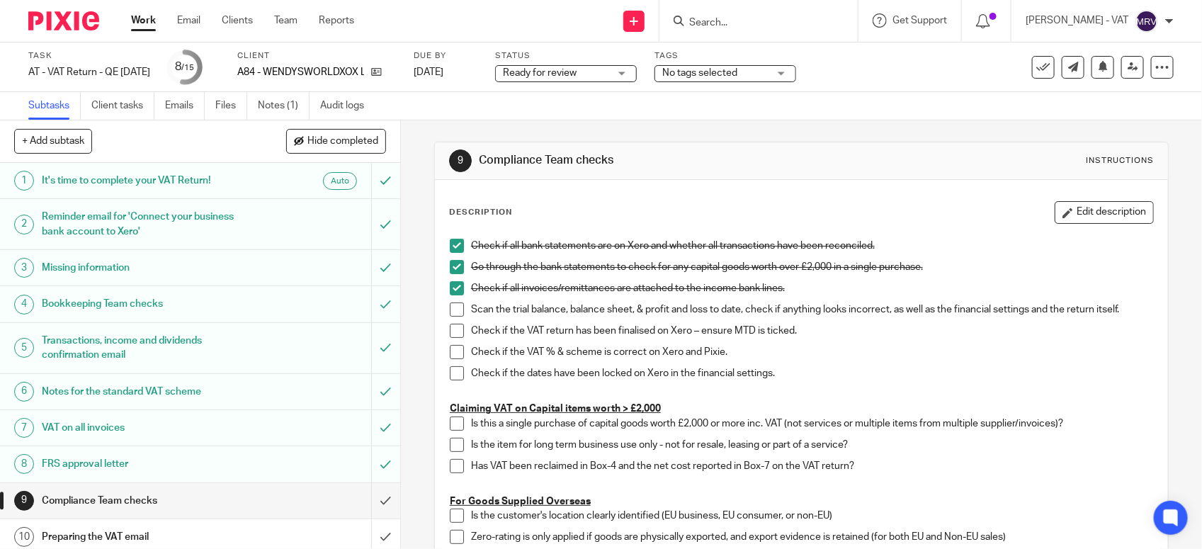
click at [450, 313] on span at bounding box center [457, 309] width 14 height 14
